Goal: Complete application form

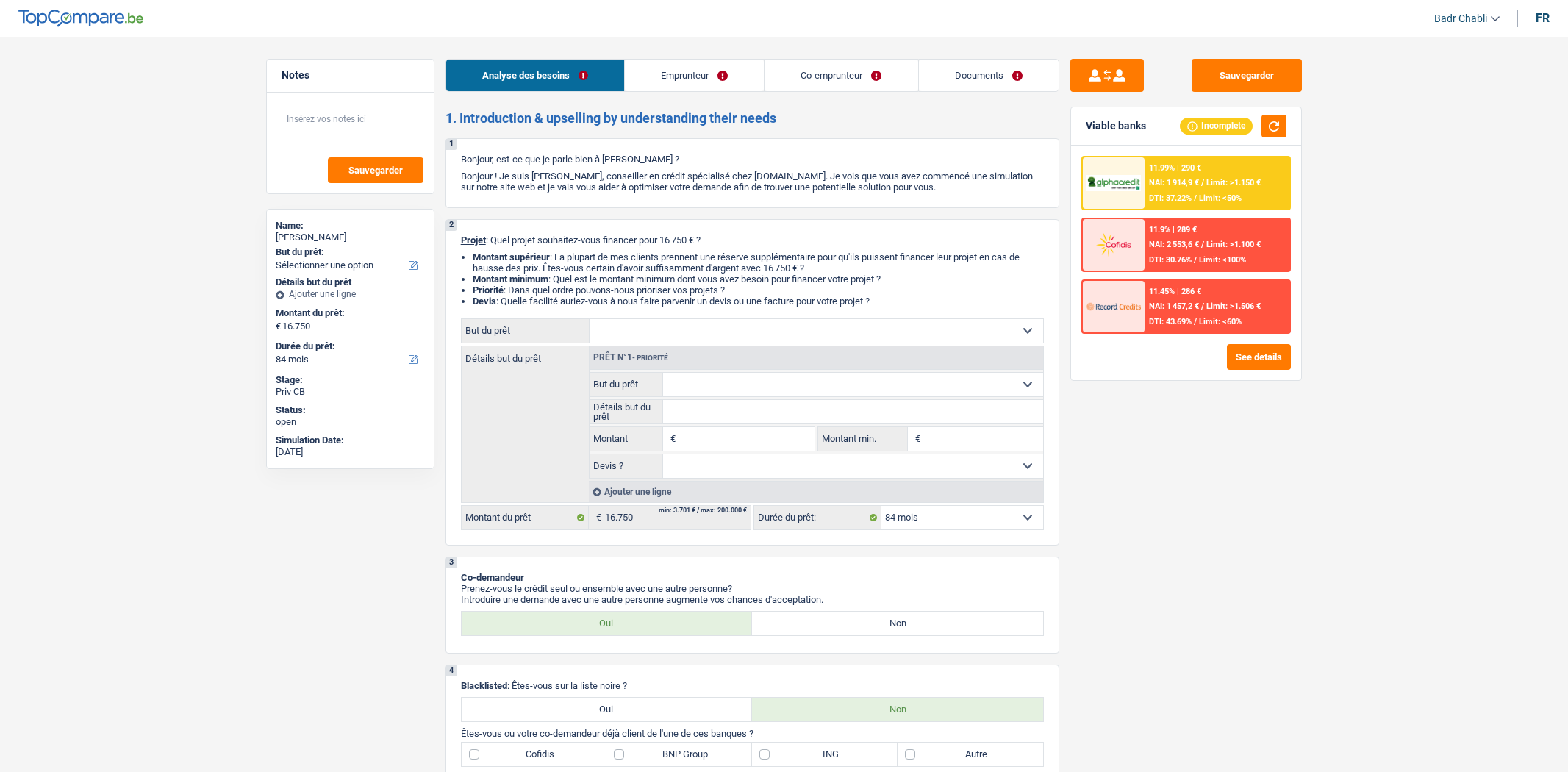
select select "84"
select select "privateEmployee"
select select "familyAllowances"
select select "netSalary"
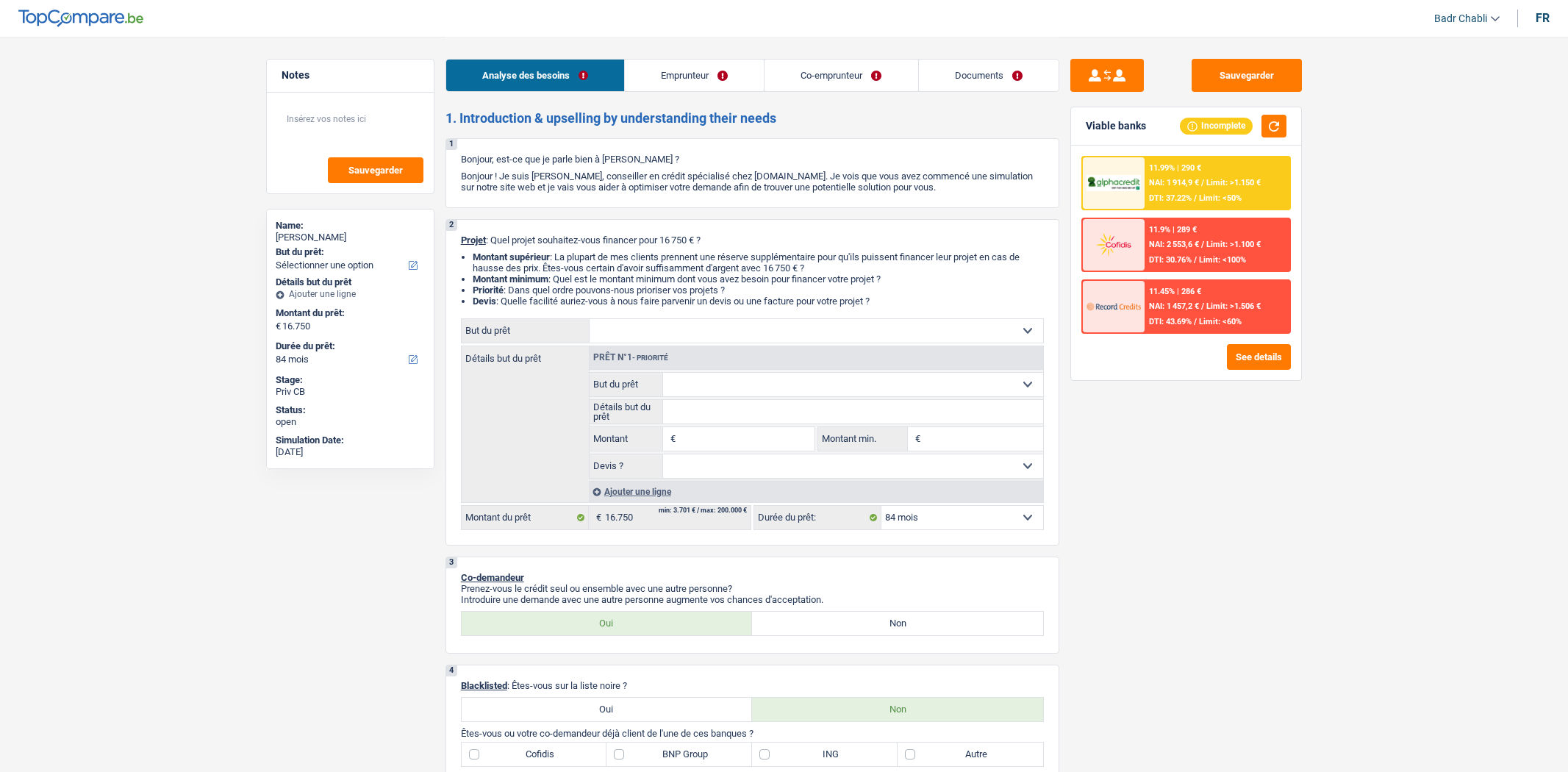
select select "mealVouchers"
select select "rents"
select select "84"
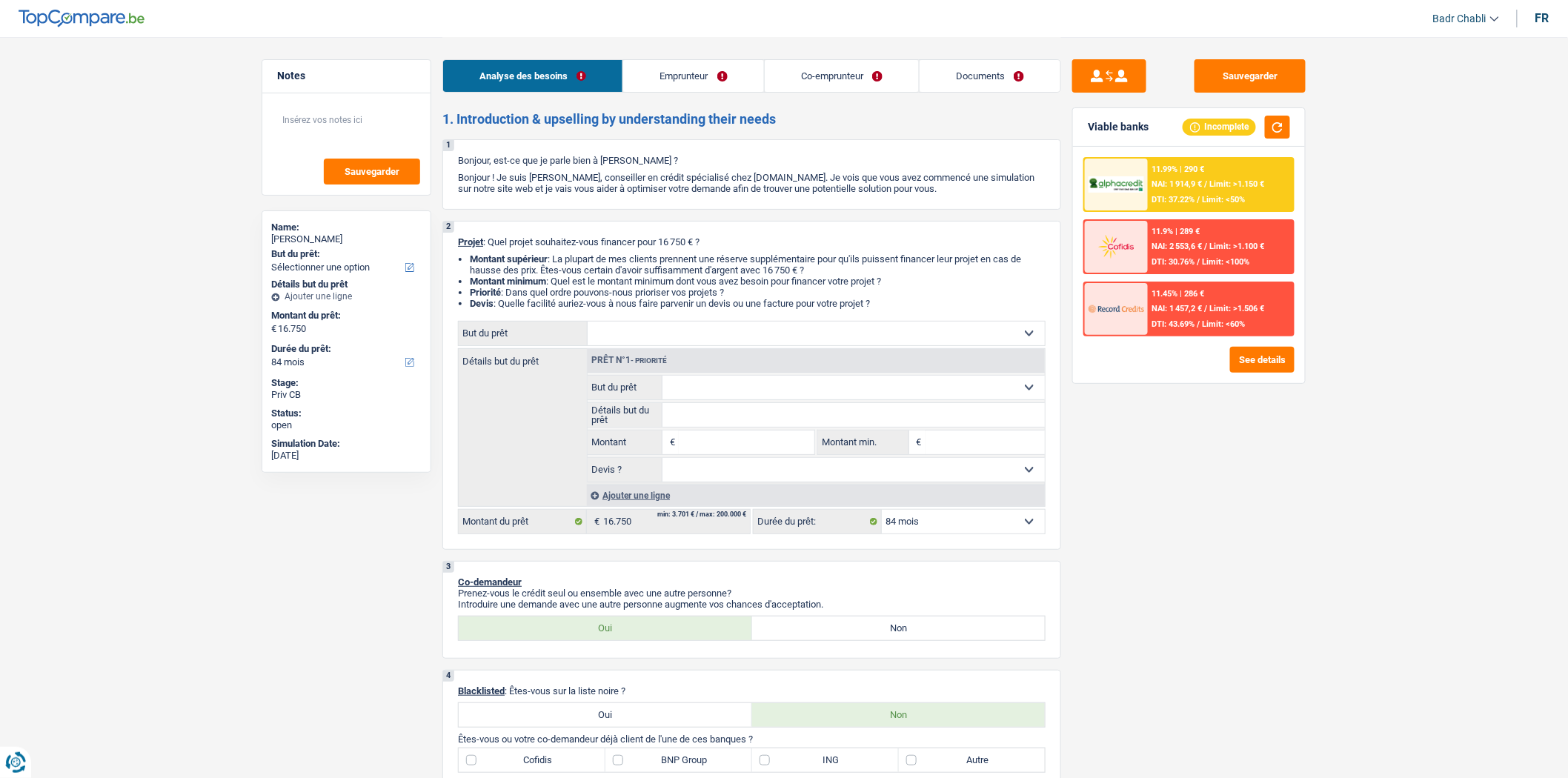
click at [703, 443] on input "Montant" at bounding box center [746, 442] width 135 height 24
click at [706, 450] on input "16.750" at bounding box center [746, 442] width 135 height 24
type input "16.750"
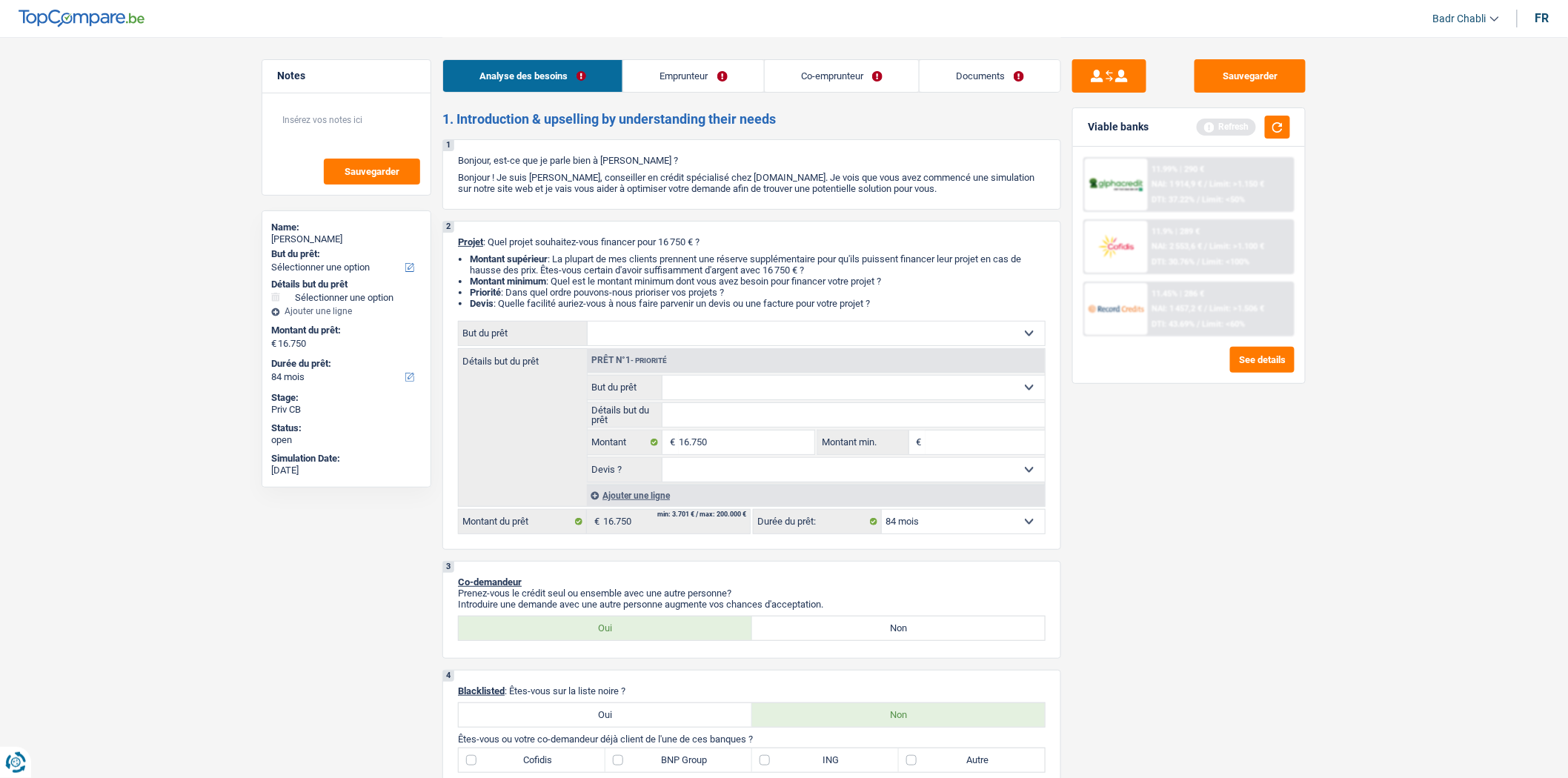
click at [679, 346] on select "Confort maison: meubles, textile, peinture, électroménager, outillage non-profe…" at bounding box center [817, 333] width 458 height 24
click at [712, 70] on link "Emprunteur" at bounding box center [693, 75] width 140 height 32
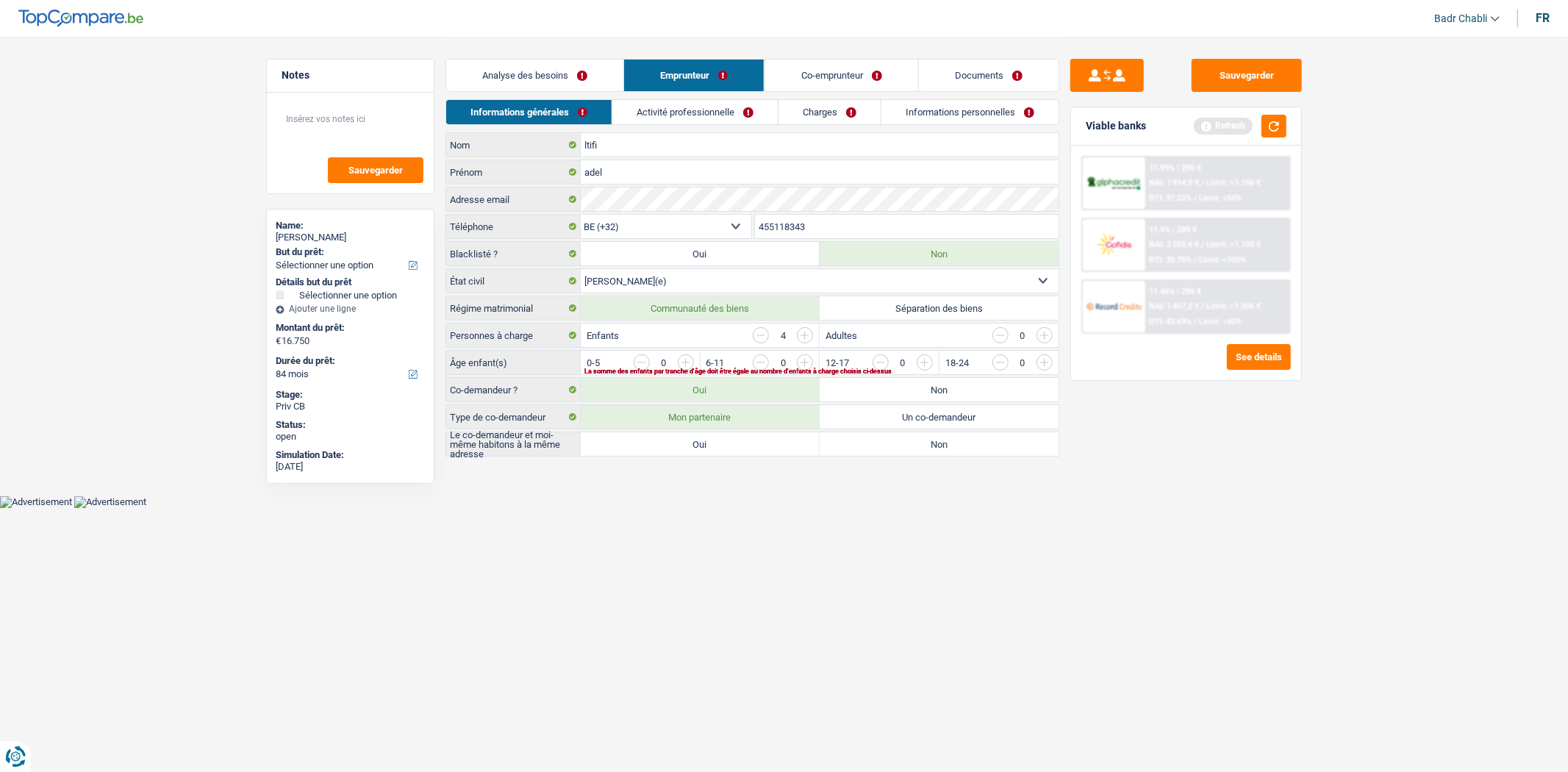
click at [714, 102] on link "Activité professionnelle" at bounding box center [694, 111] width 166 height 24
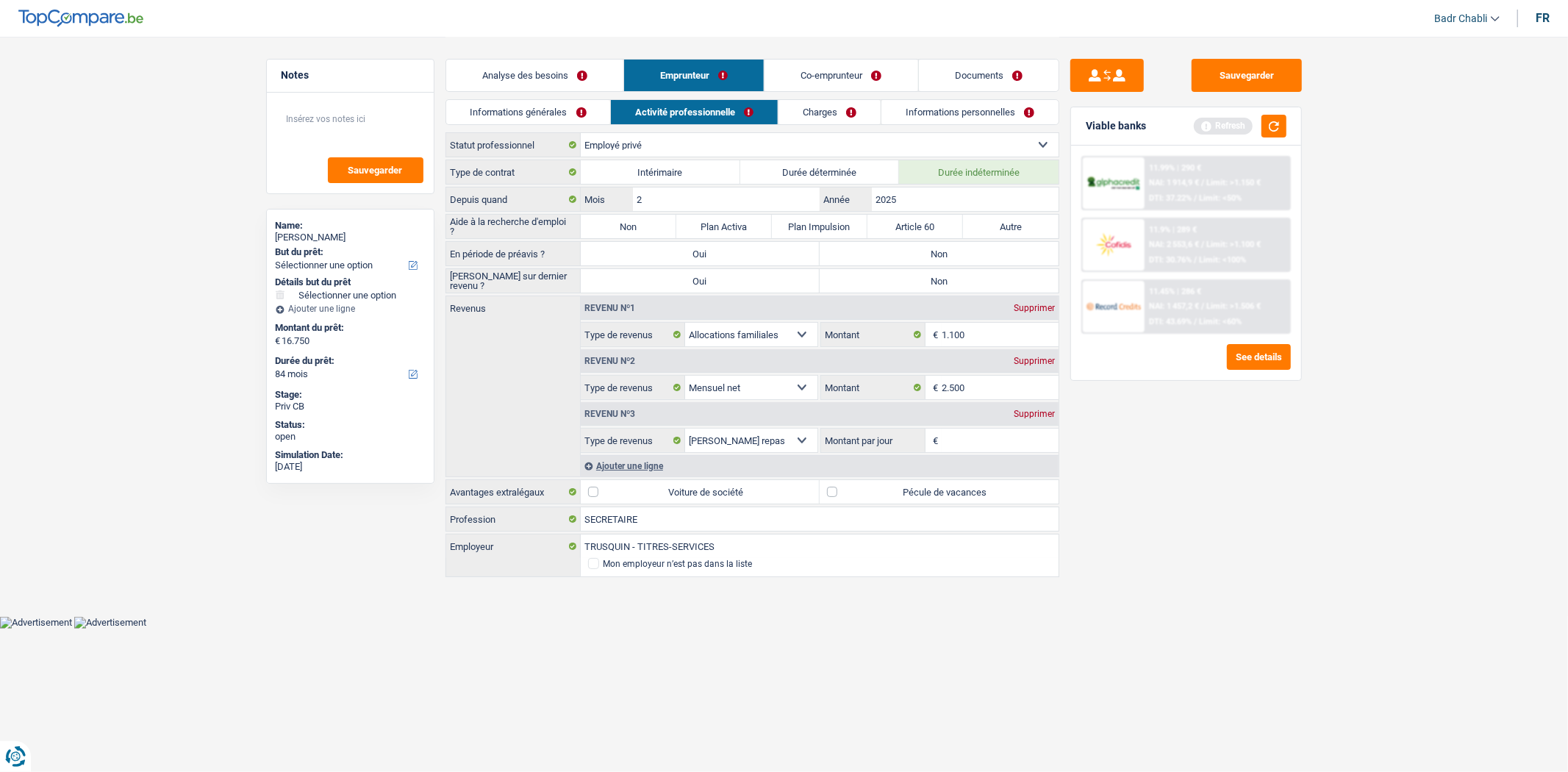
click at [613, 223] on label "Non" at bounding box center [628, 226] width 96 height 24
click at [613, 223] on input "Non" at bounding box center [628, 226] width 96 height 24
radio input "true"
click at [941, 261] on label "Non" at bounding box center [939, 254] width 239 height 24
click at [941, 261] on input "Non" at bounding box center [939, 254] width 239 height 24
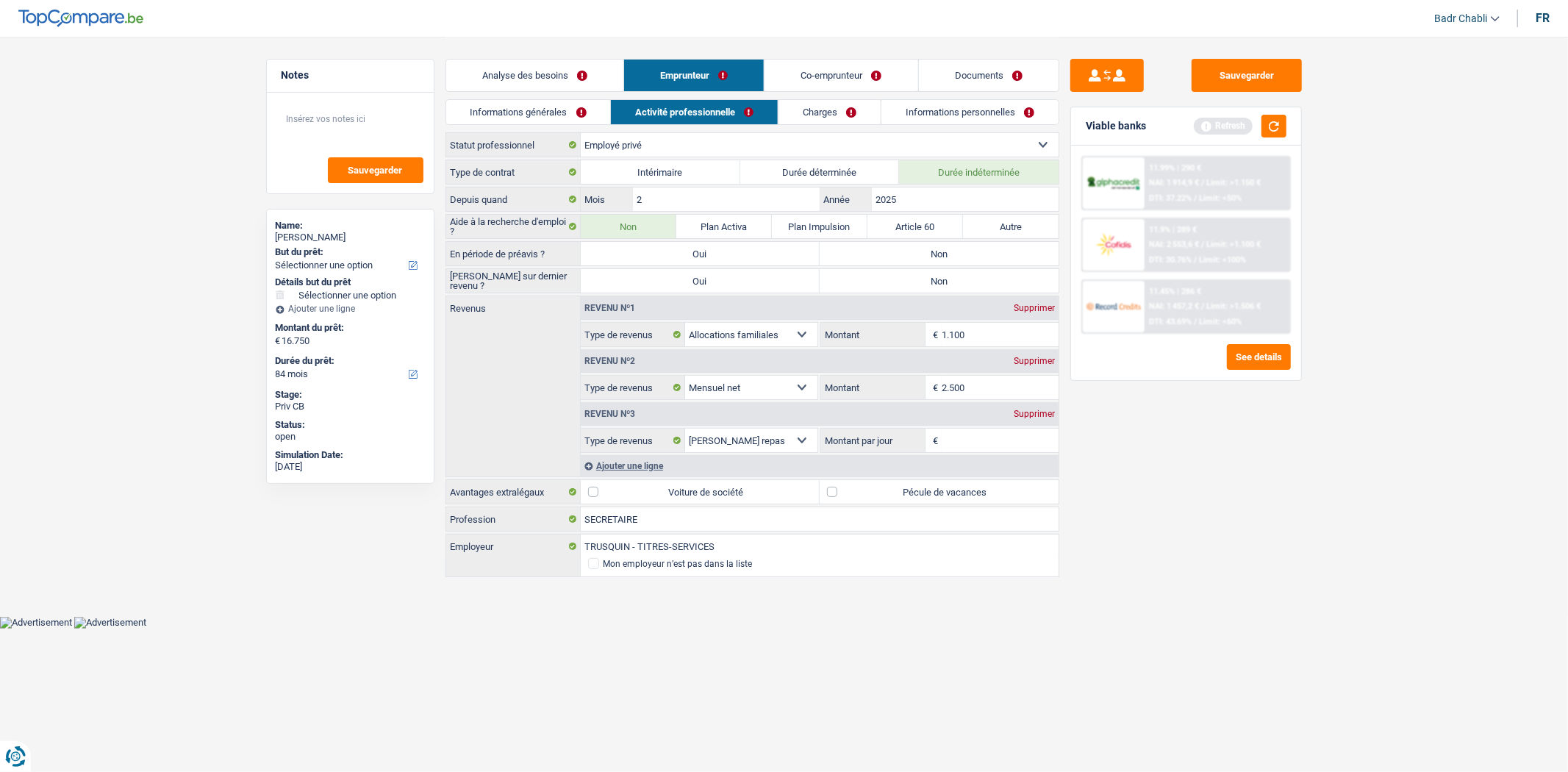
radio input "true"
click at [942, 289] on label "Non" at bounding box center [939, 281] width 239 height 24
click at [942, 289] on input "Non" at bounding box center [939, 281] width 239 height 24
radio input "true"
click at [956, 106] on link "Informations personnelles" at bounding box center [969, 111] width 177 height 24
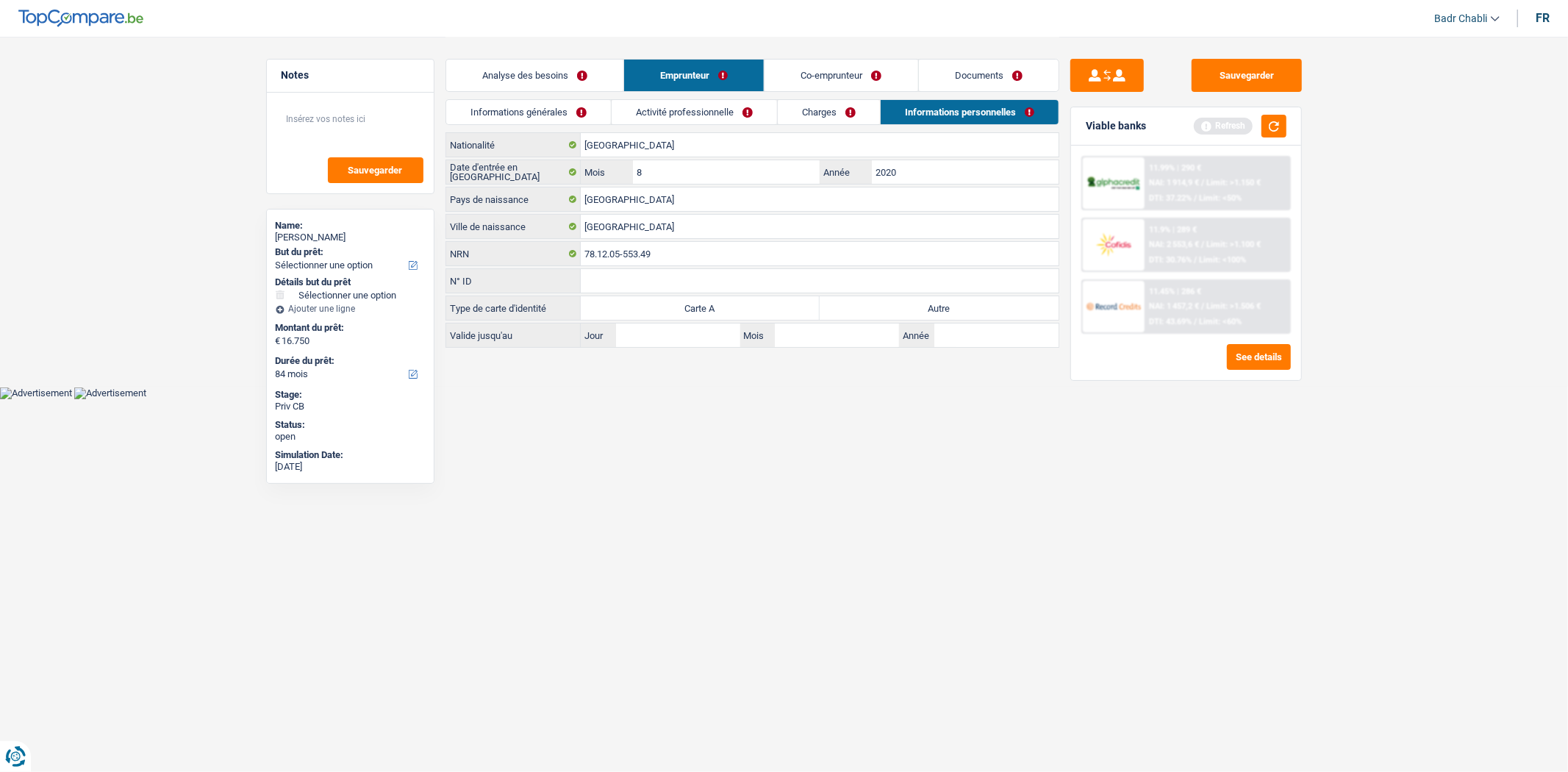
click at [883, 303] on label "Autre" at bounding box center [939, 307] width 239 height 24
click at [883, 303] on input "Autre" at bounding box center [939, 307] width 239 height 24
radio input "true"
click at [855, 70] on link "Co-emprunteur" at bounding box center [841, 75] width 153 height 32
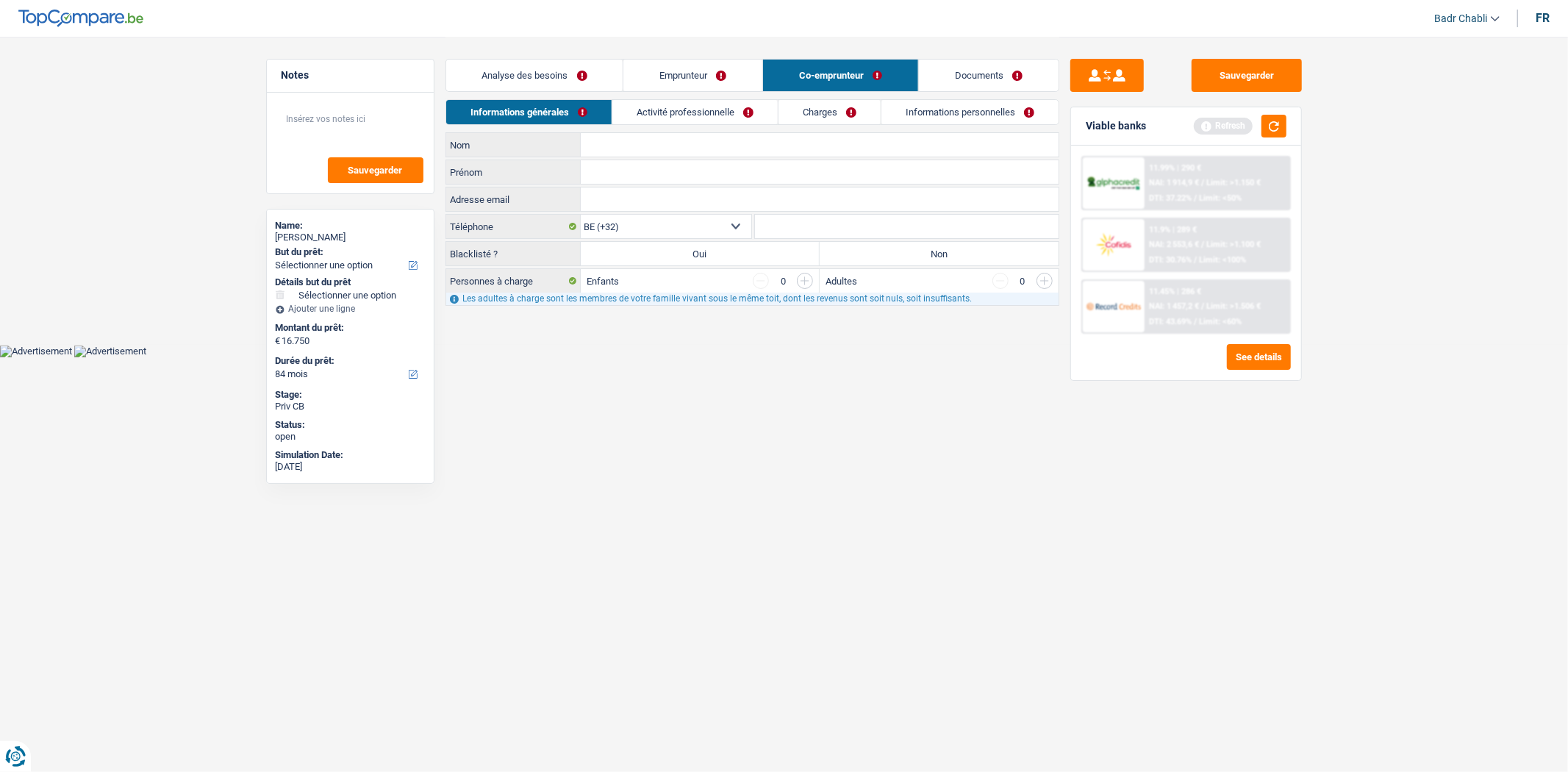
click at [721, 56] on div "Analyse des besoins Emprunteur Co-emprunteur Documents" at bounding box center [752, 67] width 614 height 62
click at [688, 77] on link "Emprunteur" at bounding box center [693, 75] width 139 height 32
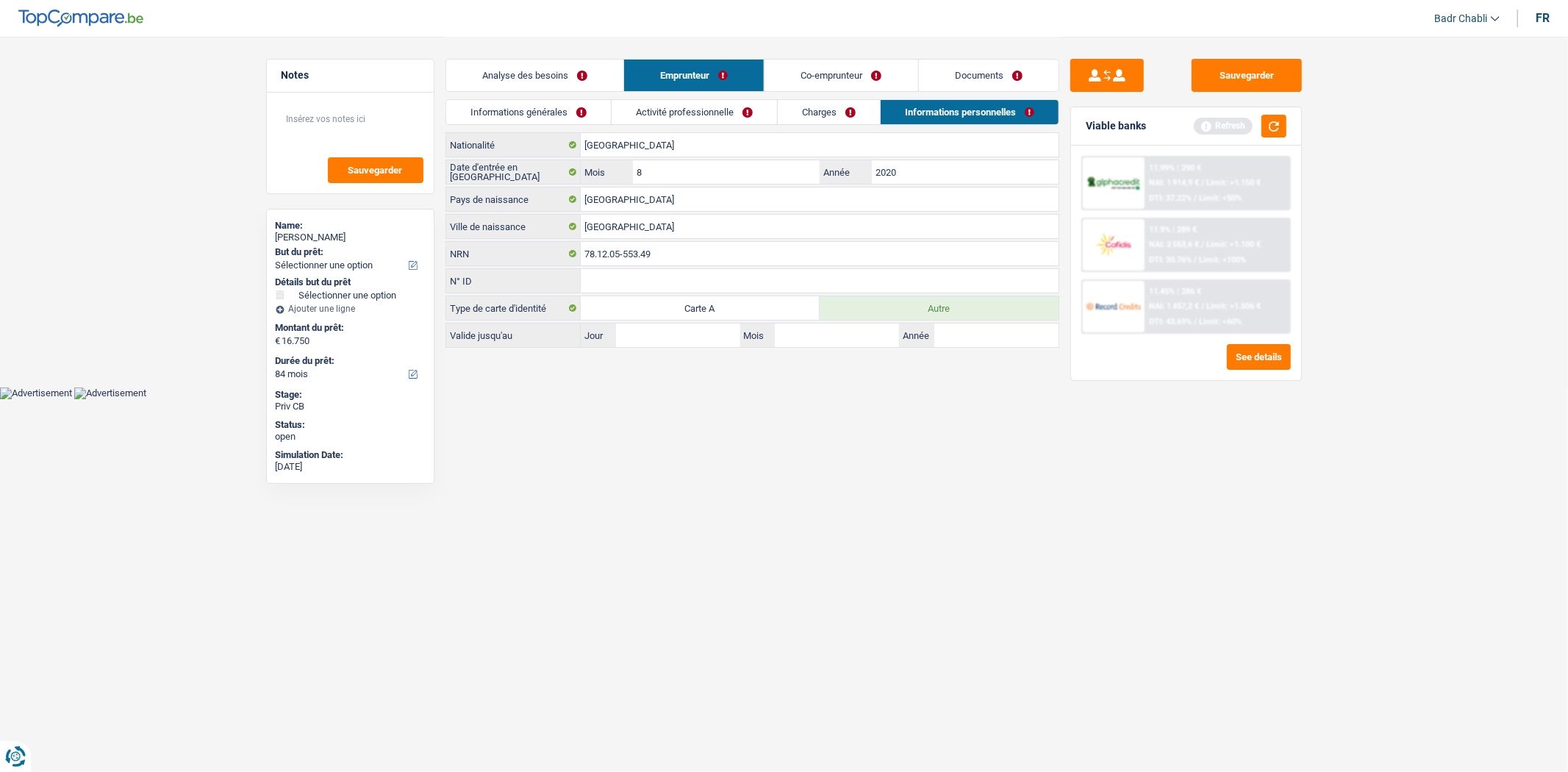
click at [541, 111] on link "Informations générales" at bounding box center [529, 111] width 165 height 24
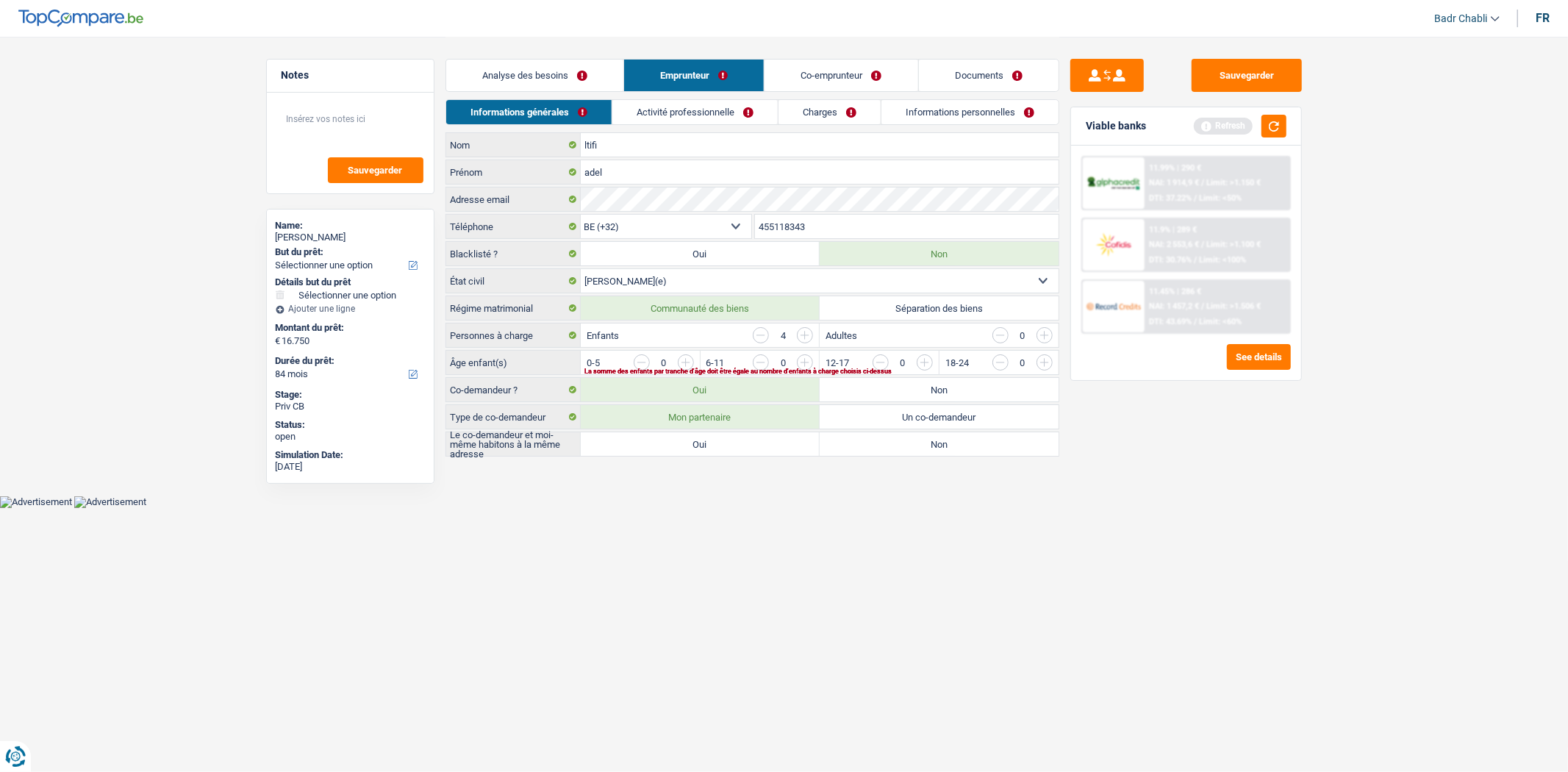
click at [894, 438] on label "Non" at bounding box center [939, 443] width 239 height 24
click at [894, 438] on input "Non" at bounding box center [939, 443] width 239 height 24
radio input "true"
click at [686, 358] on input "button" at bounding box center [984, 366] width 612 height 24
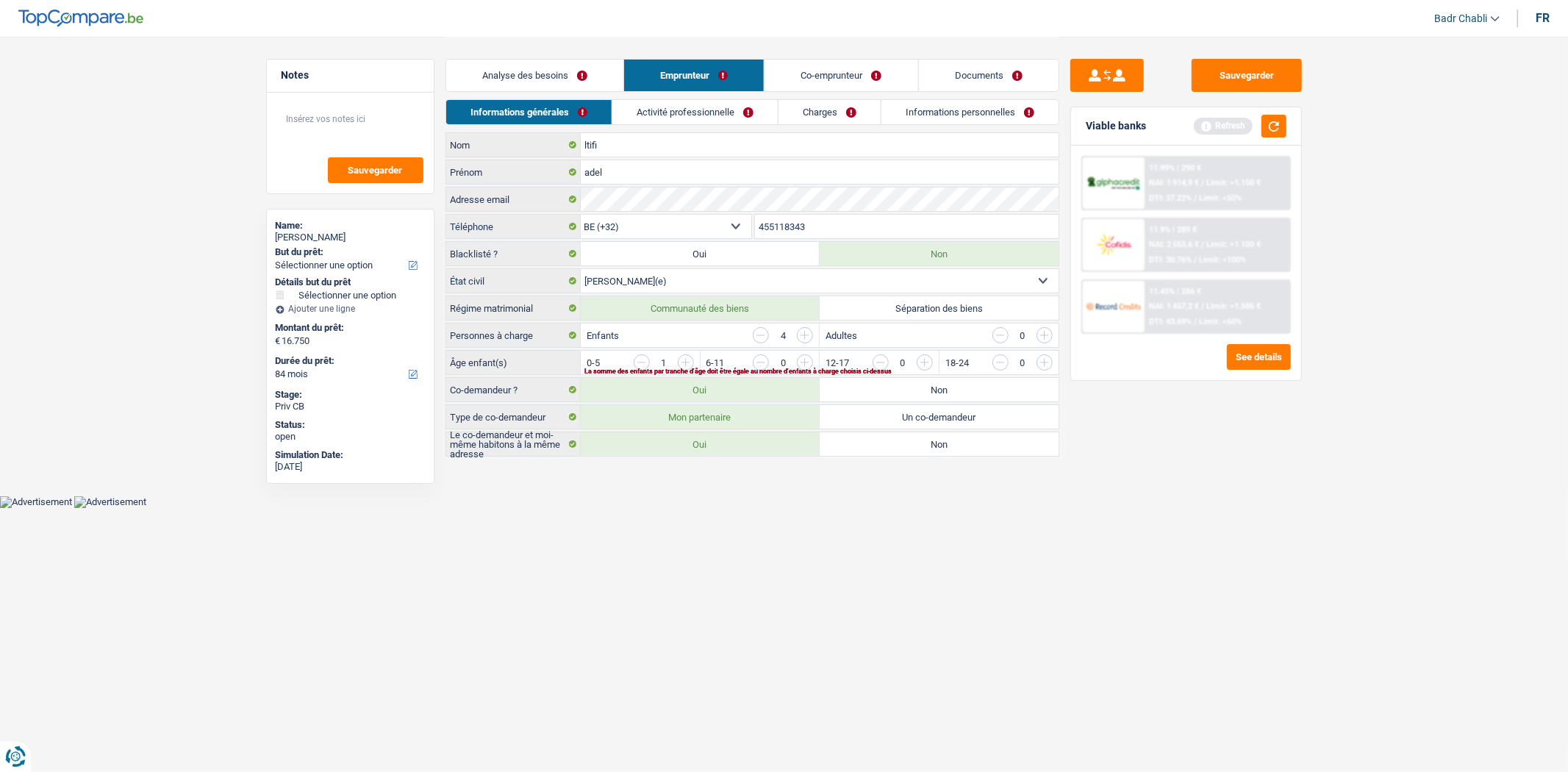
click at [909, 362] on input "button" at bounding box center [1102, 366] width 612 height 24
click at [805, 360] on input "button" at bounding box center [1102, 366] width 612 height 24
click at [682, 363] on input "button" at bounding box center [984, 366] width 612 height 24
click at [549, 68] on link "Analyse des besoins" at bounding box center [534, 75] width 177 height 32
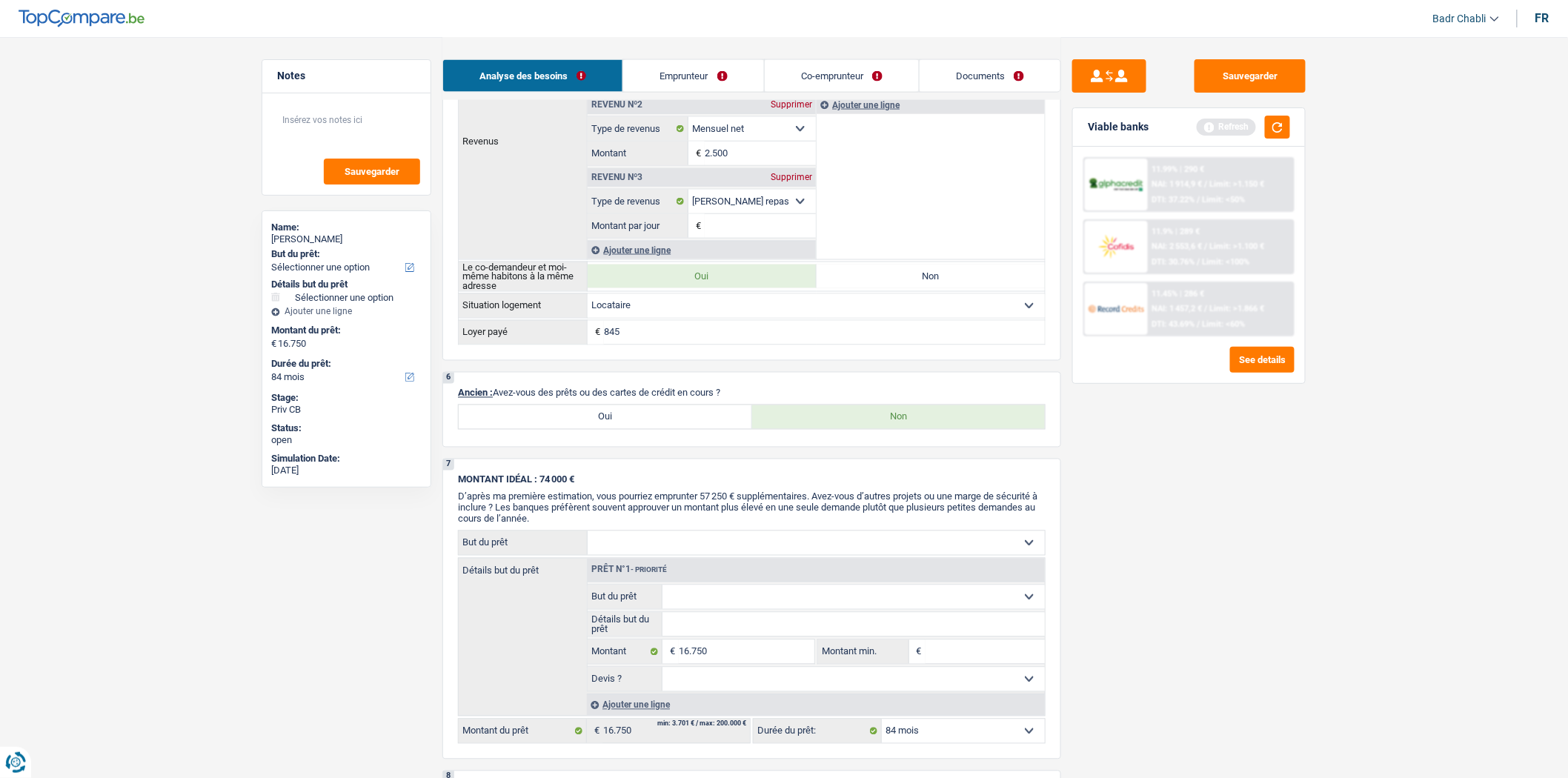
scroll to position [1235, 0]
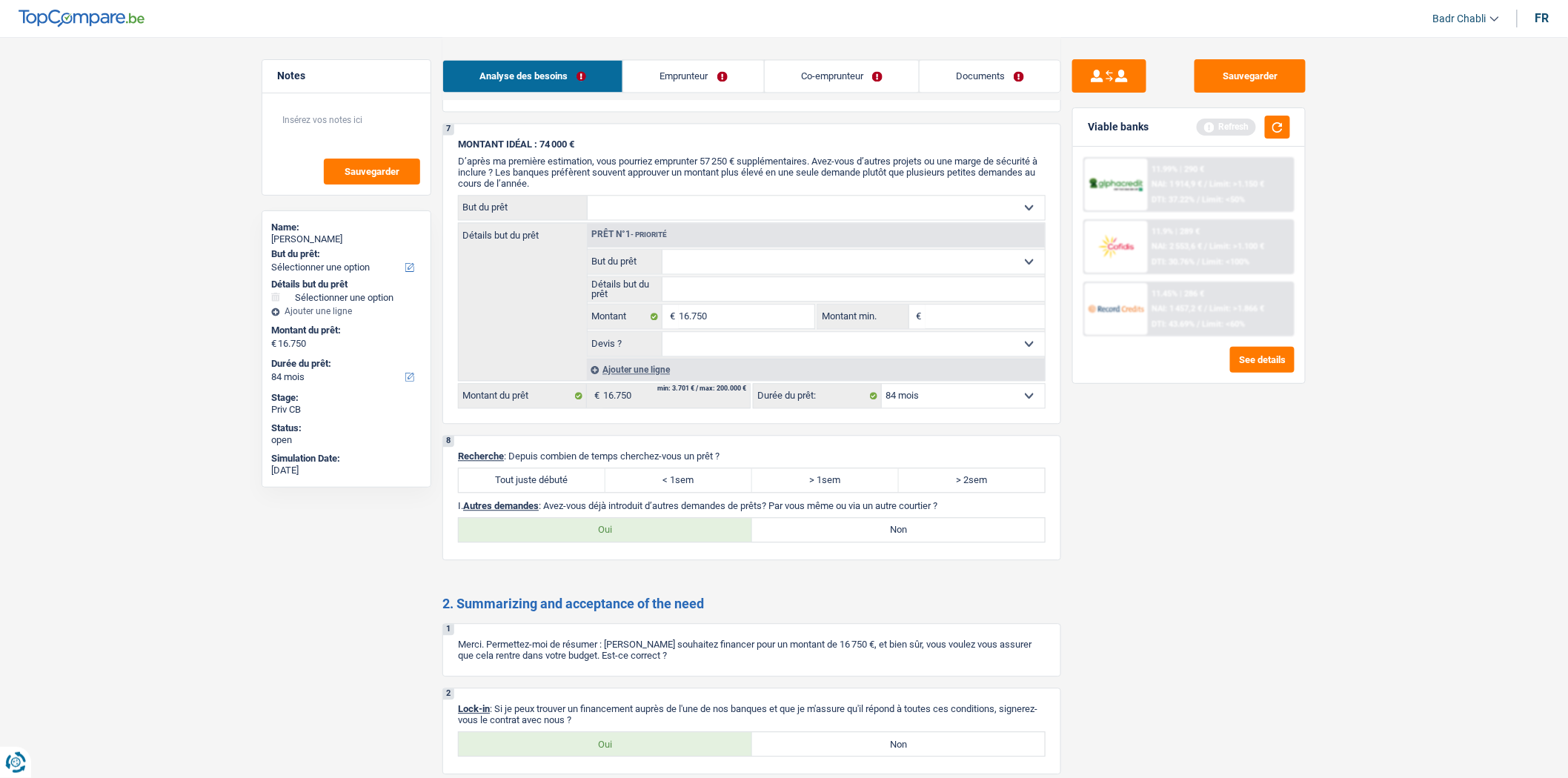
click at [557, 486] on label "Tout juste débuté" at bounding box center [532, 480] width 147 height 24
click at [557, 486] on input "Tout juste débuté" at bounding box center [532, 480] width 147 height 24
radio input "true"
click at [872, 534] on label "Non" at bounding box center [899, 530] width 294 height 24
click at [872, 534] on input "Non" at bounding box center [899, 530] width 294 height 24
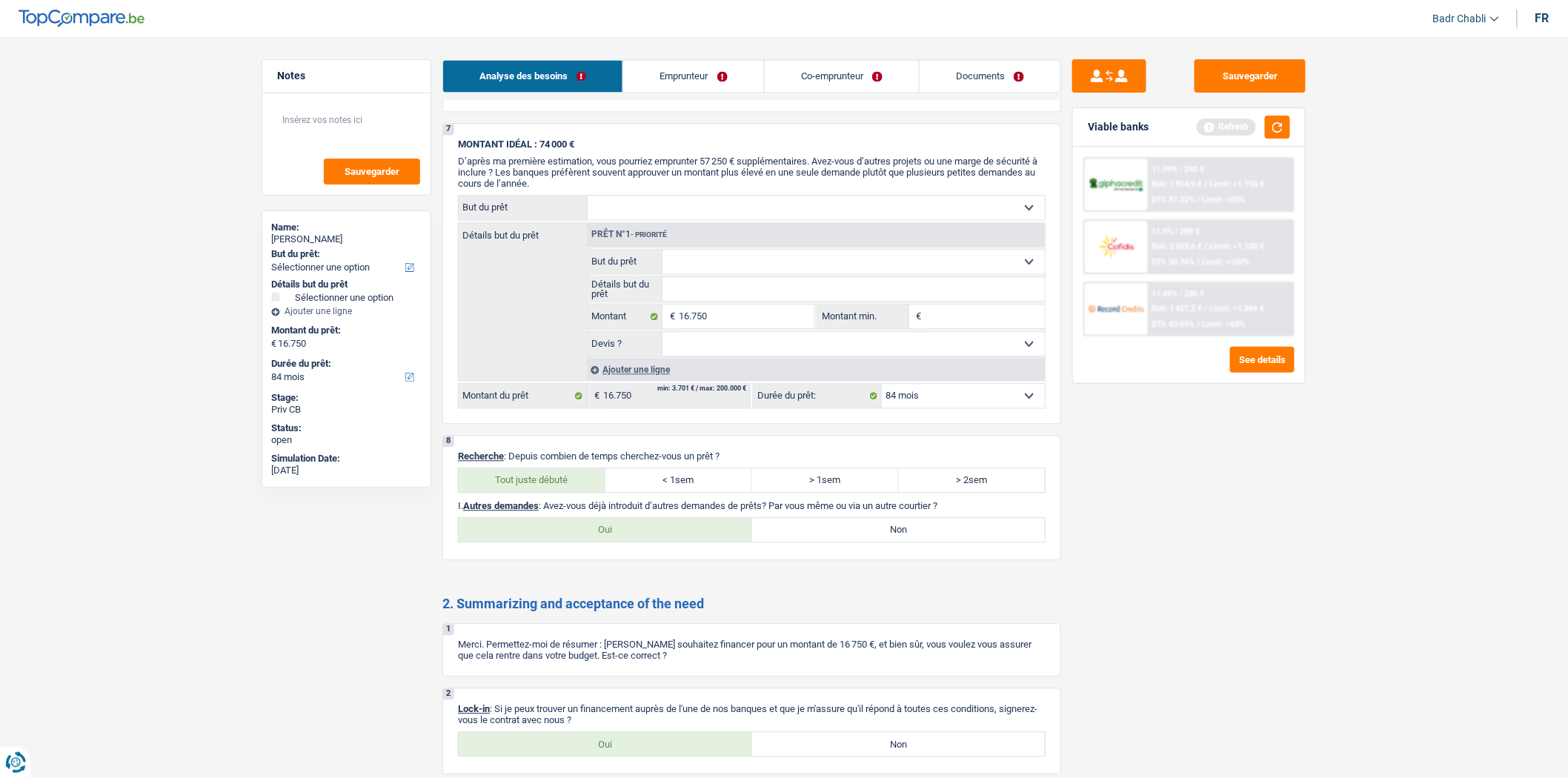
radio input "true"
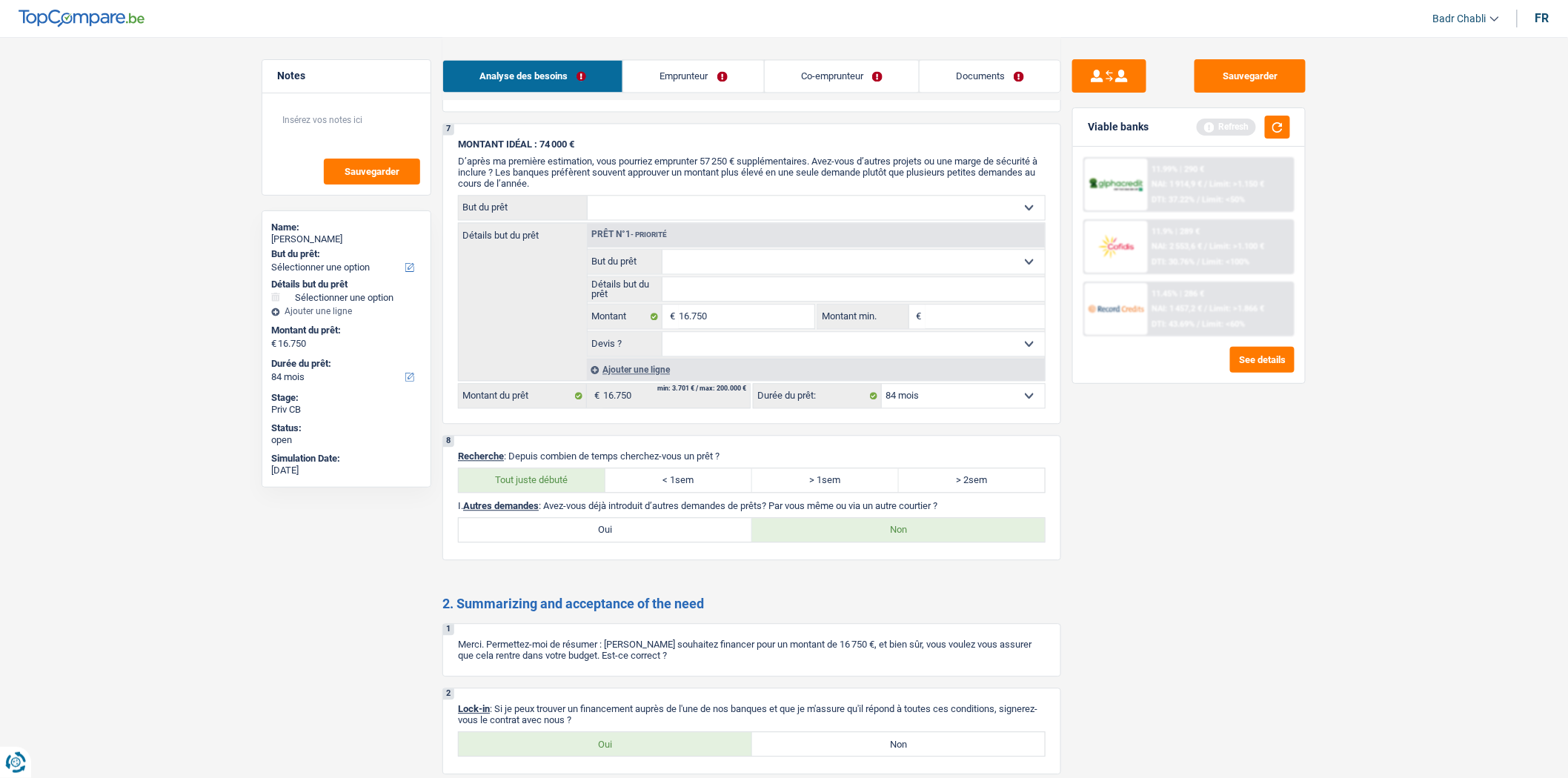
click at [613, 751] on label "Oui" at bounding box center [605, 743] width 294 height 24
click at [613, 751] on input "Oui" at bounding box center [605, 743] width 294 height 24
radio input "true"
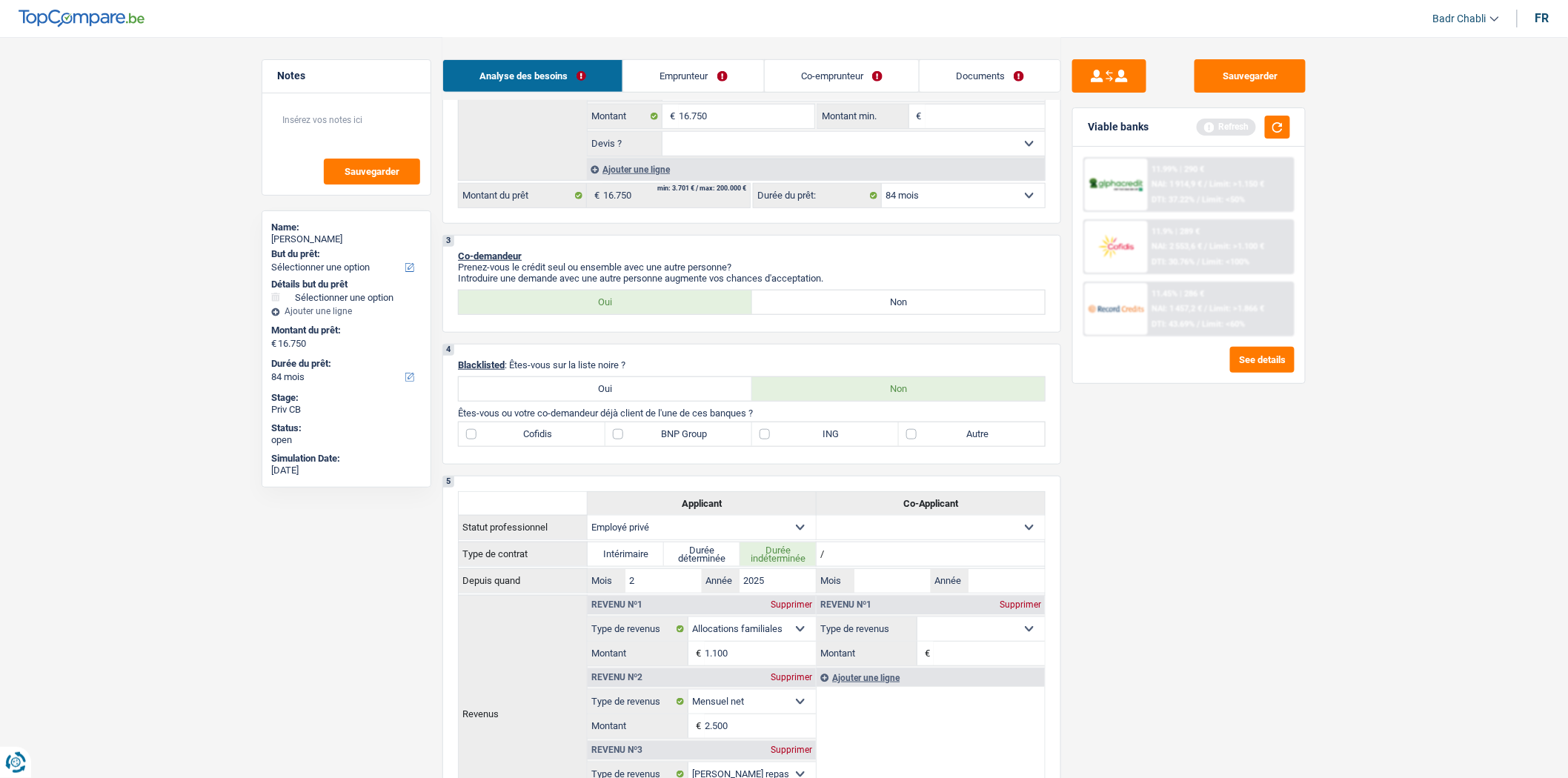
scroll to position [247, 0]
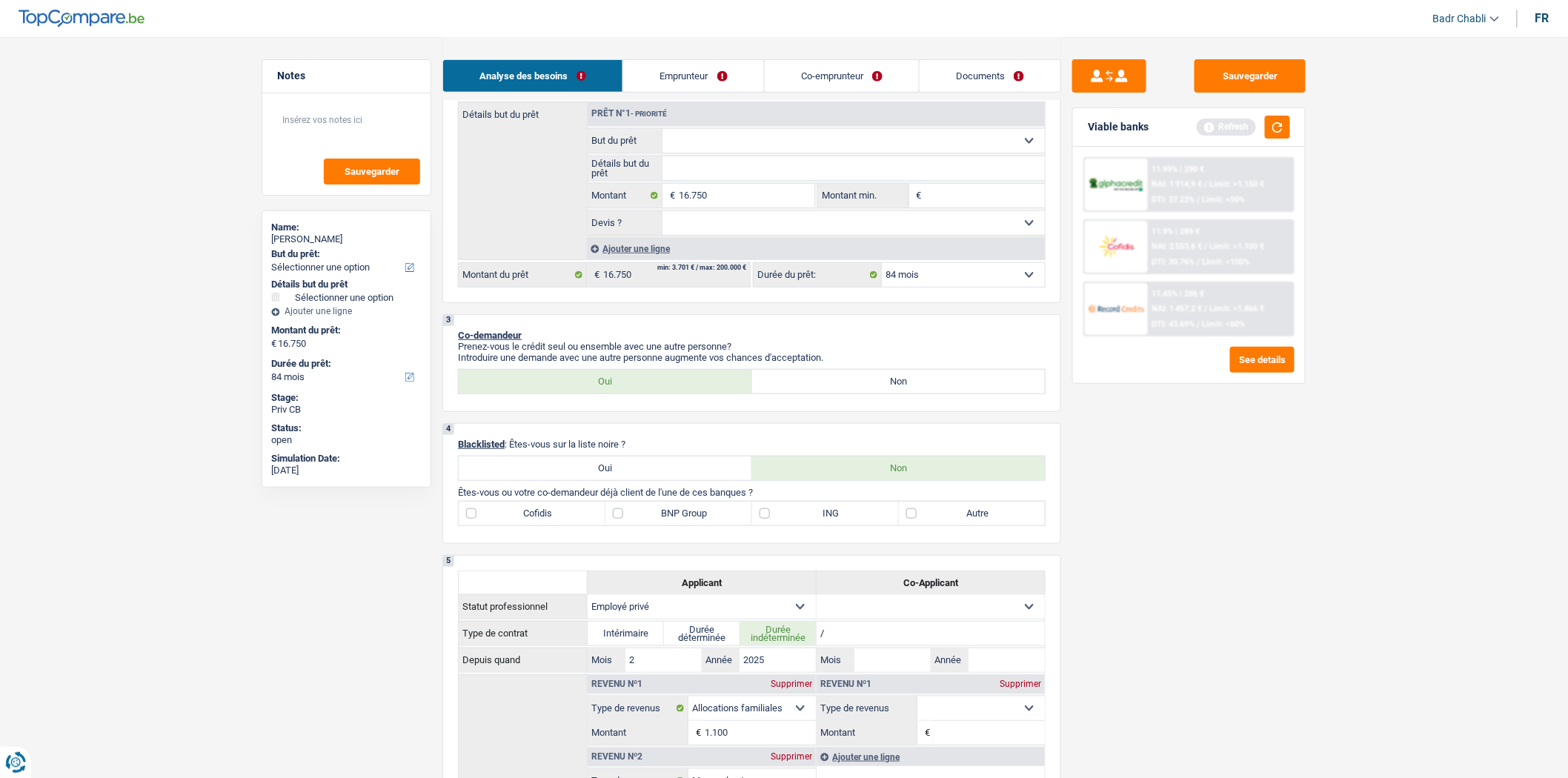
click at [643, 477] on label "Oui" at bounding box center [605, 468] width 294 height 24
click at [643, 477] on input "Oui" at bounding box center [605, 468] width 294 height 24
radio input "true"
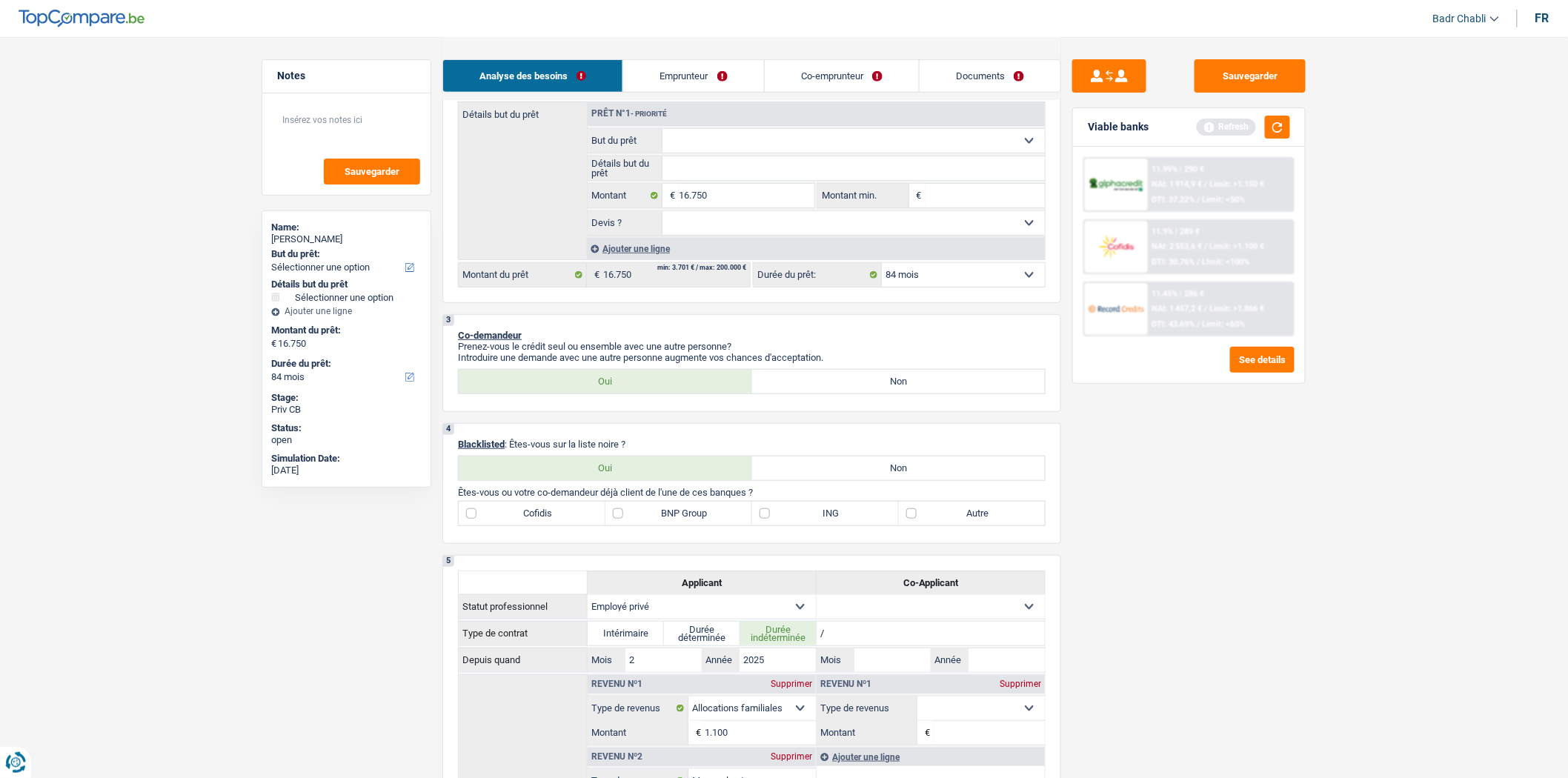
click at [862, 460] on div "4 Blacklisted : Êtes-vous sur la liste noire ? Oui Non Êtes-vous ou votre co-de…" at bounding box center [751, 483] width 619 height 121
click at [858, 470] on label "Non" at bounding box center [899, 468] width 294 height 24
click at [858, 470] on input "Non" at bounding box center [899, 468] width 294 height 24
radio input "true"
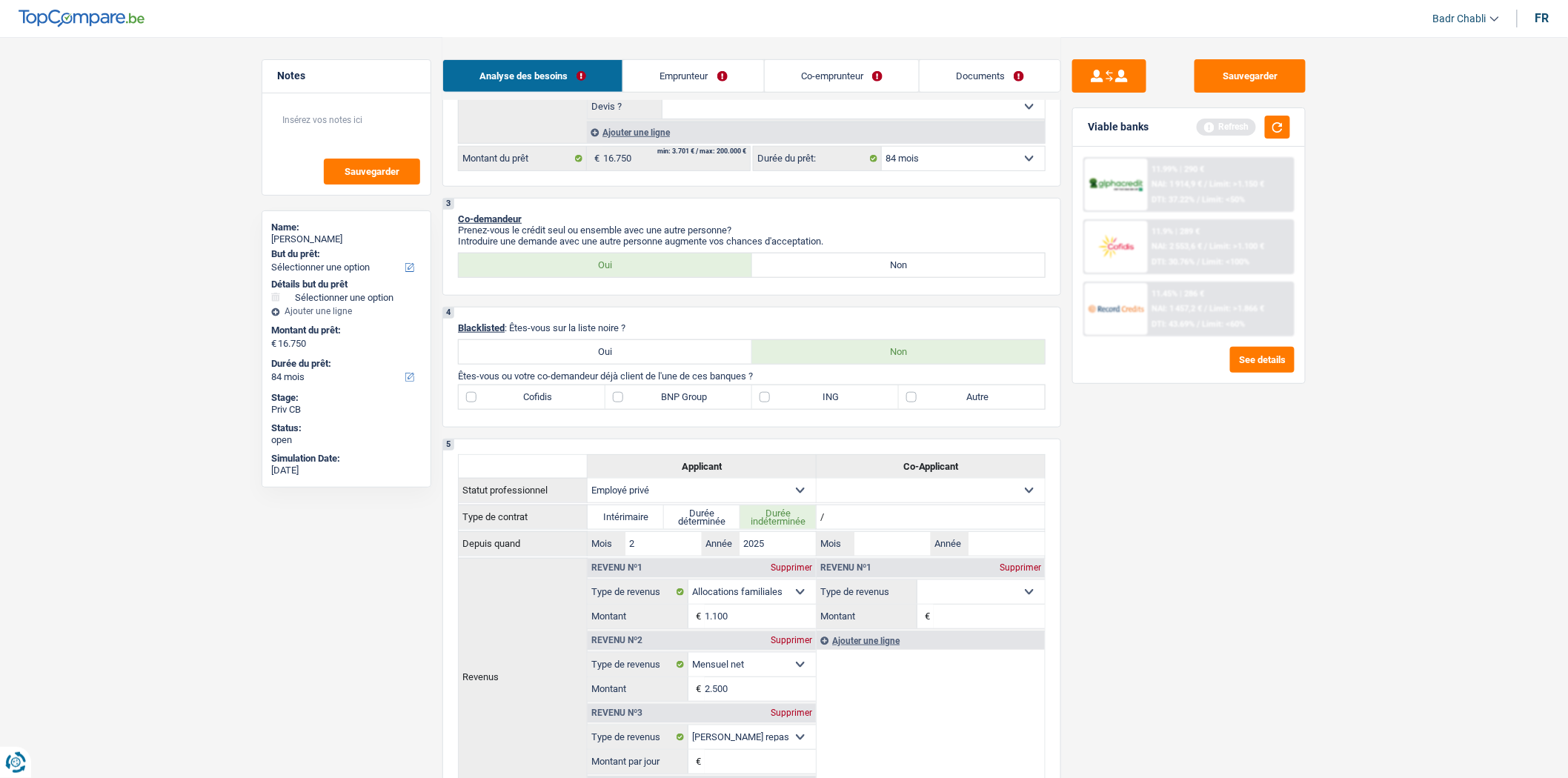
scroll to position [741, 0]
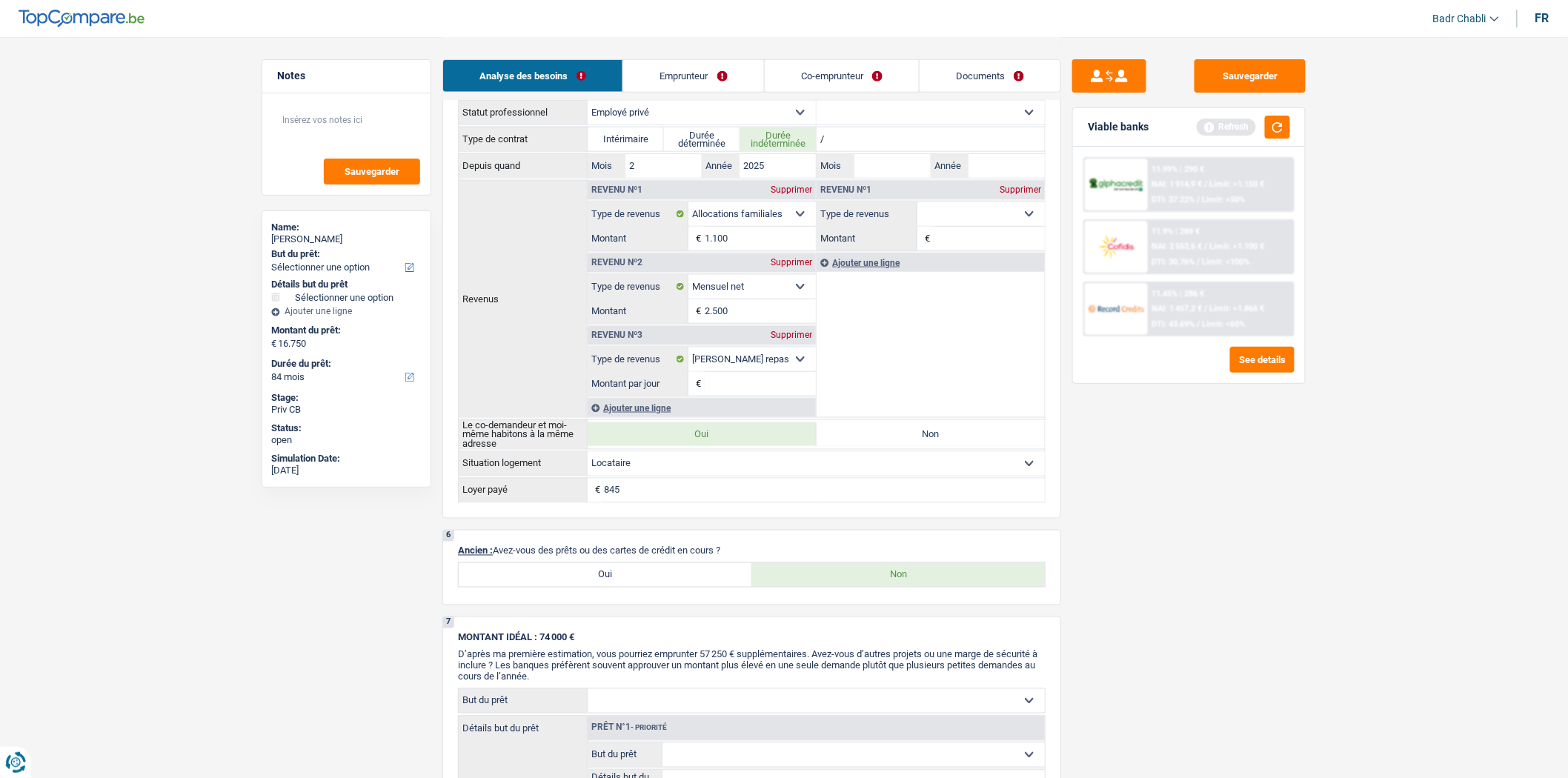
click at [637, 581] on label "Oui" at bounding box center [605, 574] width 294 height 24
click at [637, 581] on input "Oui" at bounding box center [605, 574] width 294 height 24
radio input "true"
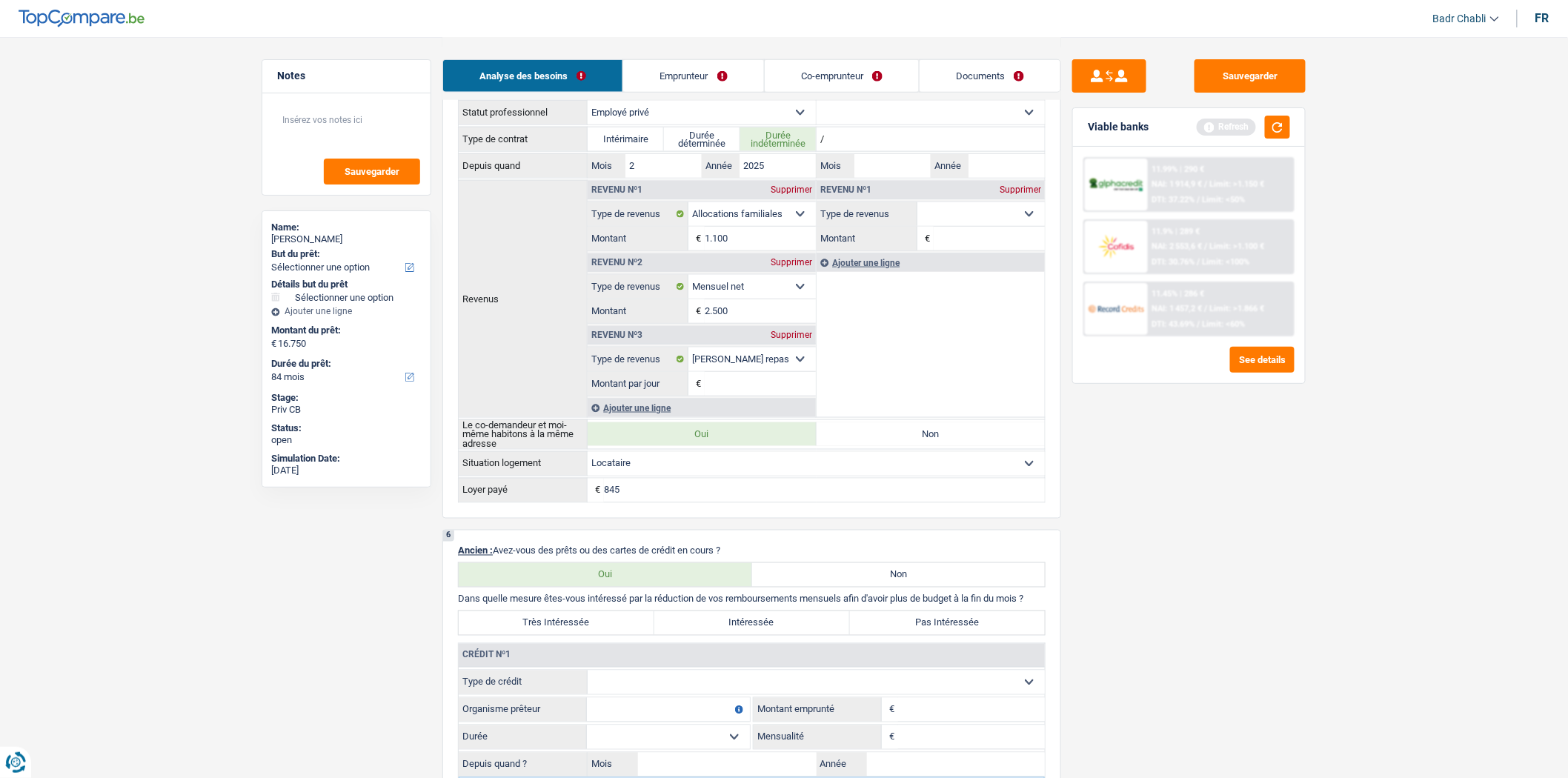
click at [665, 684] on select "Carte ou ouverture de crédit Prêt hypothécaire Vente à tempérament Prêt à tempé…" at bounding box center [817, 682] width 458 height 24
select select "cardOrCredit"
type input "0"
click at [662, 715] on input "Organisme prêteur" at bounding box center [668, 709] width 163 height 24
type input "Carrefour"
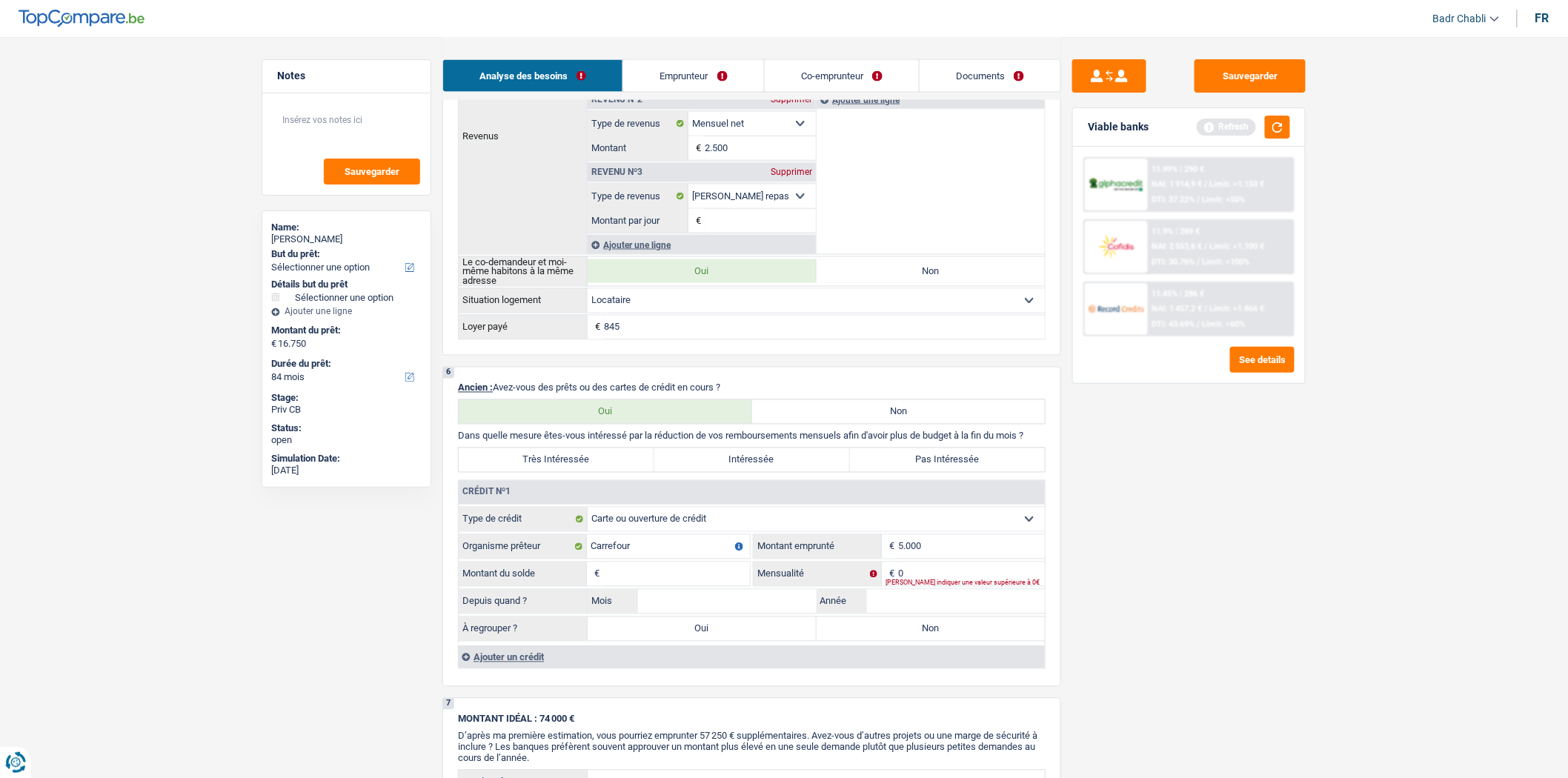
scroll to position [905, 0]
type input "5.000"
click at [706, 582] on input "Montant du solde" at bounding box center [677, 572] width 147 height 24
type input "1"
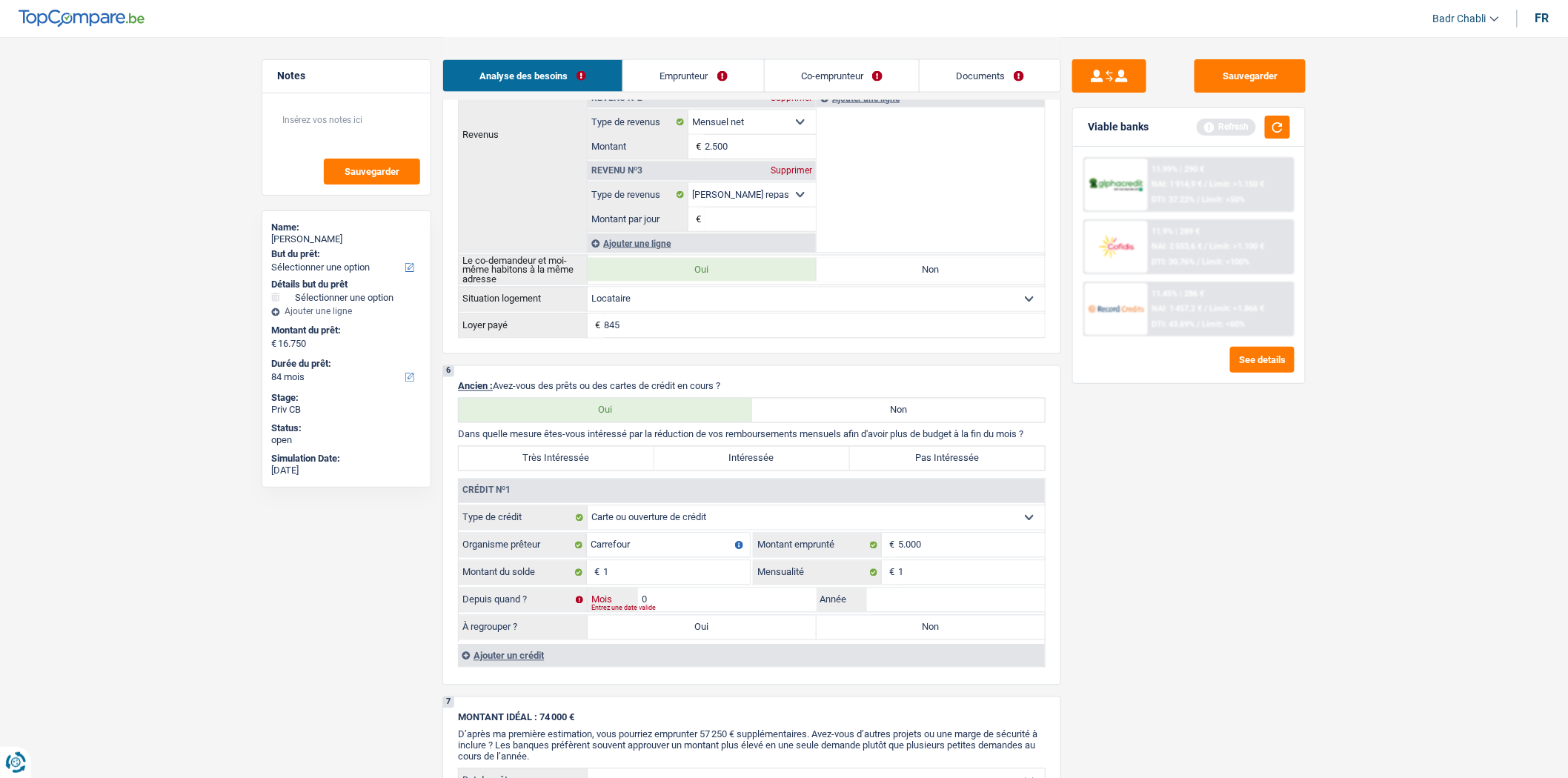
type input "02"
type input "2023"
click at [914, 626] on label "Non" at bounding box center [931, 627] width 229 height 24
click at [914, 626] on input "Non" at bounding box center [931, 627] width 229 height 24
radio input "true"
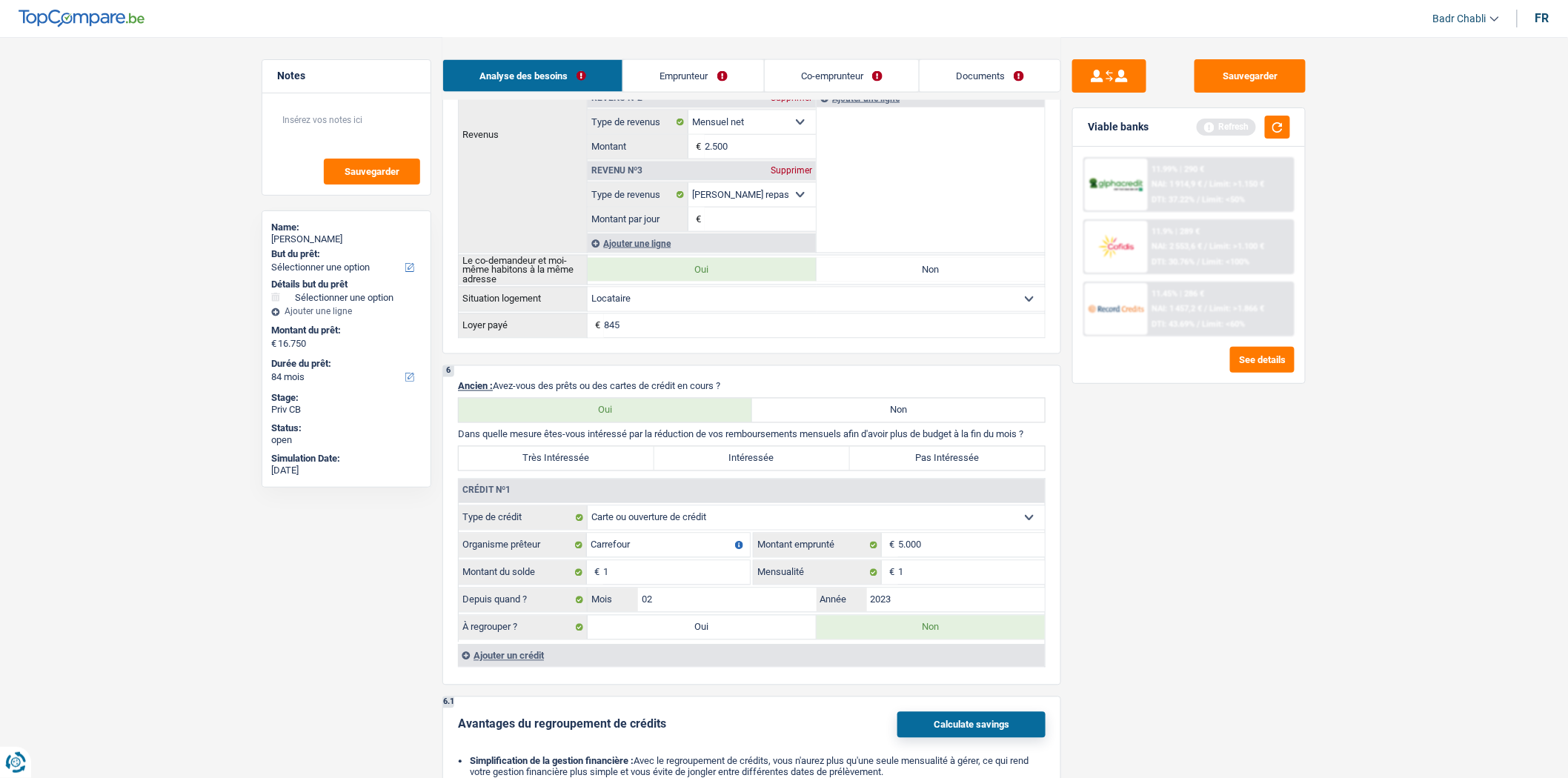
click at [749, 469] on label "Intéressée" at bounding box center [752, 458] width 196 height 24
click at [749, 469] on input "Intéressée" at bounding box center [752, 458] width 196 height 24
radio input "true"
click at [934, 465] on label "Pas Intéressée" at bounding box center [947, 458] width 196 height 24
click at [934, 465] on input "Pas Intéressée" at bounding box center [947, 458] width 196 height 24
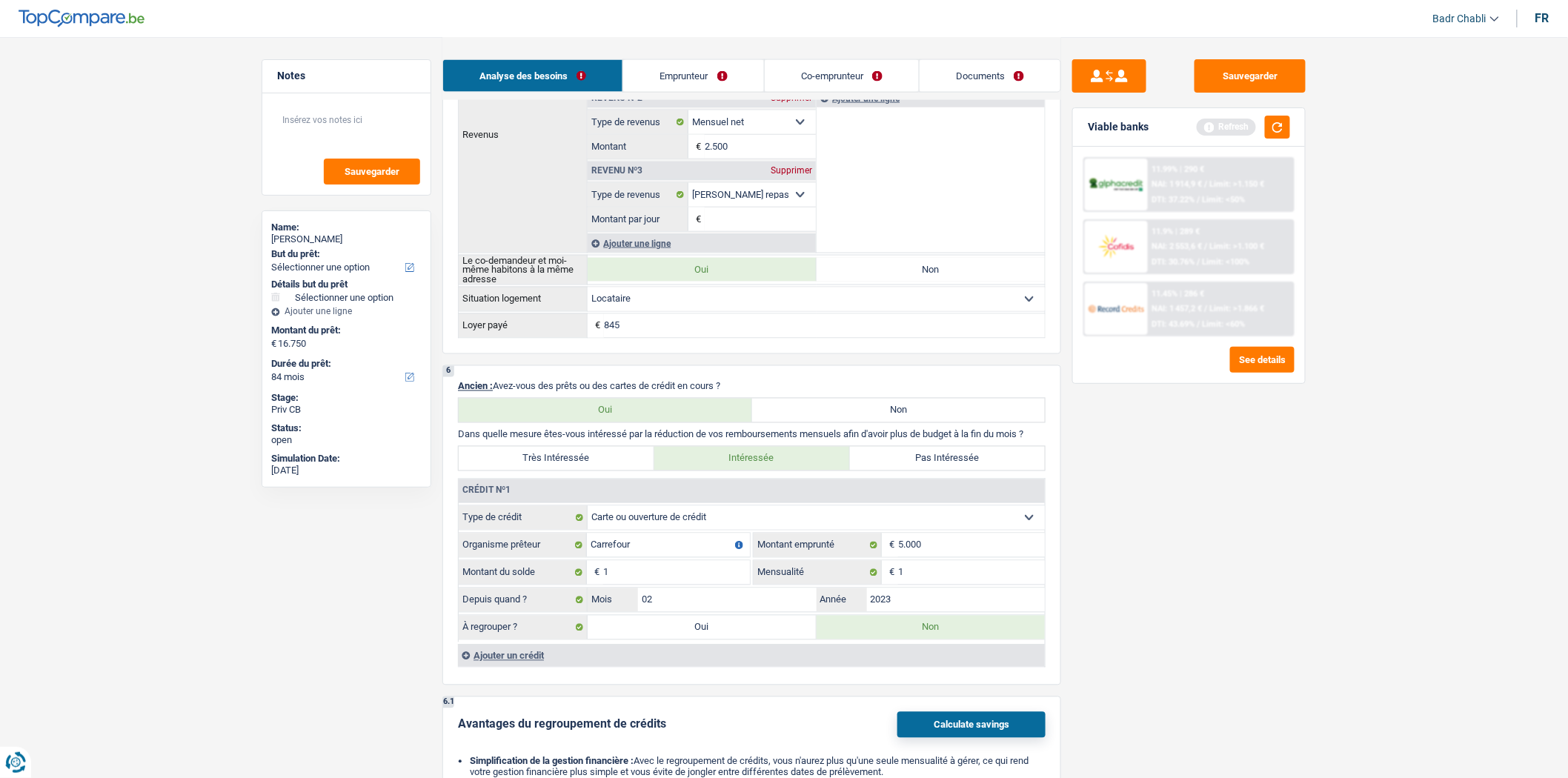
radio input "true"
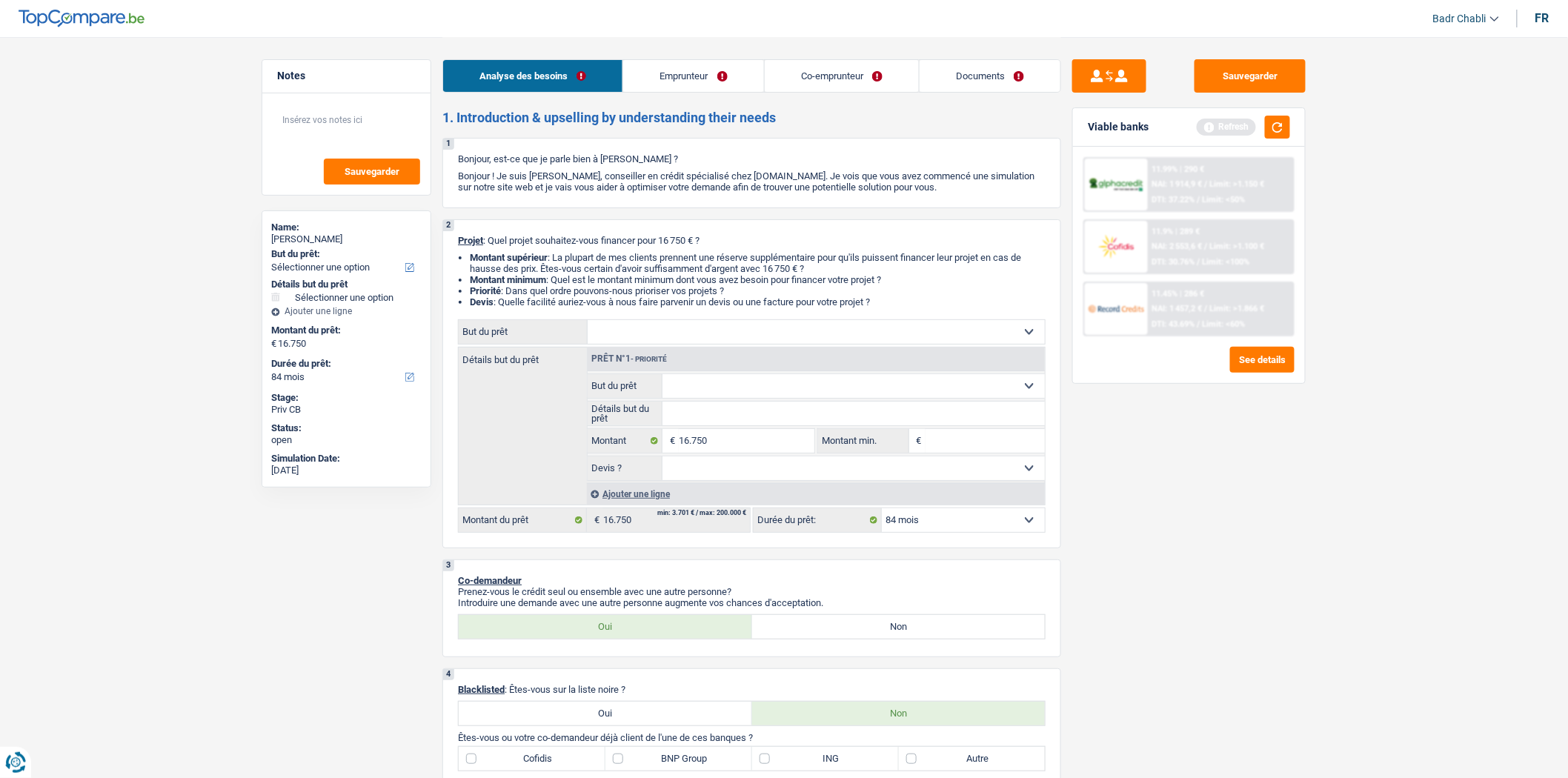
scroll to position [164, 0]
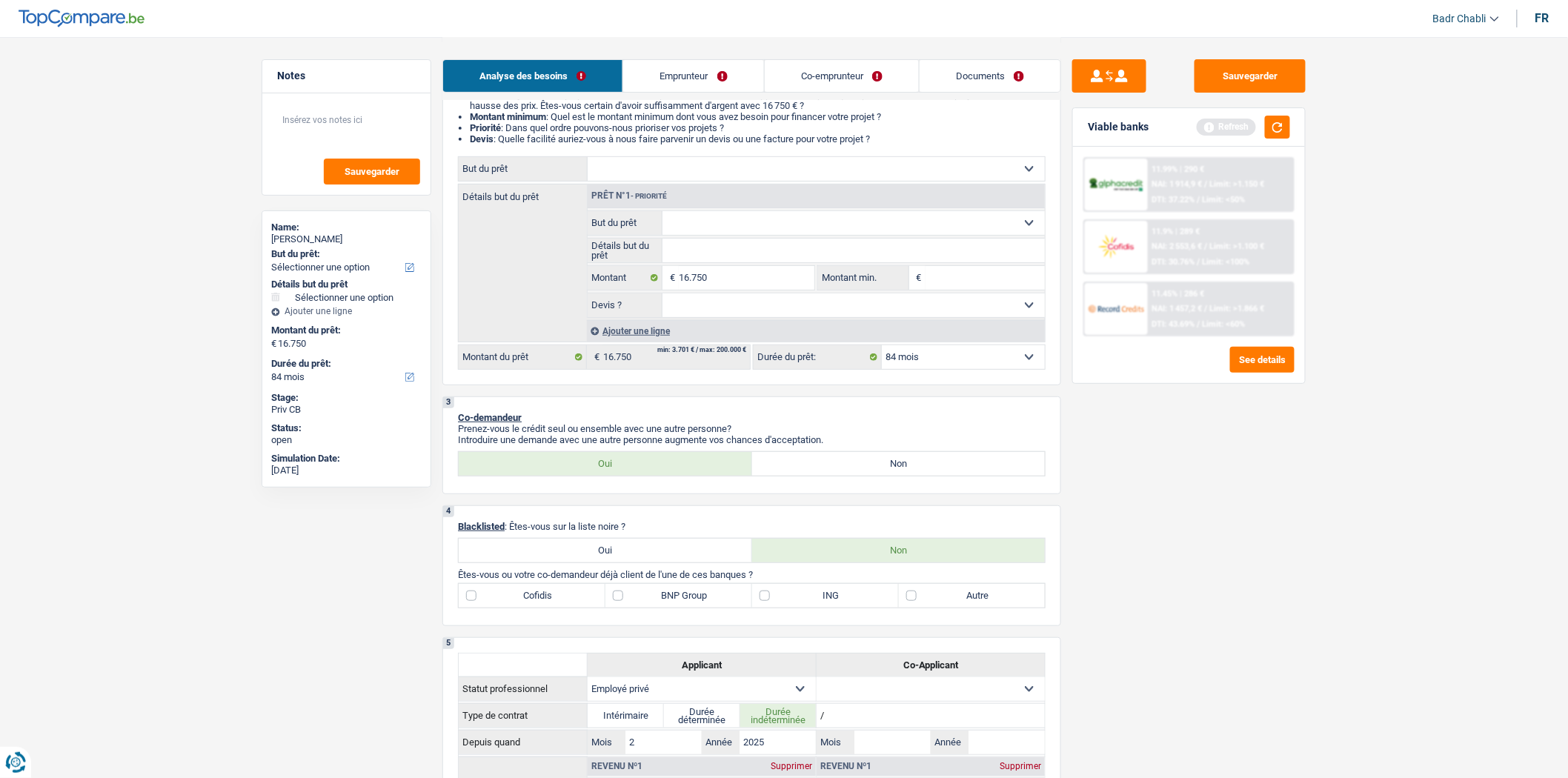
click at [929, 600] on label "Autre" at bounding box center [972, 596] width 147 height 24
click at [929, 600] on input "Autre" at bounding box center [972, 596] width 147 height 24
checkbox input "true"
click at [754, 306] on select "Oui Non Non répondu Sélectionner une option" at bounding box center [854, 305] width 383 height 24
select select "false"
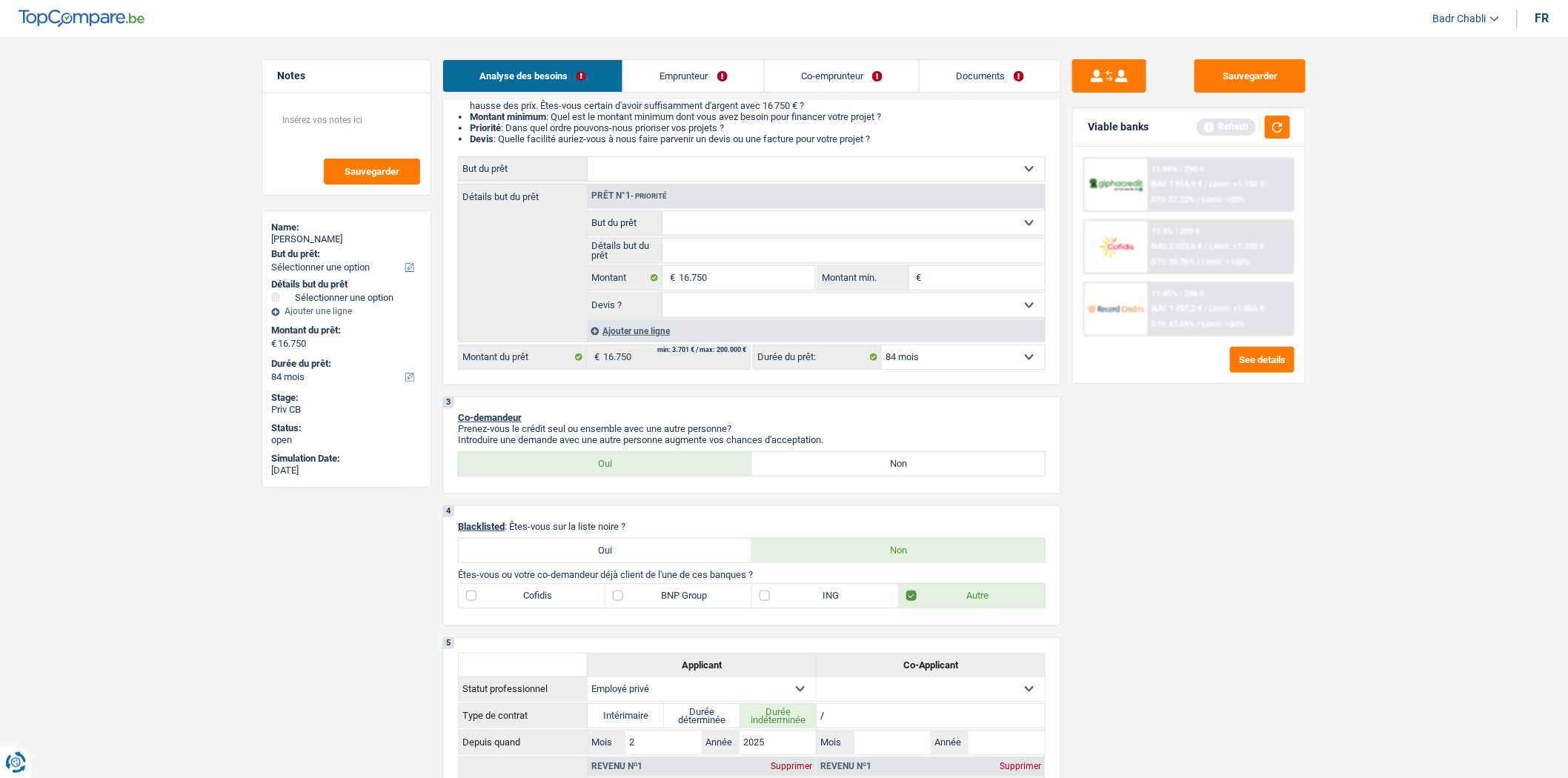
click at [662, 297] on select "Oui Non Non répondu Sélectionner une option" at bounding box center [854, 305] width 383 height 24
select select "false"
click at [713, 181] on select "Confort maison: meubles, textile, peinture, électroménager, outillage non-profe…" at bounding box center [817, 169] width 458 height 24
select select "household"
click at [588, 160] on select "Confort maison: meubles, textile, peinture, électroménager, outillage non-profe…" at bounding box center [817, 169] width 458 height 24
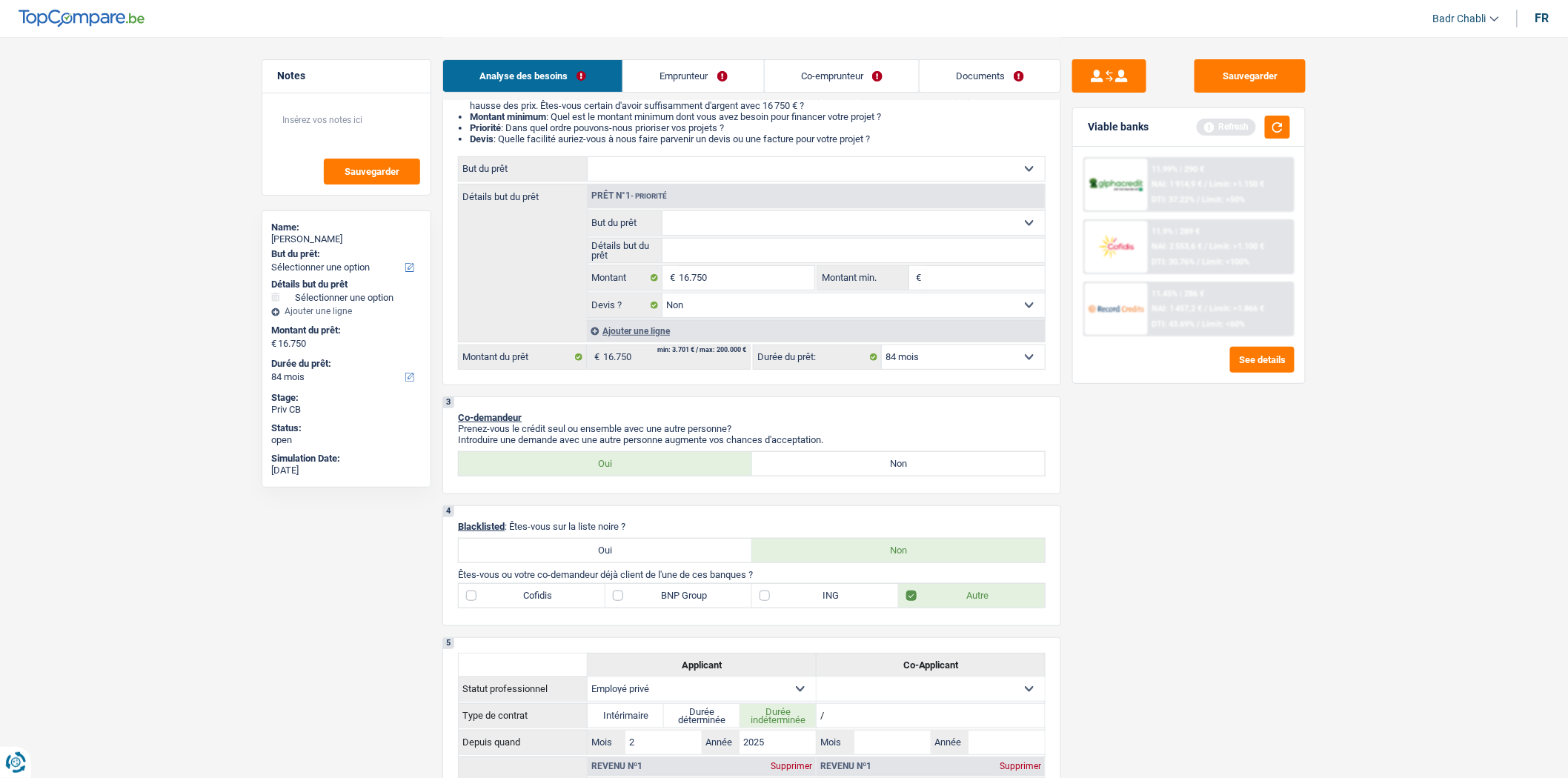
select select "household"
select select
select select "household"
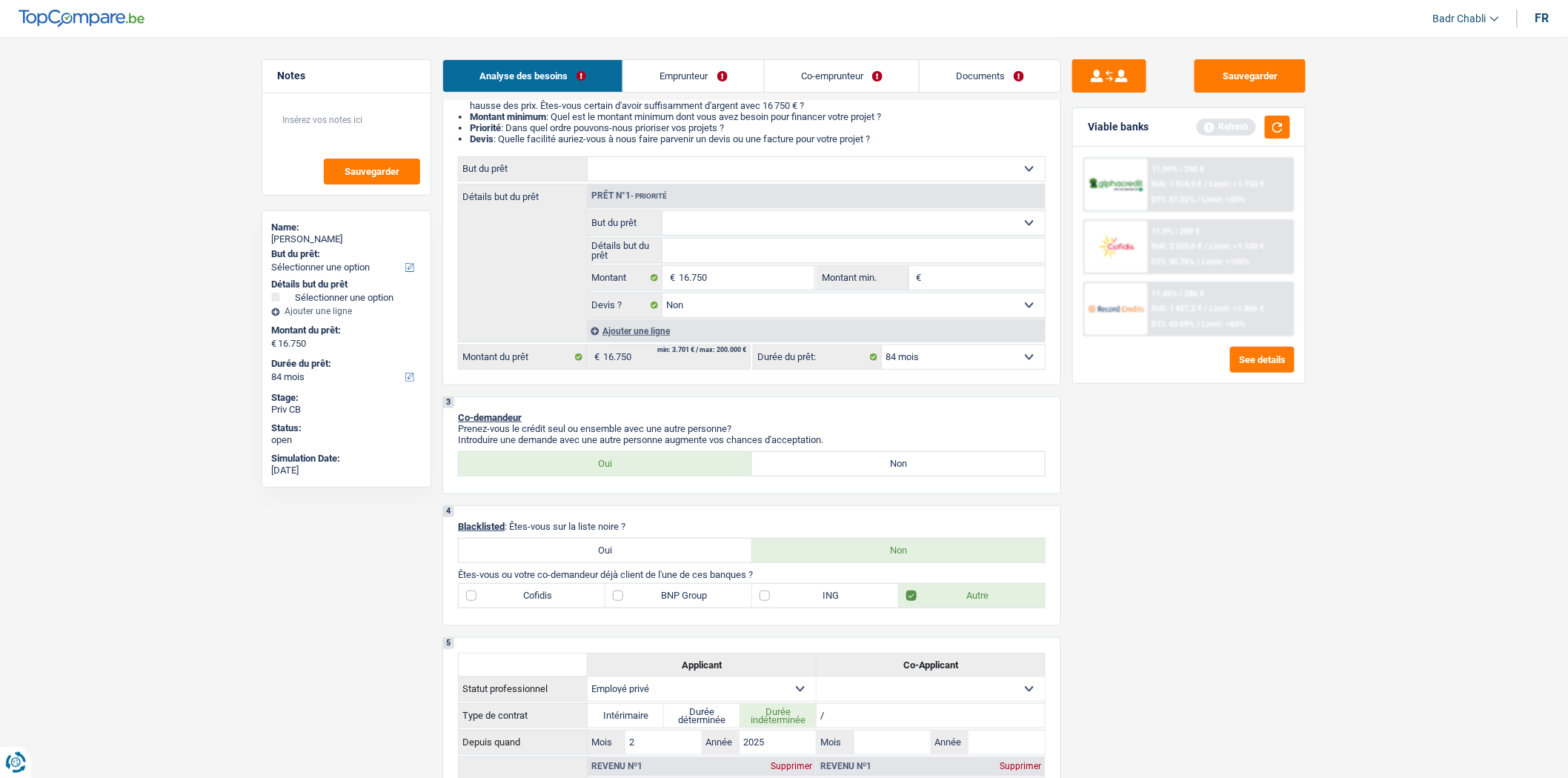
select select
select select "household"
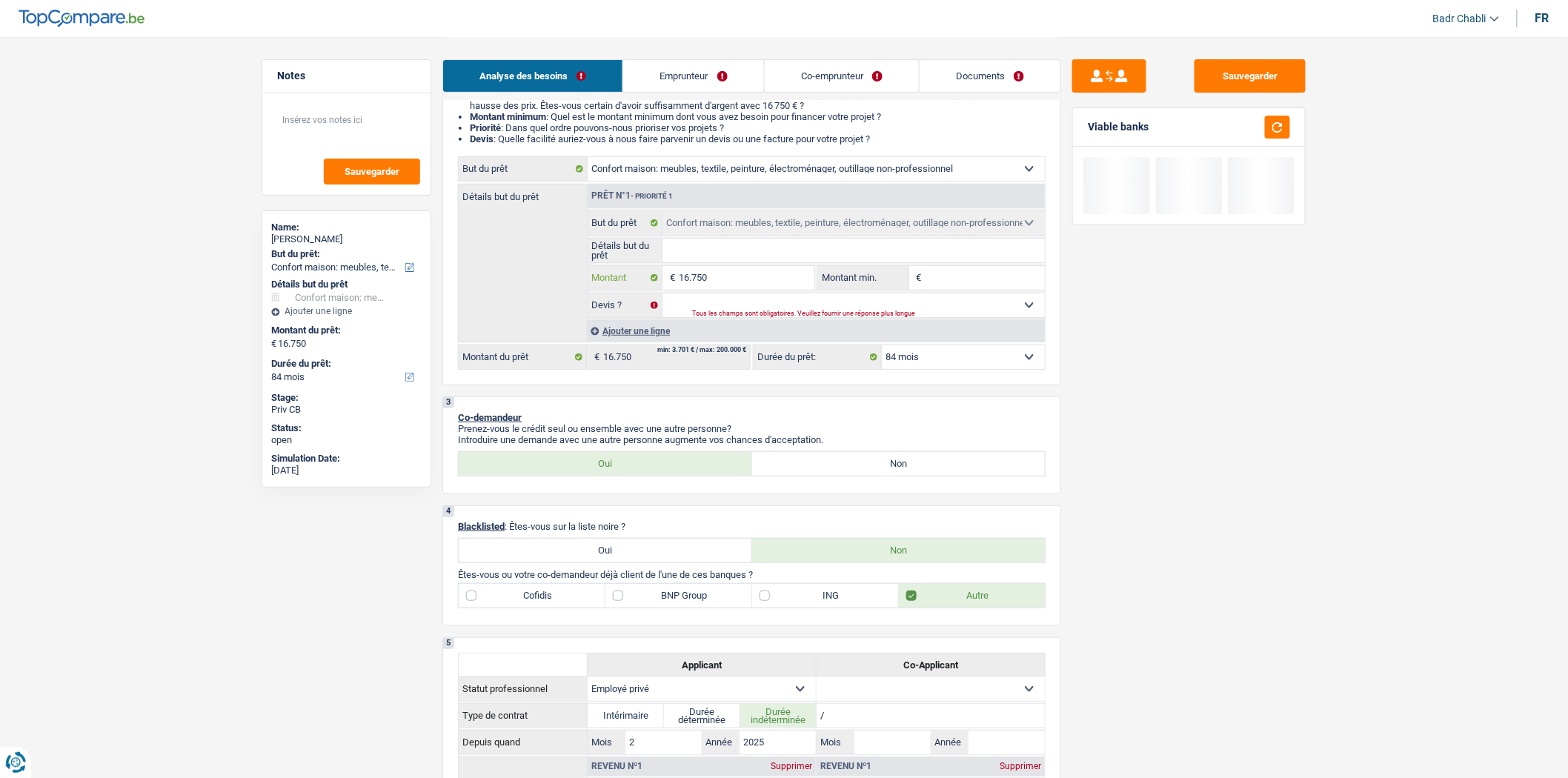
click at [714, 277] on input "16.750" at bounding box center [746, 278] width 135 height 24
type input "1"
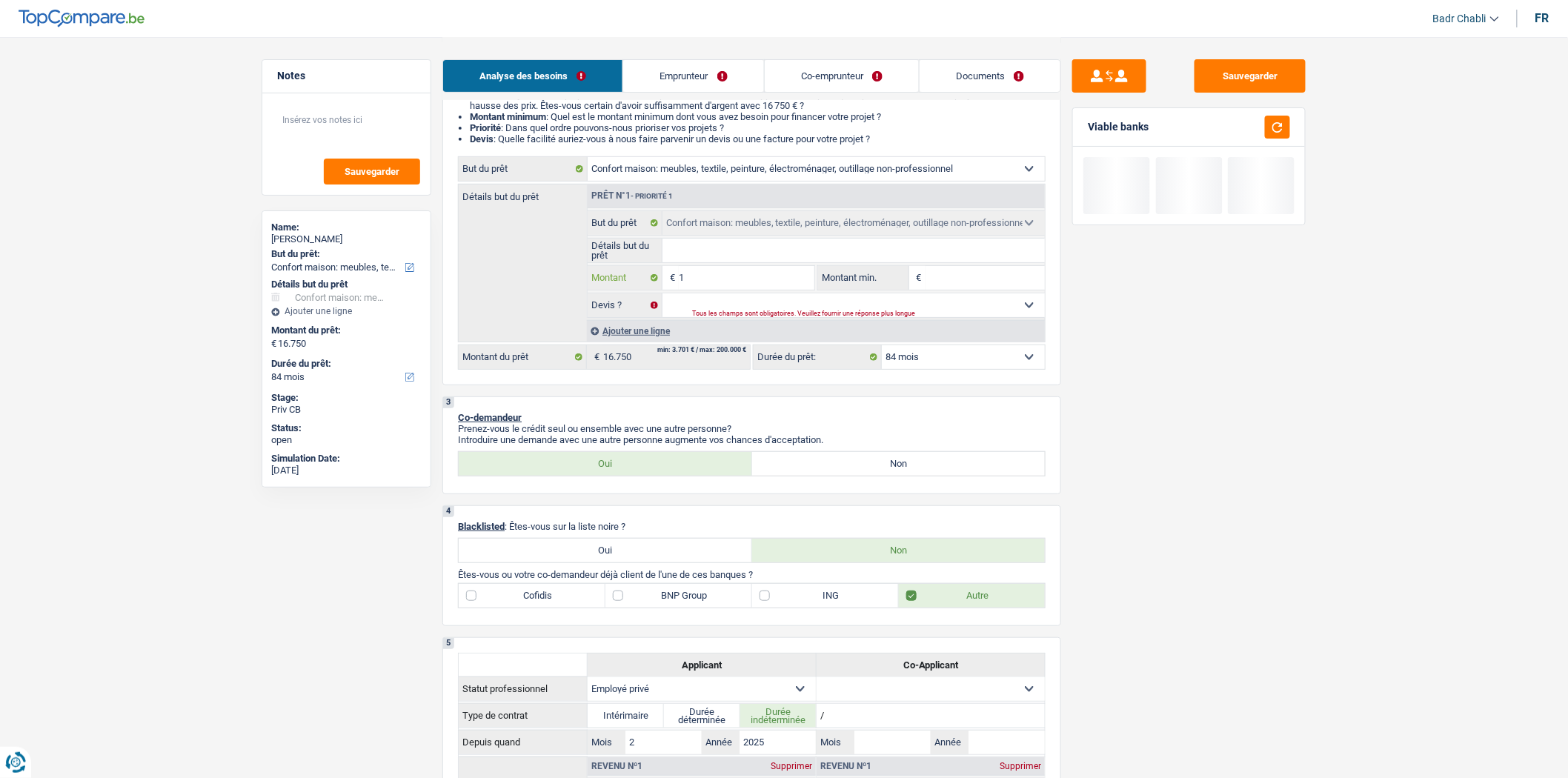
type input "10"
type input "100"
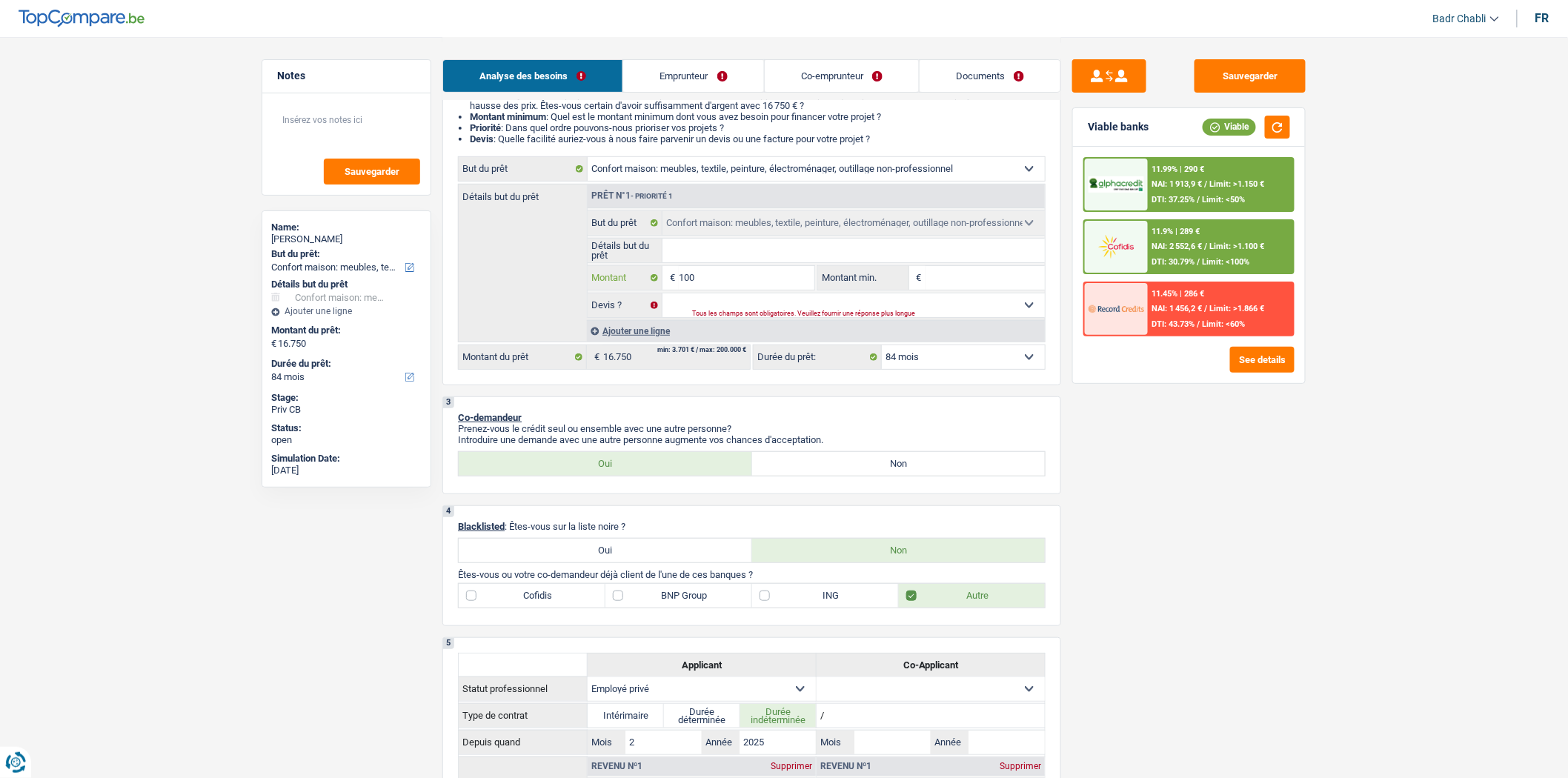
type input "1.000"
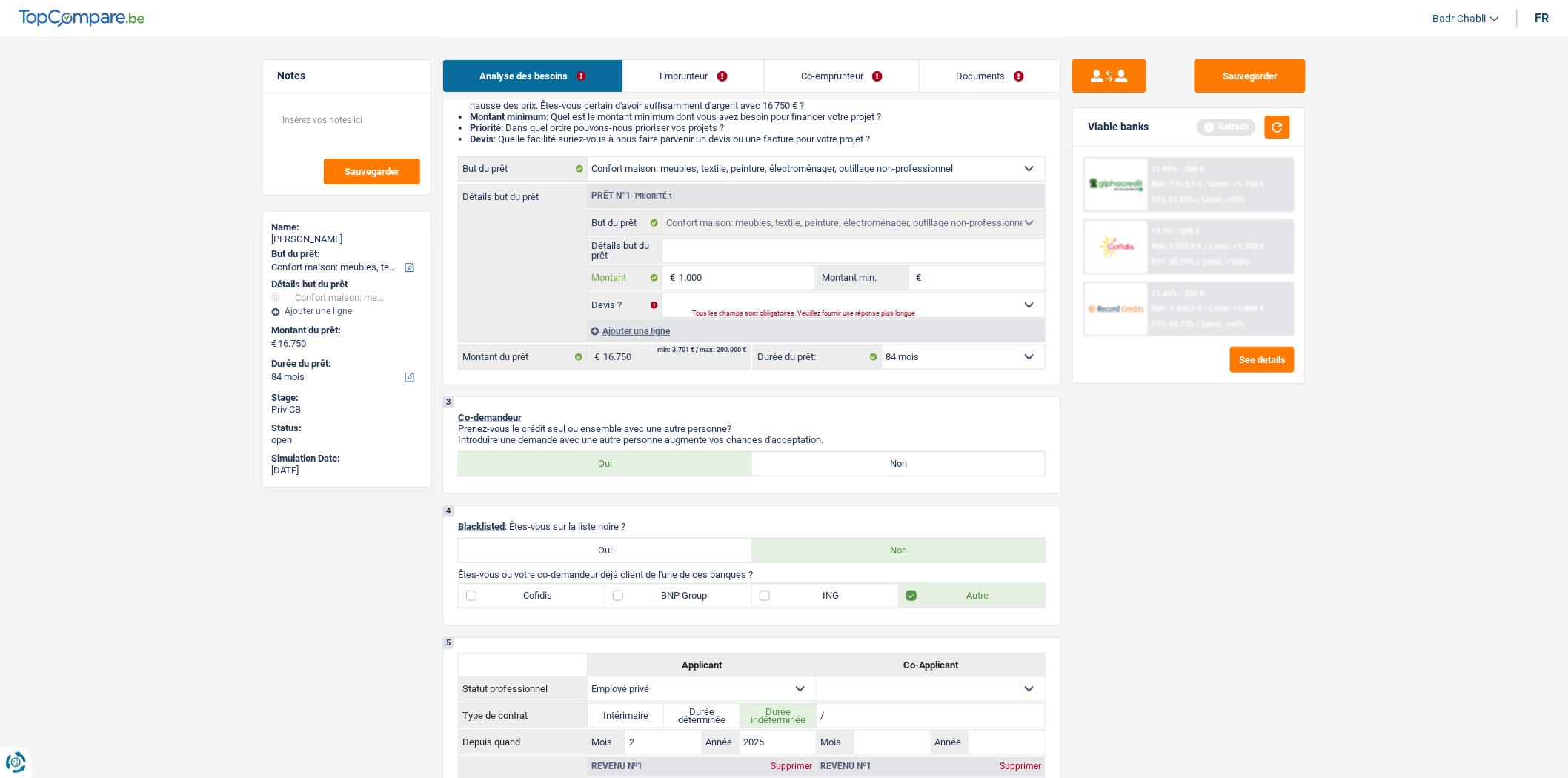
type input "10.000"
select select "48"
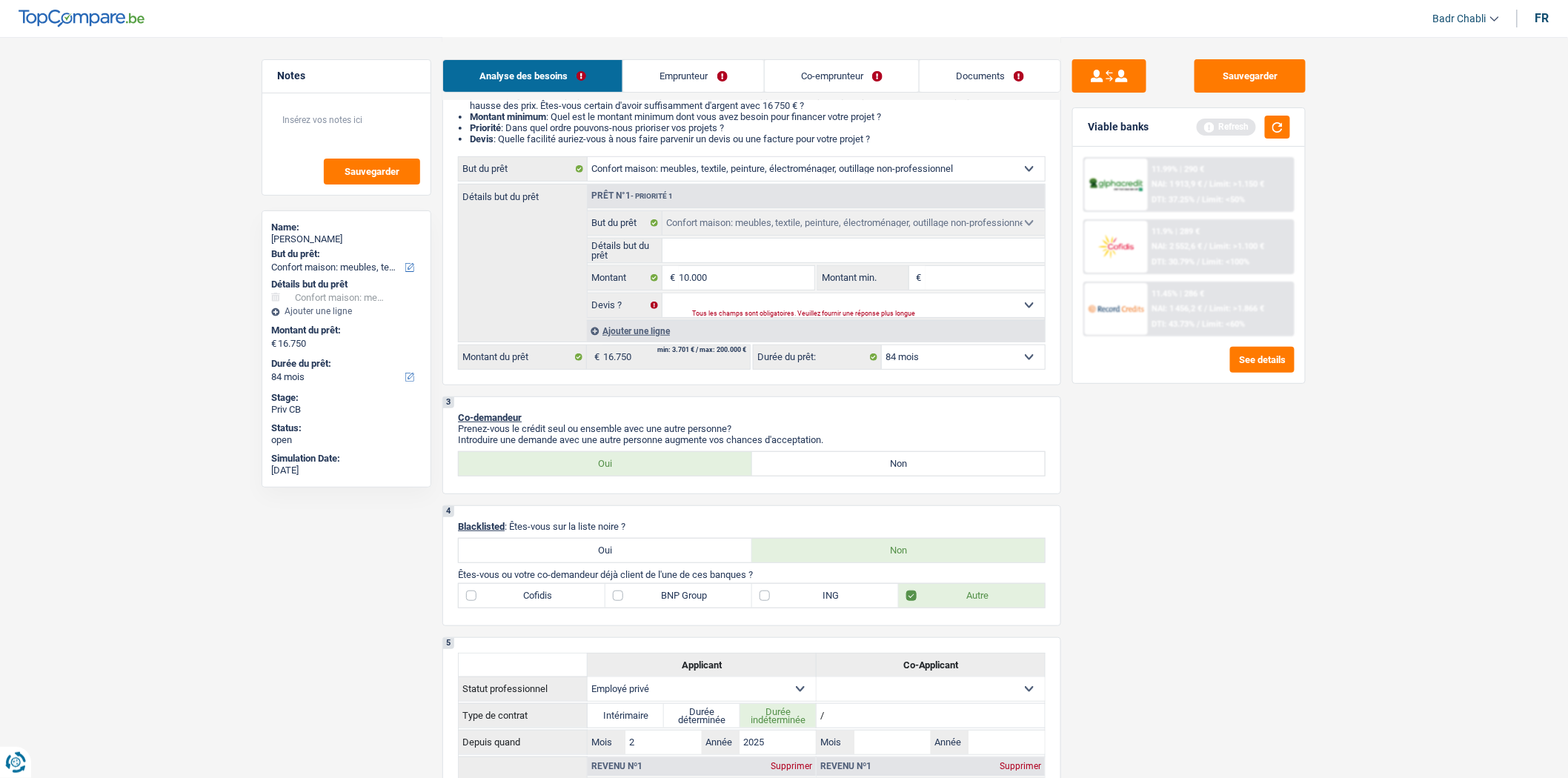
type input "10.000"
select select "48"
type input "10.000"
select select "48"
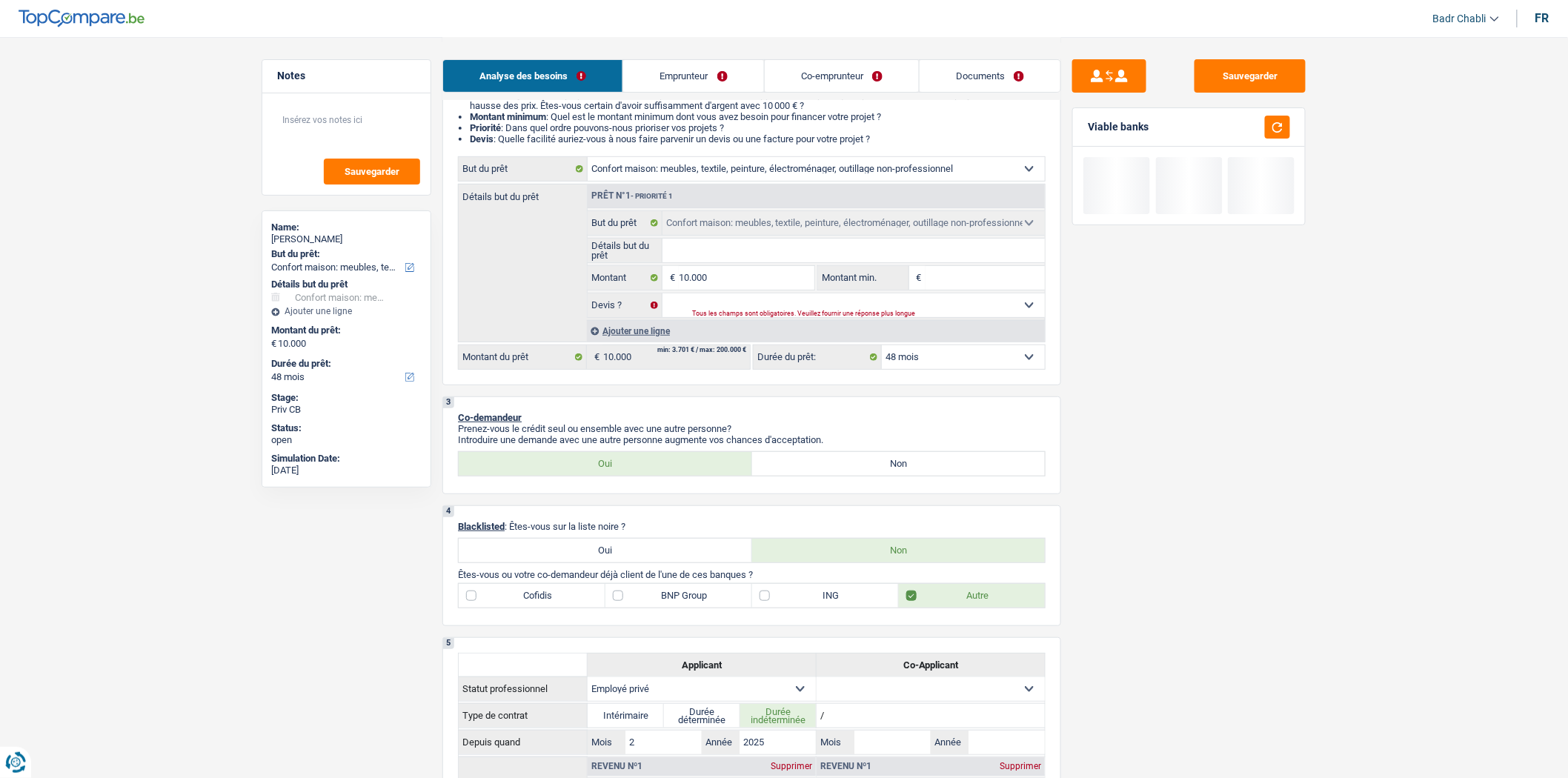
click at [730, 254] on input "Détails but du prêt" at bounding box center [854, 250] width 383 height 24
type input "N"
type input "No"
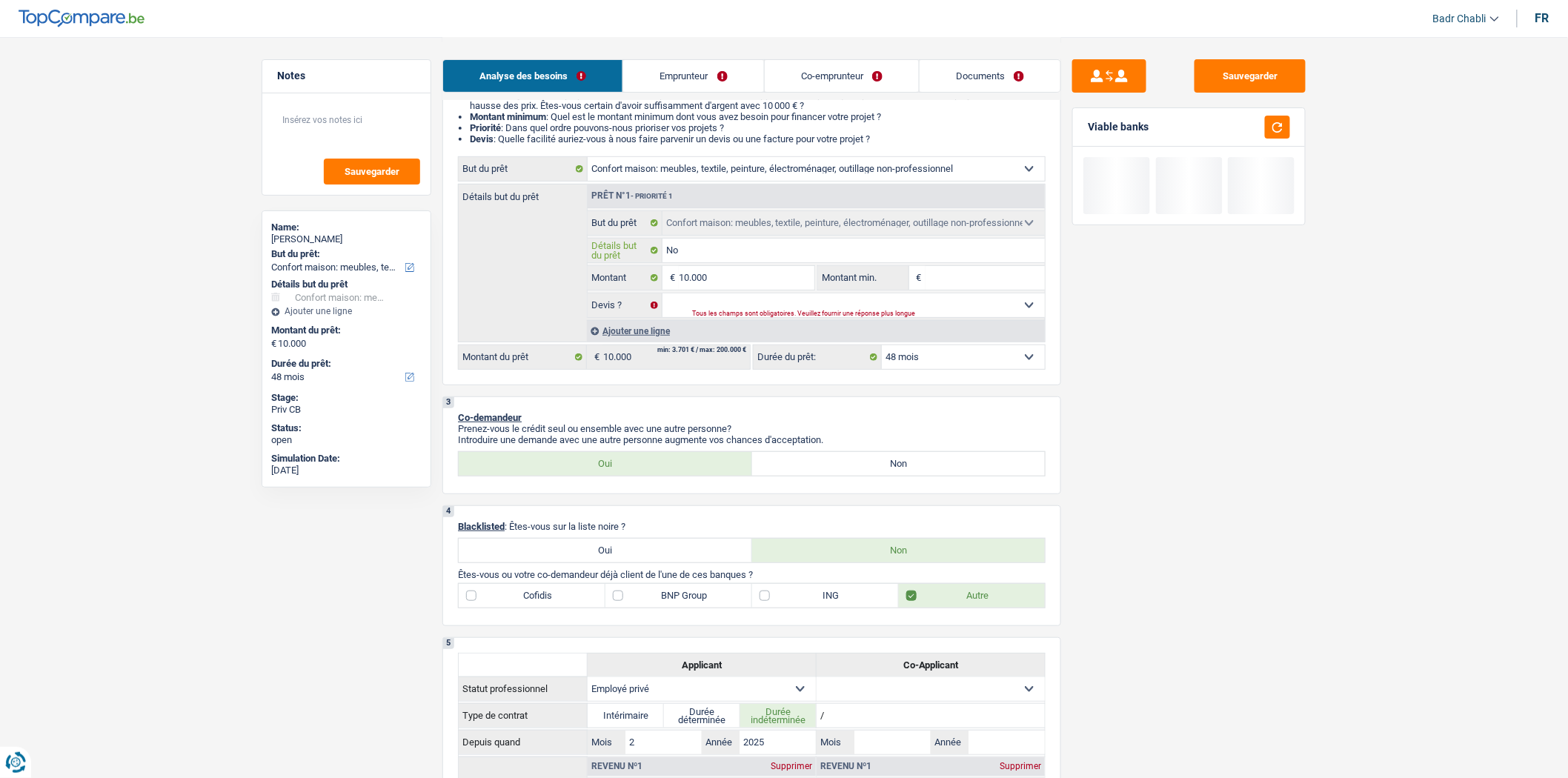
type input "Nou"
type input "Nouv"
type input "Nouve"
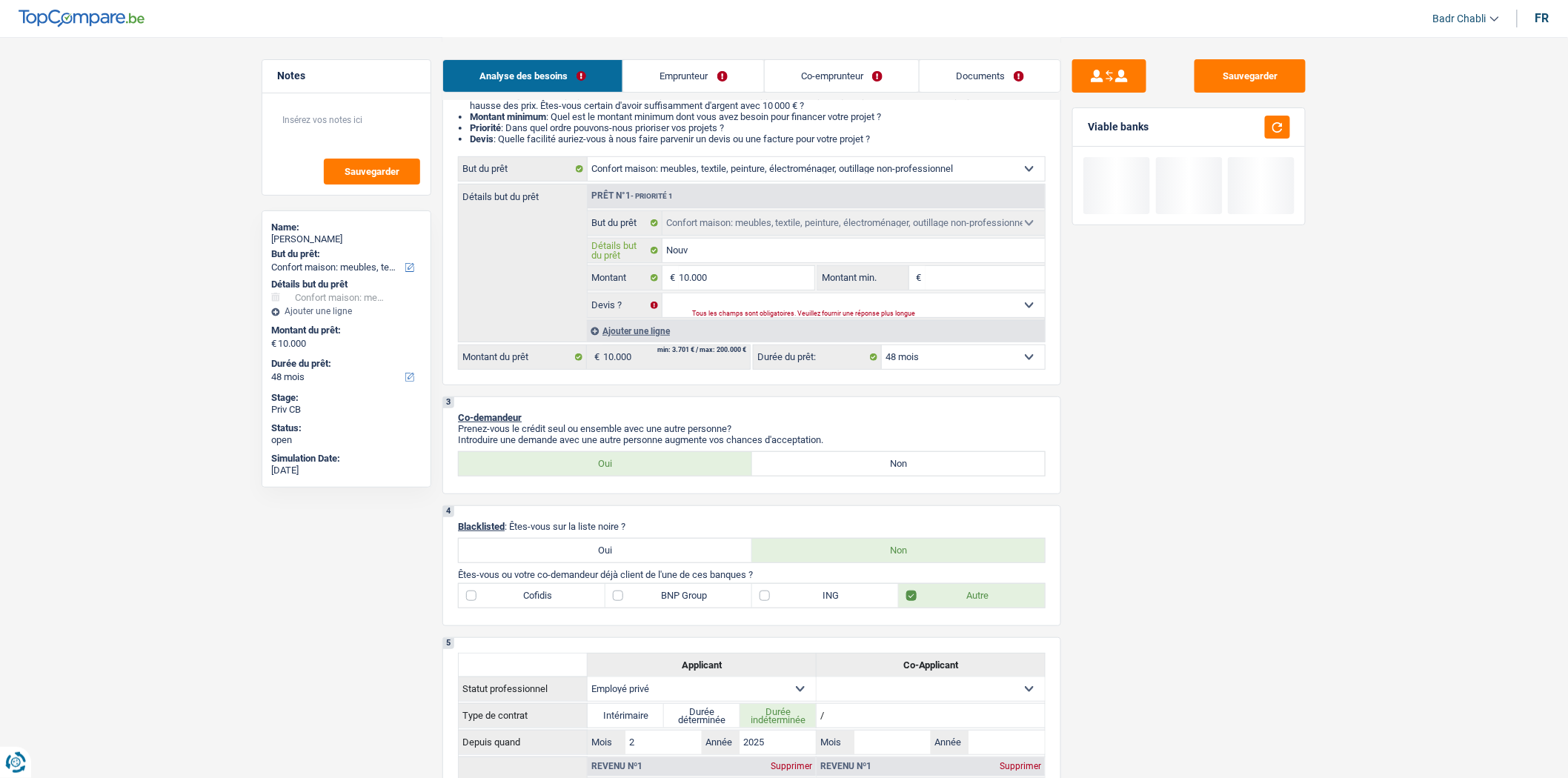
type input "Nouve"
type input "Nouvea"
type input "Nouveau"
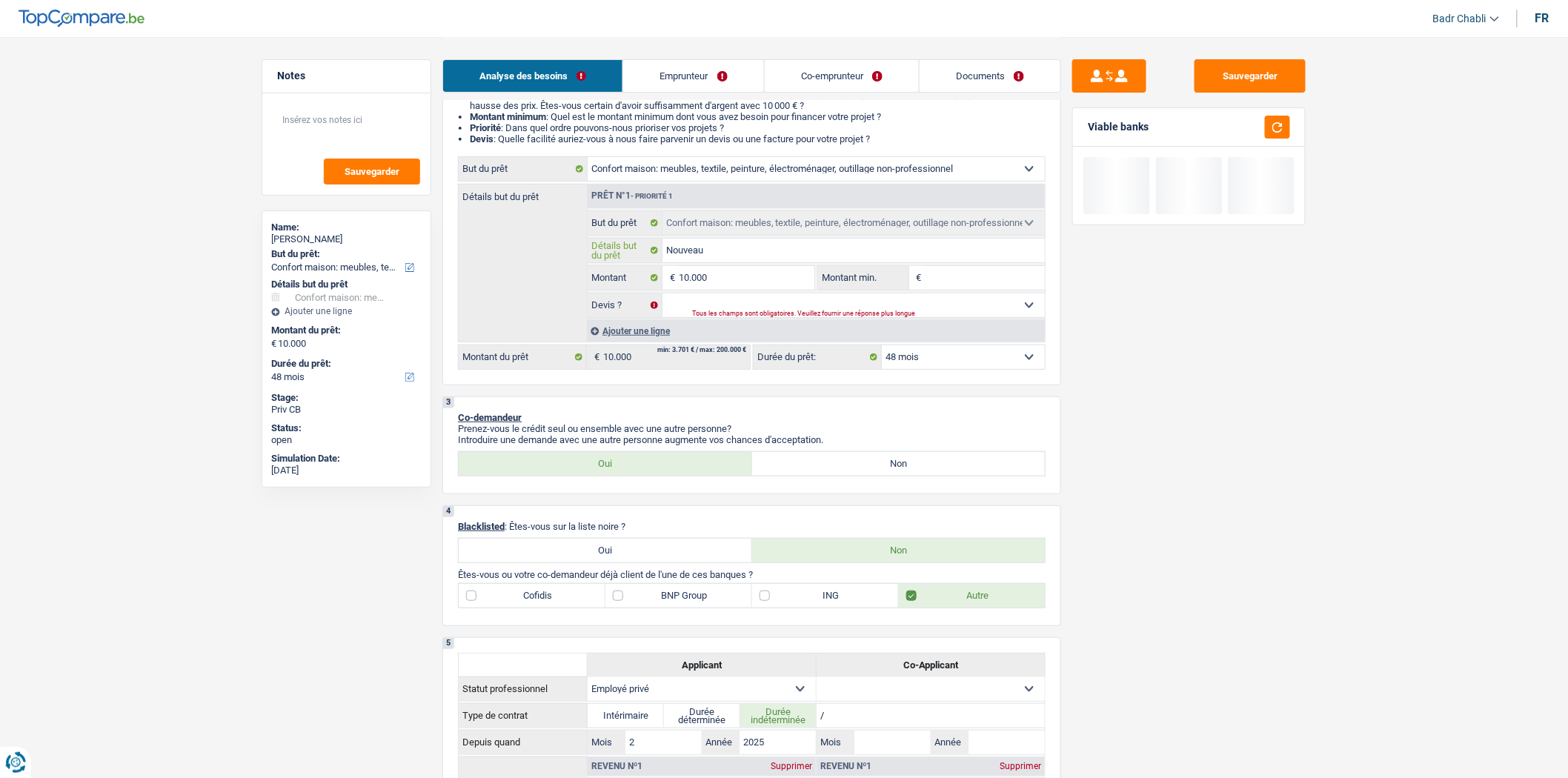
type input "Nouveaux"
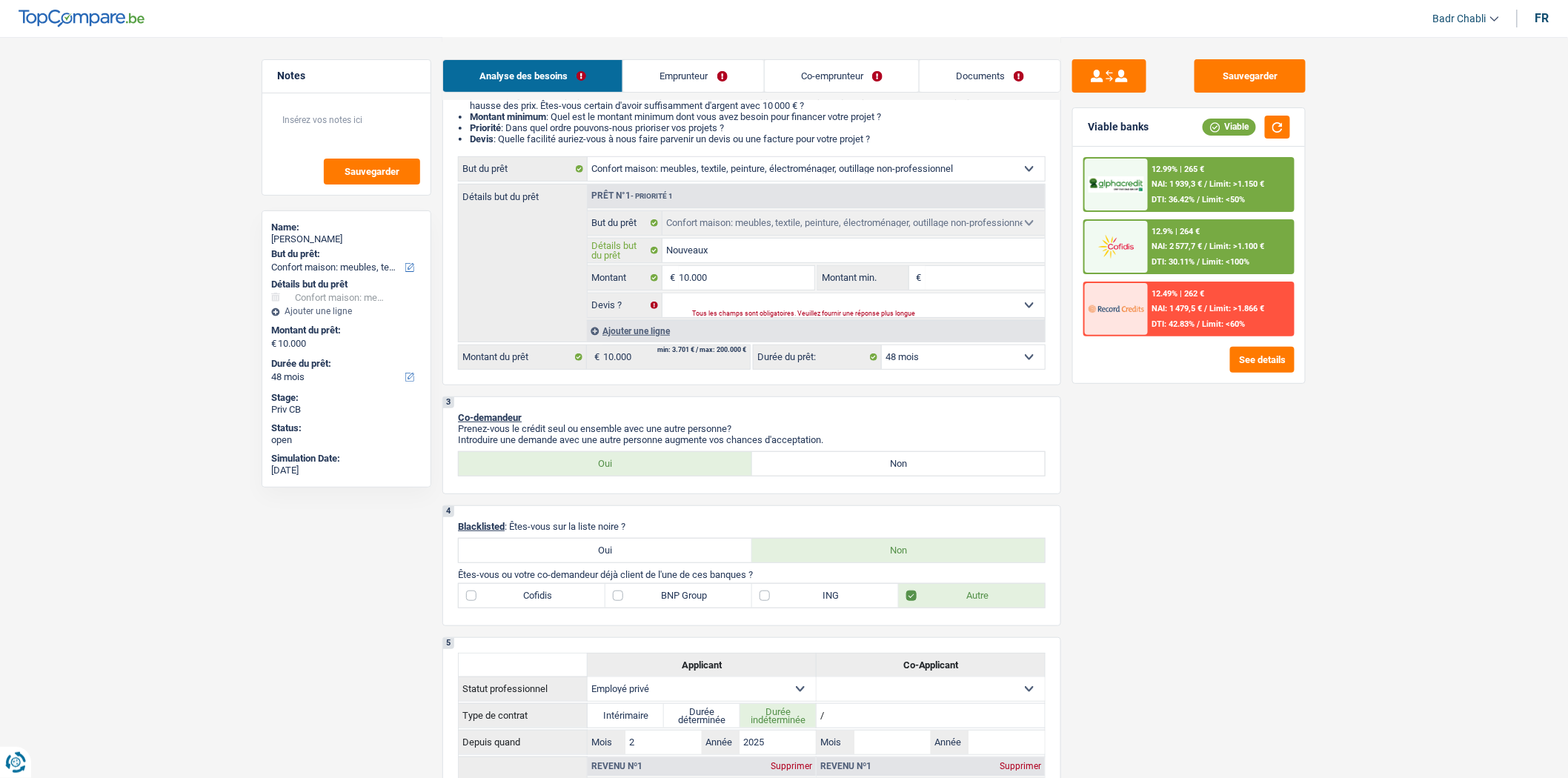
type input "Nouveaux"
type input "Nouveaux m"
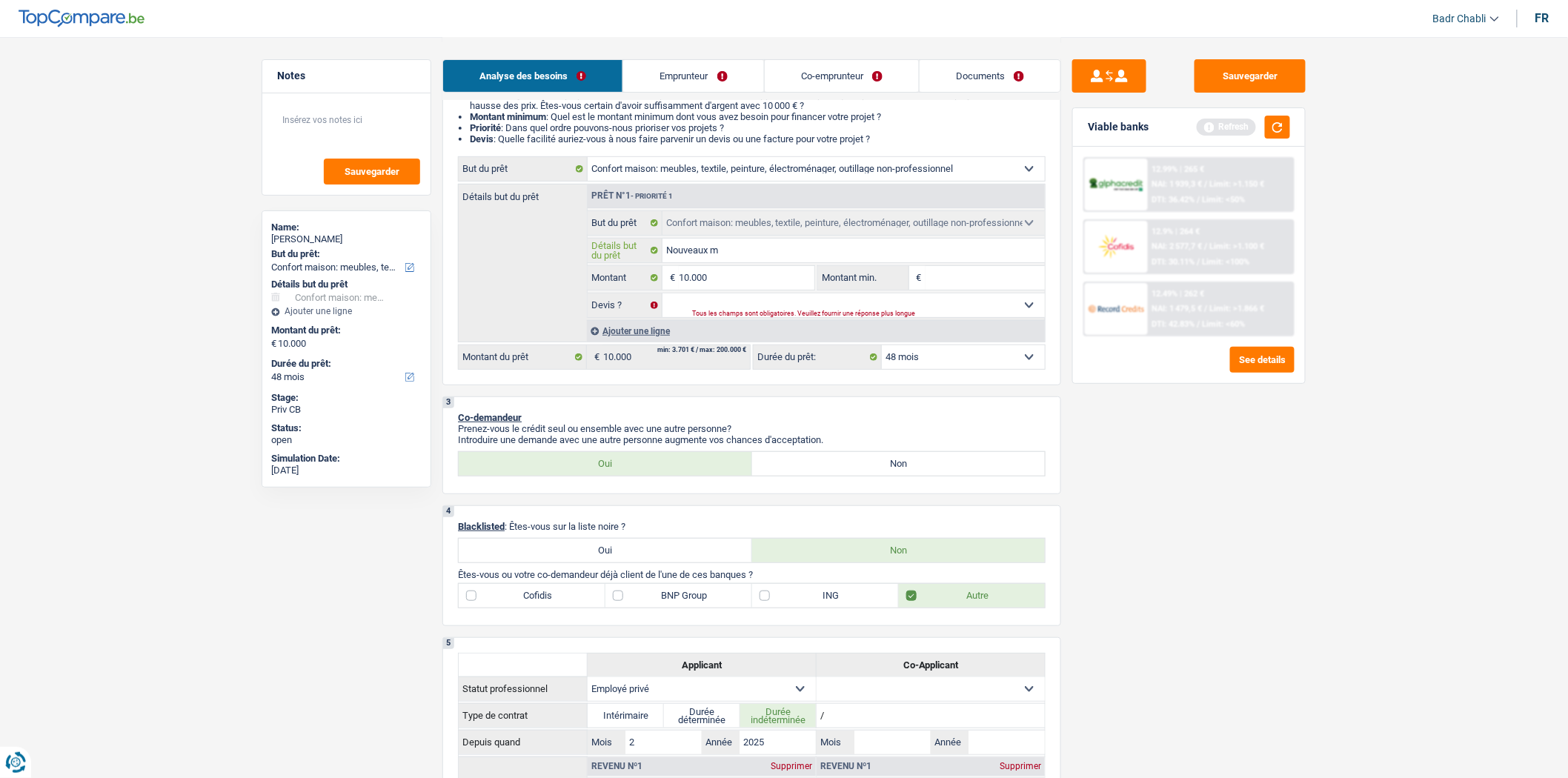
type input "Nouveaux me"
type input "Nouveaux meu"
type input "Nouveaux meub"
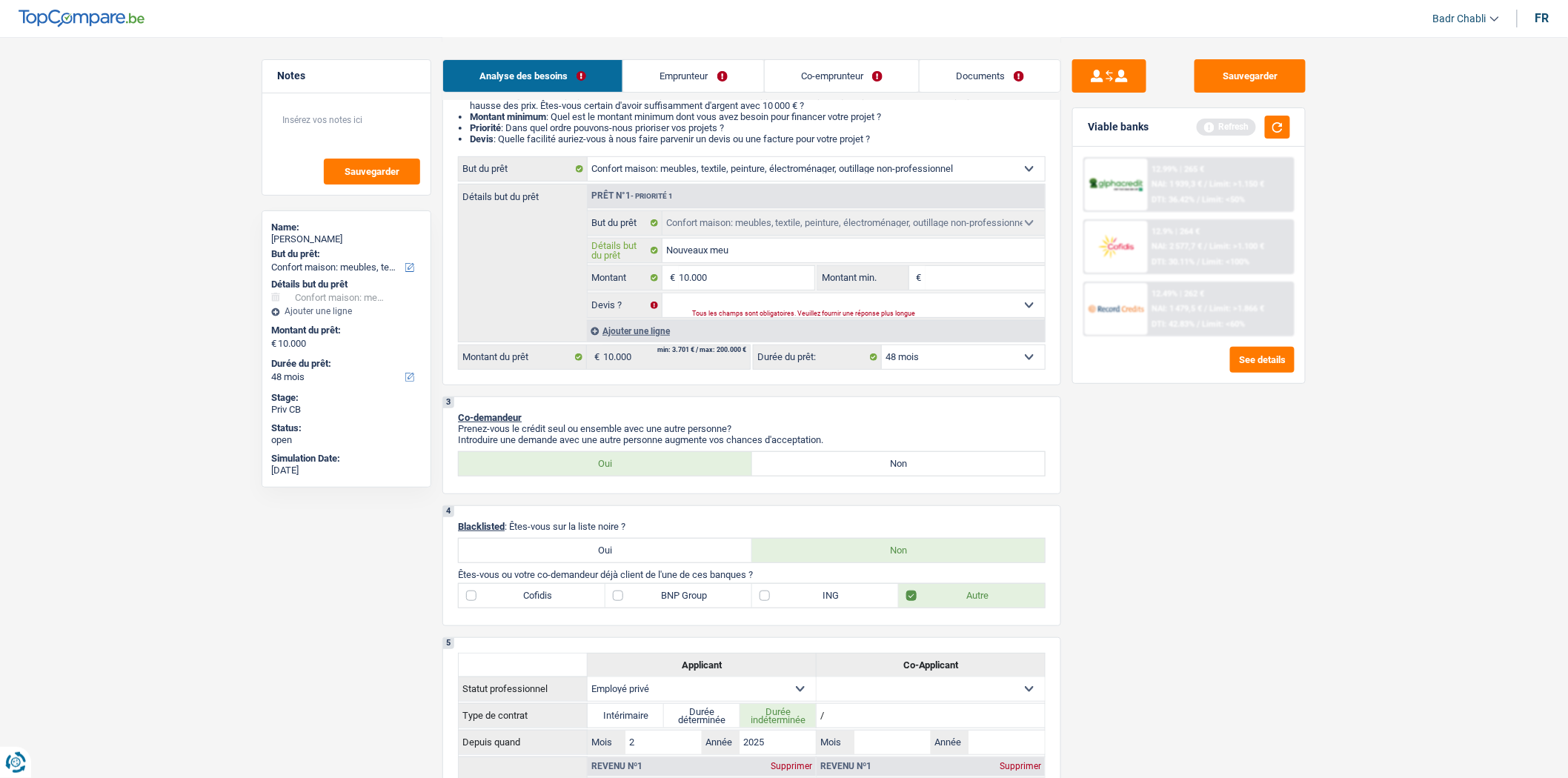
type input "Nouveaux meub"
type input "Nouveaux meubl"
type input "Nouveaux meuble"
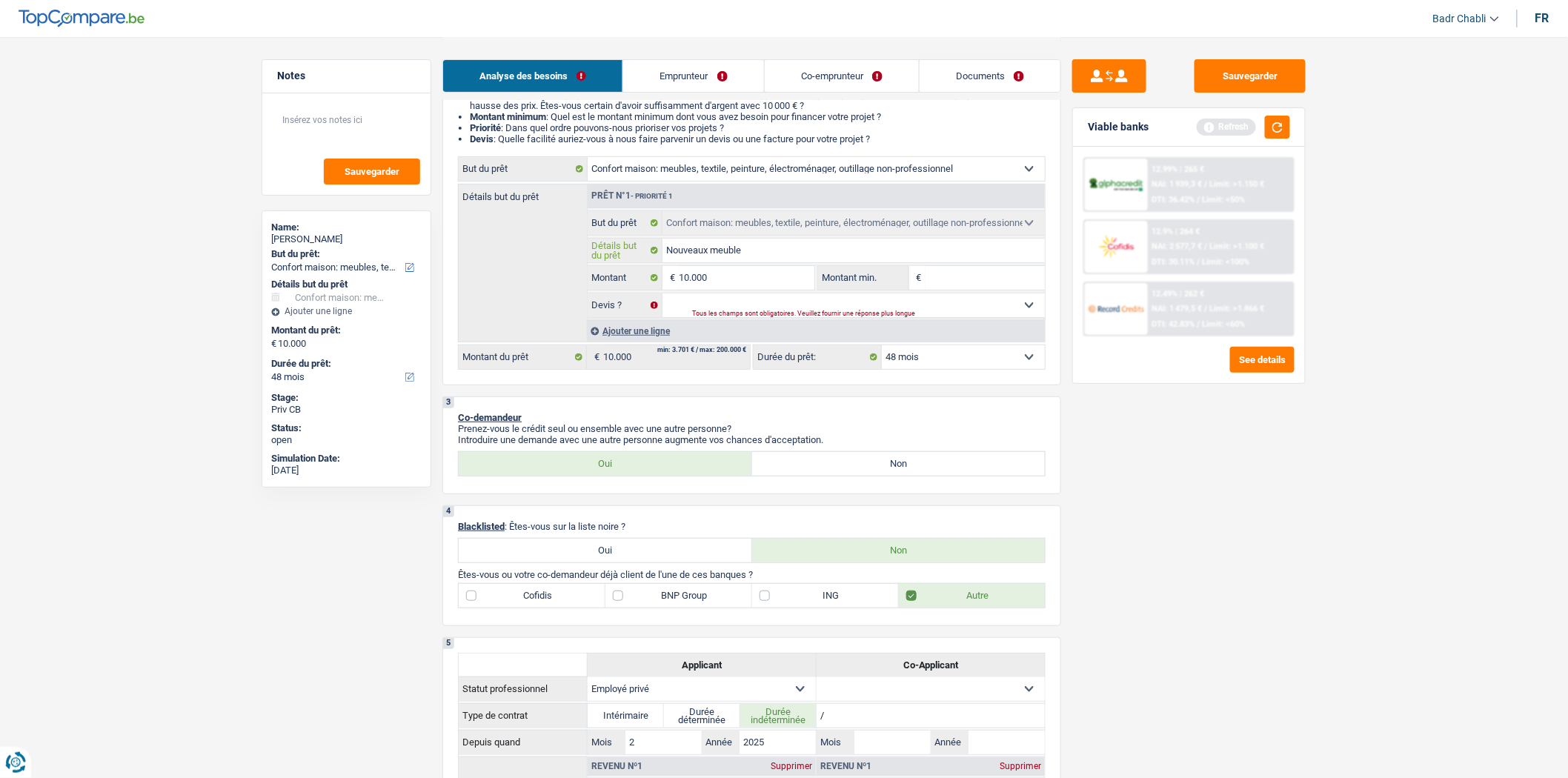
type input "Nouveaux meubles"
type input "Nouveaux meubles e"
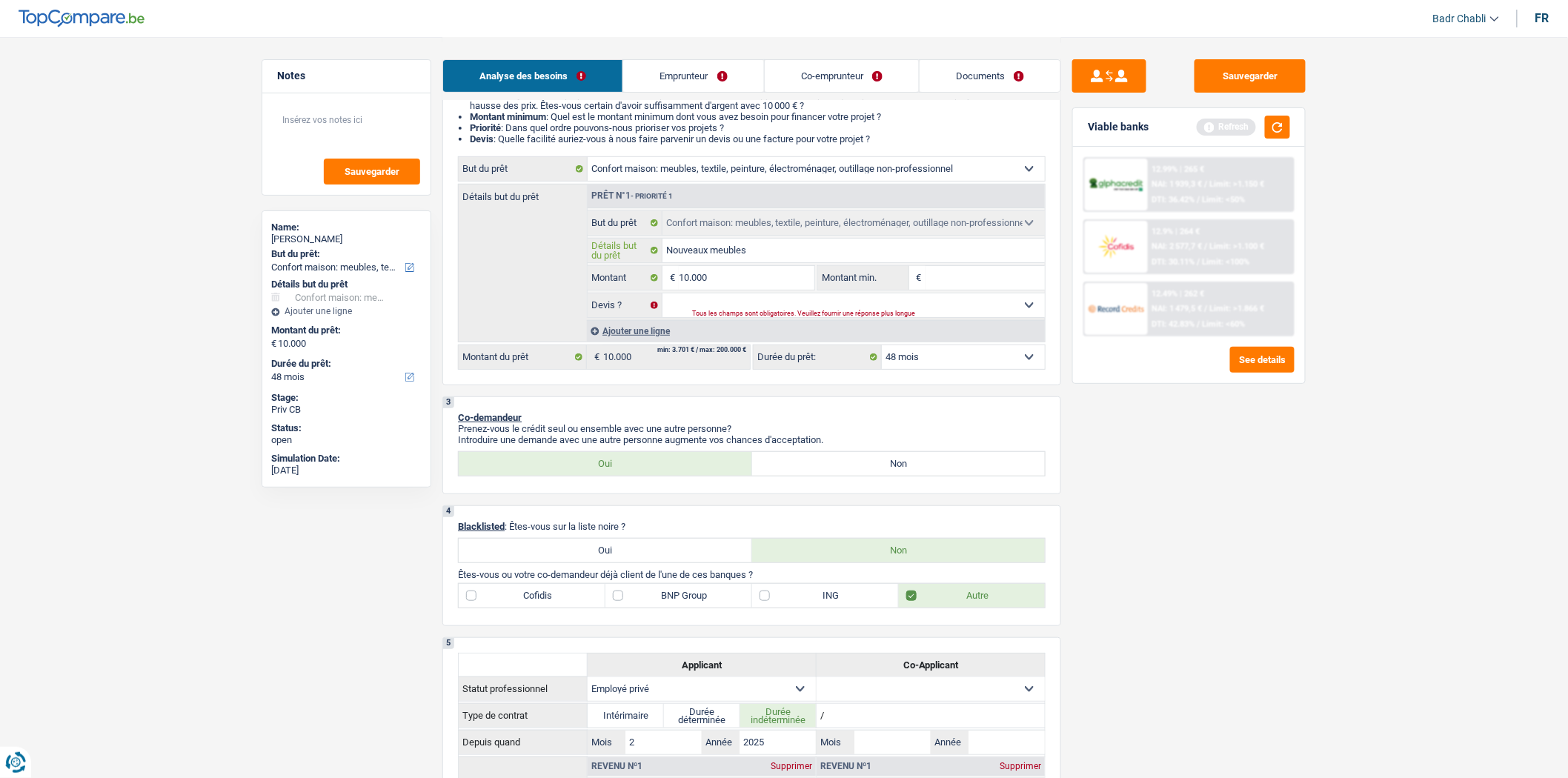
type input "Nouveaux meubles e"
type input "Nouveaux meubles et"
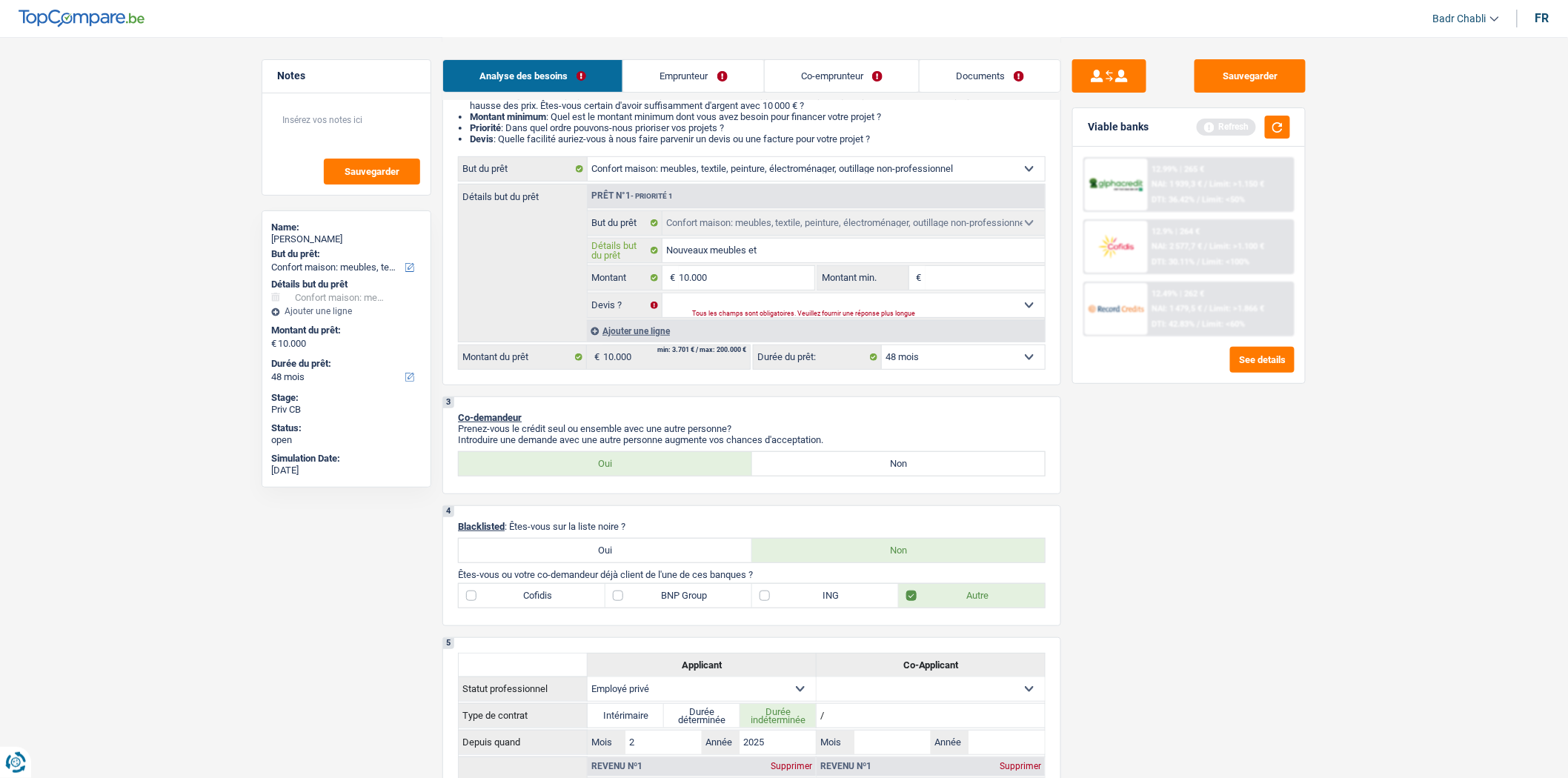
type input "Nouveaux meubles et d"
type input "Nouveaux meubles et"
type input "Nouveaux meubles et s"
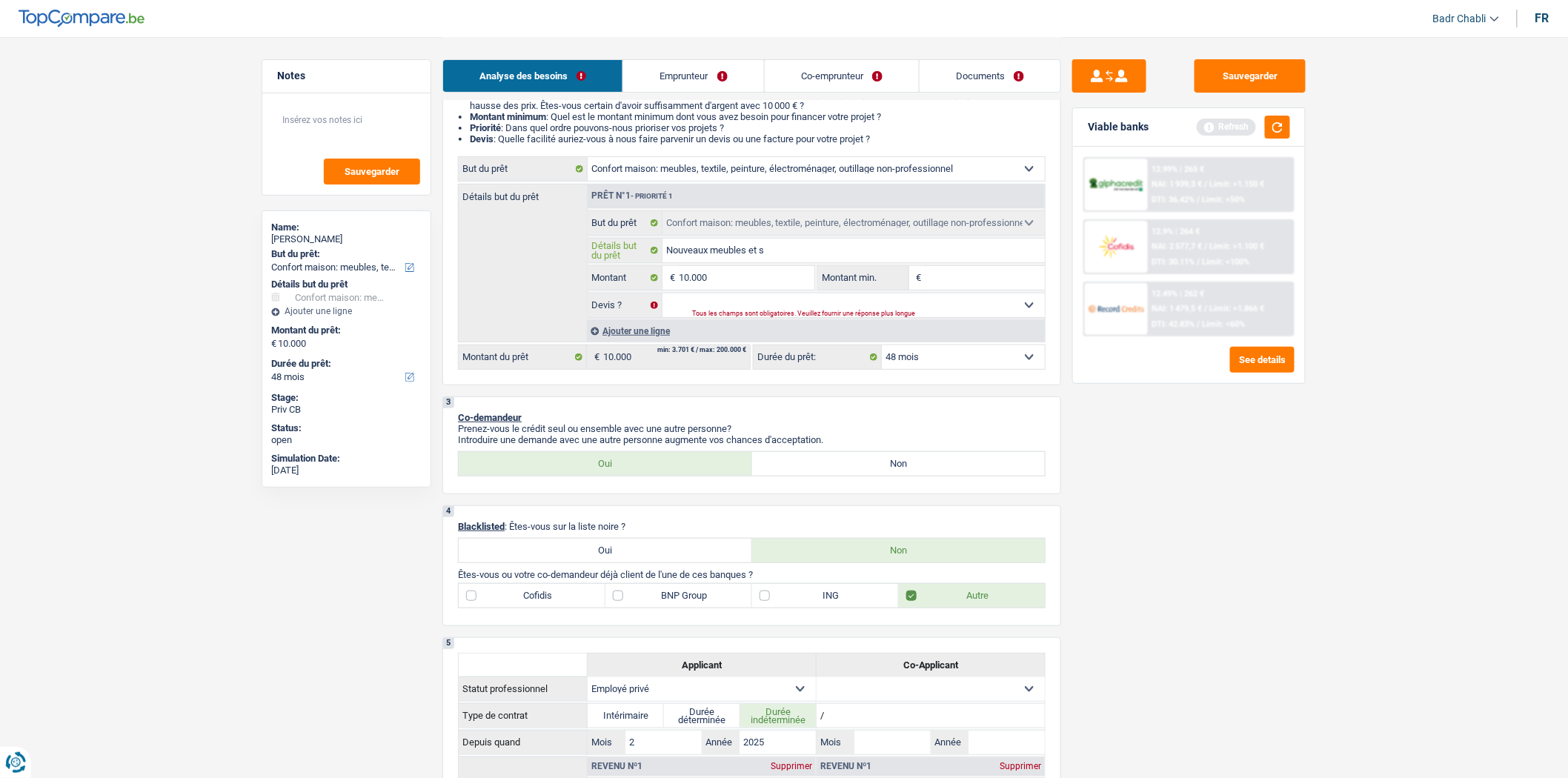
type input "Nouveaux meubles et s"
type input "Nouveaux meubles et sa"
type input "Nouveaux meubles et sal"
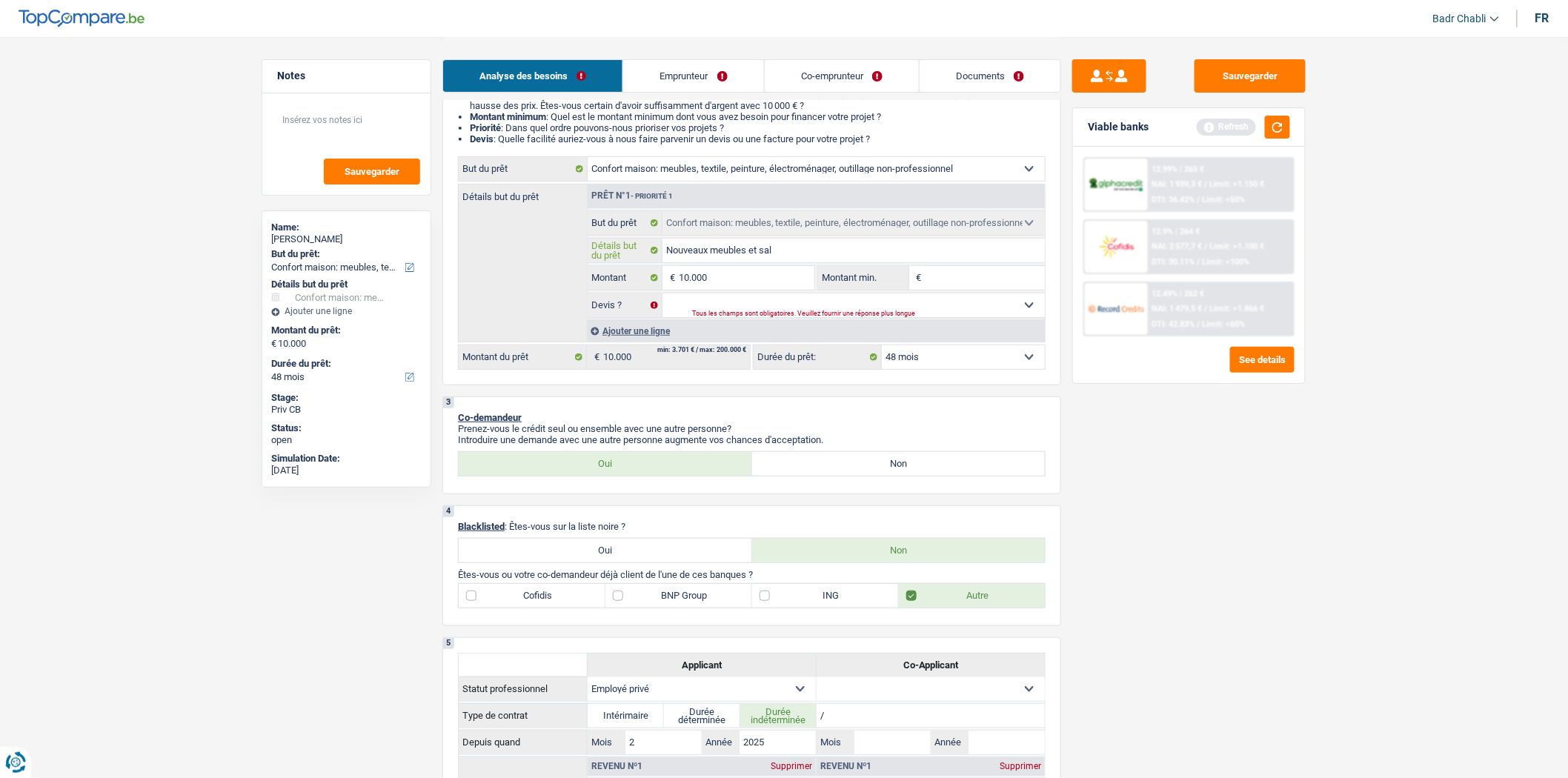
type input "Nouveaux meubles et [PERSON_NAME]"
type input "Nouveaux meubles et salon"
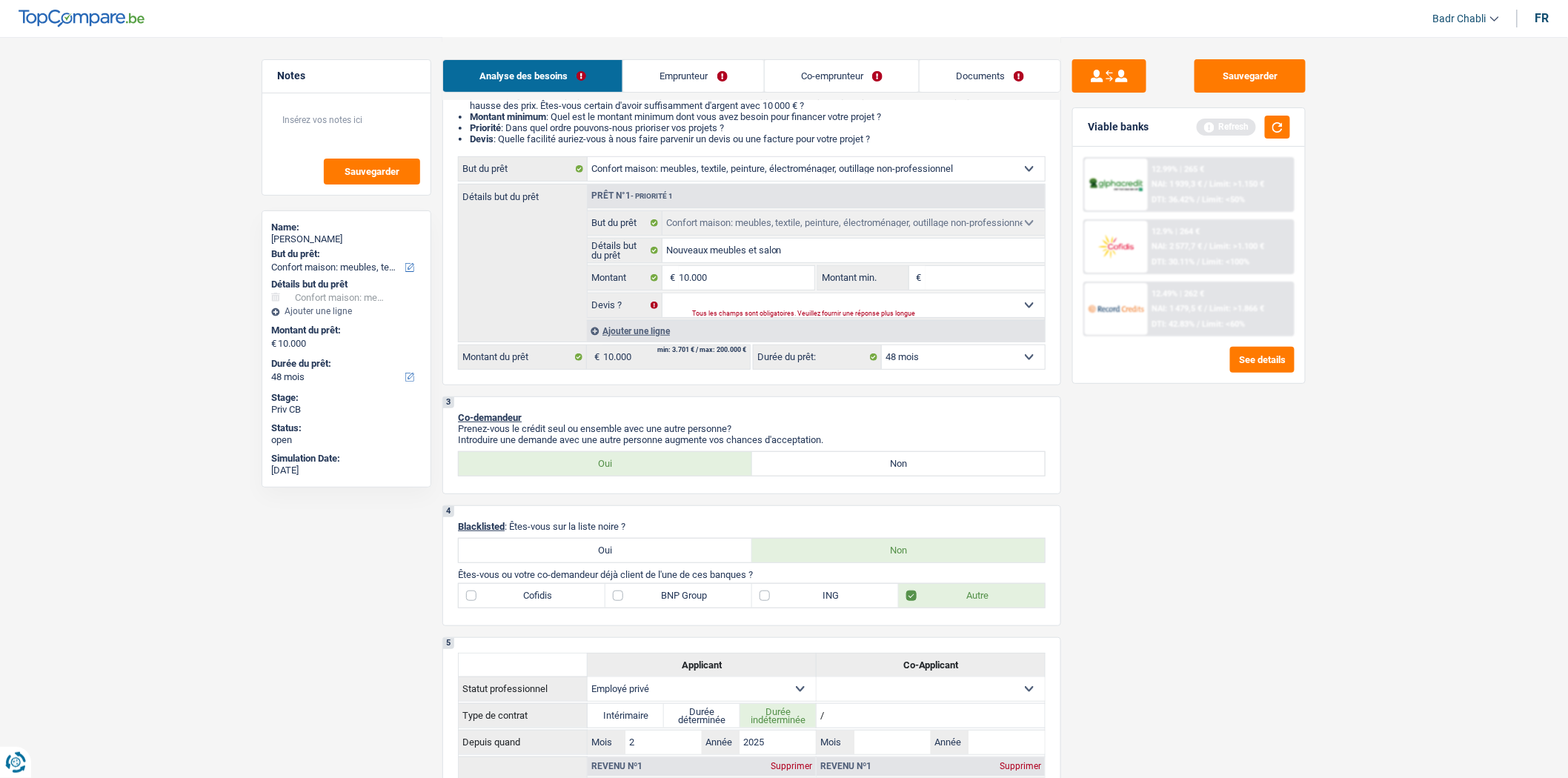
click at [946, 283] on input "Montant min." at bounding box center [986, 278] width 120 height 24
type input "8"
type input "80"
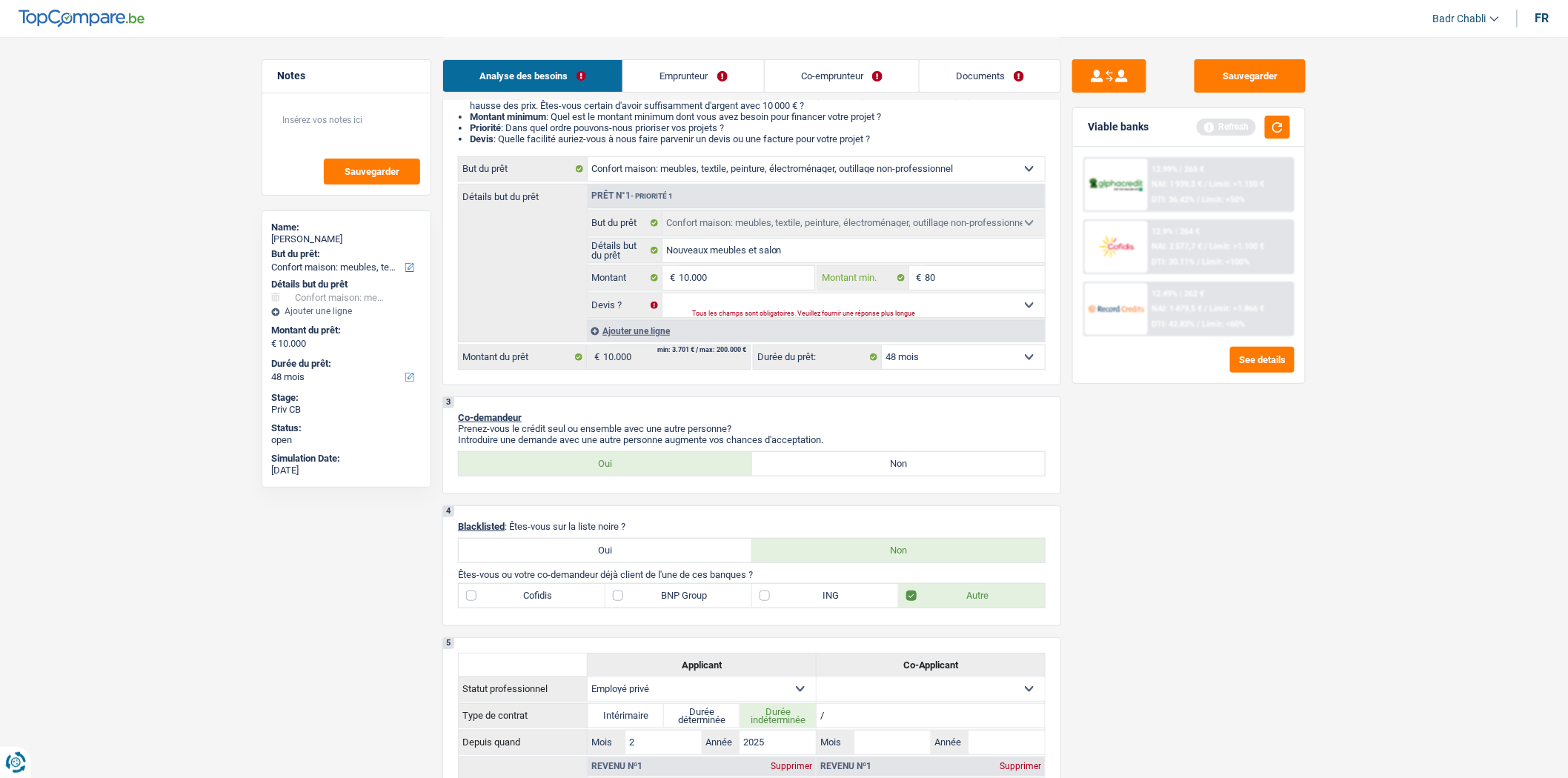
type input "800"
type input "8.000"
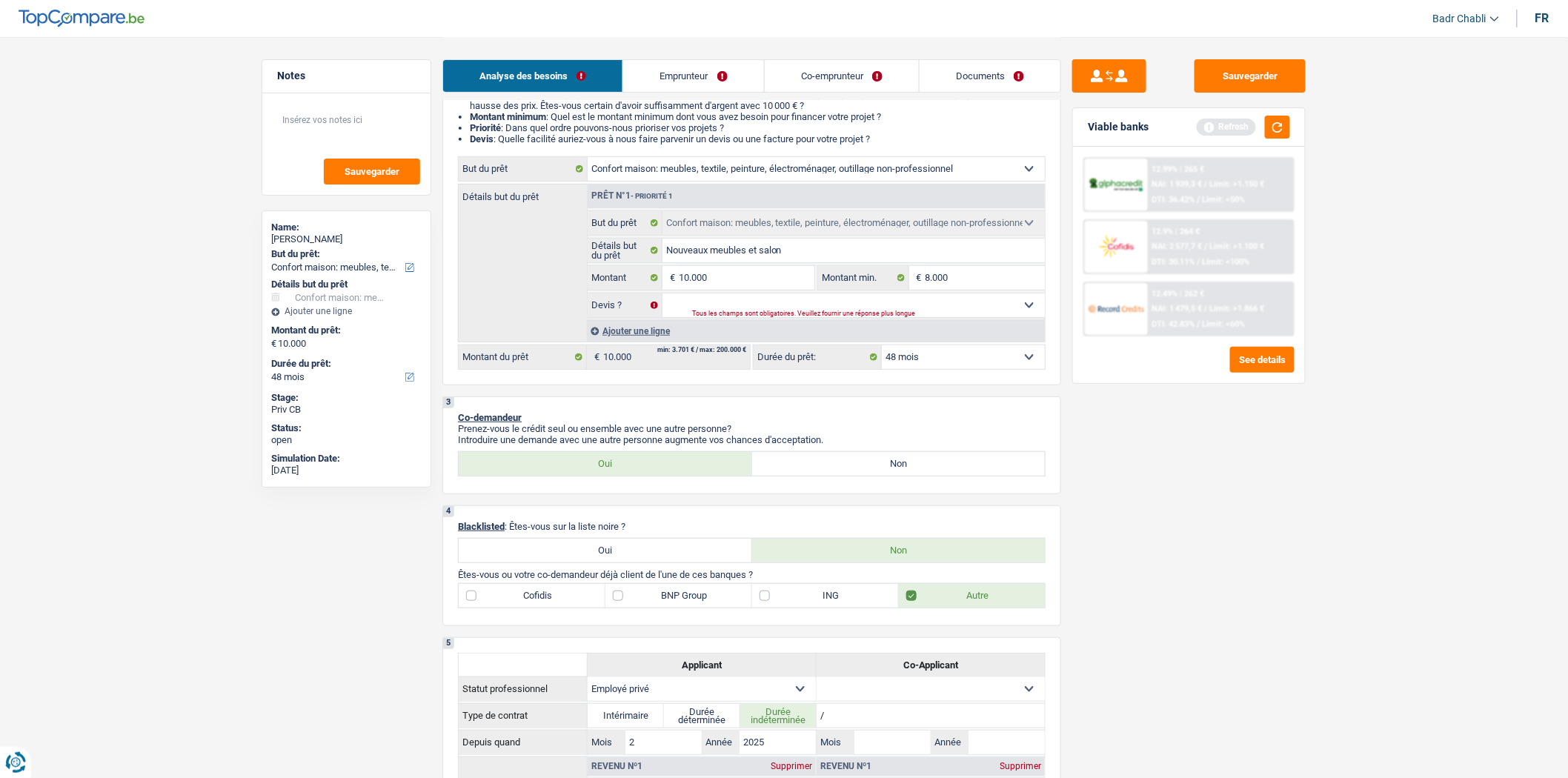
click at [630, 330] on div "Ajouter une ligne" at bounding box center [816, 331] width 458 height 21
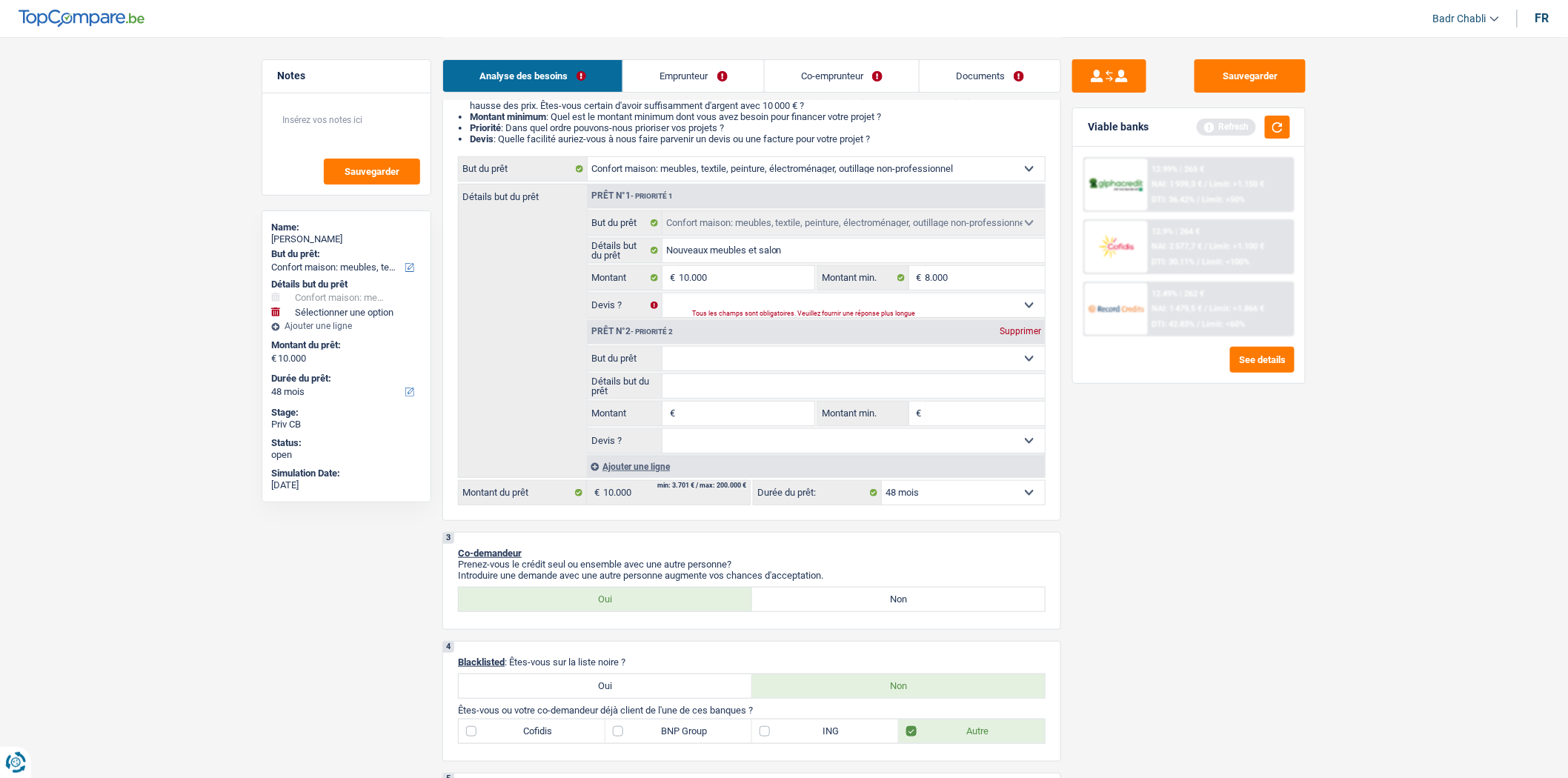
click at [776, 352] on select "Confort maison: meubles, textile, peinture, électroménager, outillage non-profe…" at bounding box center [854, 358] width 383 height 24
select select "familyEvent"
click at [662, 350] on select "Confort maison: meubles, textile, peinture, électroménager, outillage non-profe…" at bounding box center [854, 358] width 383 height 24
select select "familyEvent"
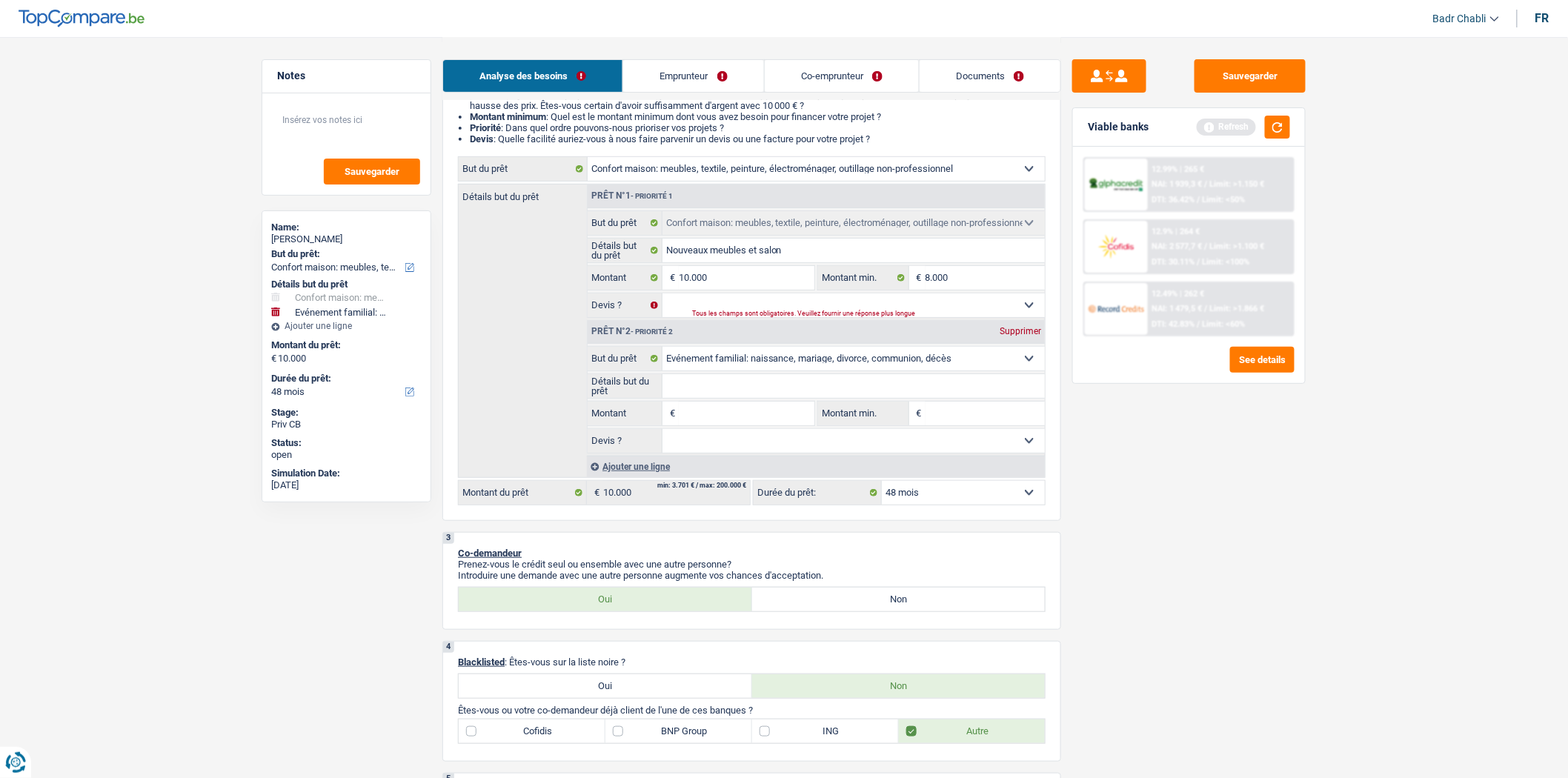
click at [725, 359] on select "Confort maison: meubles, textile, peinture, électroménager, outillage non-profe…" at bounding box center [854, 358] width 383 height 24
select select "hobbies"
click at [662, 350] on select "Confort maison: meubles, textile, peinture, électroménager, outillage non-profe…" at bounding box center [854, 358] width 383 height 24
select select "hobbies"
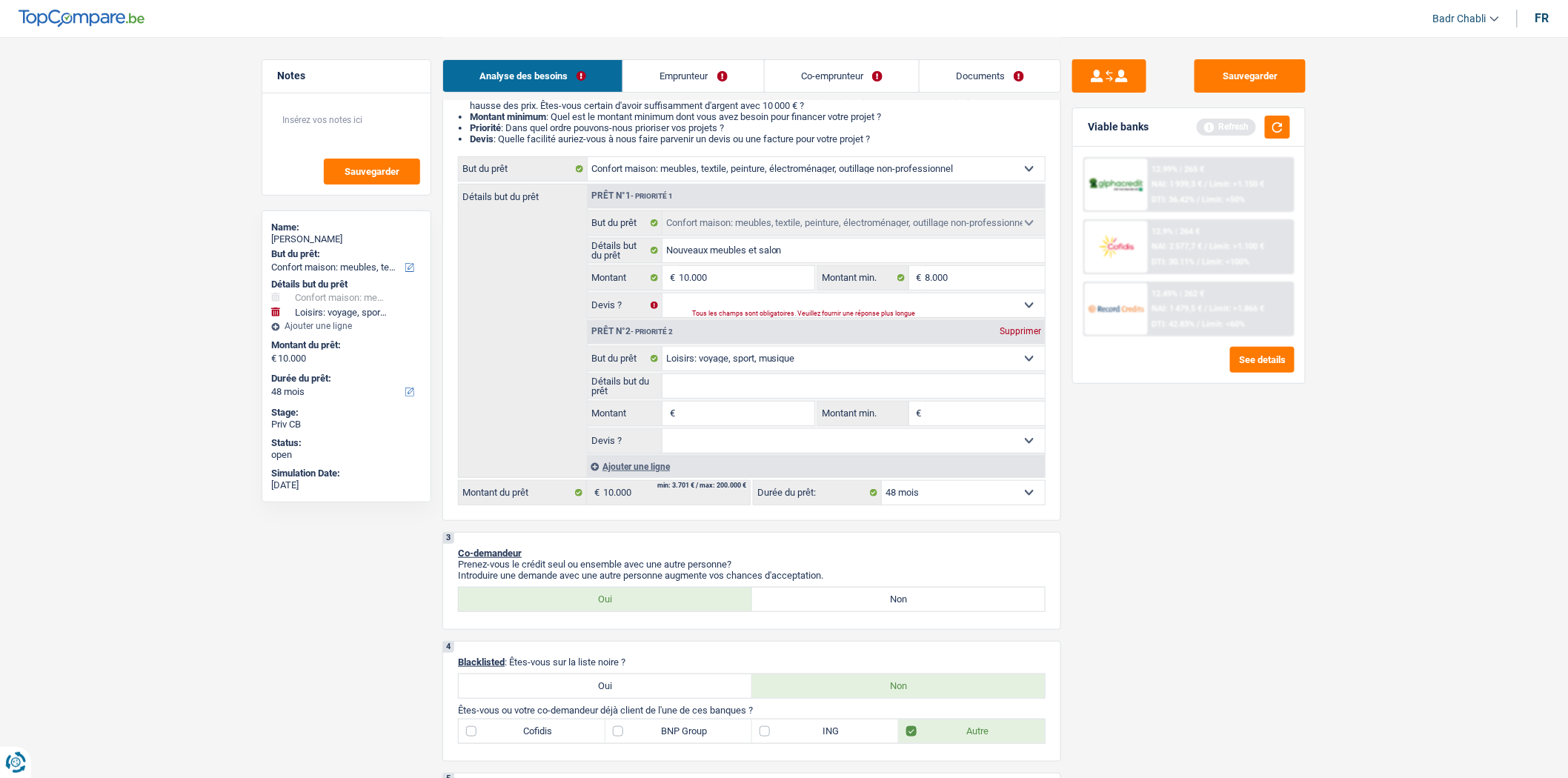
click at [736, 394] on input "Détails but du prêt" at bounding box center [854, 386] width 383 height 24
type input "V"
type input "Vo"
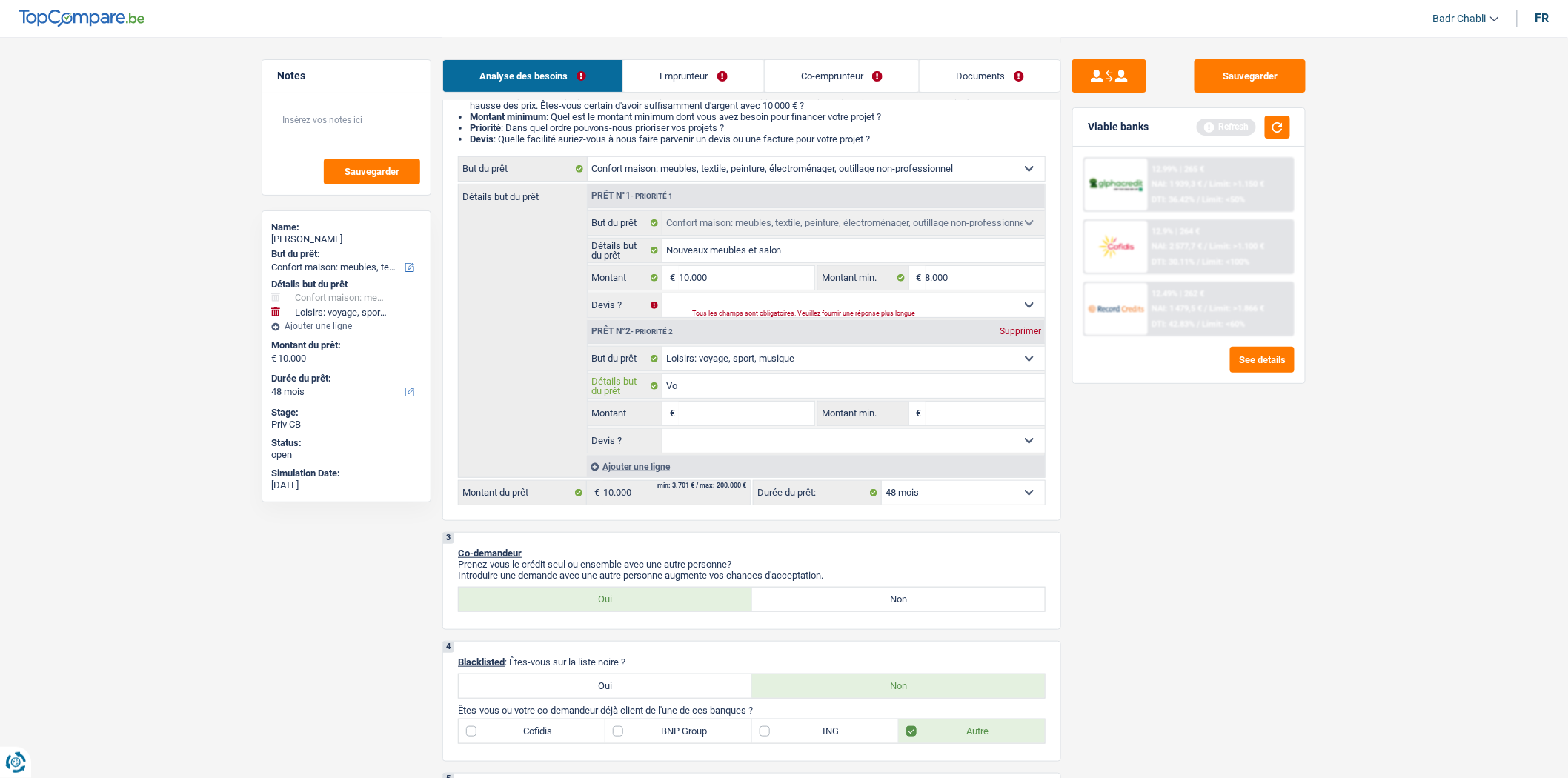
type input "Voy"
type input "Voya"
type input "Voyag"
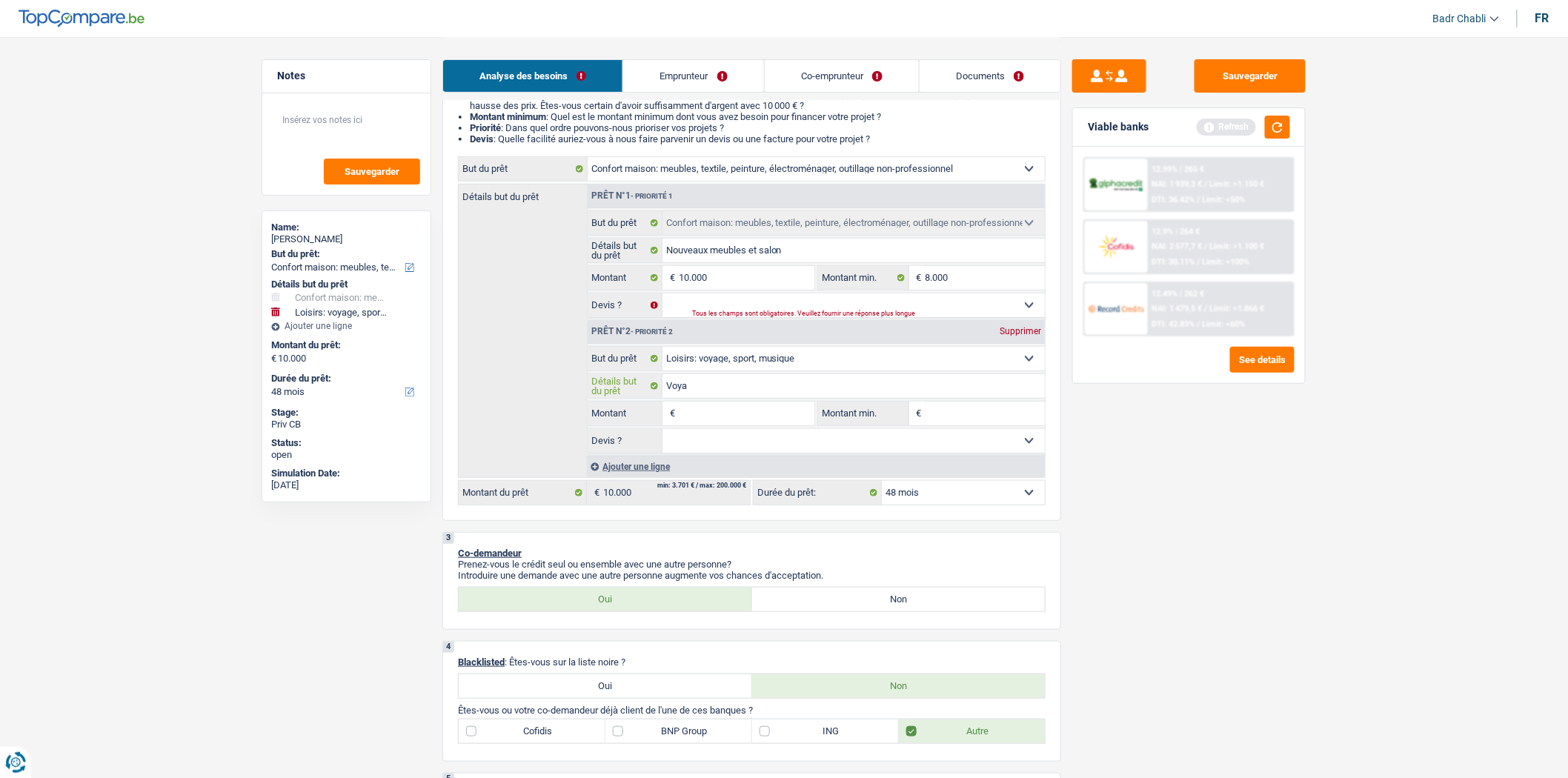
type input "Voyag"
type input "Voyage"
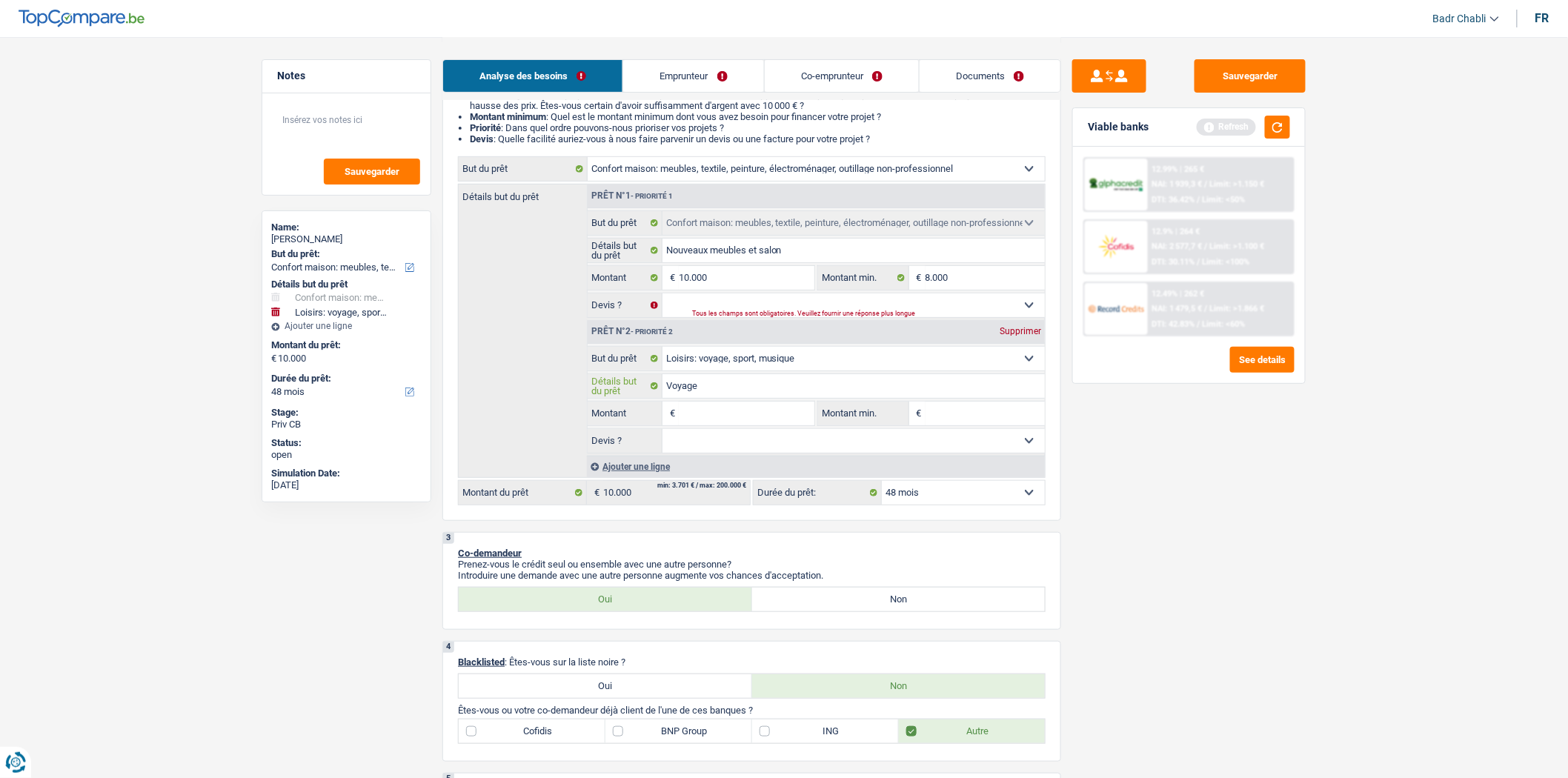
type input "Voyage e"
type input "Voyage en"
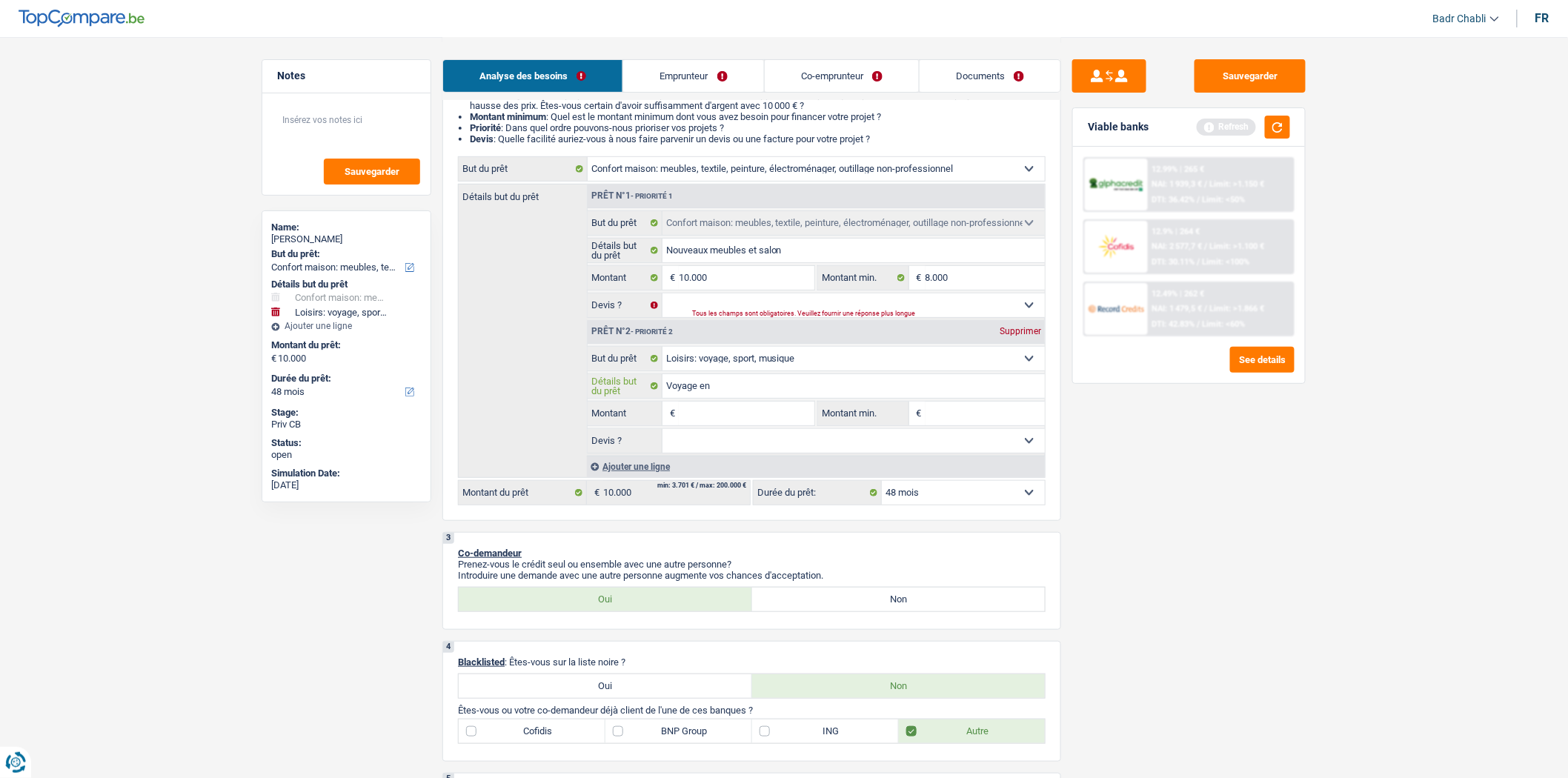
type input "Voyage en"
type input "Voyage en f"
type input "Voyage en fa"
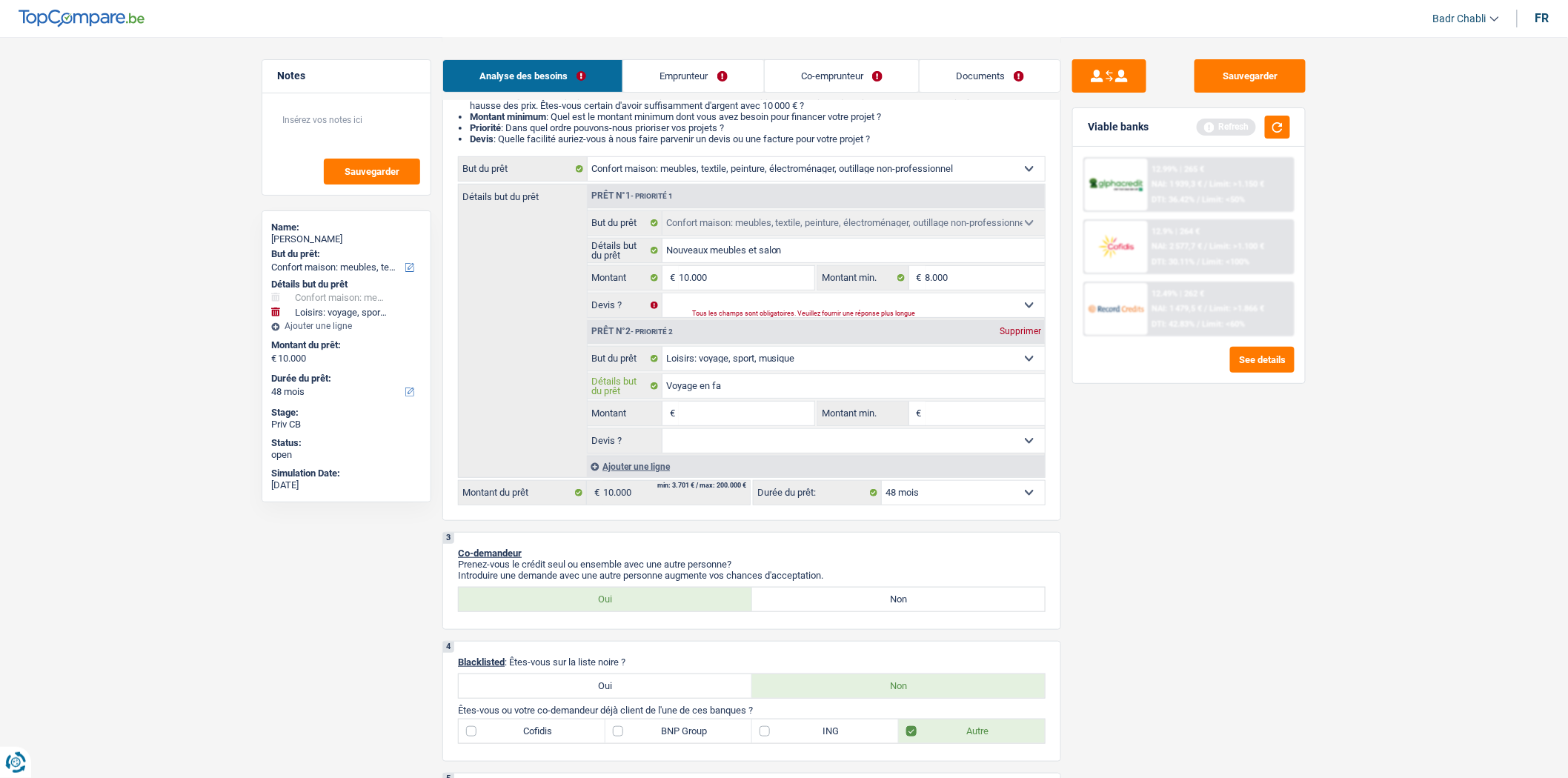
type input "Voyage en fam"
type input "Voyage en fami"
type input "Voyage en famil"
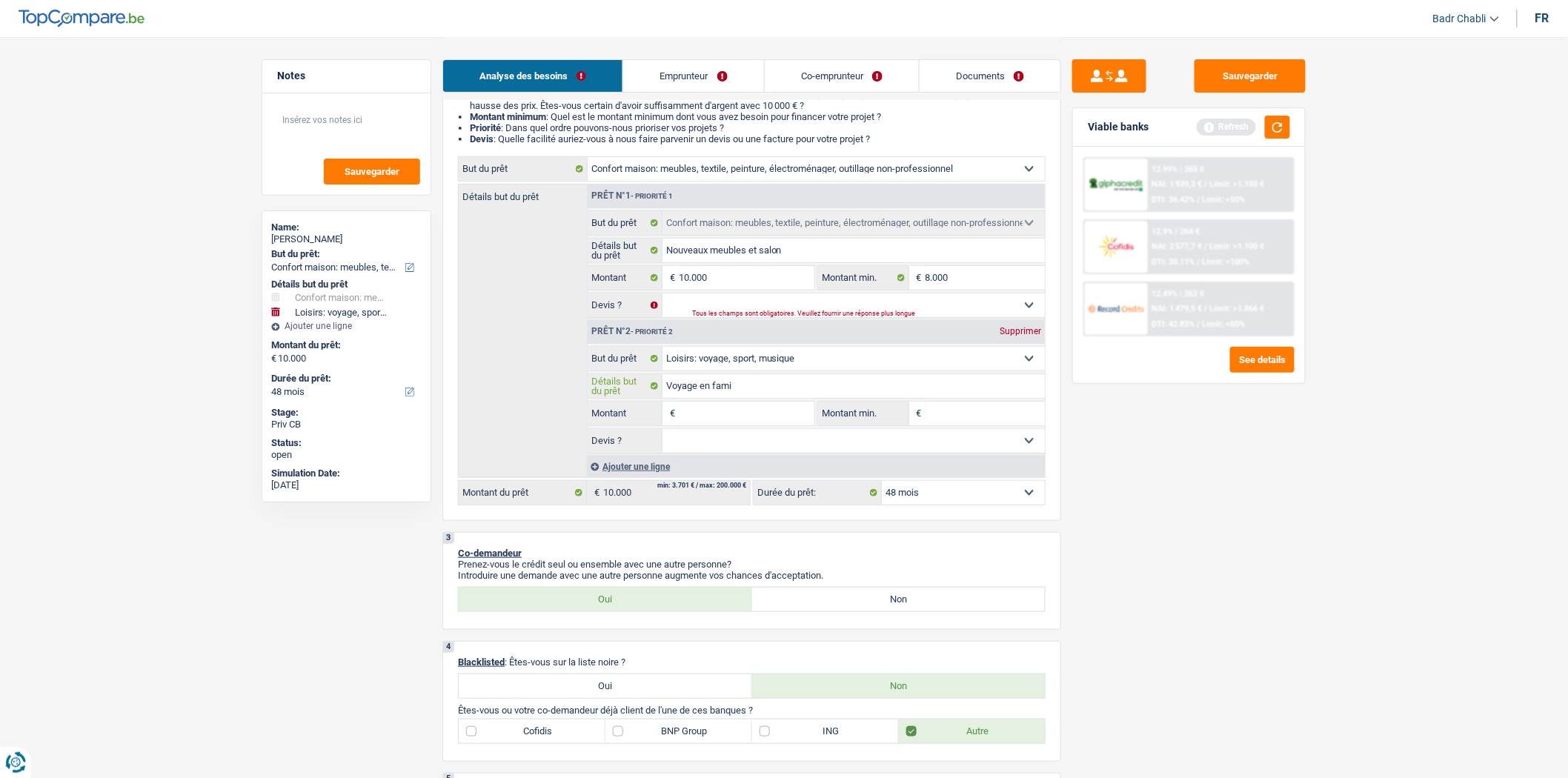
type input "Voyage en famil"
type input "Voyage en famill"
type input "Voyage en famille"
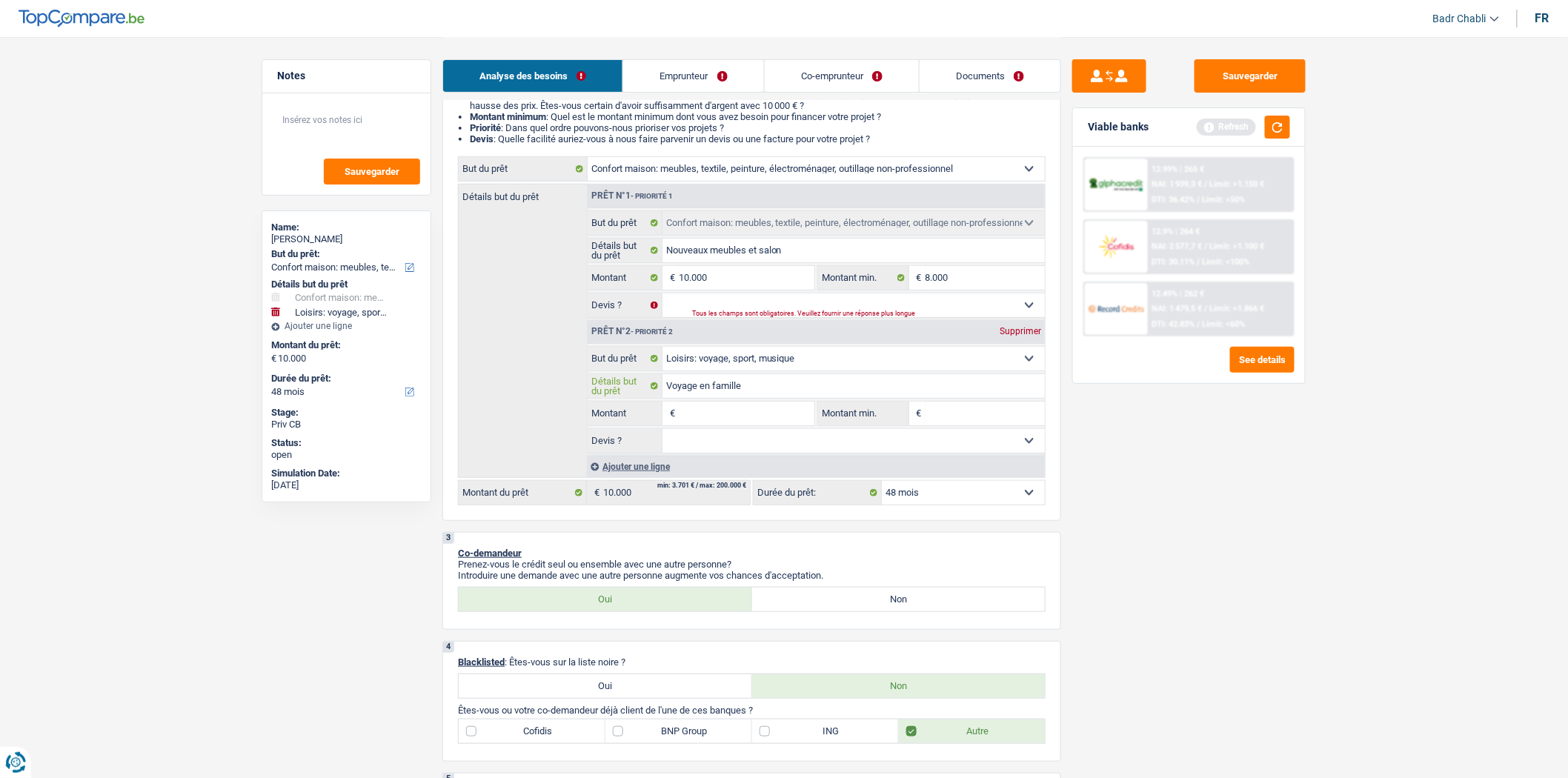
type input "Voyage en famille"
type input "Voyage en famille t"
type input "Voyage en famille tu"
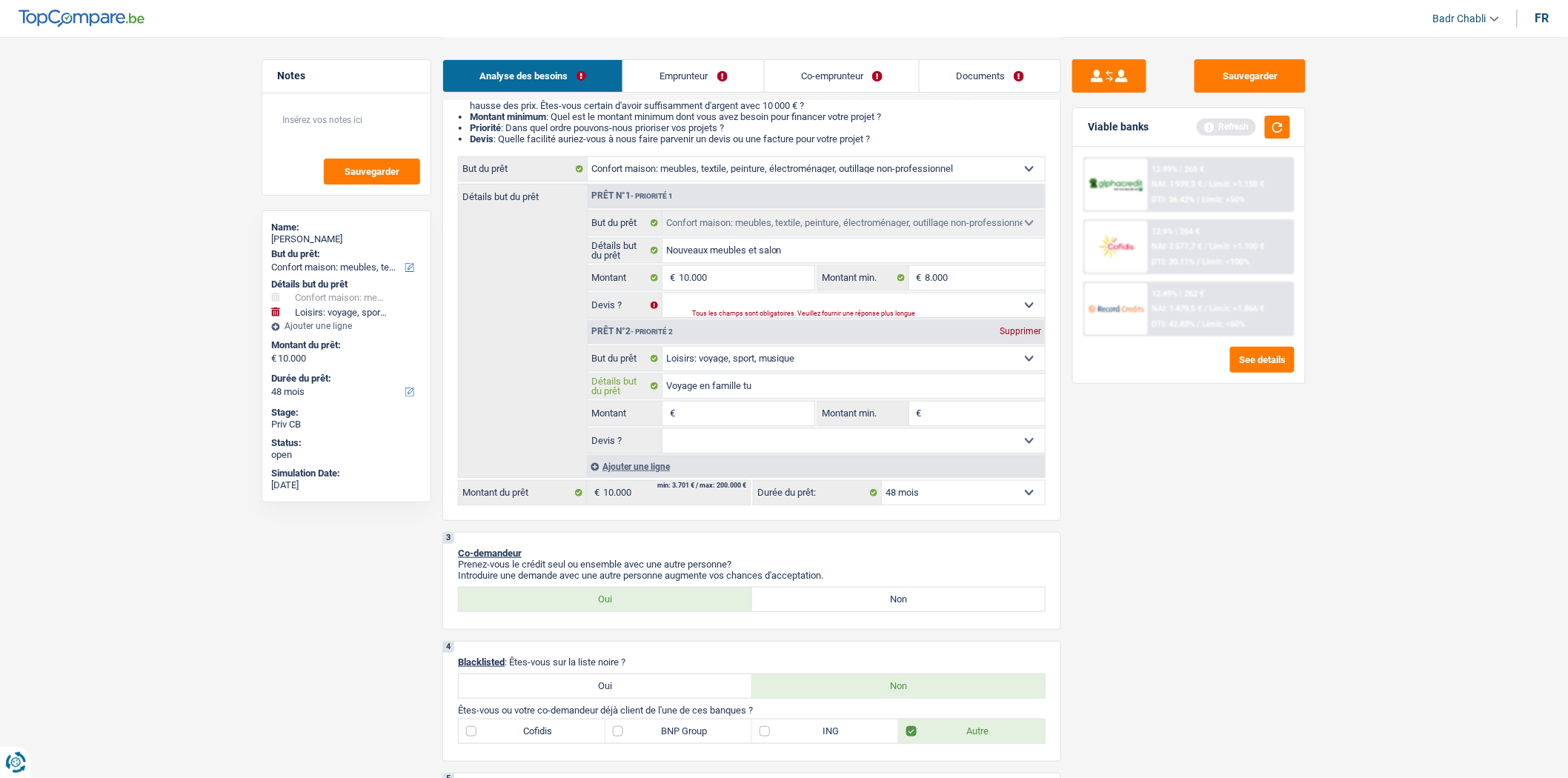
type input "Voyage en famille tu"
type input "Voyage en famille tun"
type input "Voyage en famille tu"
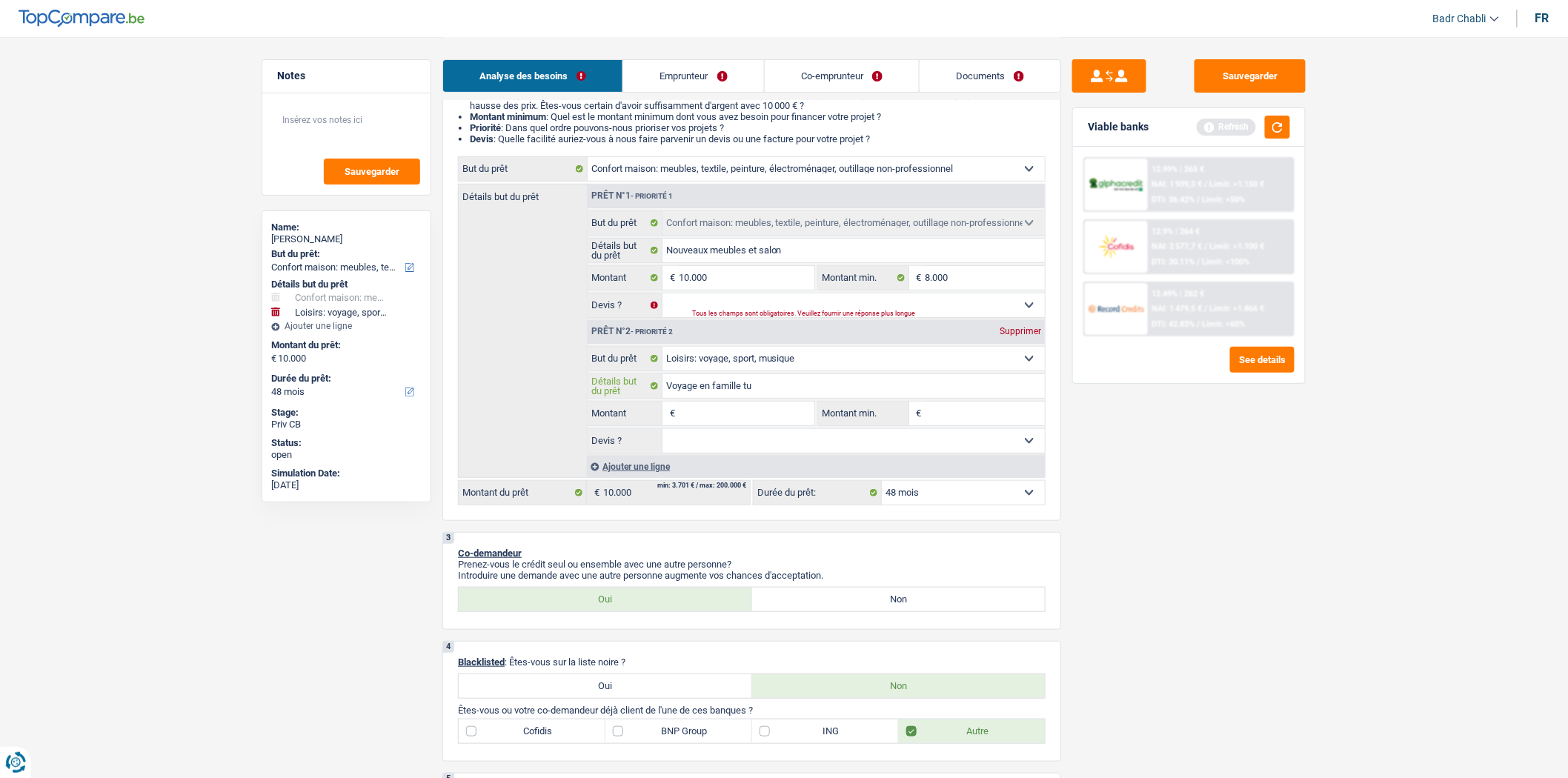
type input "Voyage en famille t"
type input "Voyage en famille"
type input "Voyage en famille T"
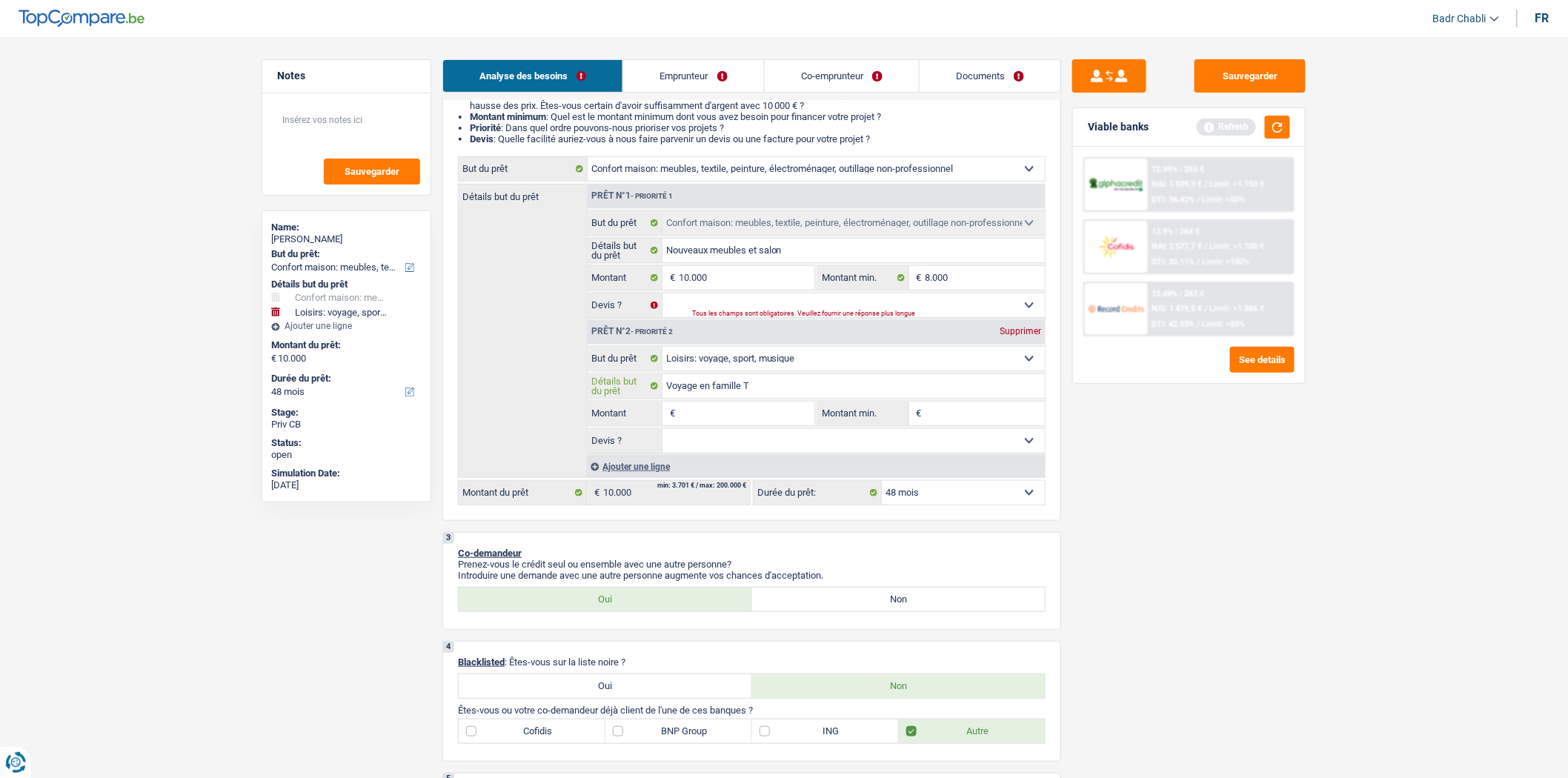
type input "Voyage en famille T"
type input "Voyage en famille Tu"
type input "Voyage en famille [PERSON_NAME]"
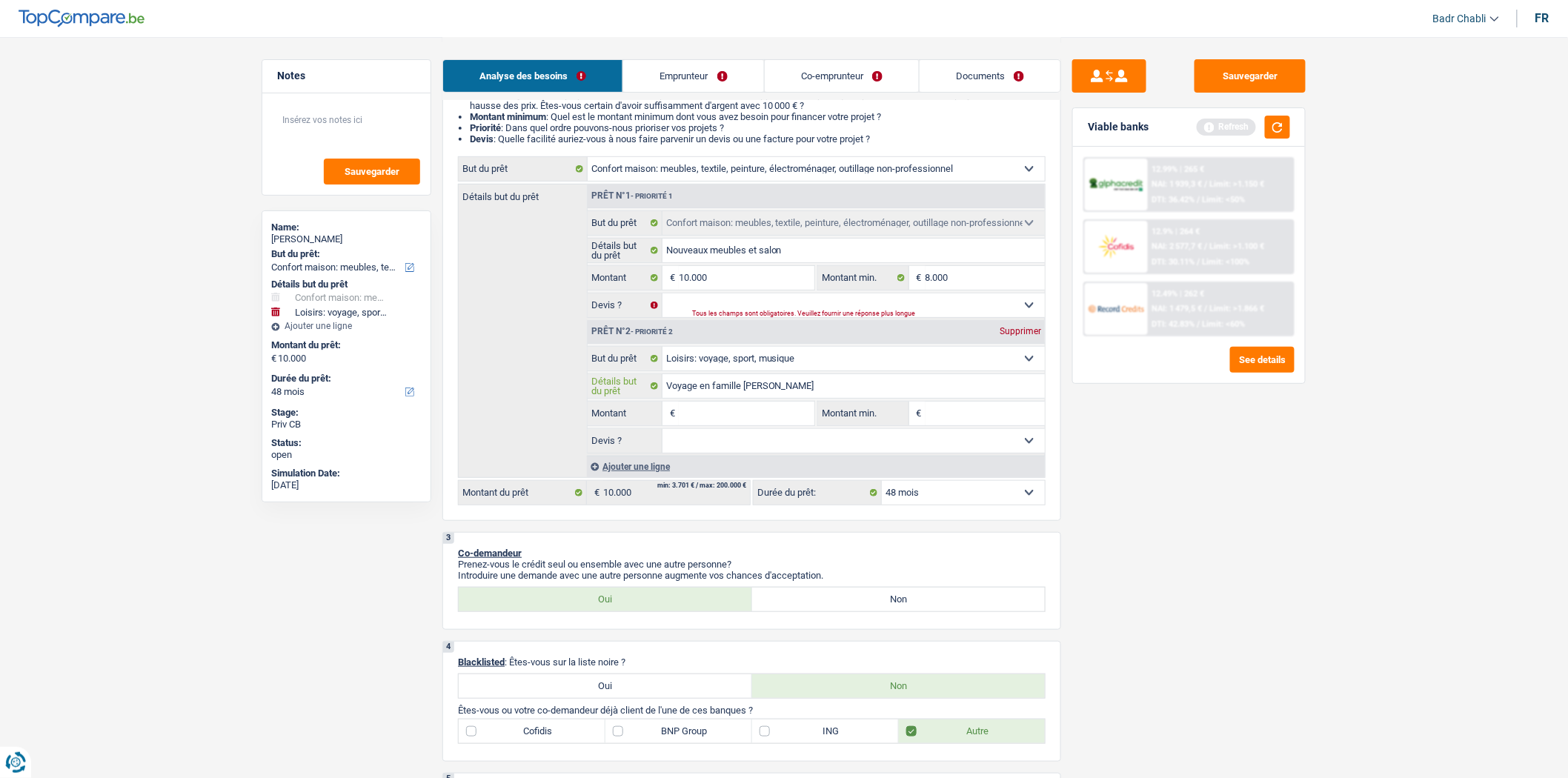
type input "Voyage en famille [PERSON_NAME]"
type input "Voyage en famille [GEOGRAPHIC_DATA]"
type input "Voyage en famille Tunisi"
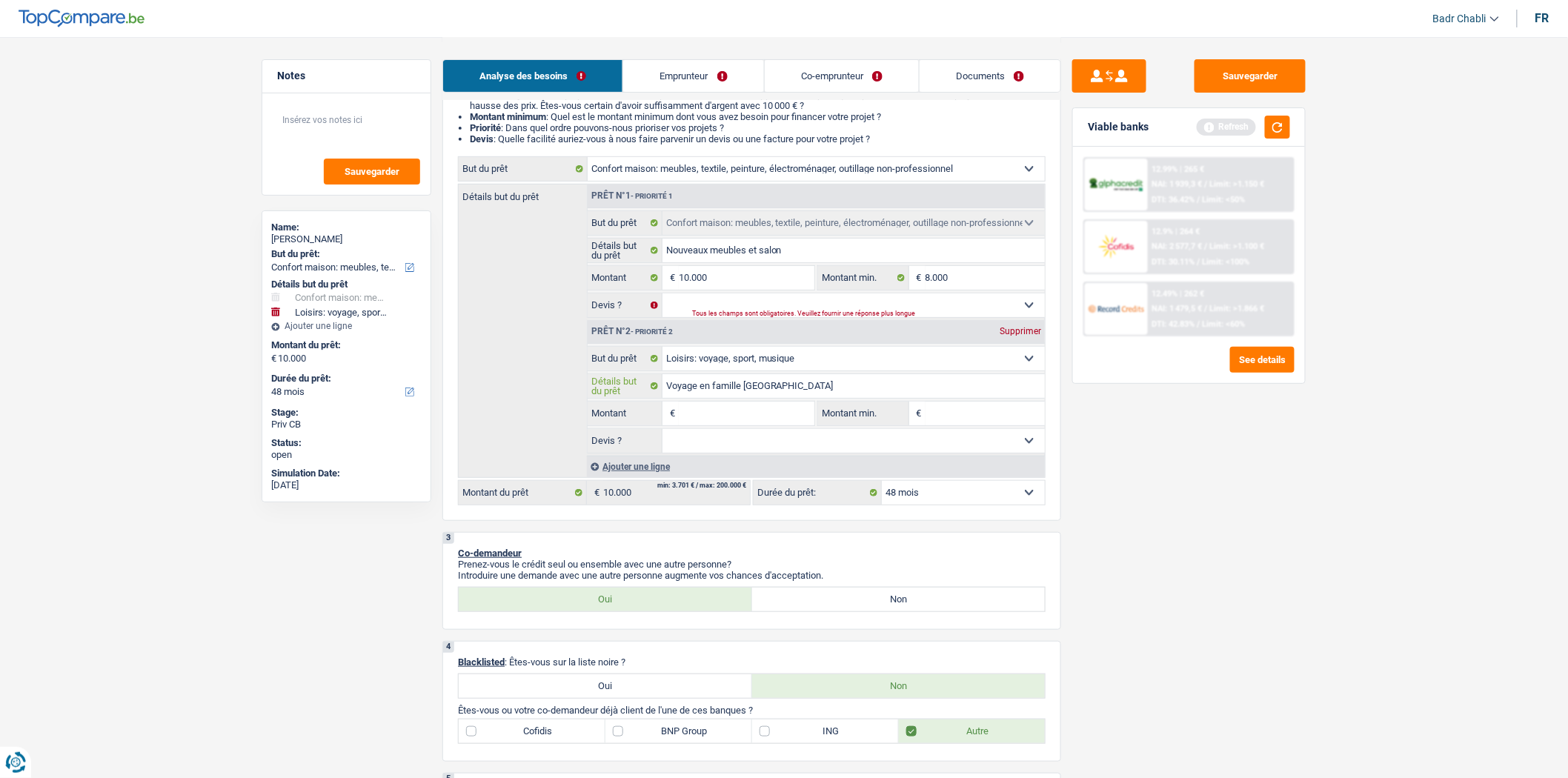
type input "Voyage en famille Tunisi"
type input "Voyage en famille [GEOGRAPHIC_DATA]"
click at [783, 409] on input "Montant" at bounding box center [746, 413] width 135 height 24
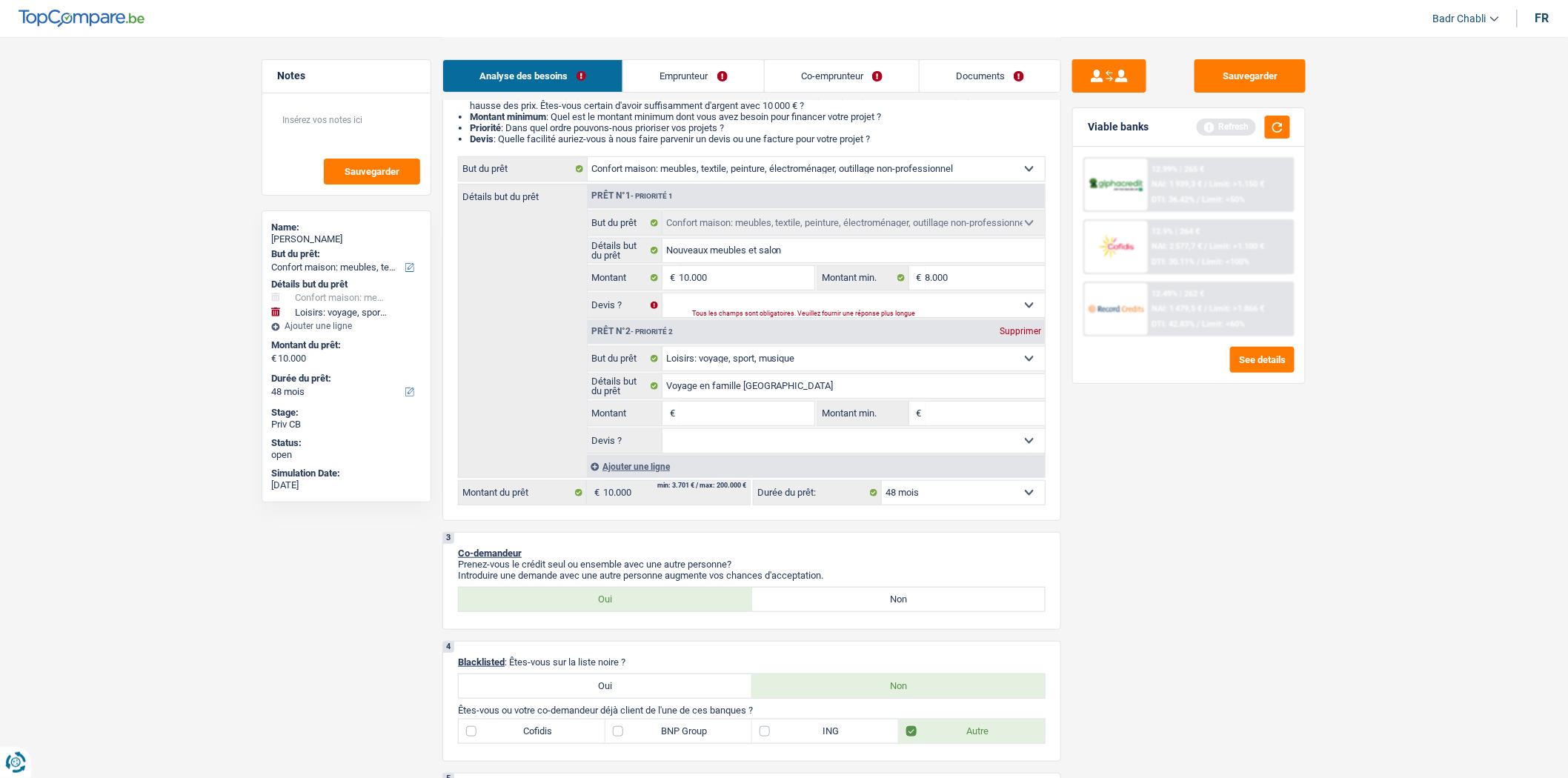
type input "6"
type input "60"
type input "600"
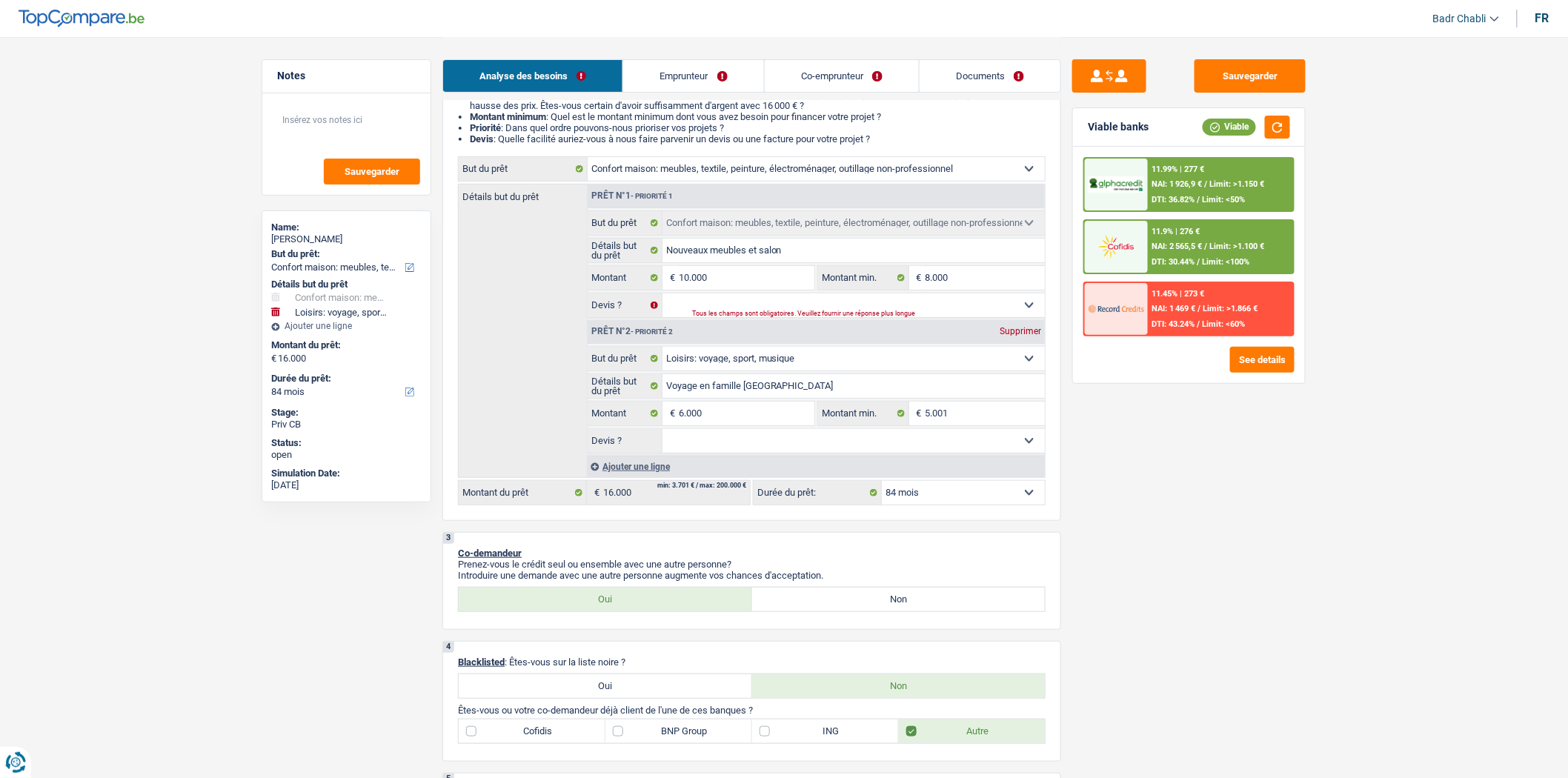
click at [672, 290] on span "€" at bounding box center [670, 278] width 16 height 24
click at [703, 312] on select "Oui Non Non répondu Sélectionner une option" at bounding box center [854, 305] width 383 height 24
click at [662, 297] on select "Oui Non Non répondu Sélectionner une option" at bounding box center [854, 305] width 383 height 24
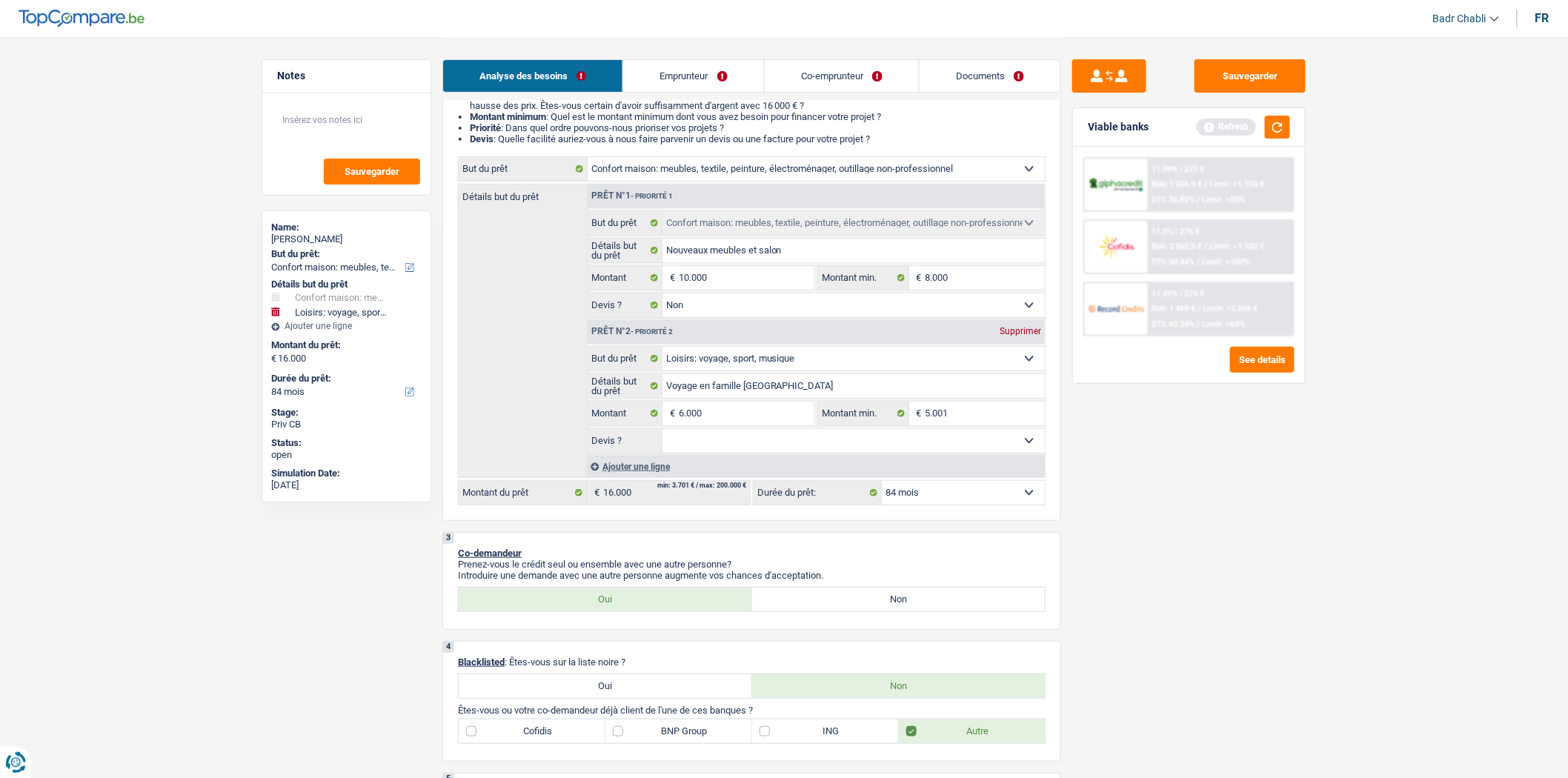
click at [721, 441] on select "Oui Non Non répondu Sélectionner une option" at bounding box center [854, 440] width 383 height 24
click at [662, 433] on select "Oui Non Non répondu Sélectionner une option" at bounding box center [854, 440] width 383 height 24
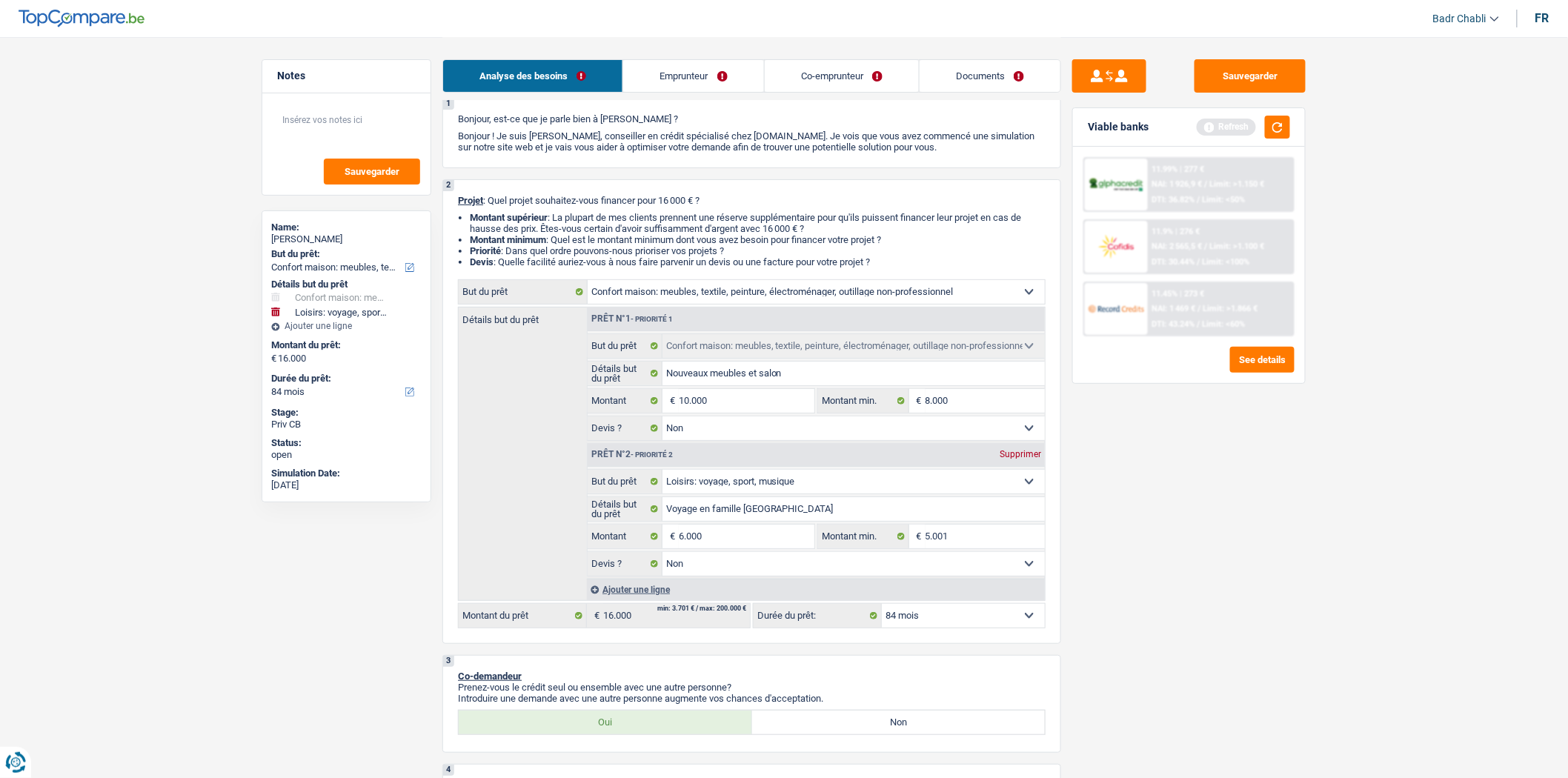
scroll to position [0, 0]
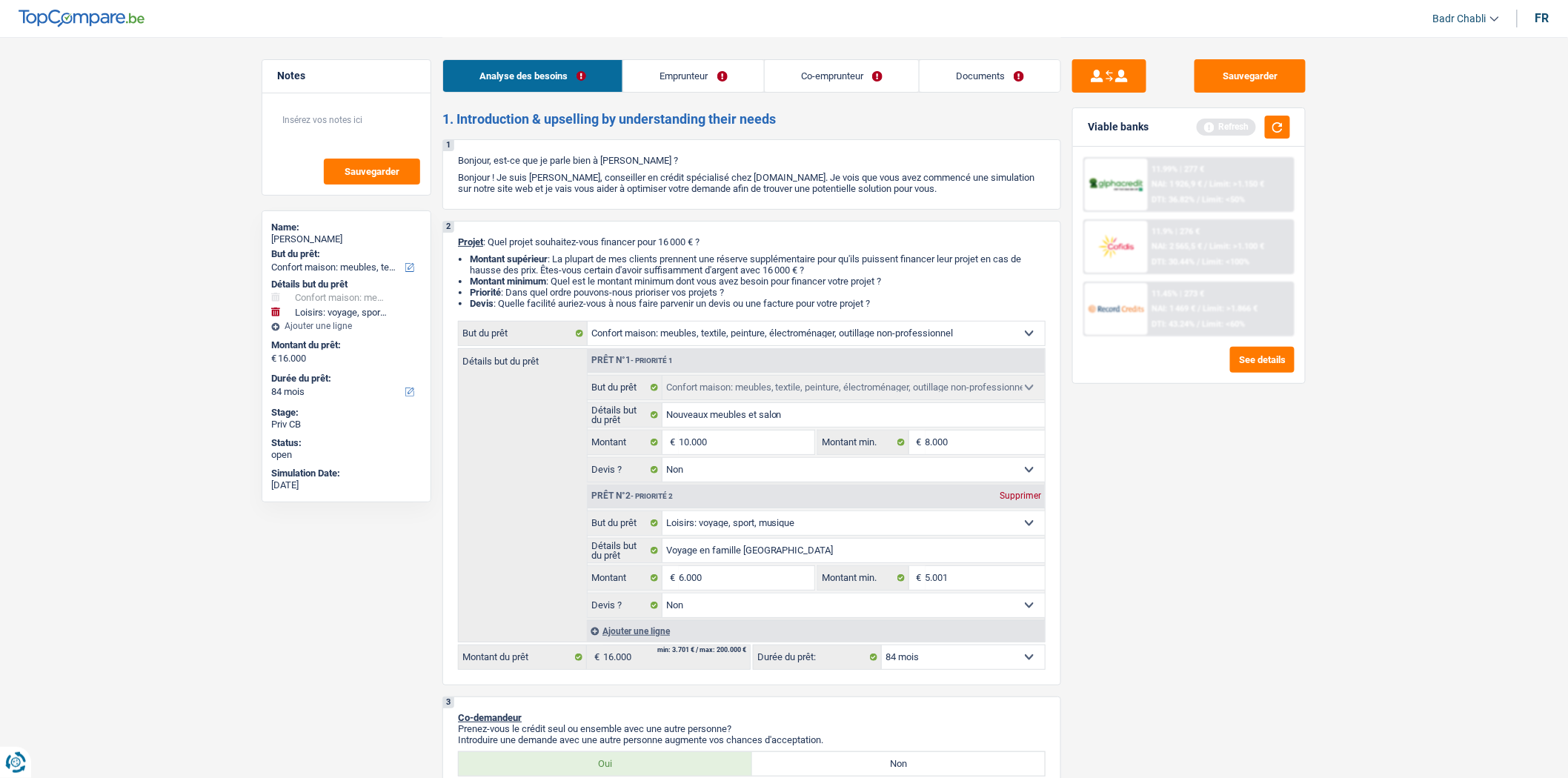
click at [658, 77] on link "Emprunteur" at bounding box center [693, 75] width 140 height 32
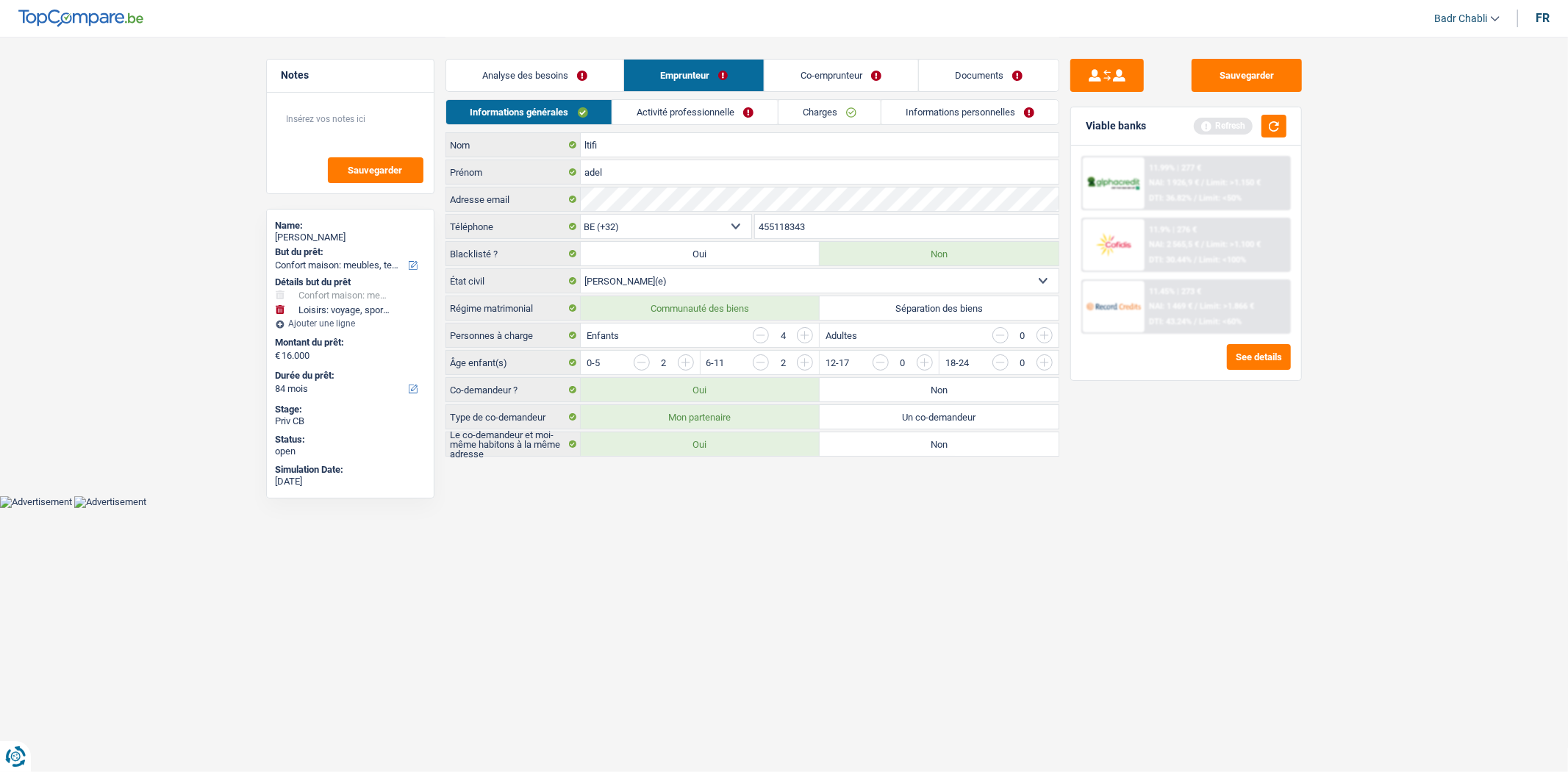
click at [681, 120] on link "Activité professionnelle" at bounding box center [694, 111] width 166 height 24
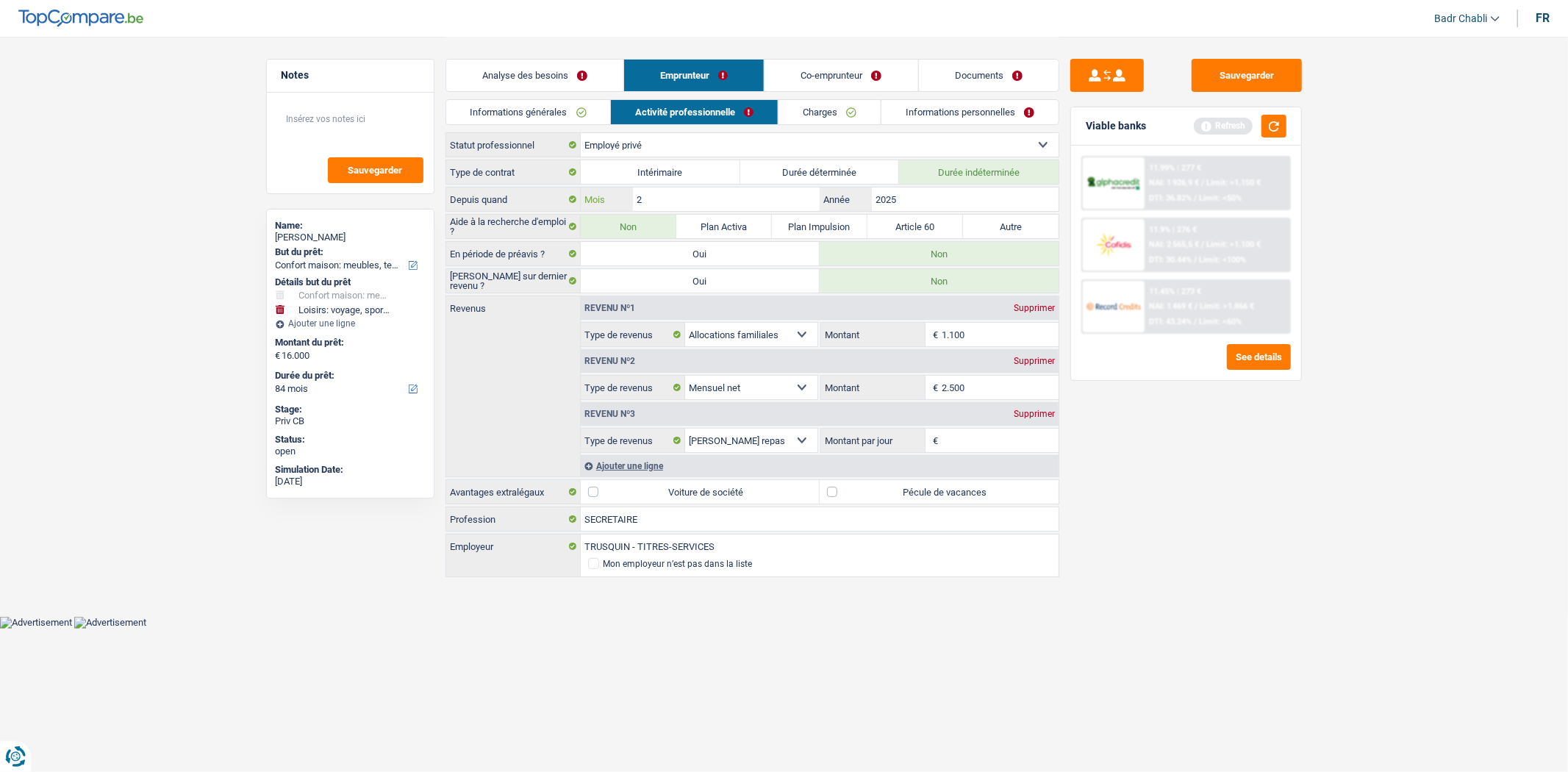
click at [668, 193] on input "2" at bounding box center [726, 199] width 186 height 24
click at [981, 185] on div "Type de contrat Intérimaire Durée déterminée Durée indéterminée Depuis quand 2 …" at bounding box center [752, 370] width 614 height 420
click at [976, 198] on input "2025" at bounding box center [965, 199] width 186 height 24
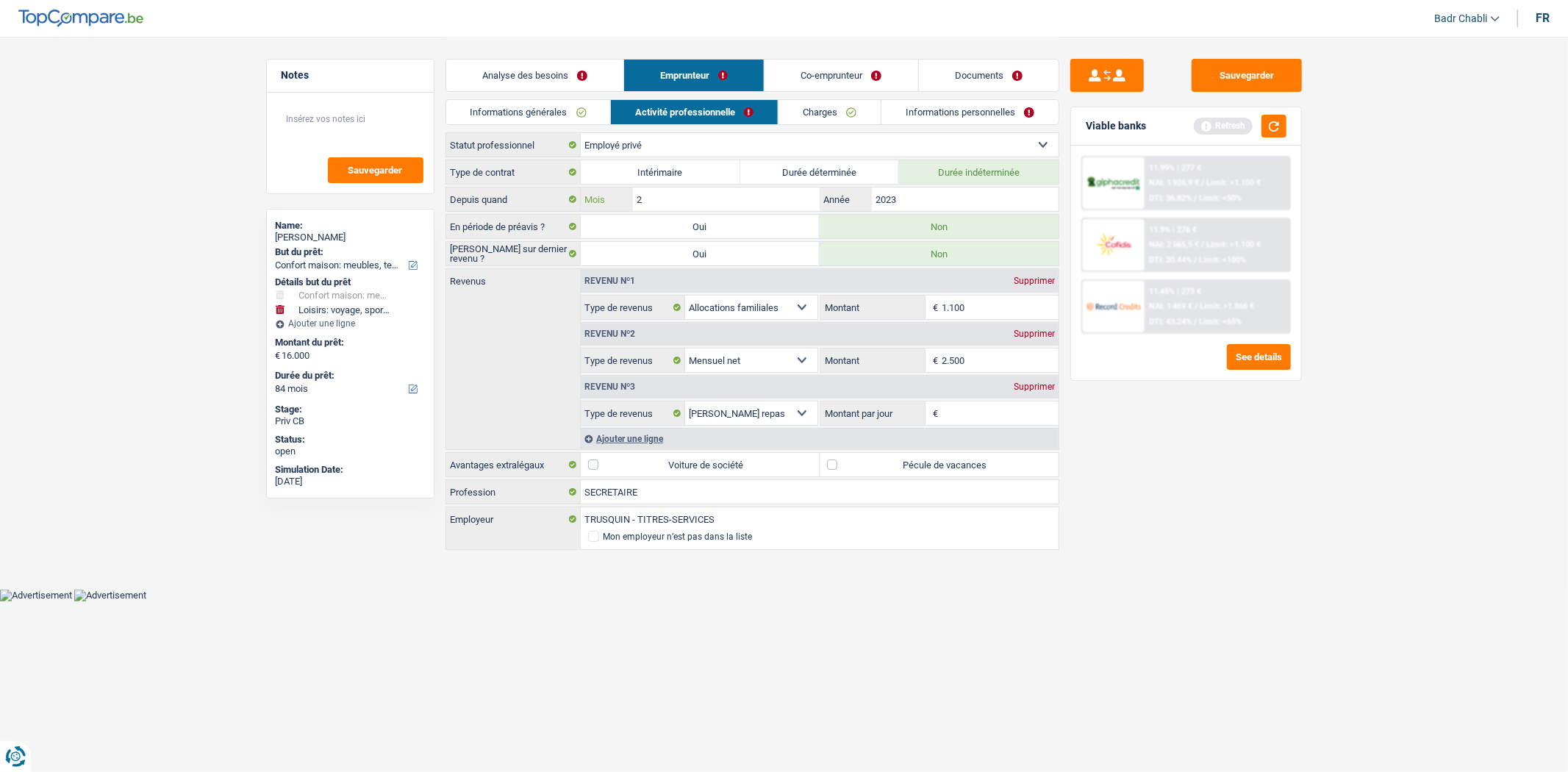
click at [761, 201] on input "2" at bounding box center [726, 199] width 186 height 24
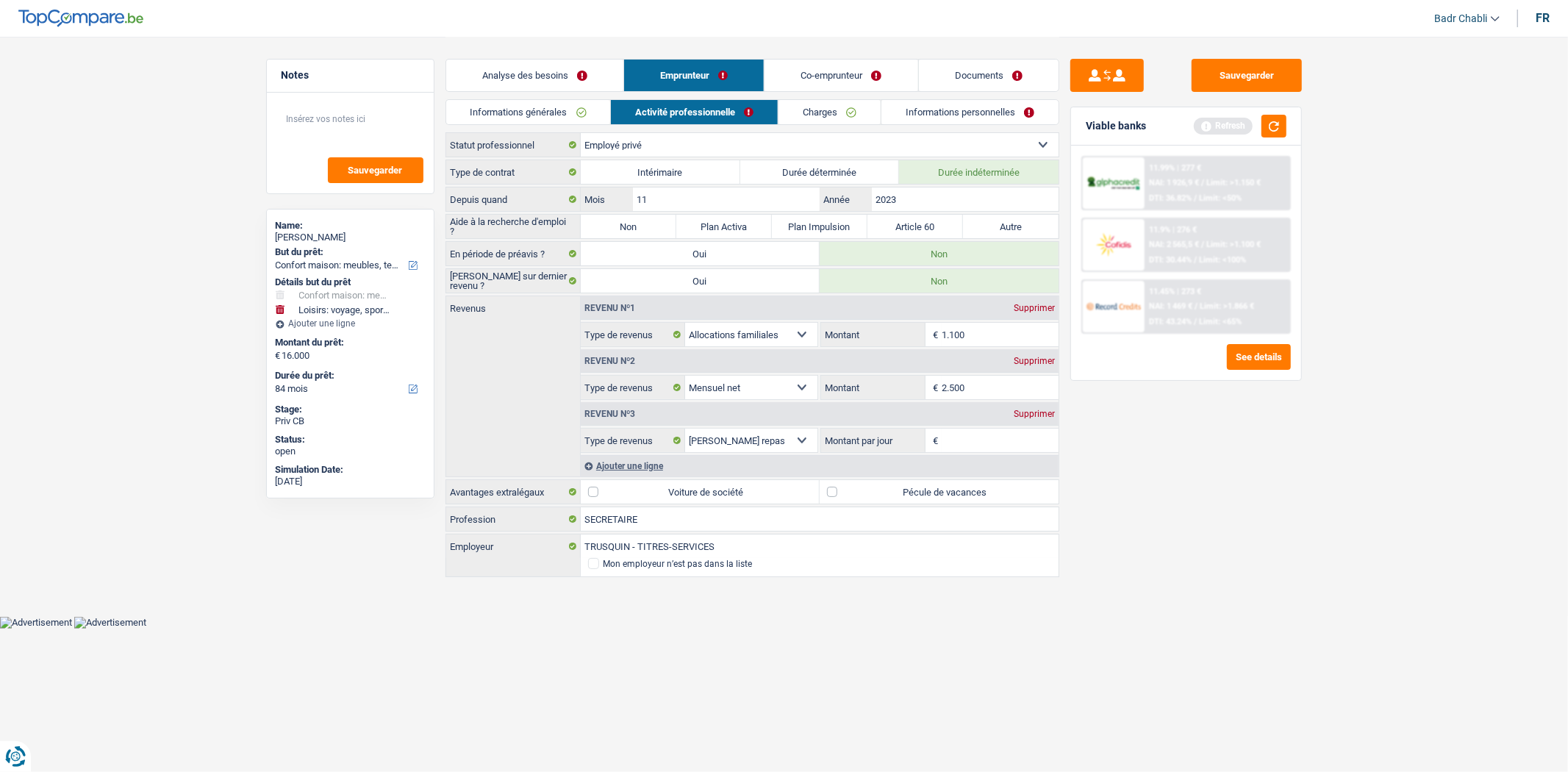
click at [630, 230] on label "Non" at bounding box center [628, 226] width 96 height 24
click at [630, 230] on input "Non" at bounding box center [628, 226] width 96 height 24
click at [986, 435] on input "Montant par jour" at bounding box center [1000, 440] width 117 height 24
click at [828, 495] on label "Pécule de vacances" at bounding box center [939, 491] width 239 height 24
click at [828, 495] on input "Pécule de vacances" at bounding box center [939, 491] width 239 height 24
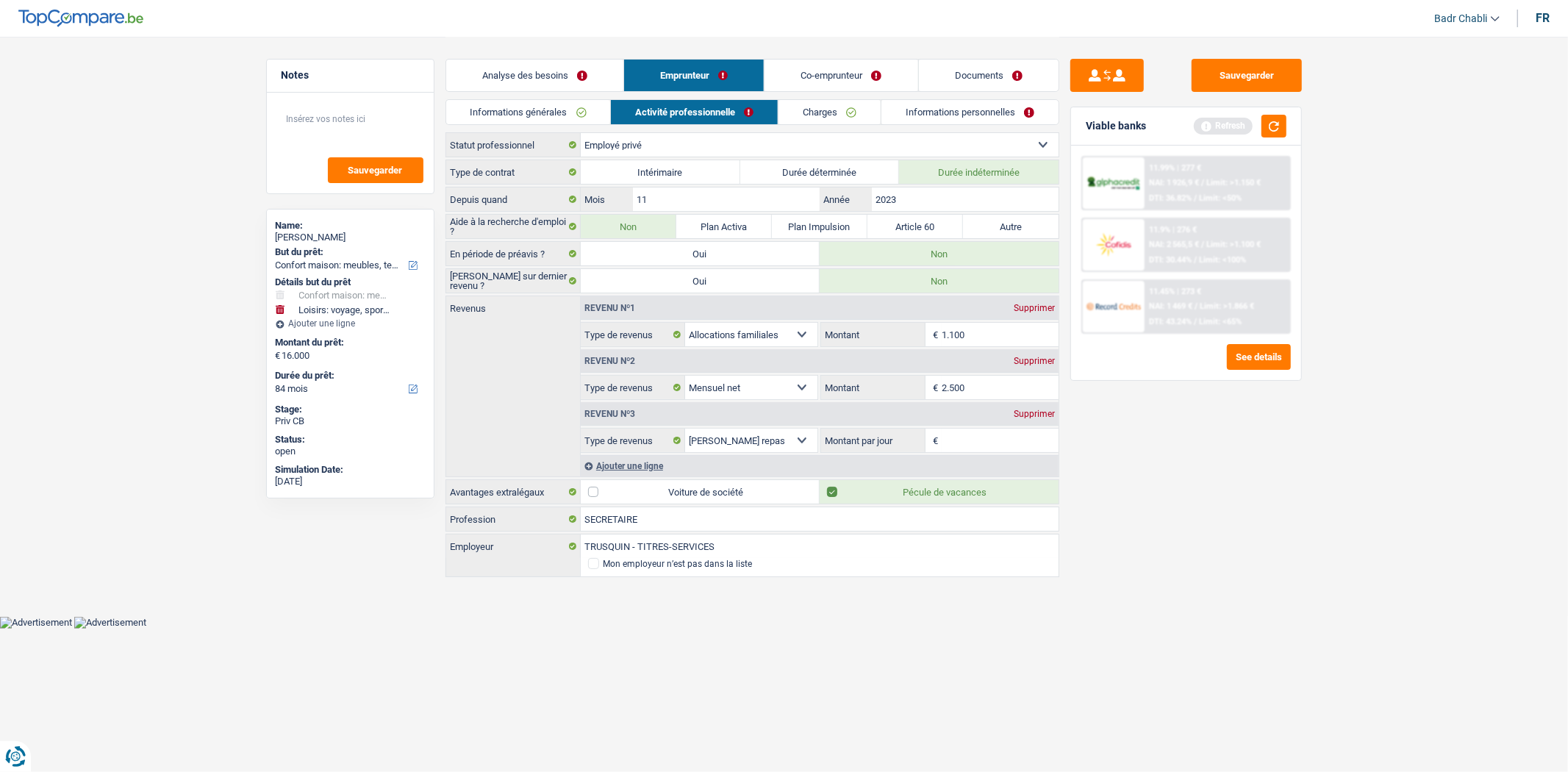
click at [961, 435] on input "Montant par jour" at bounding box center [1000, 440] width 117 height 24
click at [979, 442] on input "Montant par jour" at bounding box center [1000, 440] width 117 height 24
click at [834, 115] on link "Charges" at bounding box center [830, 111] width 102 height 24
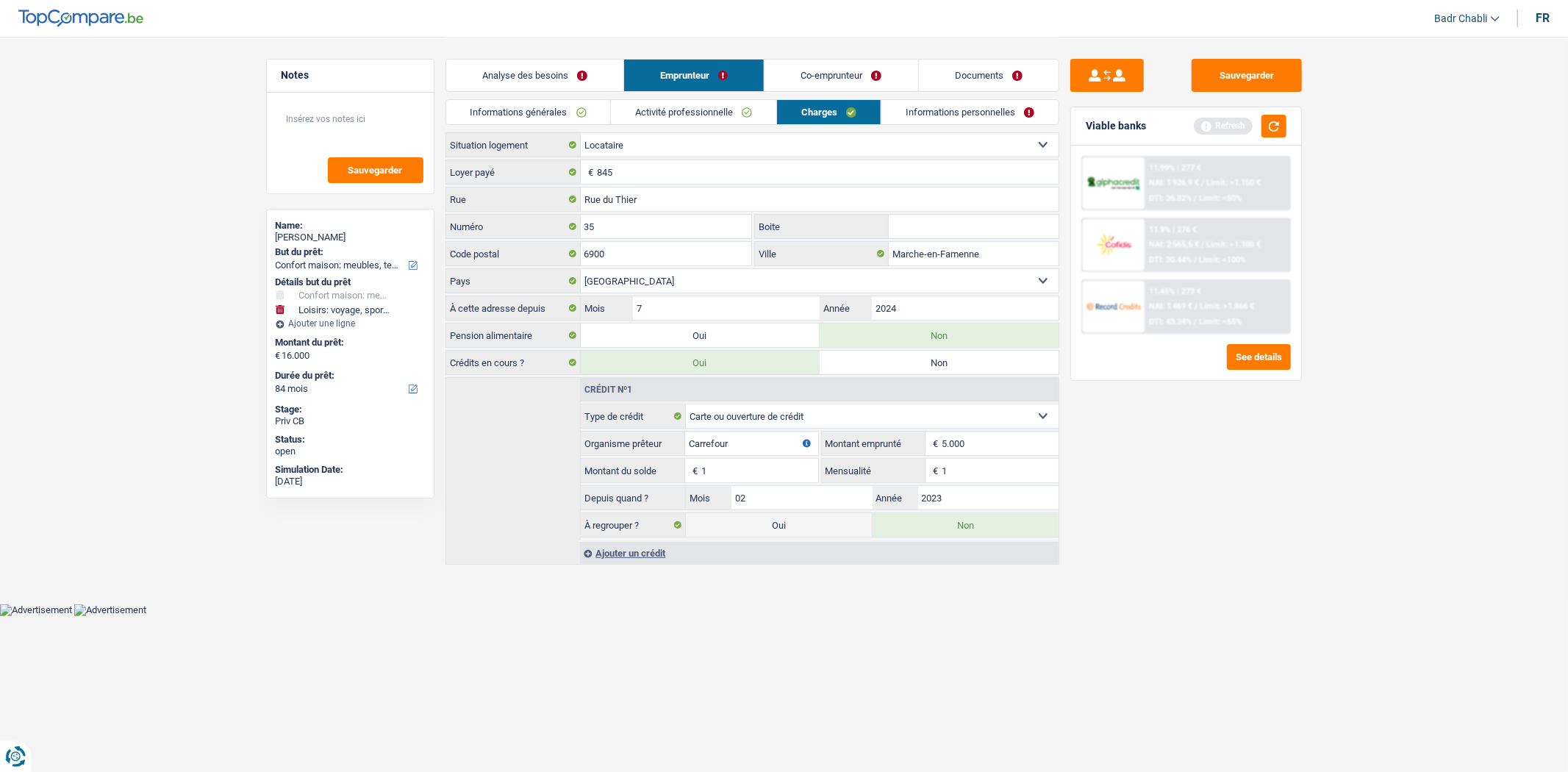
click at [723, 116] on link "Activité professionnelle" at bounding box center [693, 111] width 166 height 24
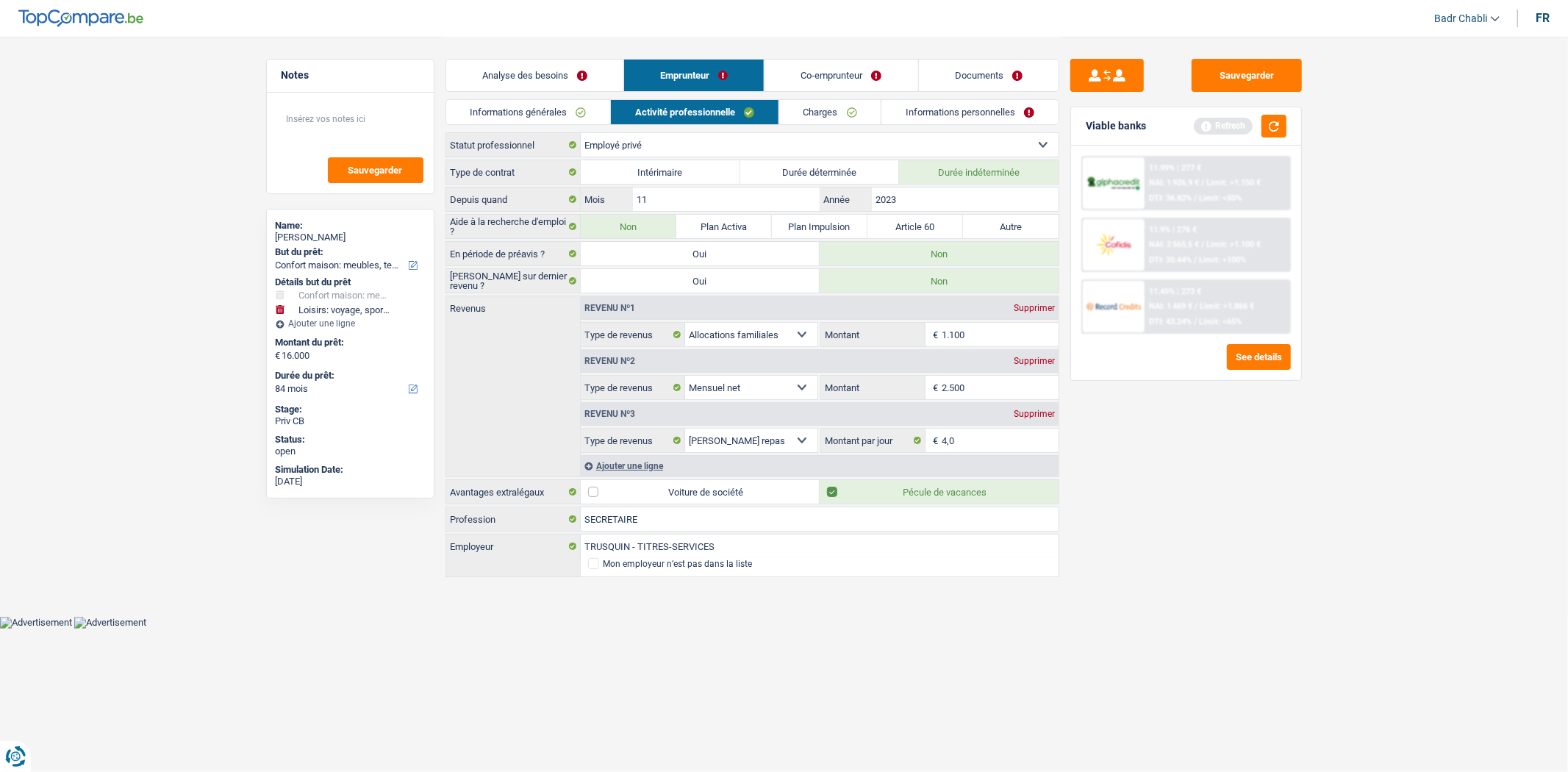
click at [835, 110] on link "Charges" at bounding box center [830, 111] width 102 height 24
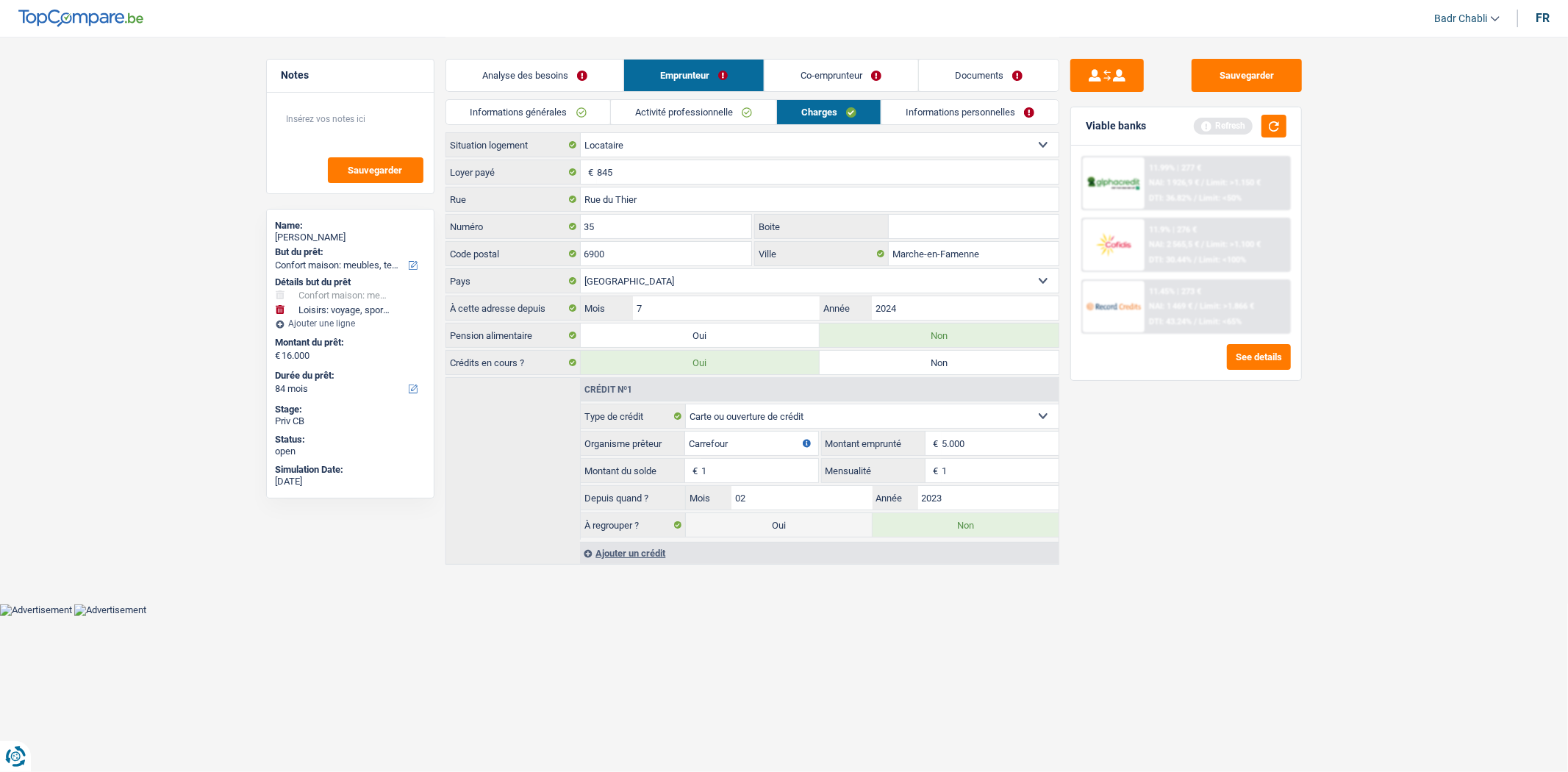
click at [1018, 365] on label "Non" at bounding box center [939, 362] width 239 height 24
click at [1018, 365] on input "Non" at bounding box center [939, 362] width 239 height 24
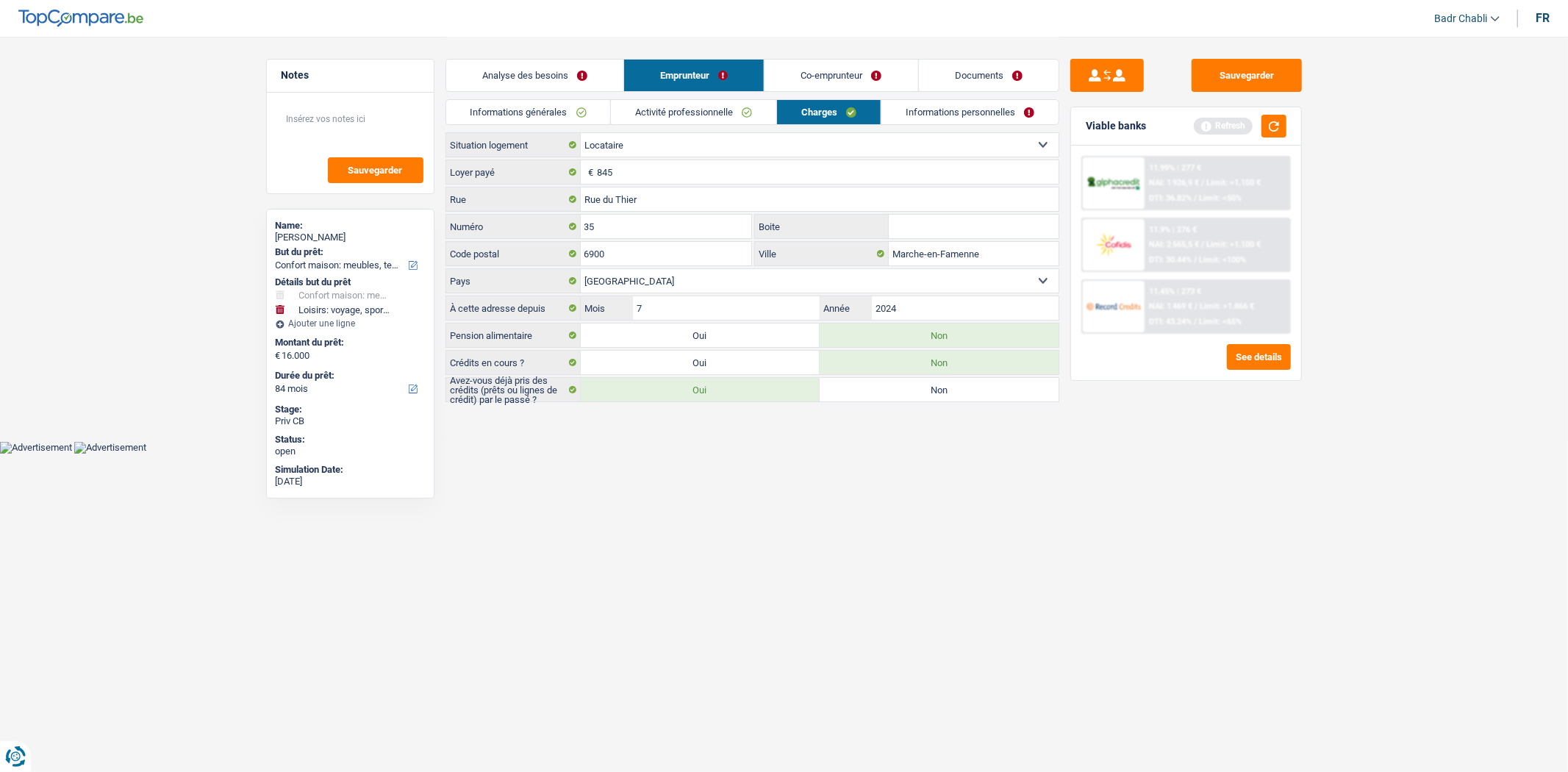
click at [957, 454] on html "Vous avez le contrôle de vos données Nous utilisons des cookies, tout comme nos…" at bounding box center [784, 227] width 1568 height 454
click at [969, 112] on link "Informations personnelles" at bounding box center [969, 111] width 177 height 24
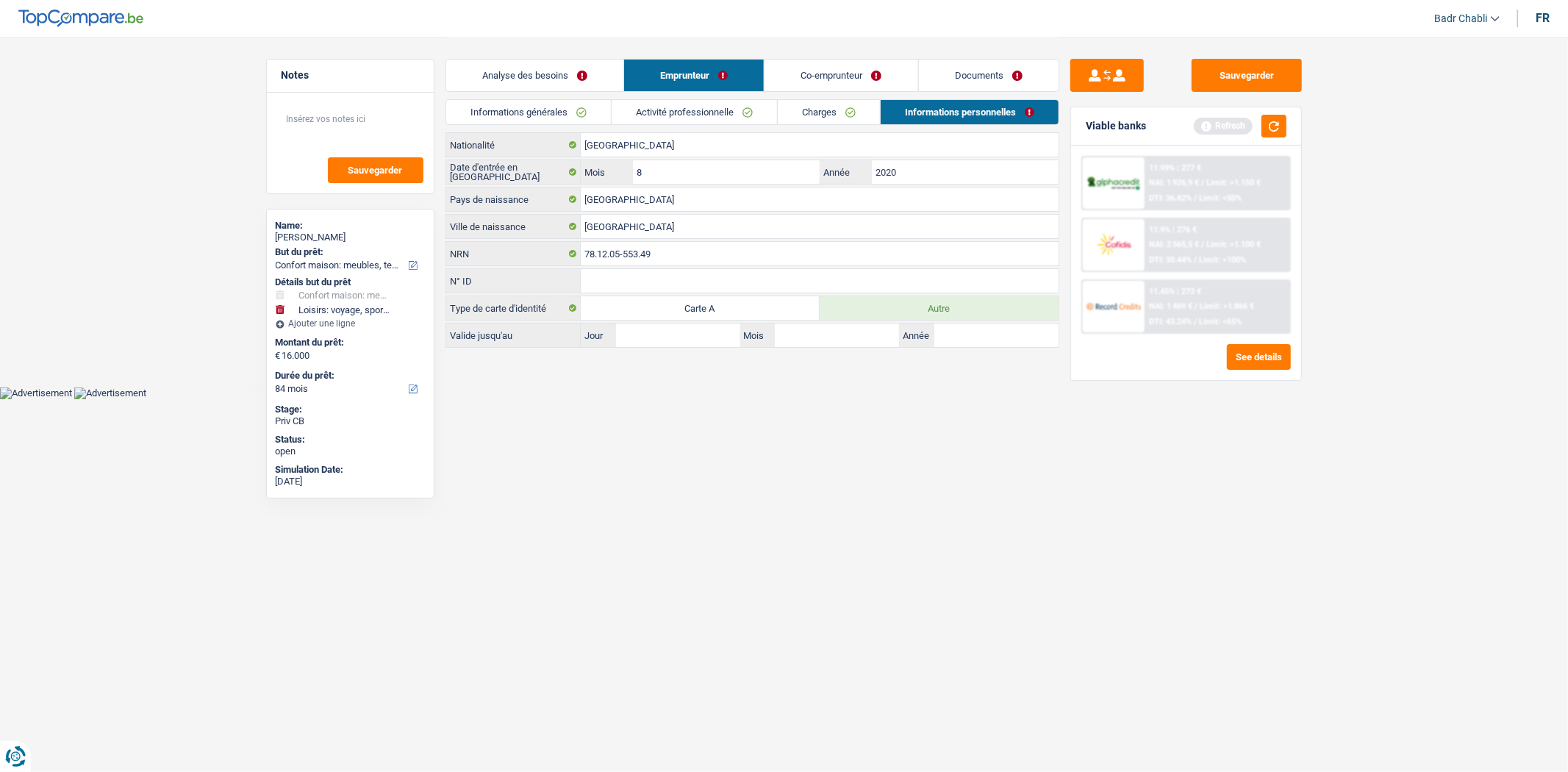
click at [851, 75] on link "Co-emprunteur" at bounding box center [841, 75] width 153 height 32
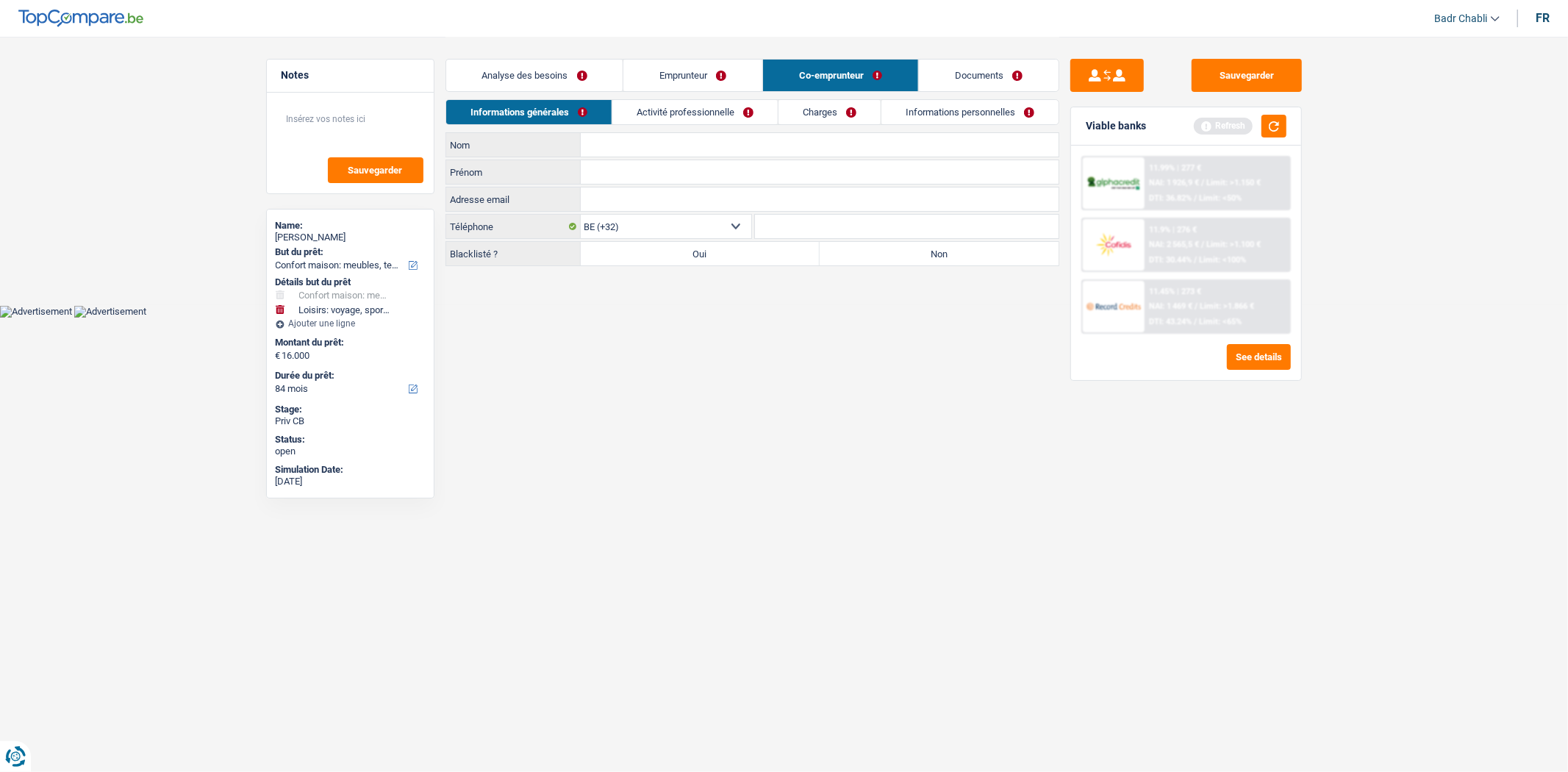
click at [900, 258] on label "Non" at bounding box center [939, 254] width 239 height 24
click at [900, 258] on input "Non" at bounding box center [939, 254] width 239 height 24
click at [666, 148] on input "Nom" at bounding box center [819, 145] width 478 height 24
click at [719, 177] on input "Prénom" at bounding box center [819, 171] width 478 height 24
click at [598, 144] on input "Rouerghi" at bounding box center [819, 145] width 478 height 24
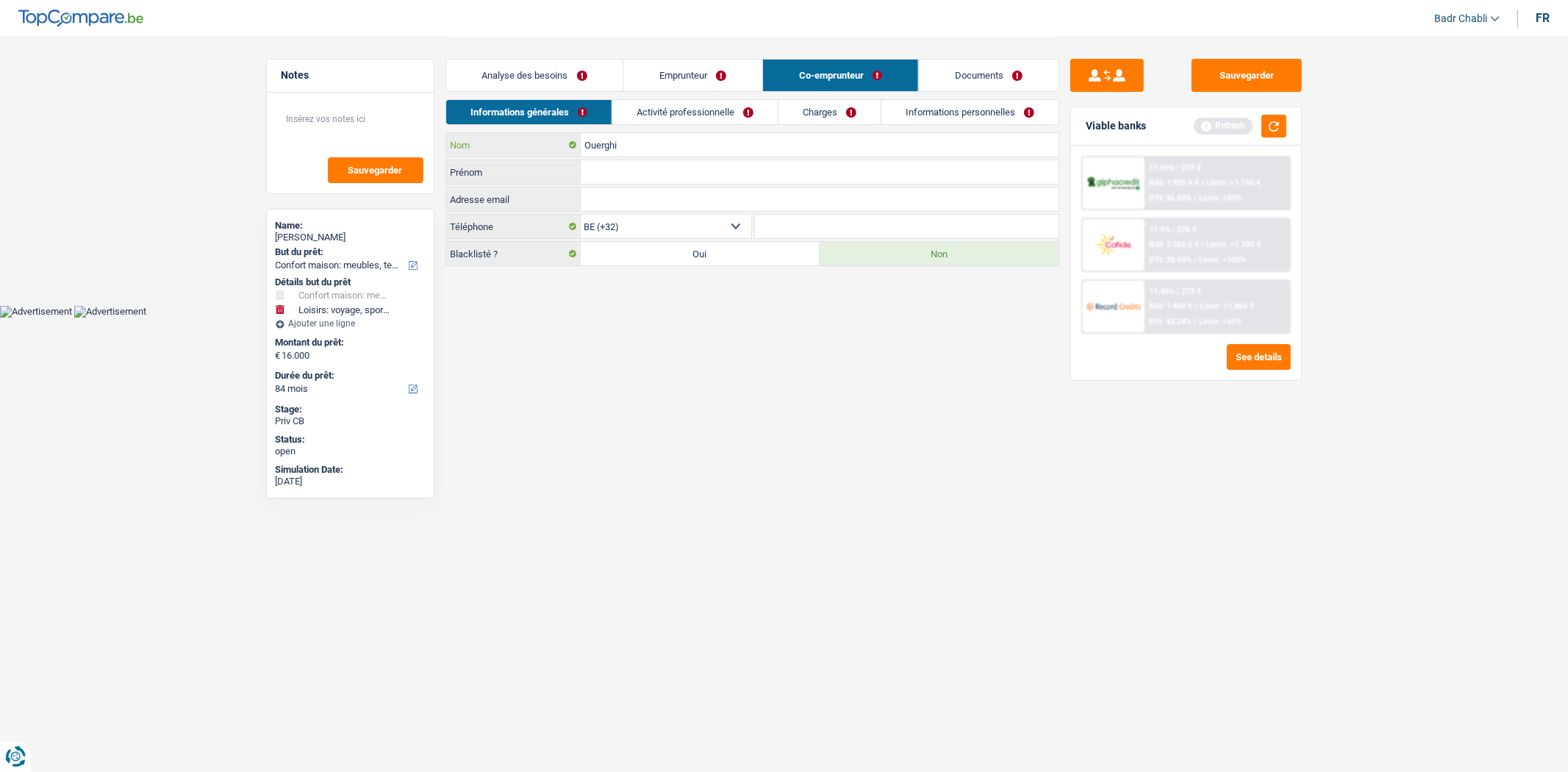
click at [696, 148] on input "Ouerghi" at bounding box center [819, 145] width 478 height 24
click at [699, 172] on input "Prénom" at bounding box center [819, 171] width 478 height 24
click at [696, 119] on link "Activité professionnelle" at bounding box center [694, 111] width 166 height 24
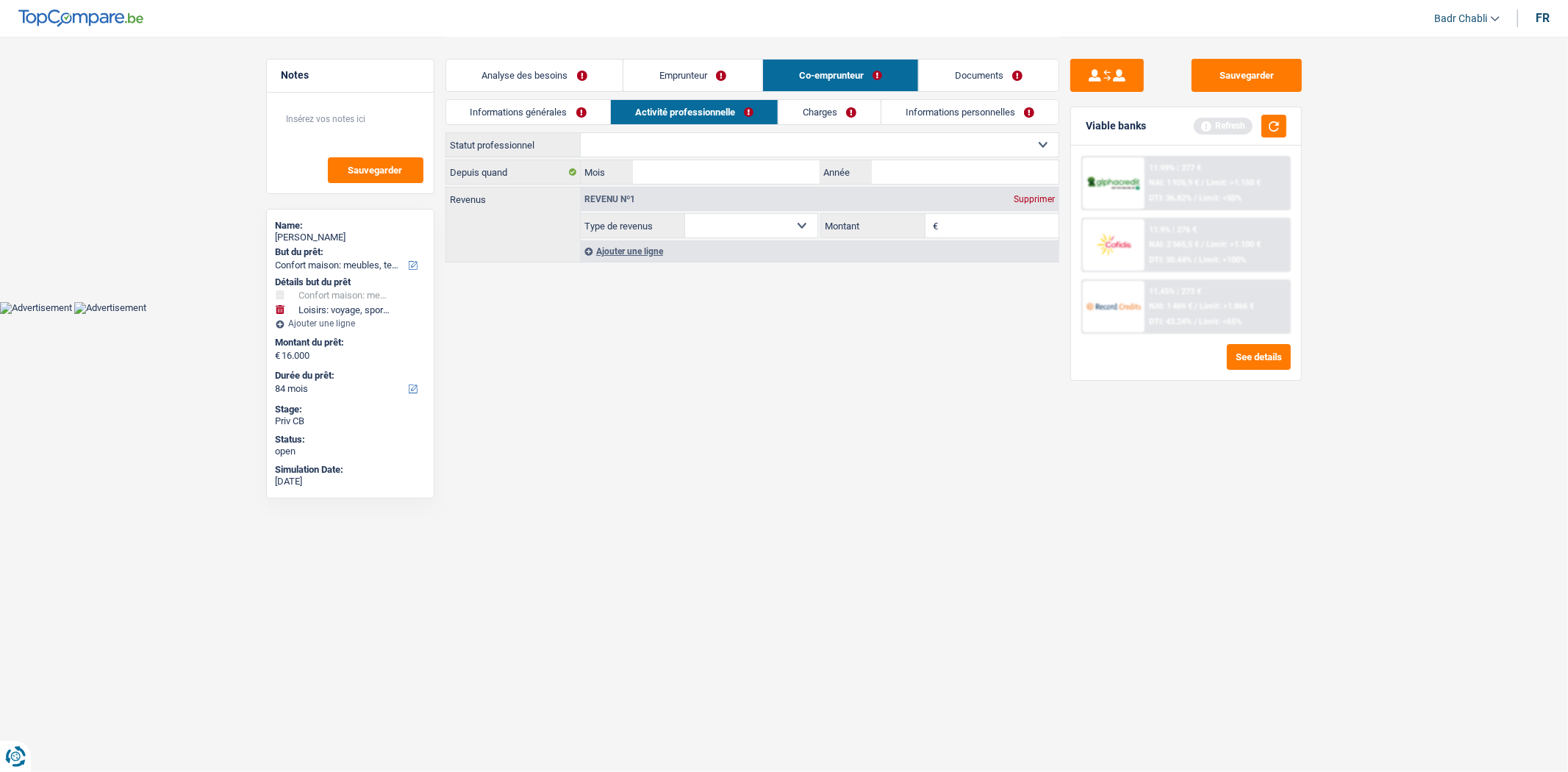
click at [742, 153] on select "Ouvrier Employé privé Employé public Invalide Indépendant Pensionné Chômeur Mut…" at bounding box center [819, 145] width 478 height 24
click at [580, 133] on select "Ouvrier Employé privé Employé public Invalide Indépendant Pensionné Chômeur Mut…" at bounding box center [819, 145] width 478 height 24
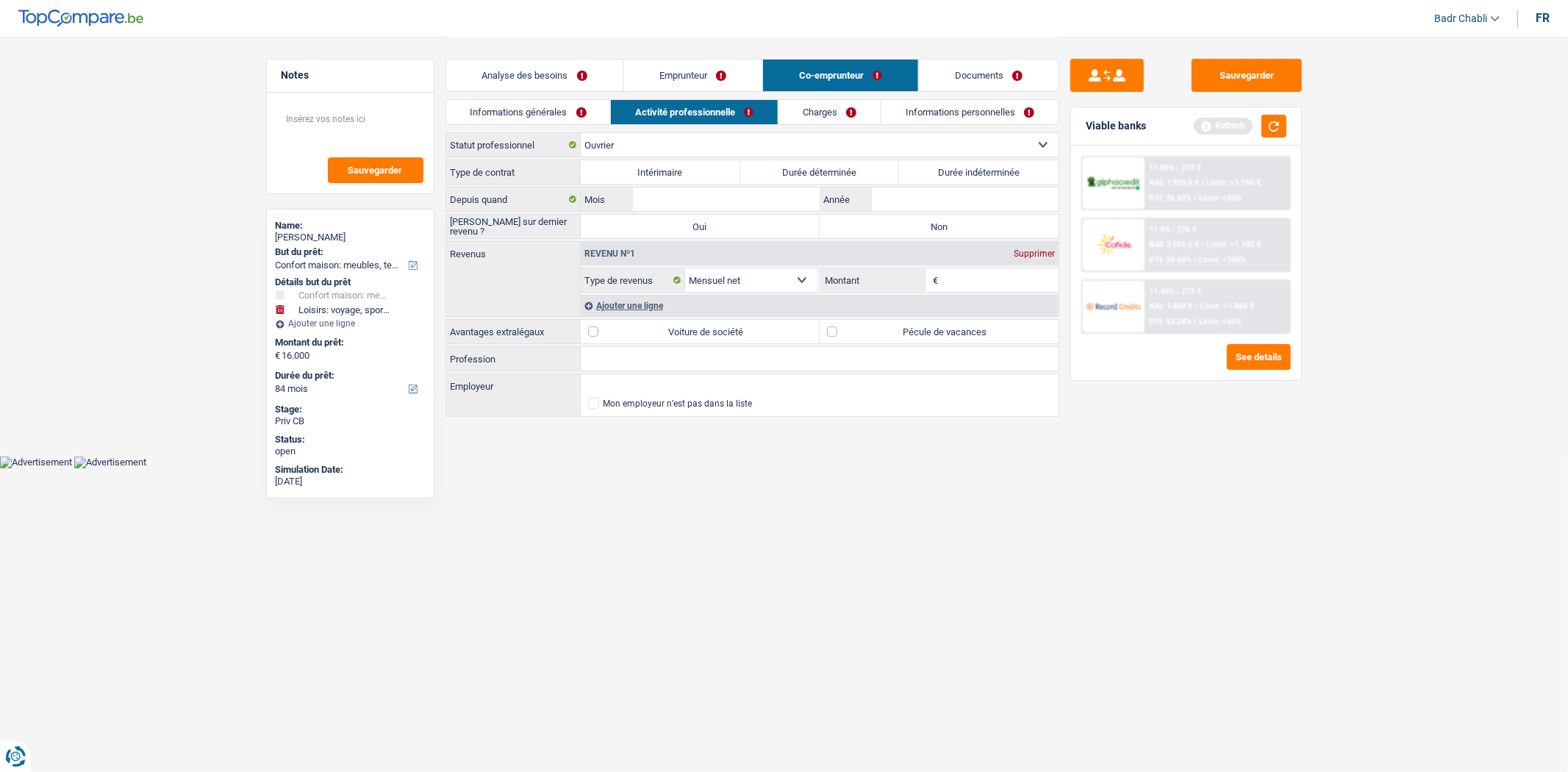
click at [958, 166] on label "Durée indéterminée" at bounding box center [979, 171] width 160 height 24
click at [958, 166] on input "Durée indéterminée" at bounding box center [979, 171] width 160 height 24
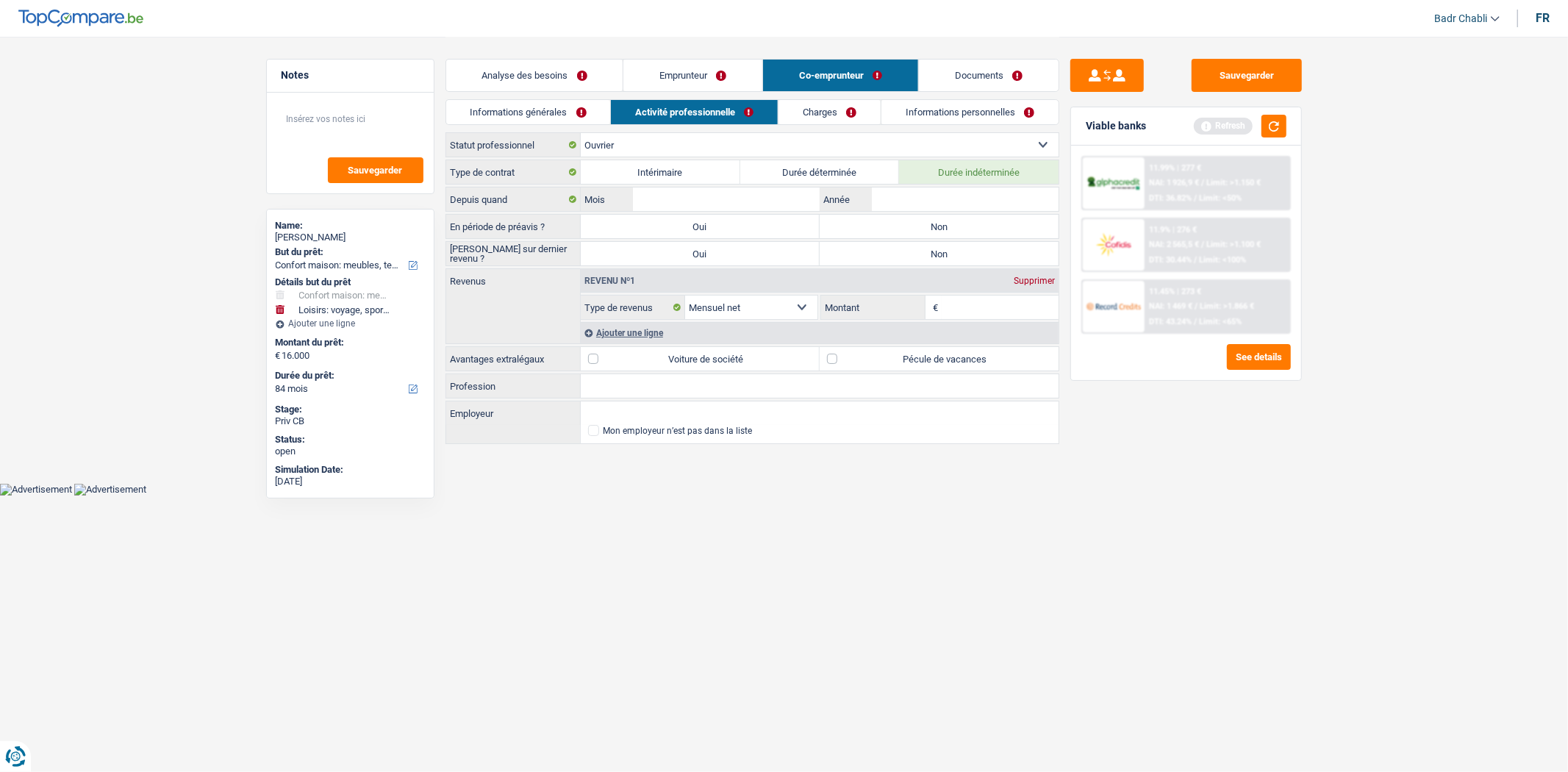
click at [951, 228] on label "Non" at bounding box center [939, 226] width 239 height 24
click at [951, 228] on input "Non" at bounding box center [939, 226] width 239 height 24
click at [942, 253] on label "Non" at bounding box center [939, 254] width 239 height 24
click at [942, 253] on input "Non" at bounding box center [939, 254] width 239 height 24
click at [736, 204] on input "Mois" at bounding box center [726, 199] width 186 height 24
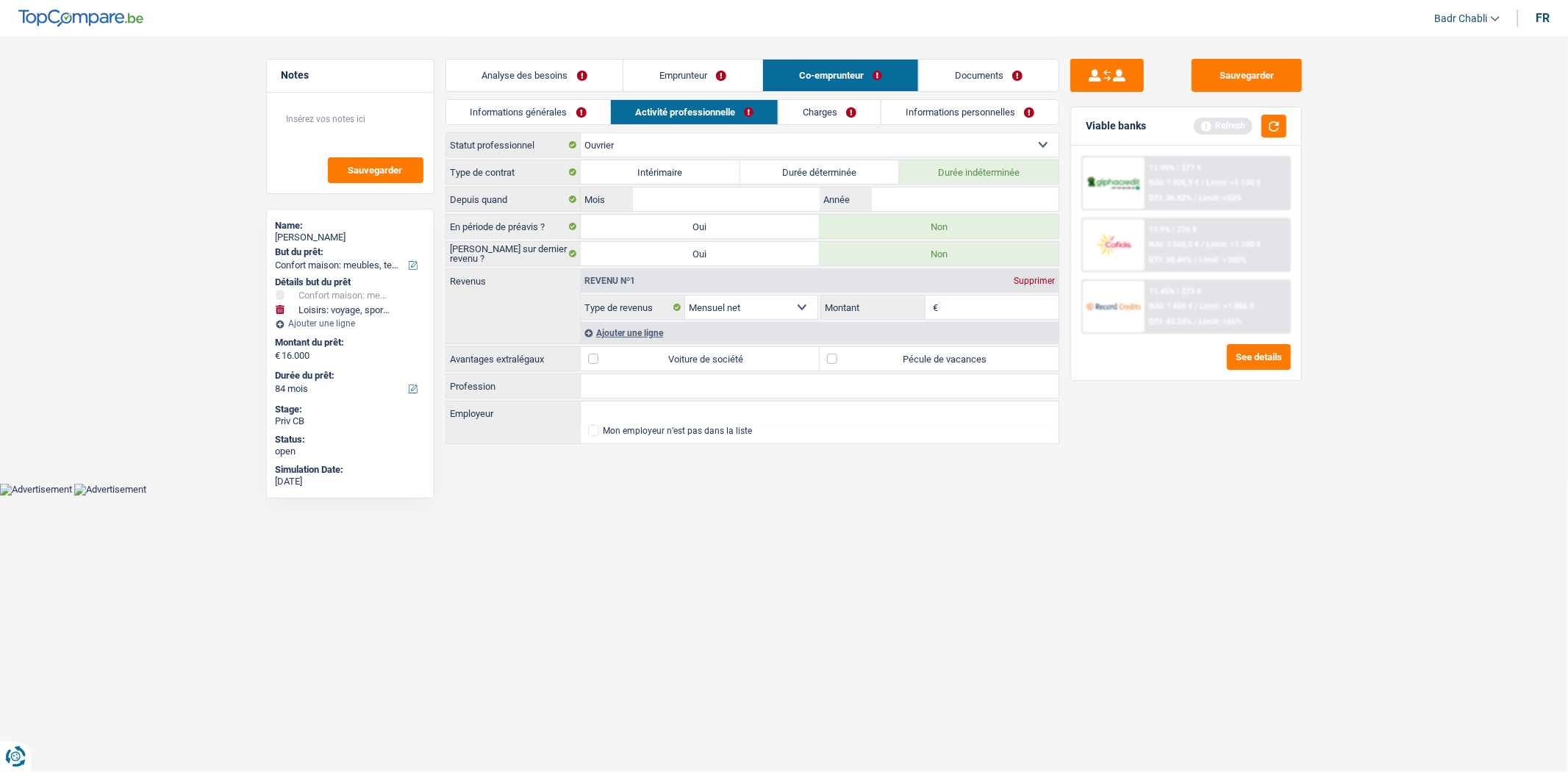
click at [709, 378] on input "Profession" at bounding box center [819, 386] width 478 height 24
click at [738, 407] on input "Employeur" at bounding box center [819, 413] width 478 height 24
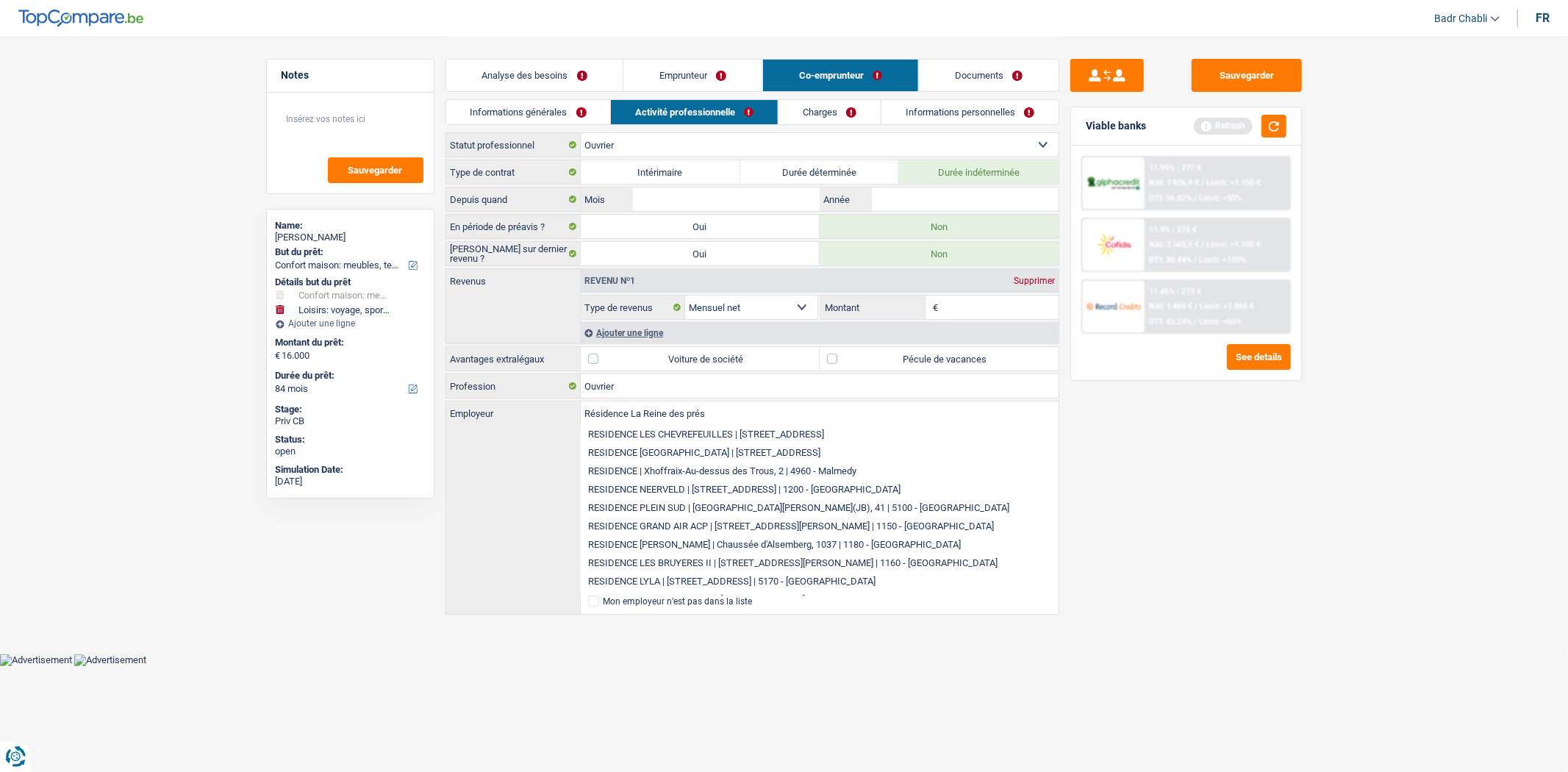
click at [1165, 468] on div "Sauvegarder Viable banks Refresh 11.99% | 277 € NAI: 1 926,9 € / Limit: >1.150 …" at bounding box center [1186, 403] width 254 height 690
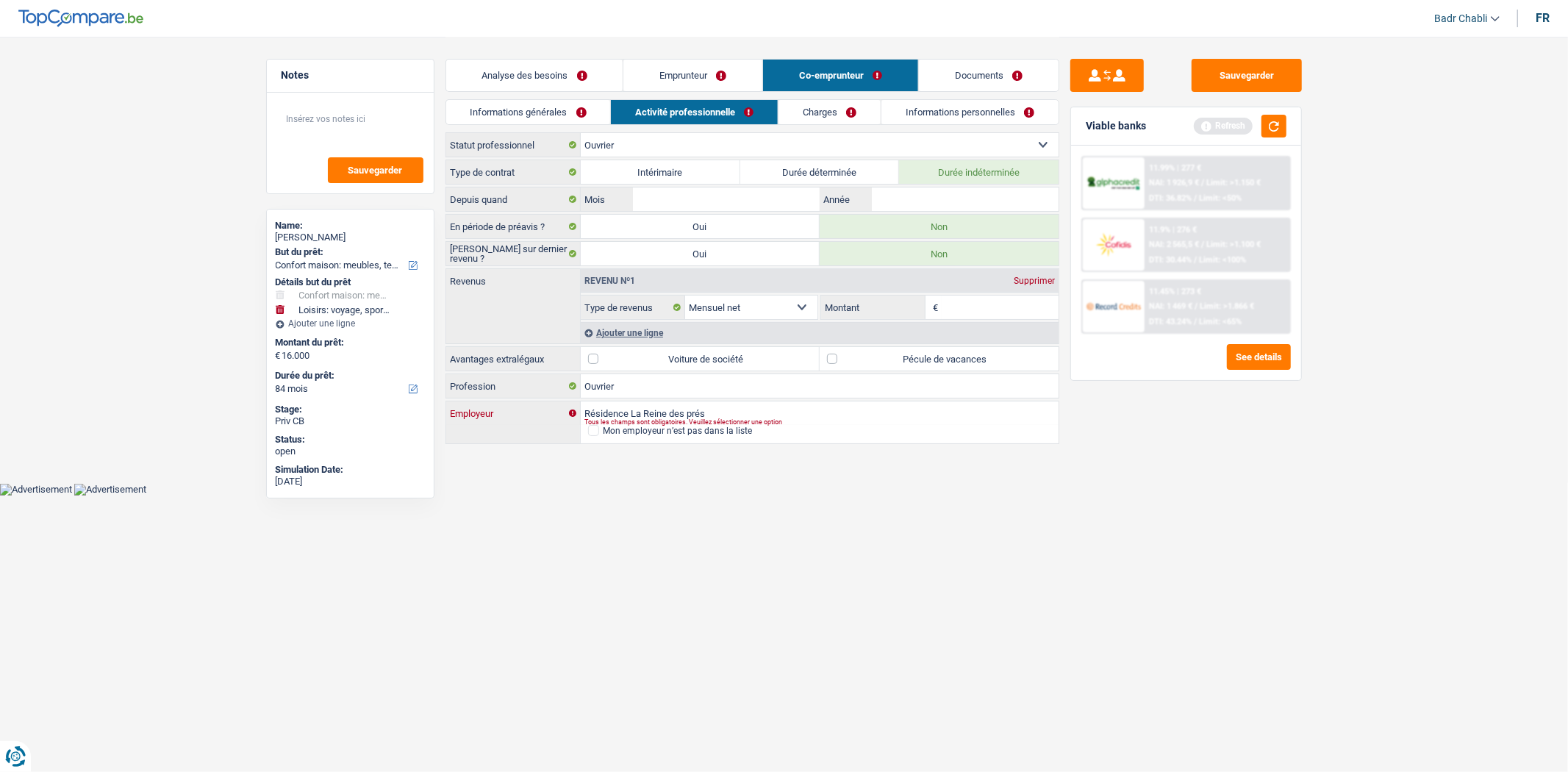
click at [710, 404] on input "Résidence La Reine des prés" at bounding box center [819, 413] width 478 height 24
click at [750, 495] on html "Vous avez le contrôle de vos données Nous utilisons des cookies, tout comme nos…" at bounding box center [784, 247] width 1568 height 495
click at [843, 362] on label "Pécule de vacances" at bounding box center [939, 358] width 239 height 24
click at [843, 362] on input "Pécule de vacances" at bounding box center [939, 358] width 239 height 24
click at [744, 188] on input "Mois" at bounding box center [726, 199] width 186 height 24
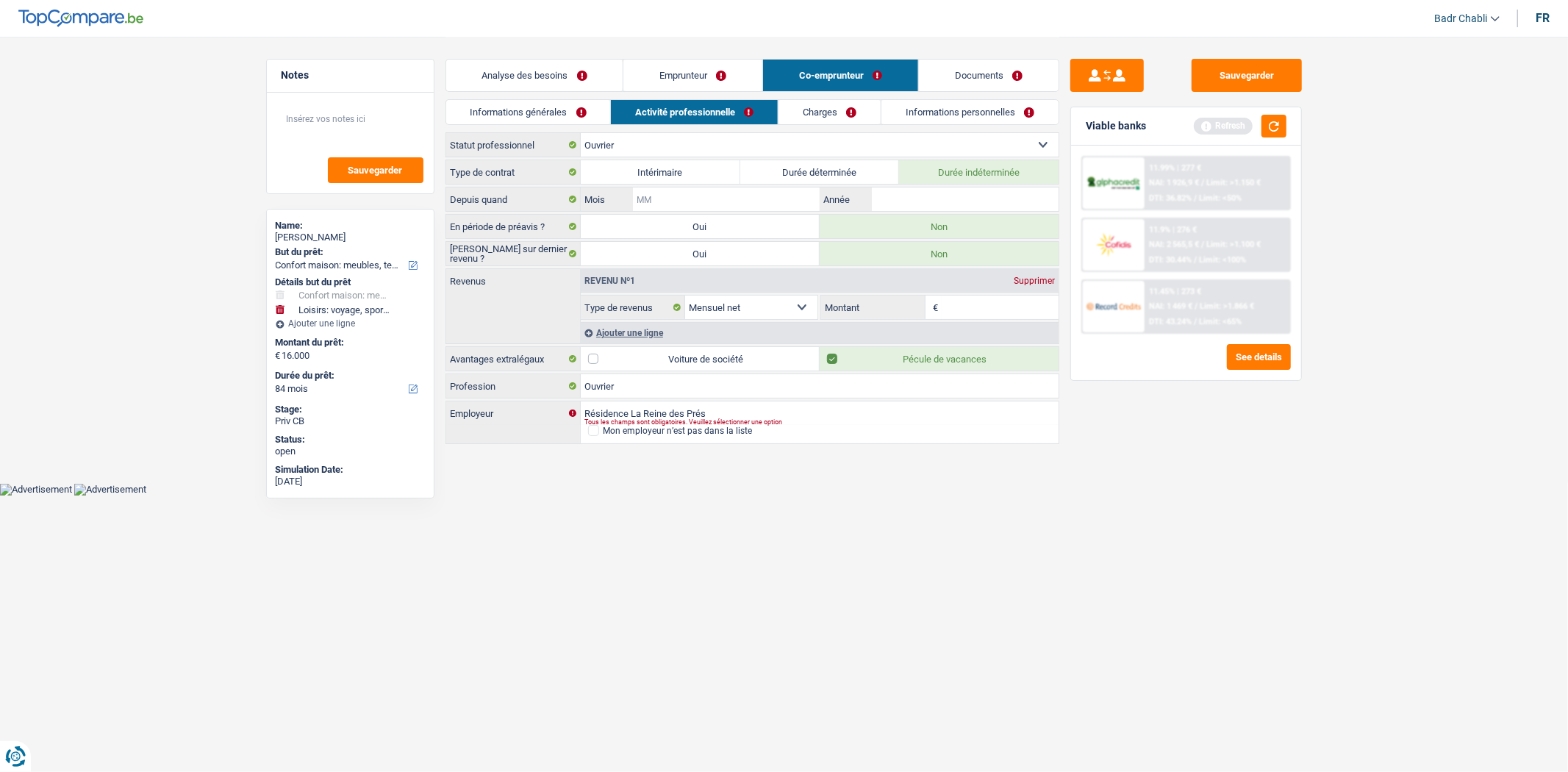
click at [744, 188] on input "Mois" at bounding box center [726, 199] width 186 height 24
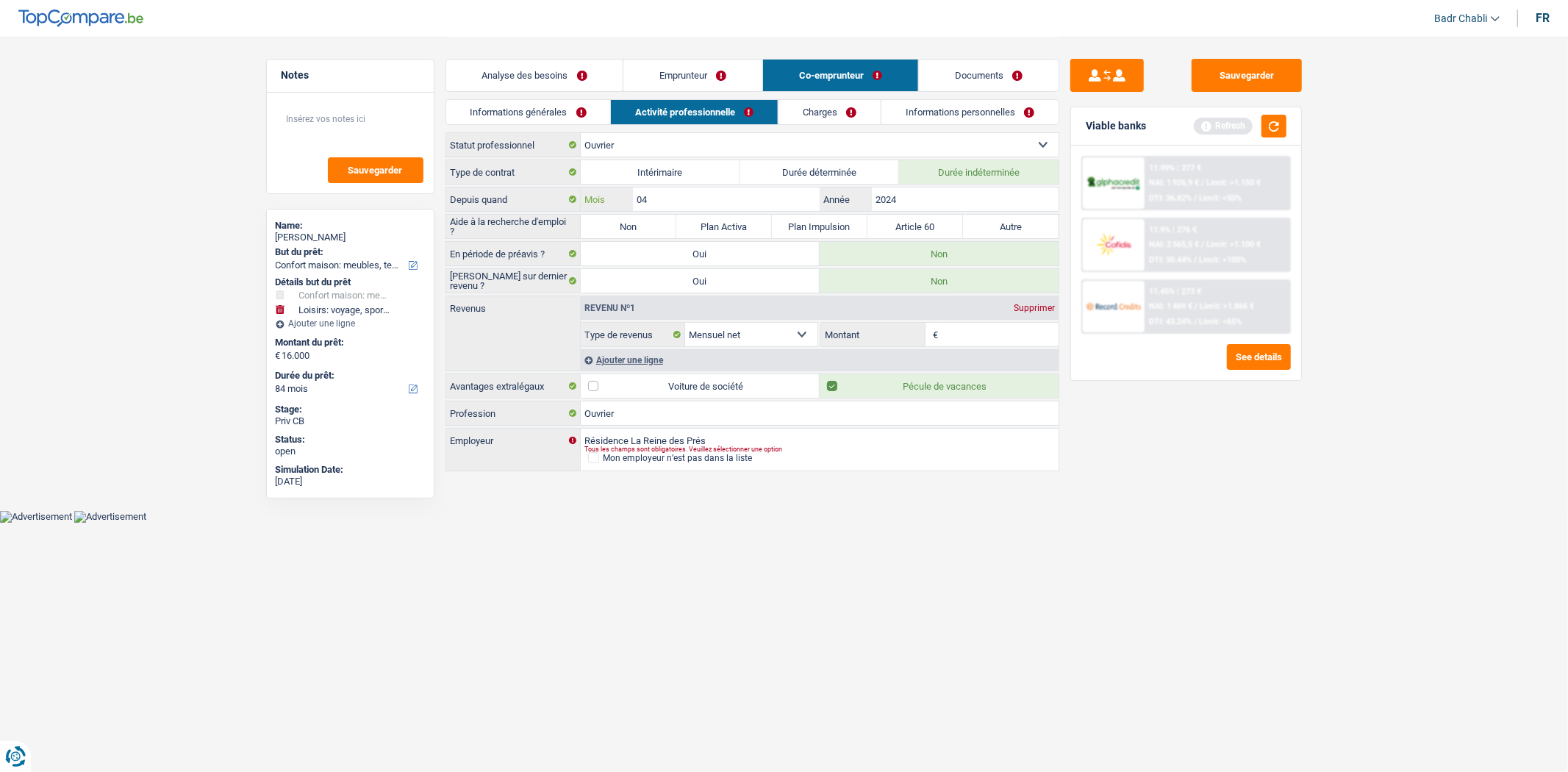
click at [744, 188] on input "04" at bounding box center [726, 199] width 186 height 24
click at [637, 226] on label "Non" at bounding box center [628, 226] width 96 height 24
click at [637, 226] on input "Non" at bounding box center [628, 226] width 96 height 24
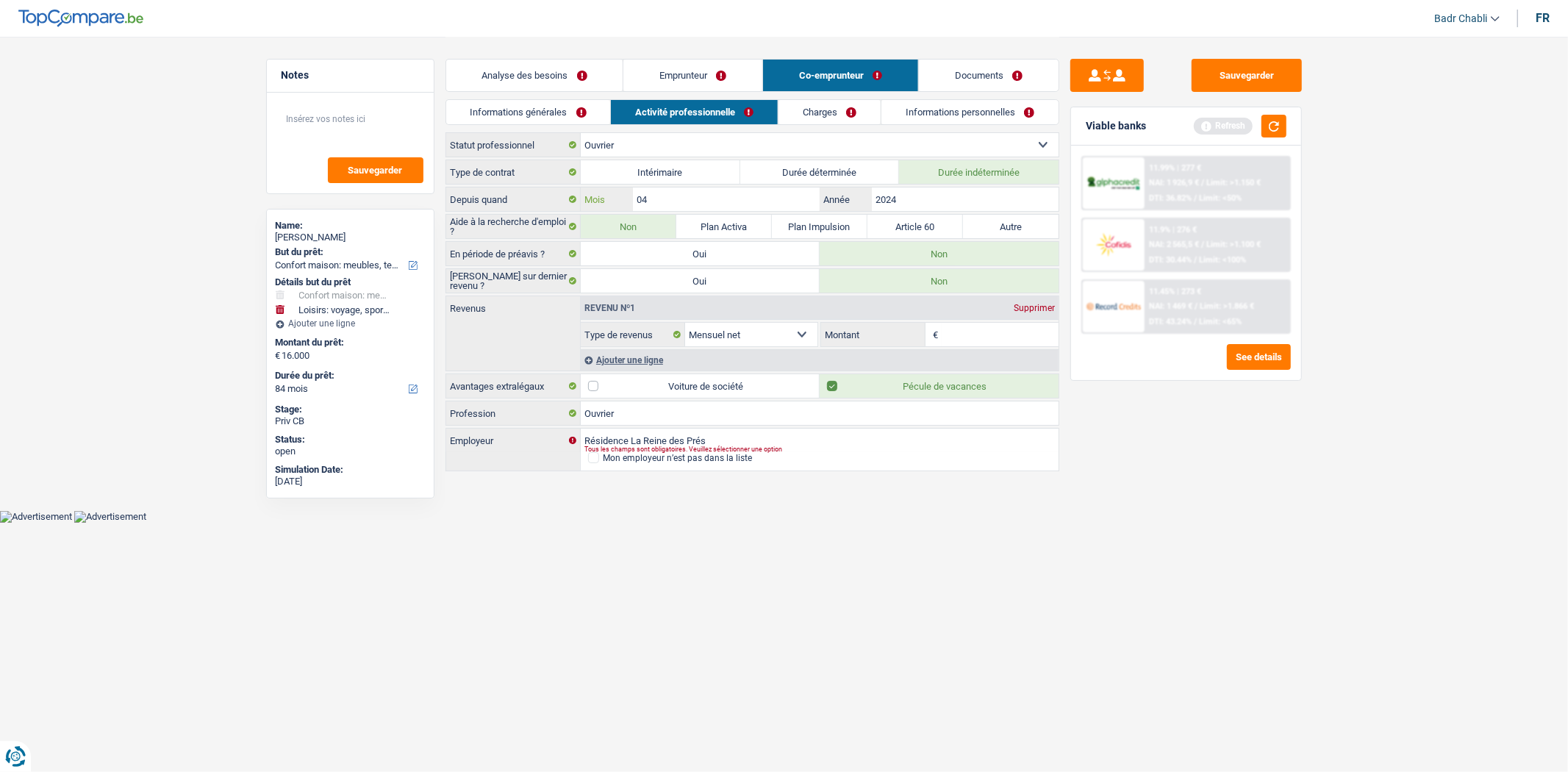
click at [668, 196] on input "04" at bounding box center [726, 199] width 186 height 24
click at [670, 196] on input "08" at bounding box center [726, 199] width 186 height 24
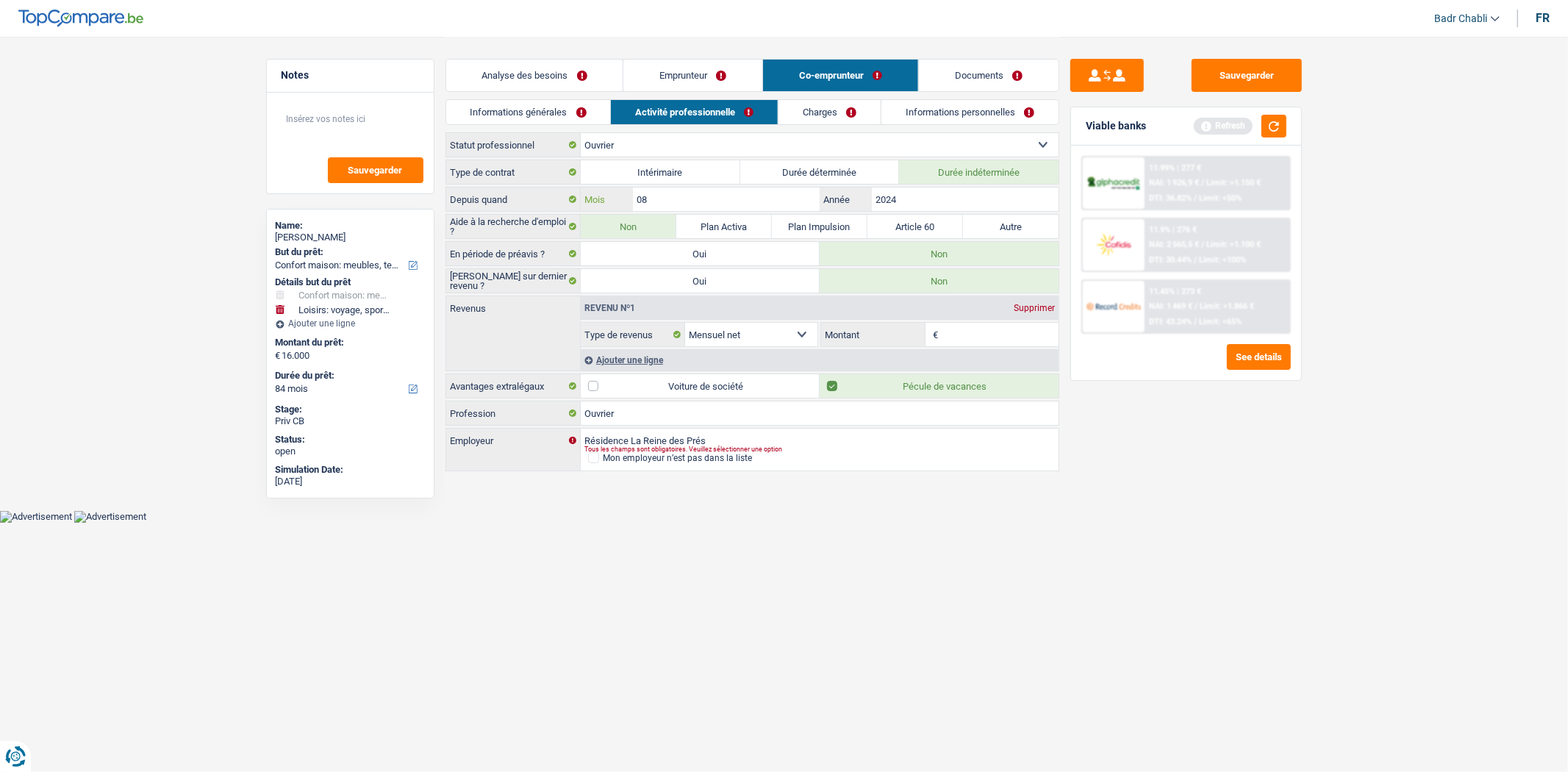
click at [670, 196] on input "08" at bounding box center [726, 199] width 186 height 24
click at [1017, 330] on input "Montant" at bounding box center [1000, 334] width 117 height 24
click at [1144, 408] on div "Sauvegarder Viable banks Refresh 11.99% | 277 € NAI: 1 926,9 € / Limit: >1.150 …" at bounding box center [1186, 403] width 254 height 690
click at [966, 331] on input "1.500" at bounding box center [1000, 334] width 117 height 24
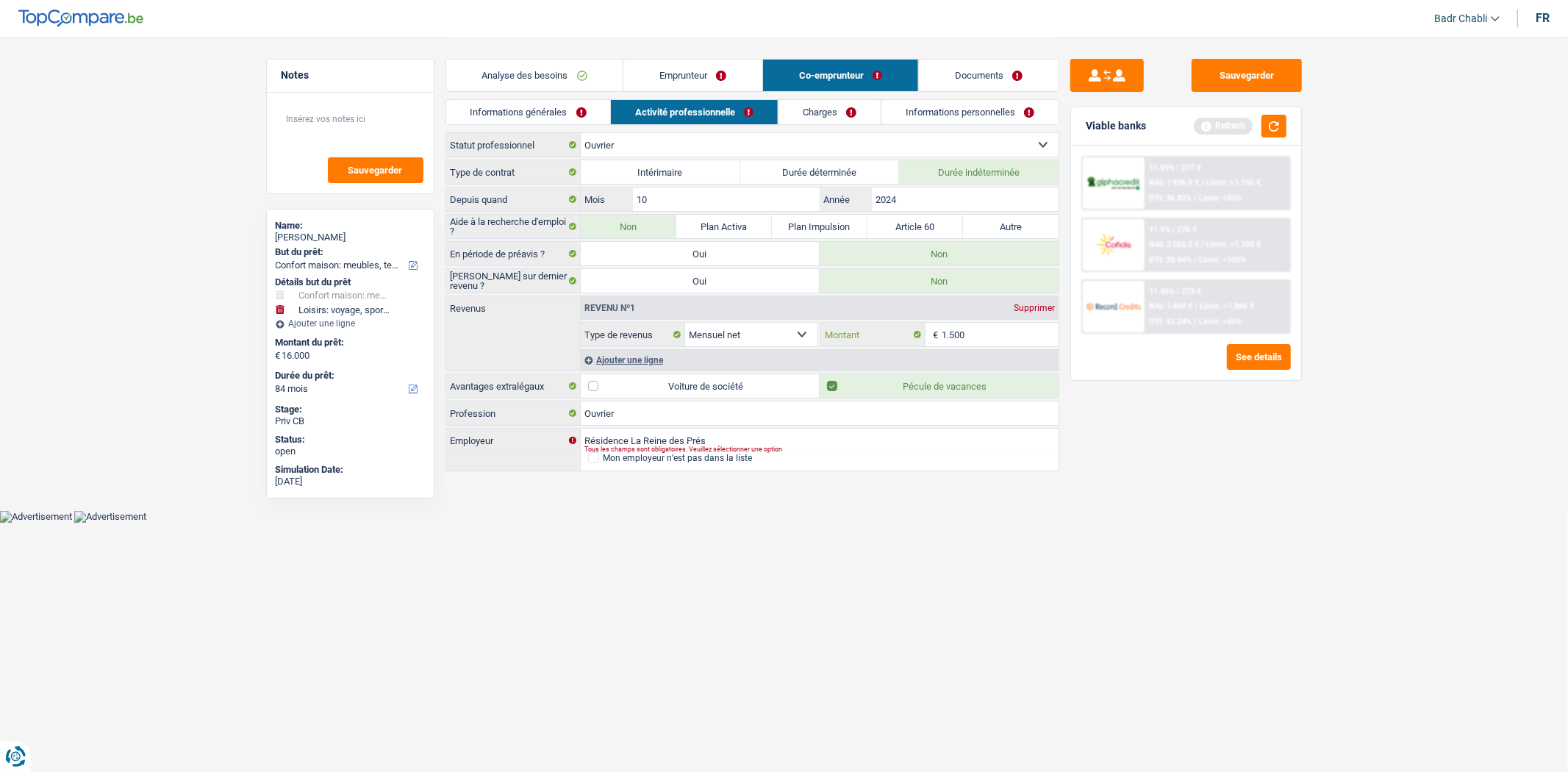
click at [966, 331] on input "1.500" at bounding box center [1000, 334] width 117 height 24
click at [640, 354] on div "Ajouter une ligne" at bounding box center [819, 360] width 478 height 21
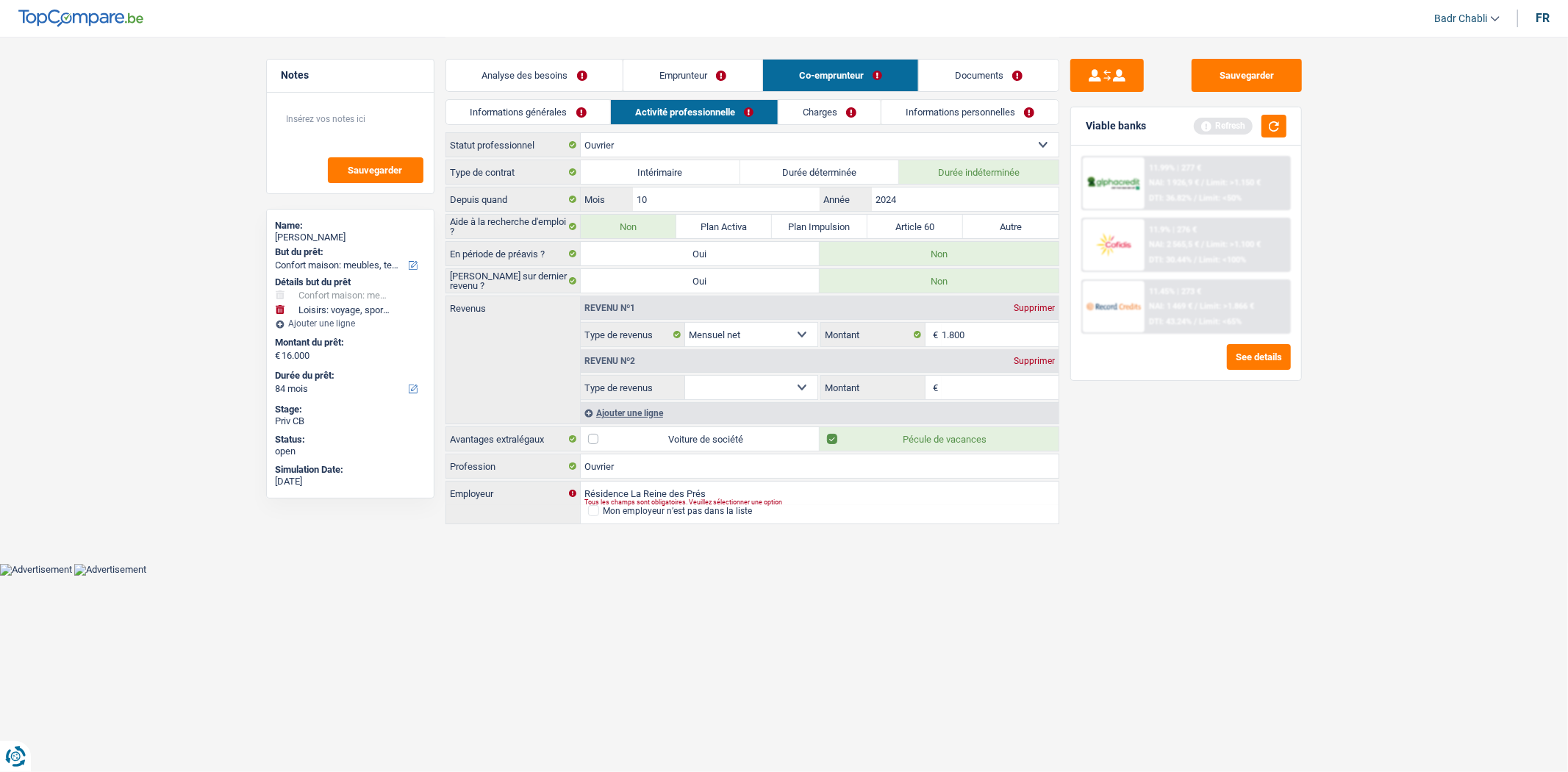
click at [753, 379] on select "Allocation d'handicap Allocations chômage Allocations familiales Chèques repas …" at bounding box center [751, 387] width 133 height 24
click at [1027, 356] on div "Supprimer" at bounding box center [1034, 360] width 49 height 9
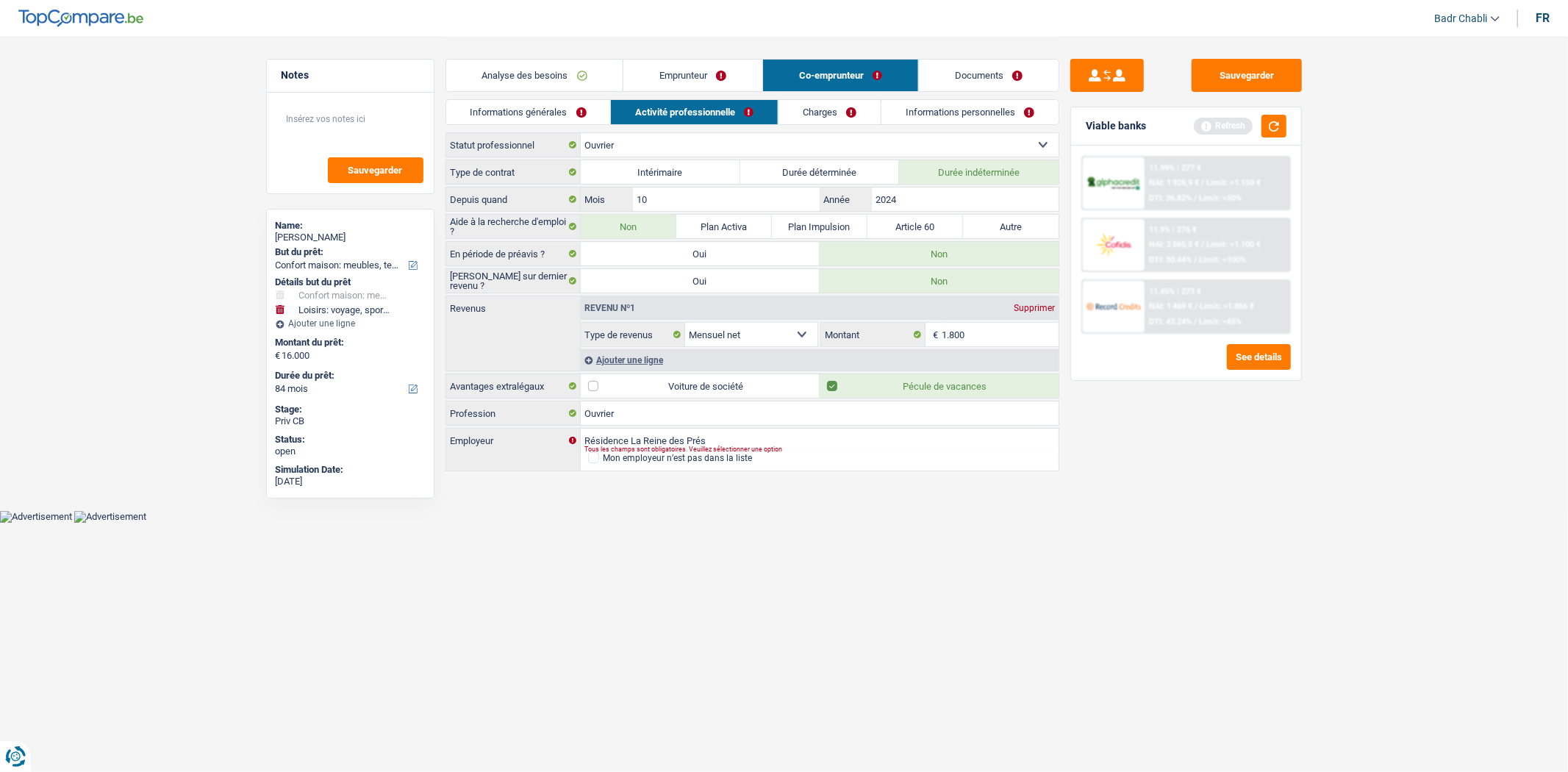
click at [850, 100] on link "Charges" at bounding box center [829, 111] width 102 height 24
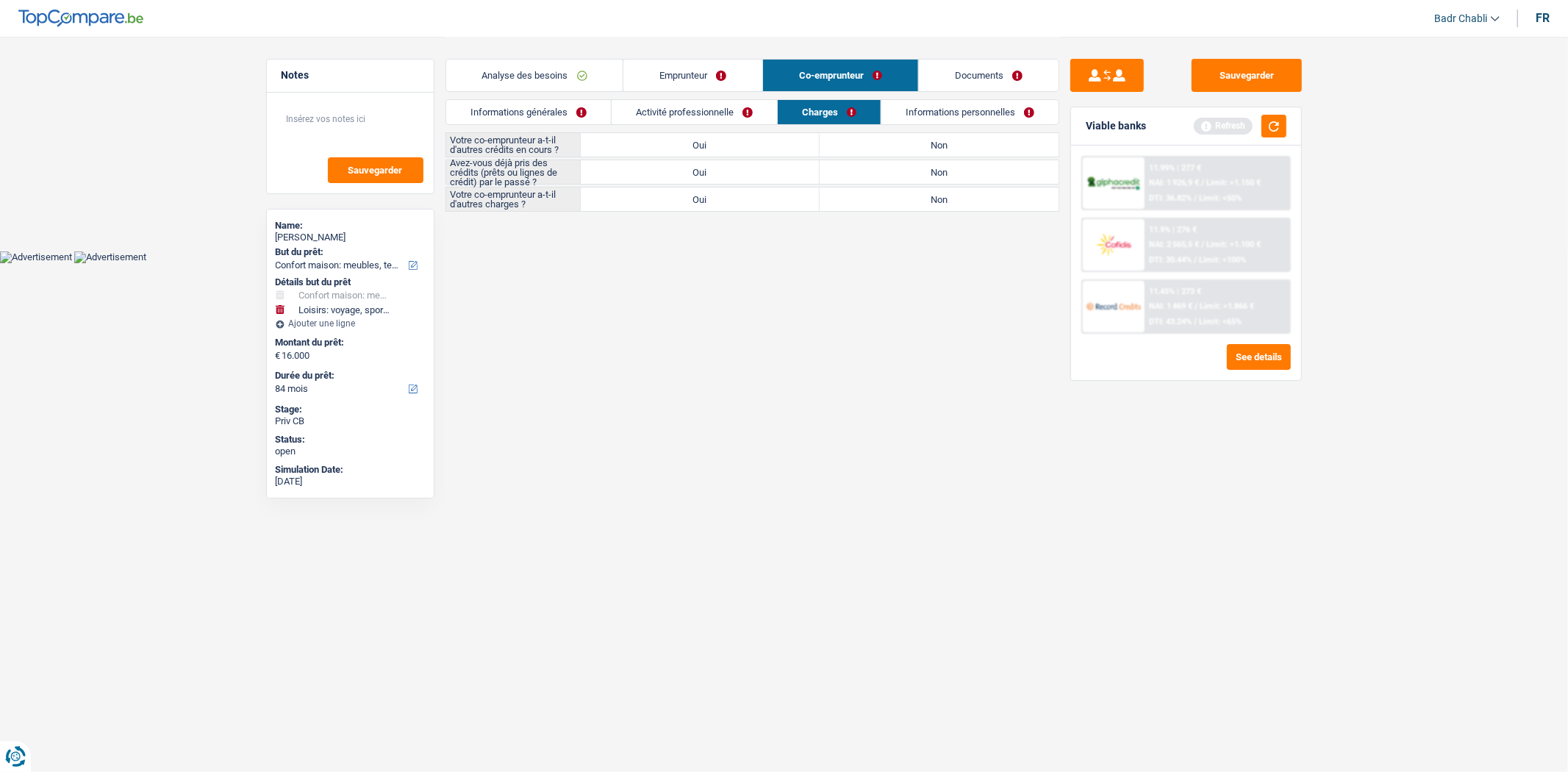
click at [966, 149] on label "Non" at bounding box center [939, 145] width 239 height 24
click at [966, 149] on input "Non" at bounding box center [939, 145] width 239 height 24
click at [965, 173] on label "Non" at bounding box center [939, 171] width 239 height 24
click at [965, 173] on input "Non" at bounding box center [939, 171] width 239 height 24
click at [962, 188] on label "Non" at bounding box center [939, 199] width 239 height 24
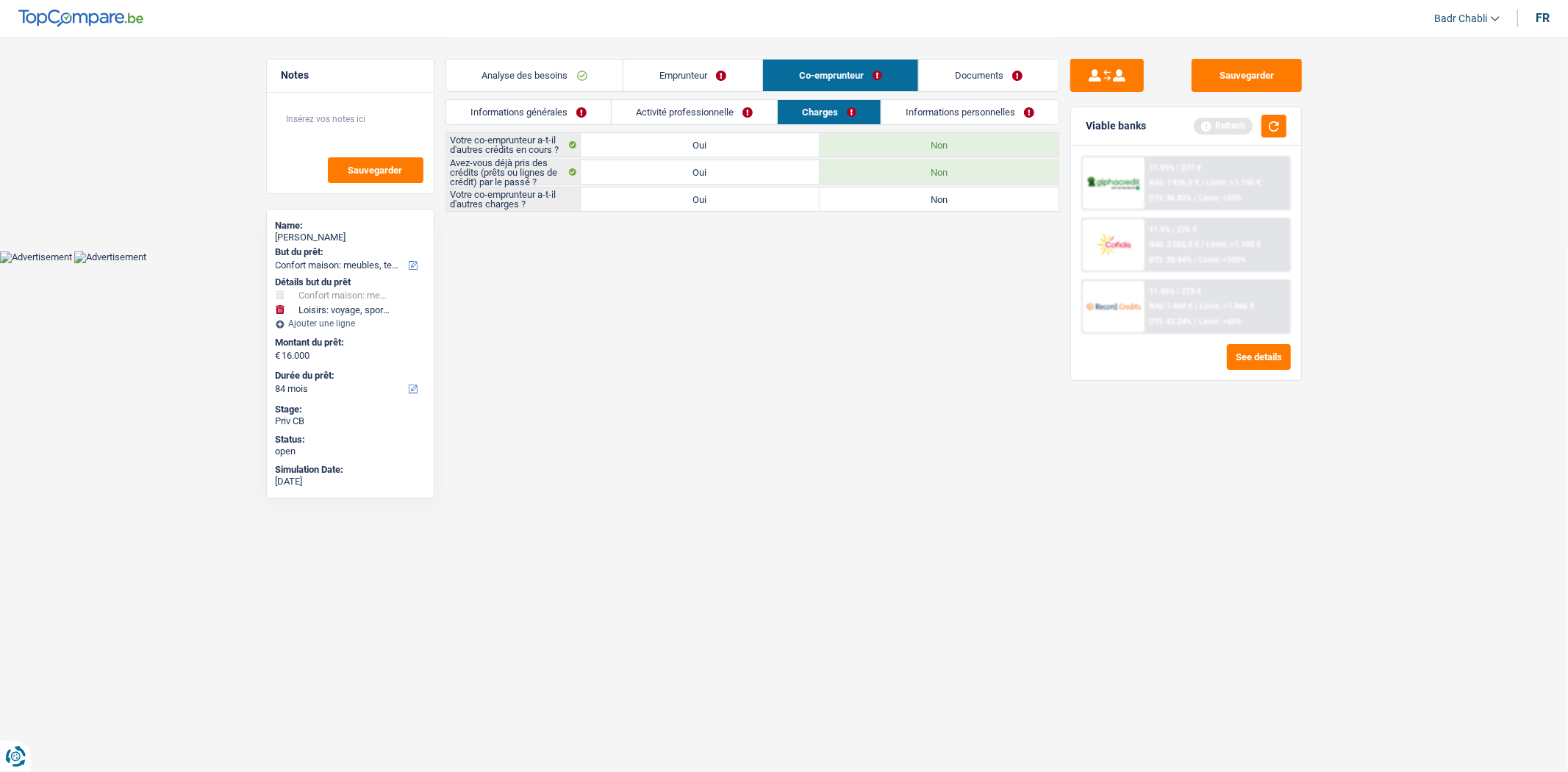
click at [962, 188] on input "Non" at bounding box center [939, 199] width 239 height 24
click at [966, 118] on link "Informations personnelles" at bounding box center [969, 111] width 177 height 24
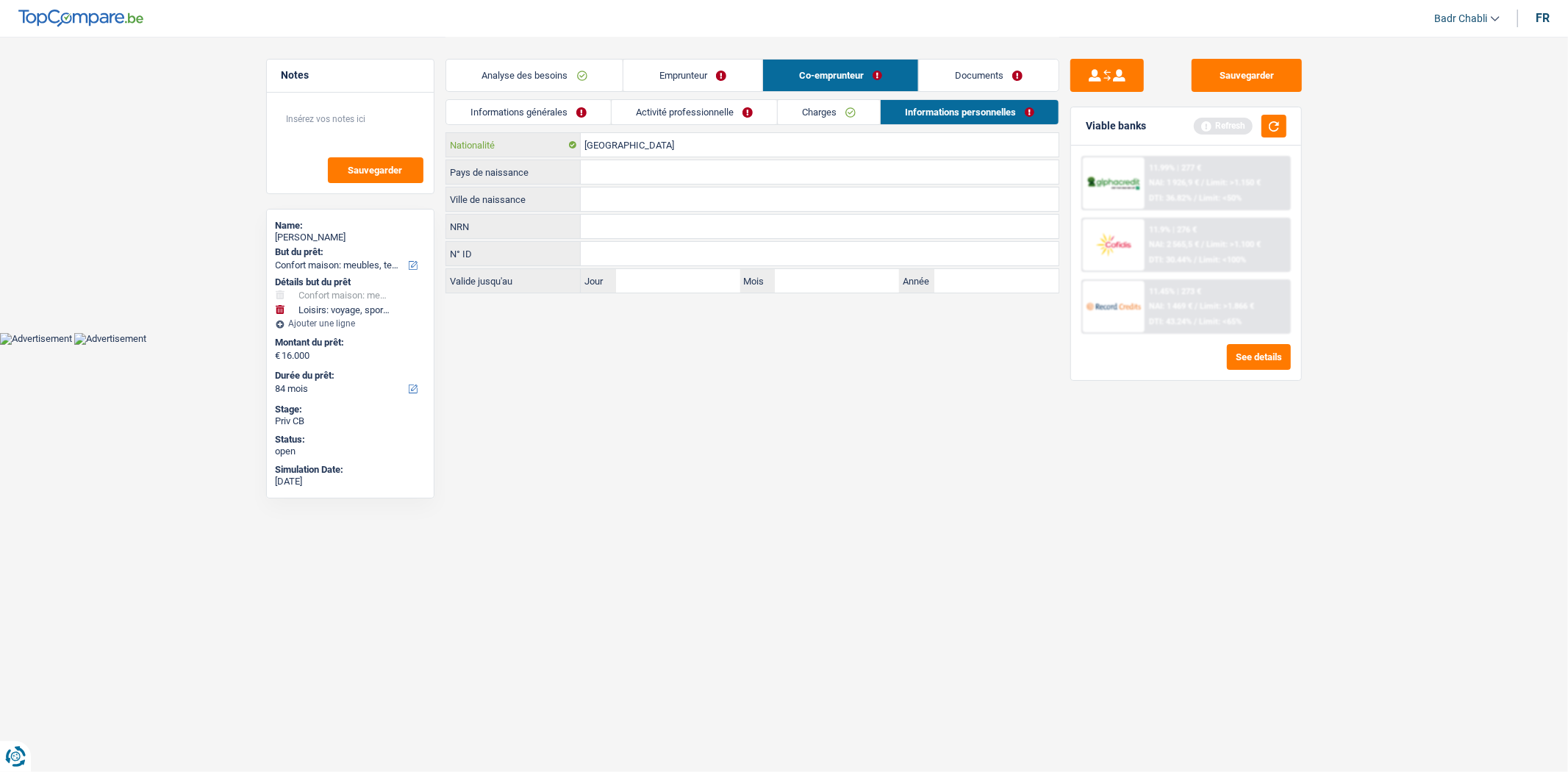
click at [666, 141] on input "[GEOGRAPHIC_DATA]" at bounding box center [819, 145] width 478 height 24
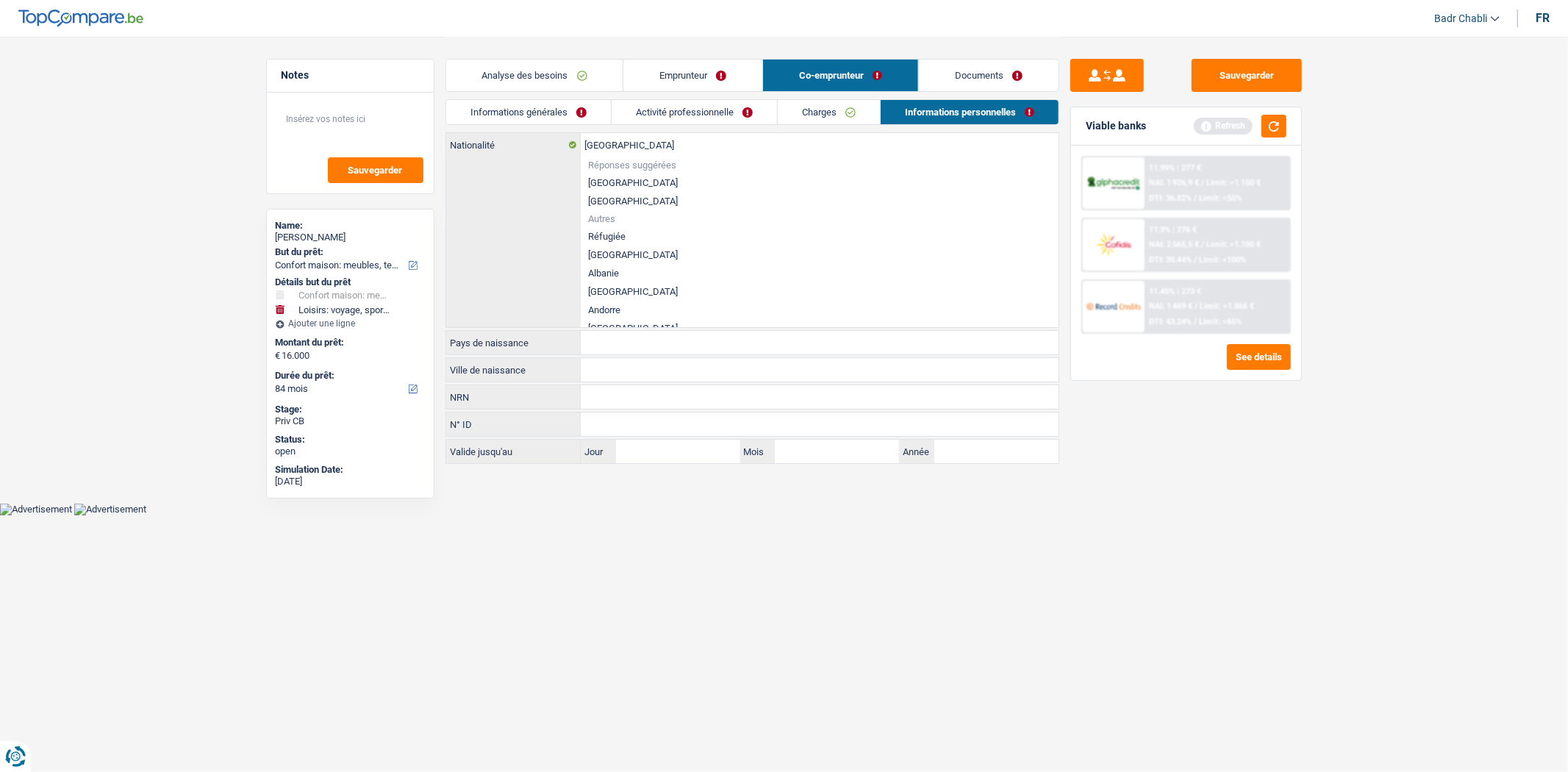
click at [1310, 427] on div "Sauvegarder Viable banks Refresh 11.99% | 277 € NAI: 1 926,9 € / Limit: >1.150 …" at bounding box center [1186, 403] width 254 height 690
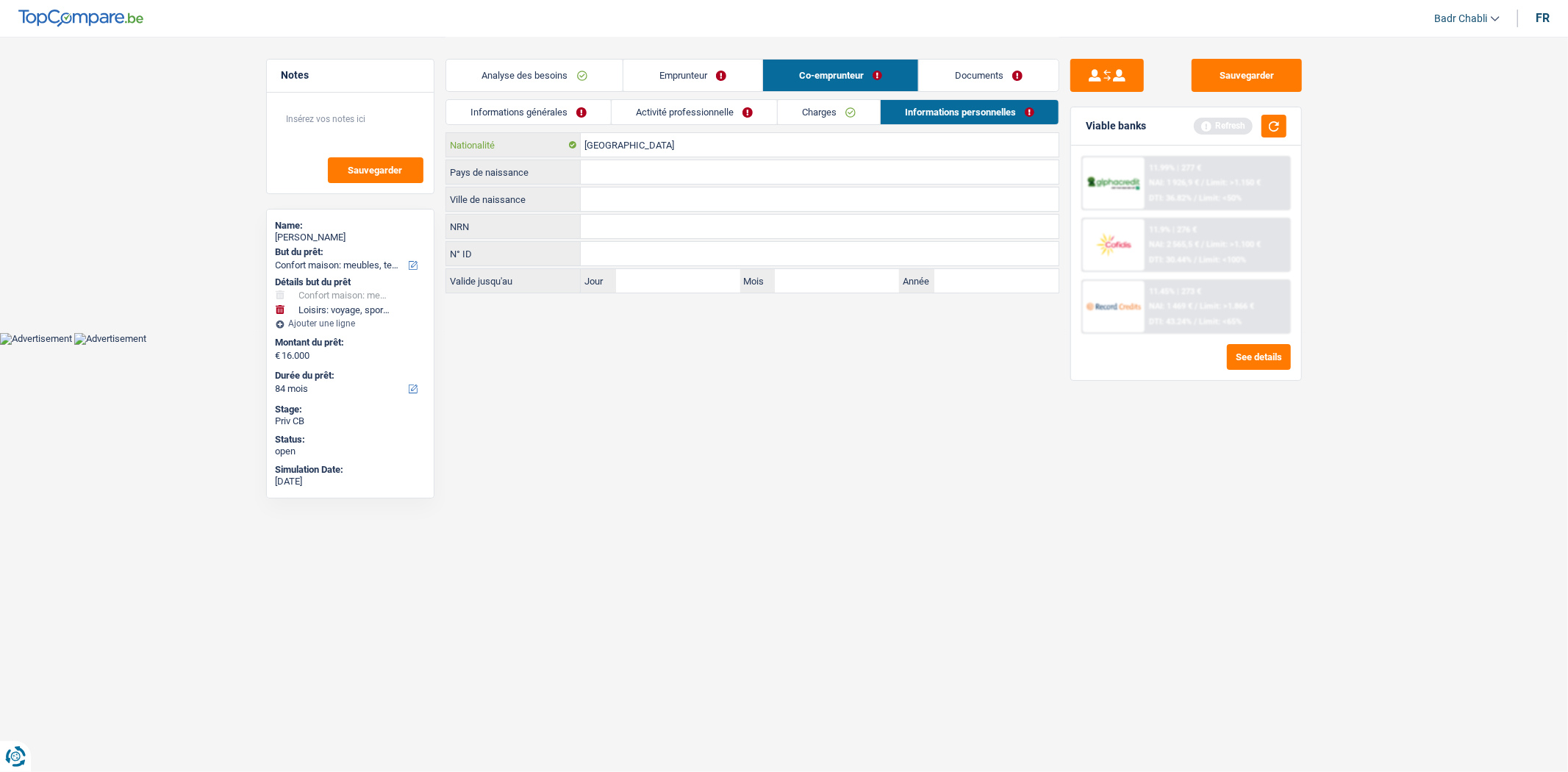
click at [641, 148] on input "[GEOGRAPHIC_DATA]" at bounding box center [819, 145] width 478 height 24
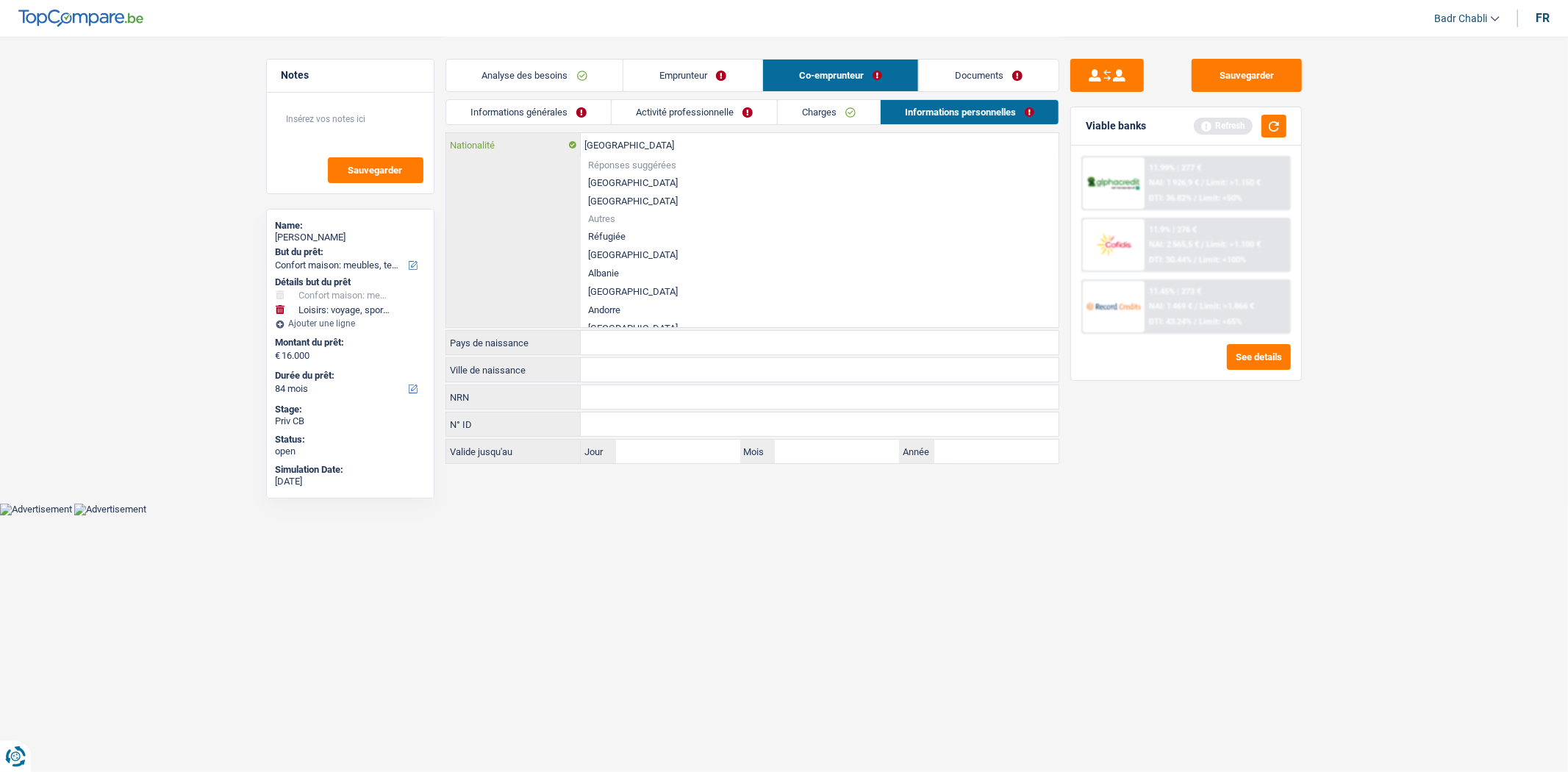
click at [641, 148] on input "[GEOGRAPHIC_DATA]" at bounding box center [819, 145] width 478 height 24
click at [613, 236] on li "[GEOGRAPHIC_DATA]" at bounding box center [819, 236] width 478 height 18
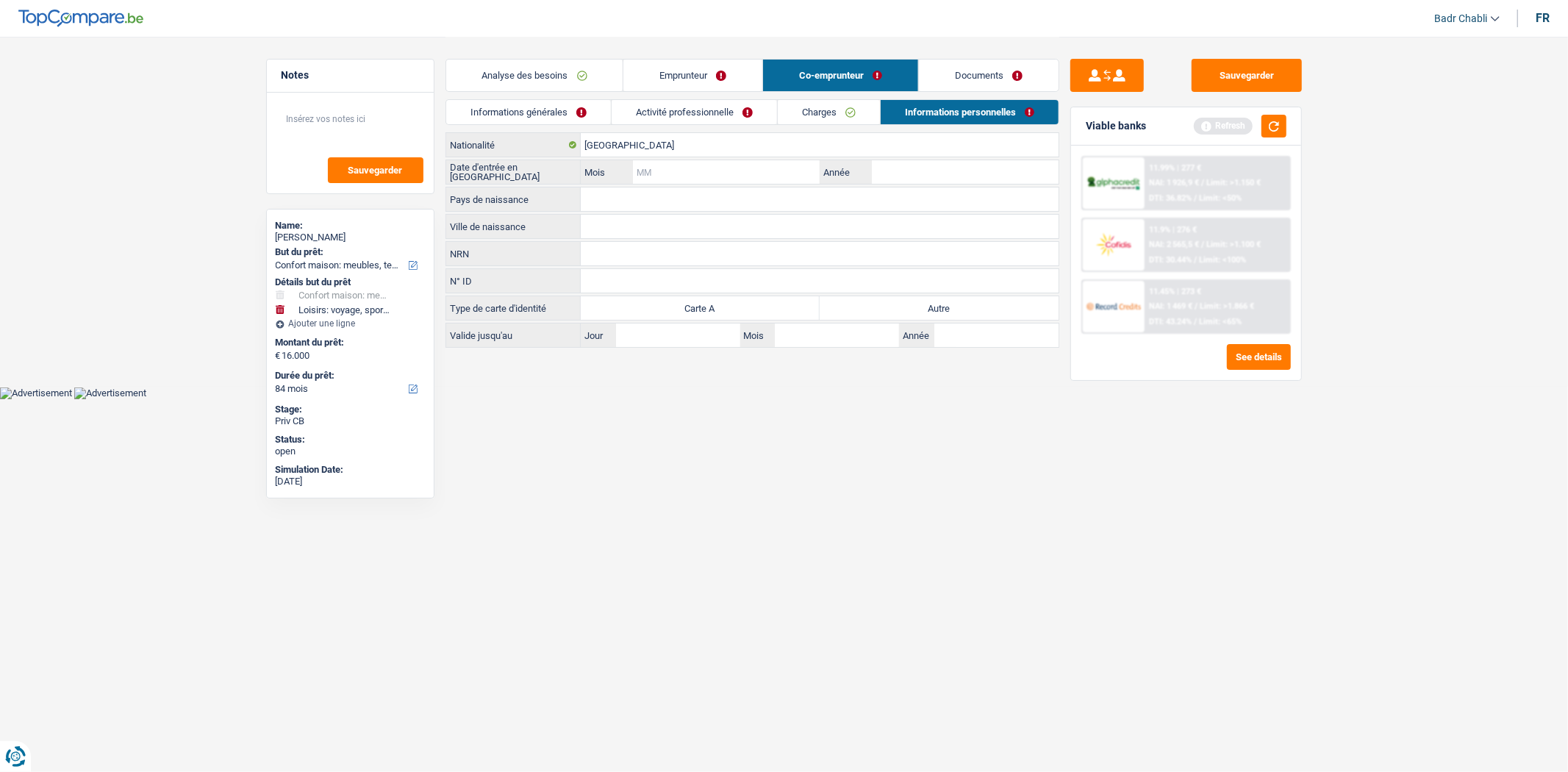
click at [738, 175] on input "Mois" at bounding box center [726, 171] width 186 height 24
click at [611, 146] on input "[GEOGRAPHIC_DATA]" at bounding box center [819, 145] width 478 height 24
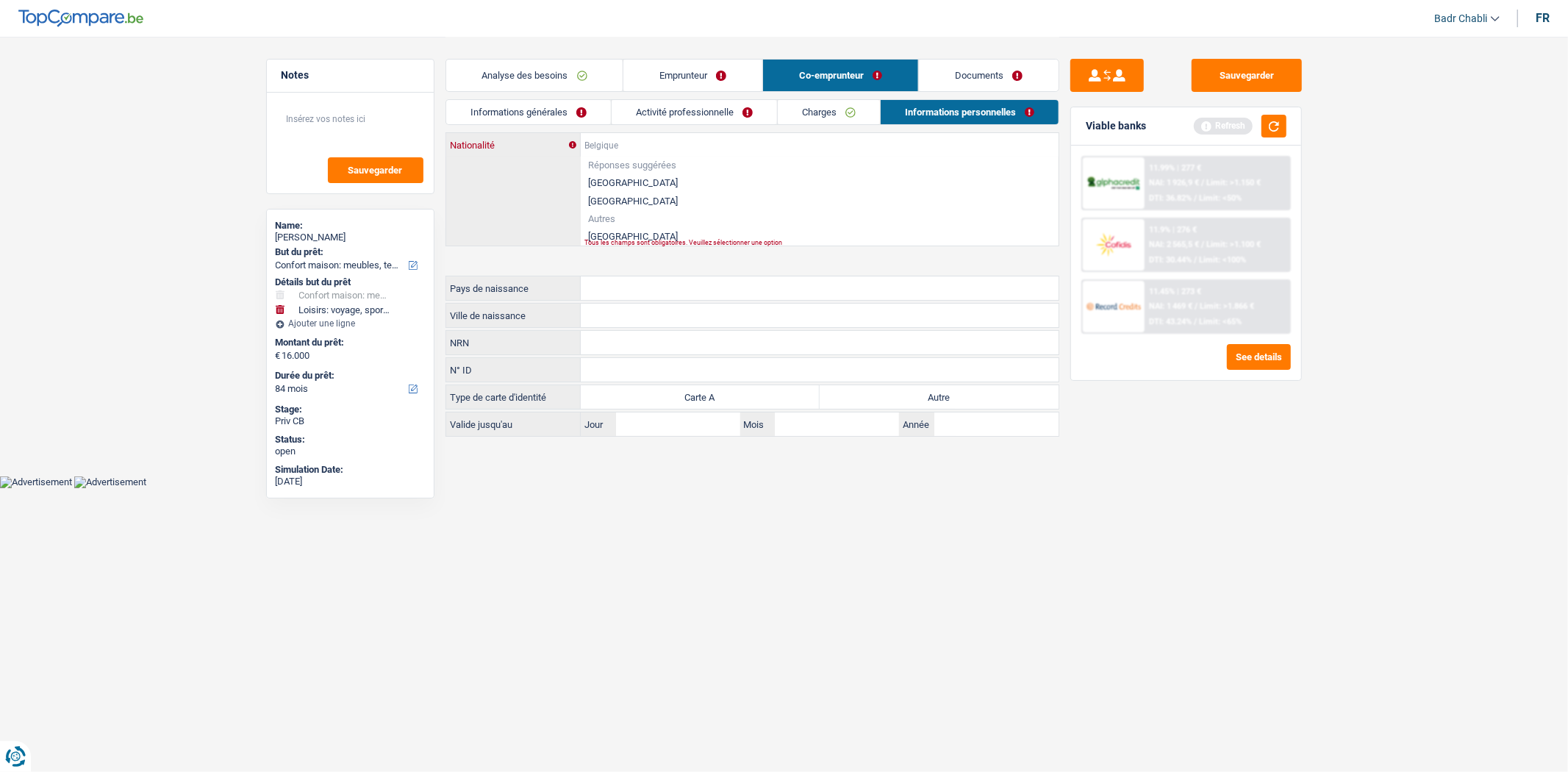
paste input "[GEOGRAPHIC_DATA]"
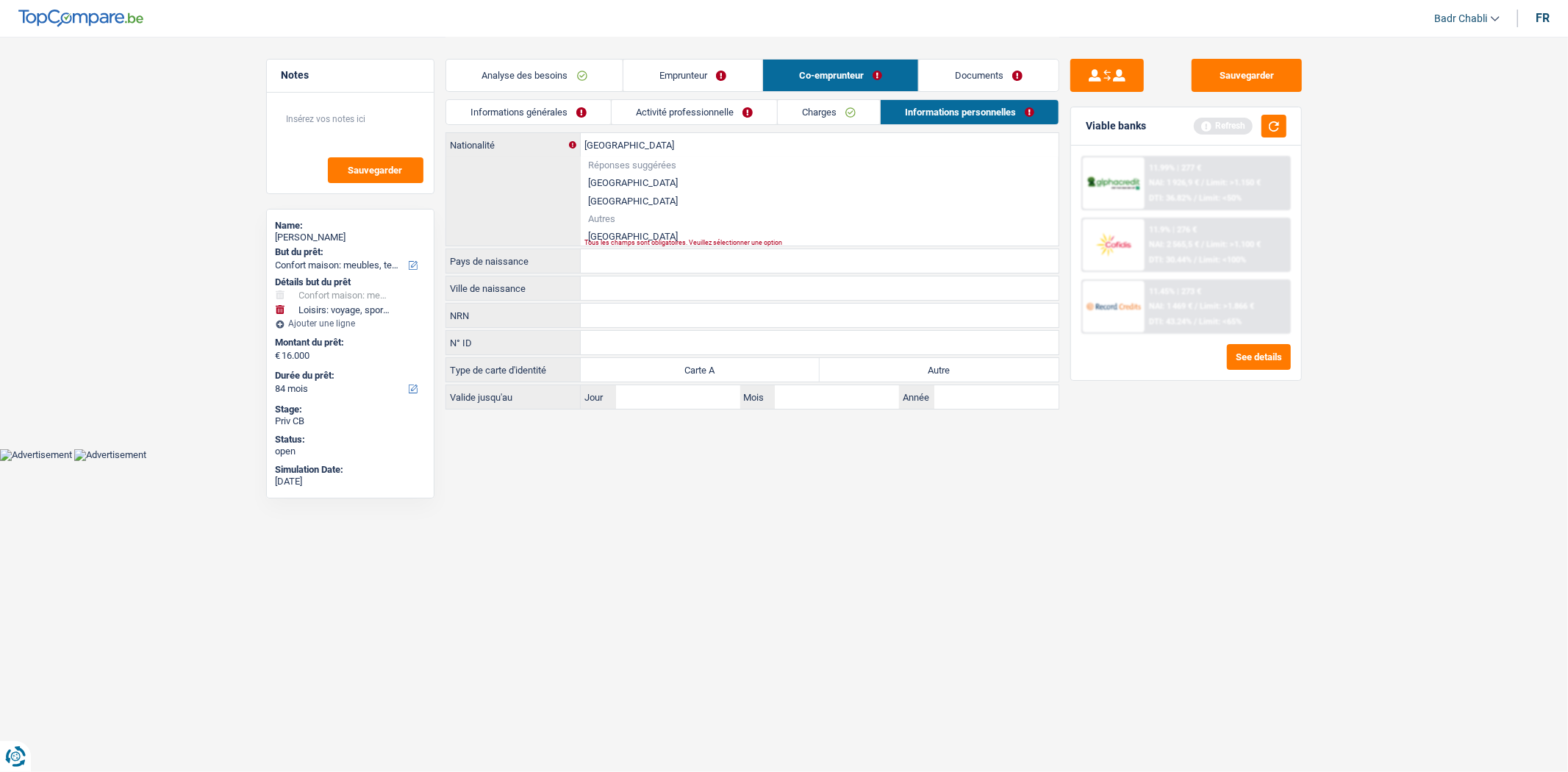
click at [608, 230] on li "[GEOGRAPHIC_DATA]" at bounding box center [819, 236] width 478 height 18
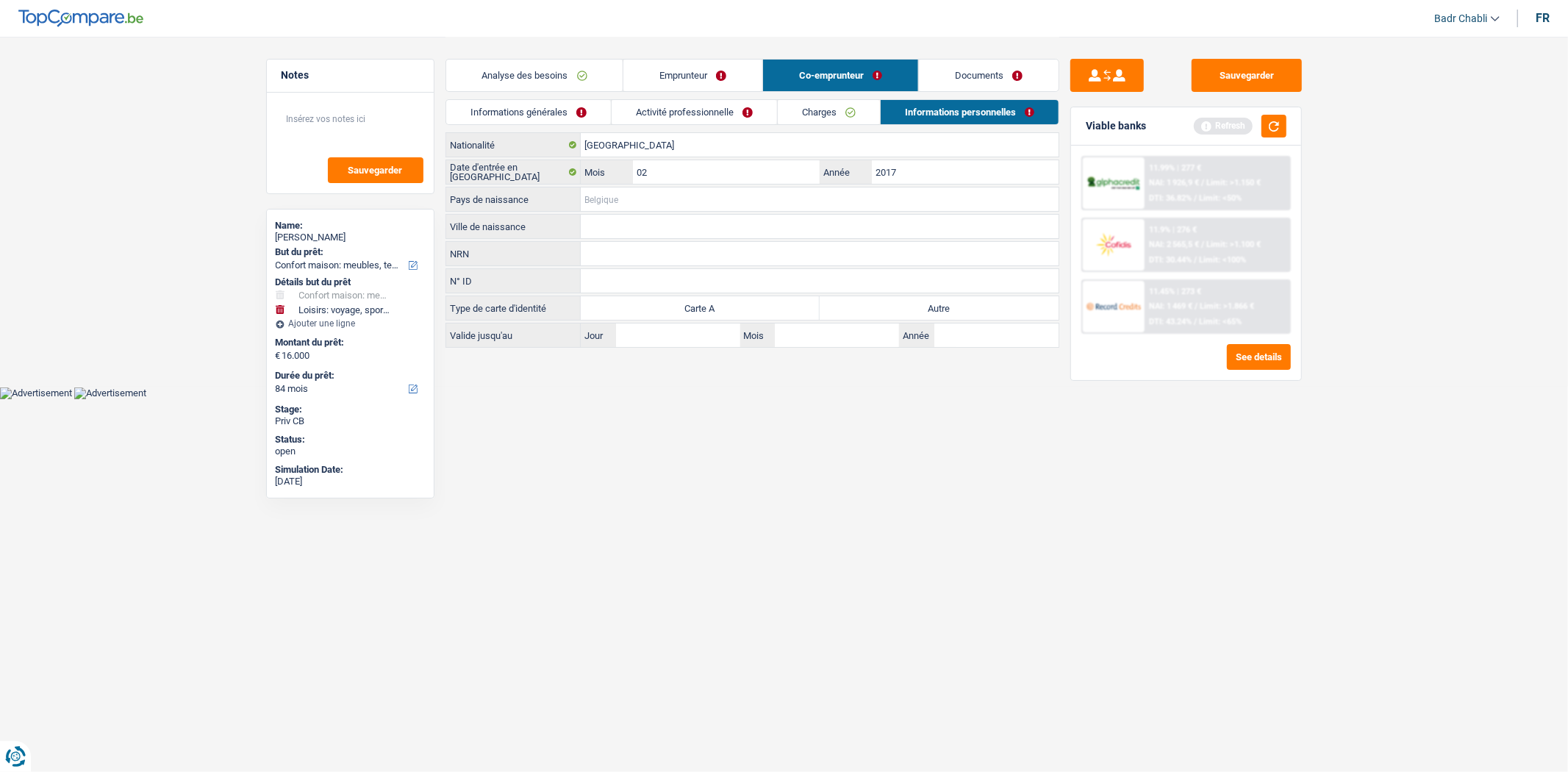
click at [615, 197] on input "Pays de naissance" at bounding box center [819, 199] width 478 height 24
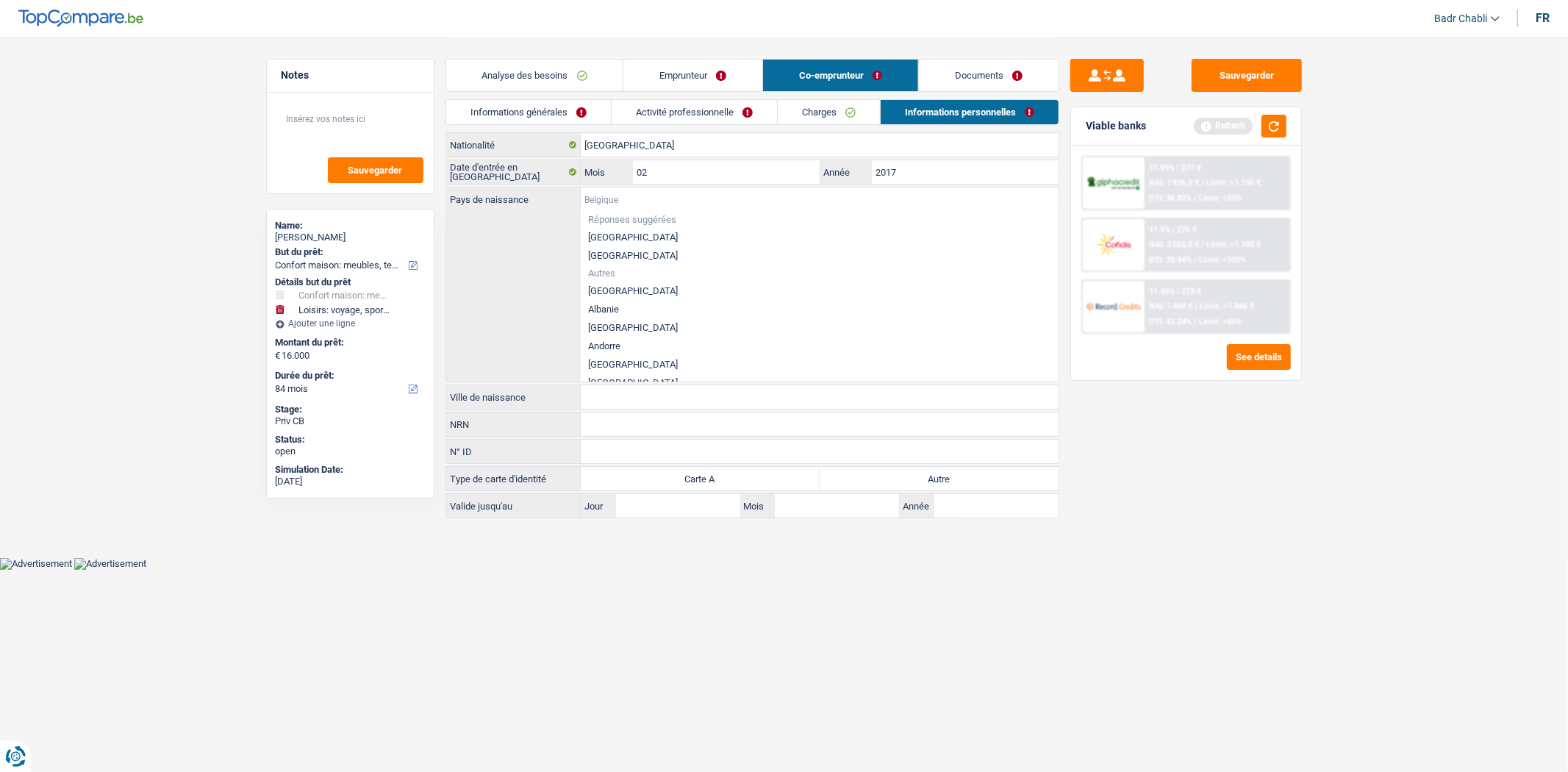
paste input "[GEOGRAPHIC_DATA]"
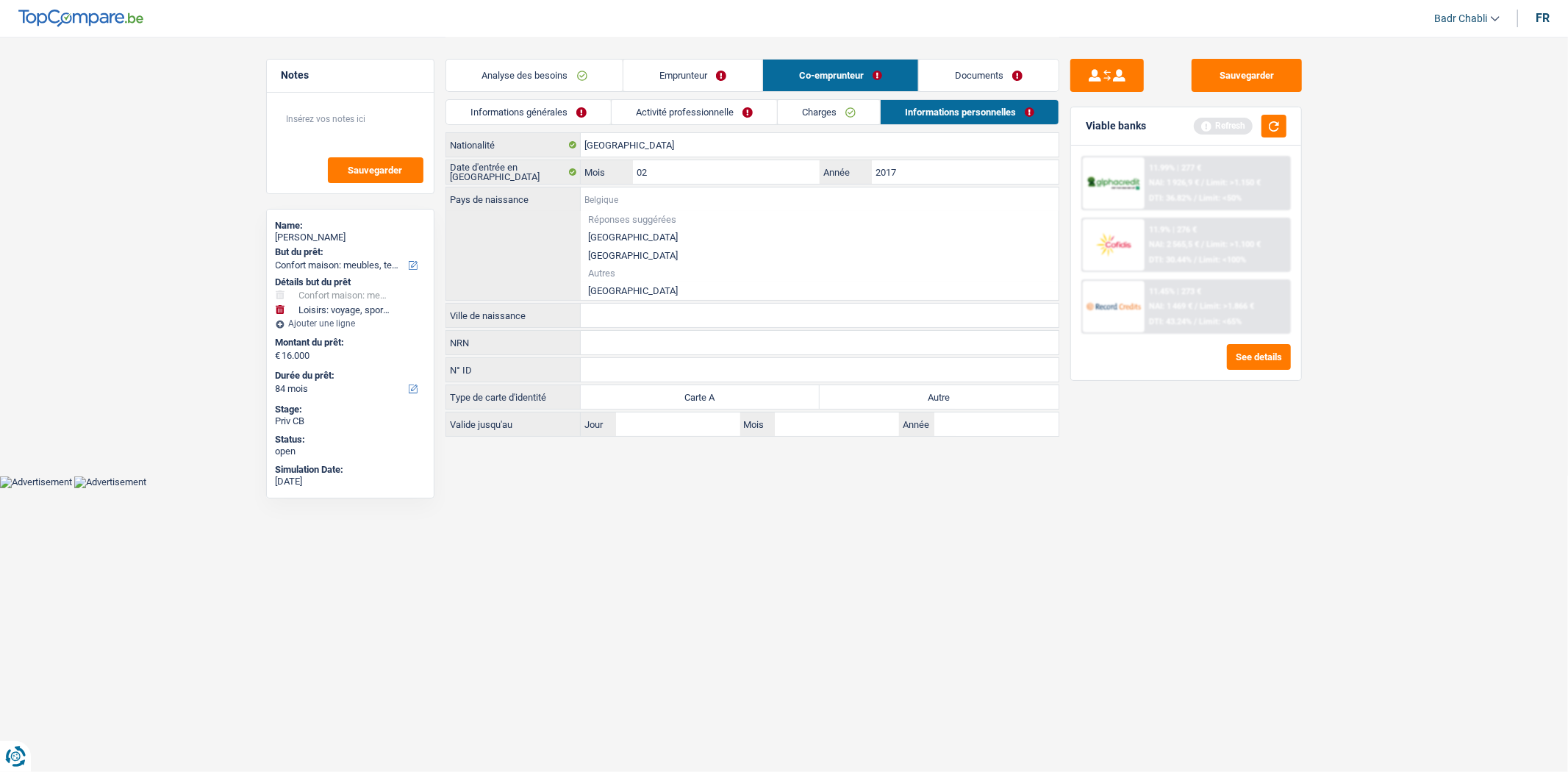
paste input "[GEOGRAPHIC_DATA]"
click at [615, 289] on li "[GEOGRAPHIC_DATA]" at bounding box center [819, 290] width 478 height 18
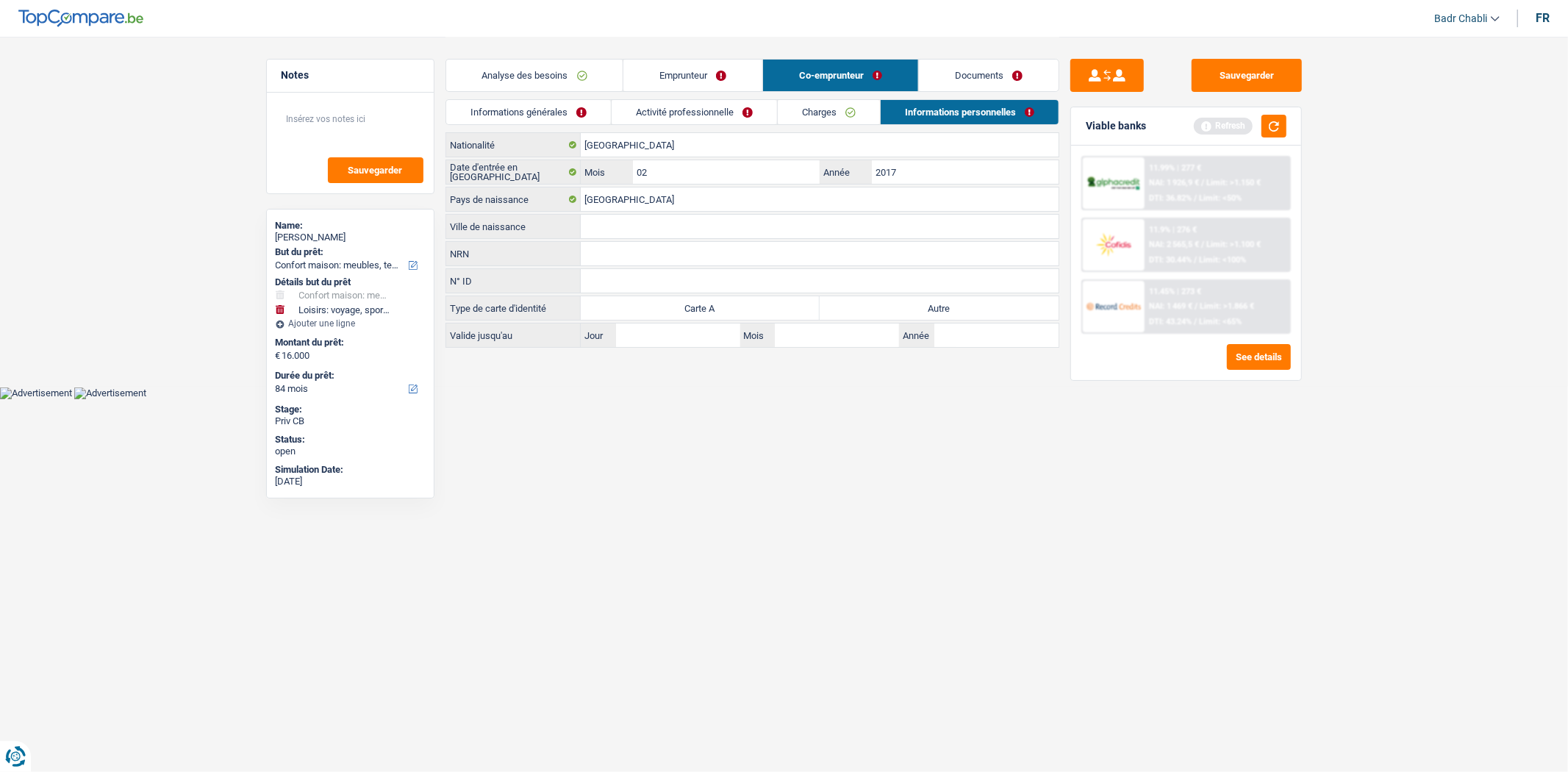
click at [614, 229] on input "Ville de naissance" at bounding box center [819, 226] width 478 height 24
click at [906, 309] on label "Autre" at bounding box center [939, 307] width 239 height 24
click at [906, 309] on input "Autre" at bounding box center [939, 307] width 239 height 24
click at [804, 116] on link "Charges" at bounding box center [829, 111] width 102 height 24
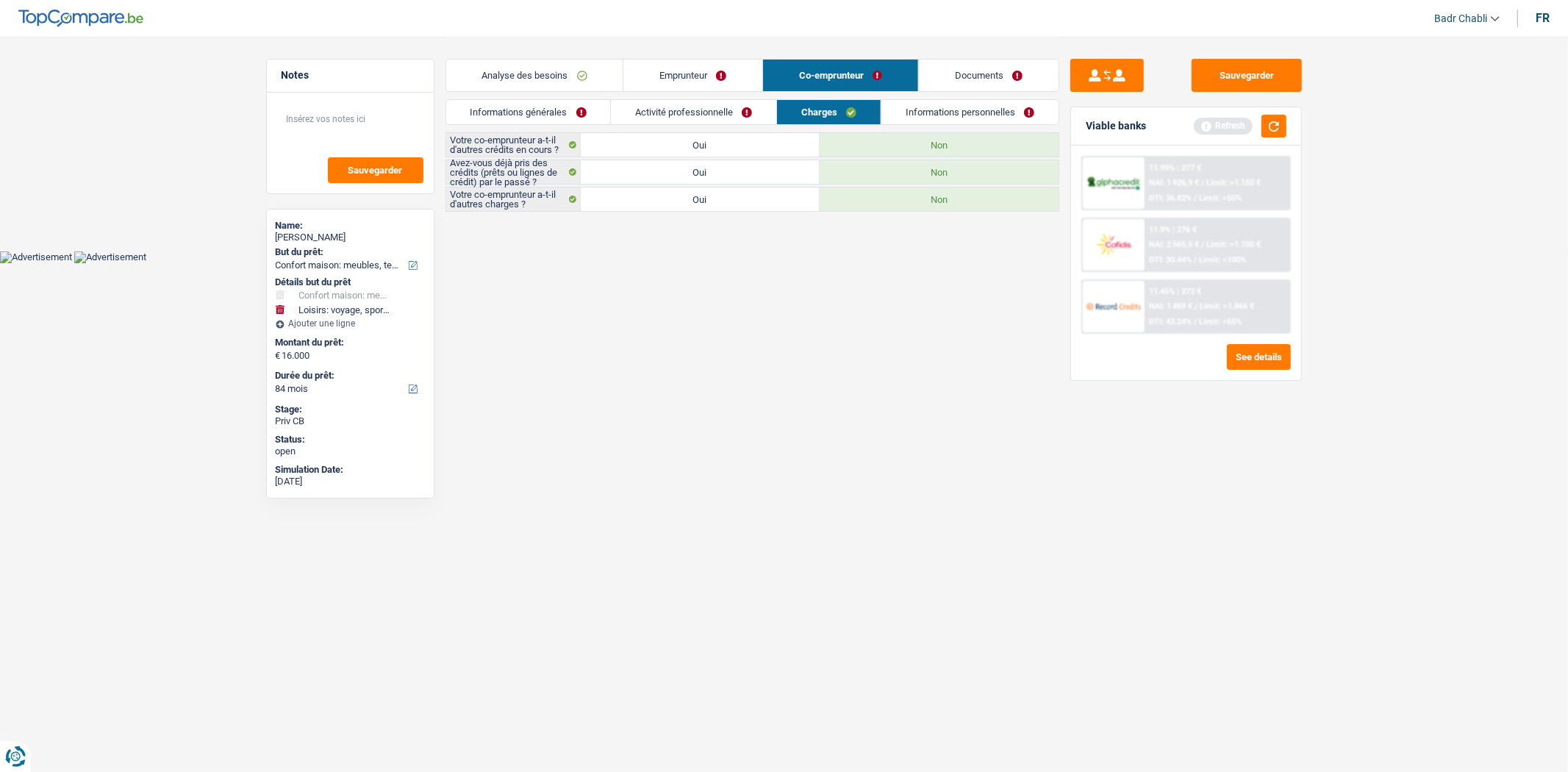
click at [750, 115] on link "Activité professionnelle" at bounding box center [693, 111] width 166 height 24
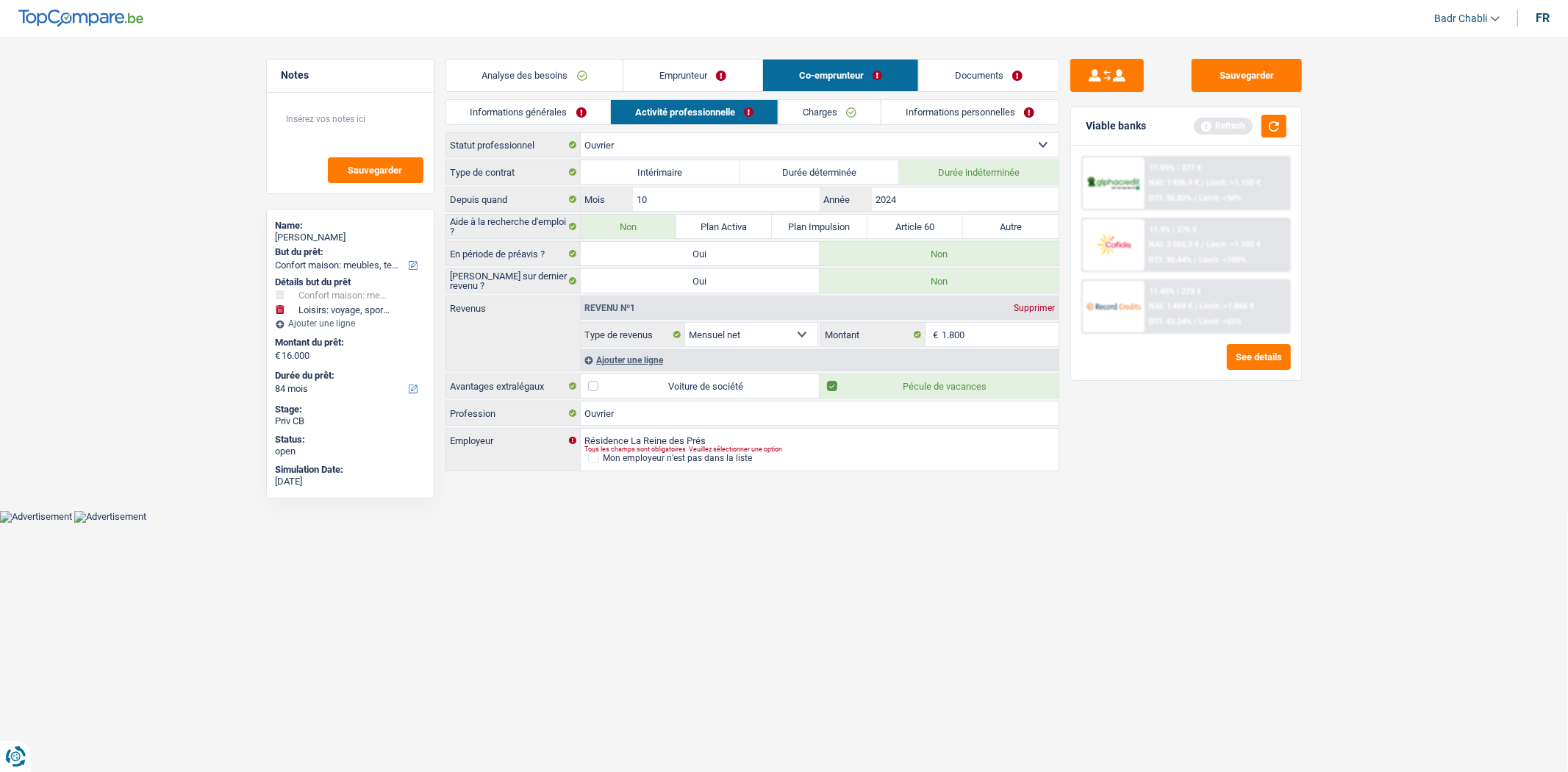
click at [580, 106] on link "Informations générales" at bounding box center [529, 111] width 165 height 24
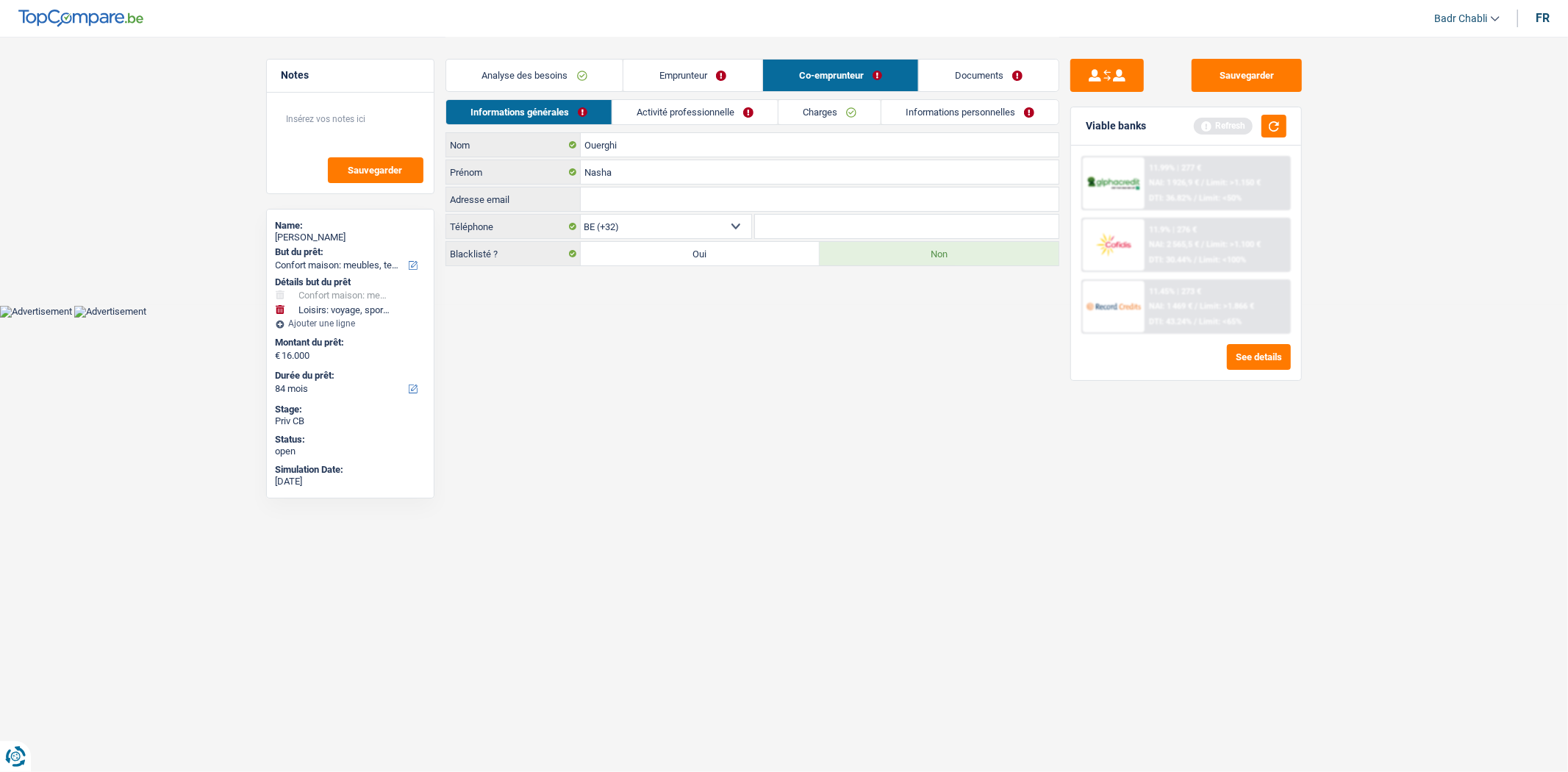
click at [730, 75] on link "Emprunteur" at bounding box center [693, 75] width 139 height 32
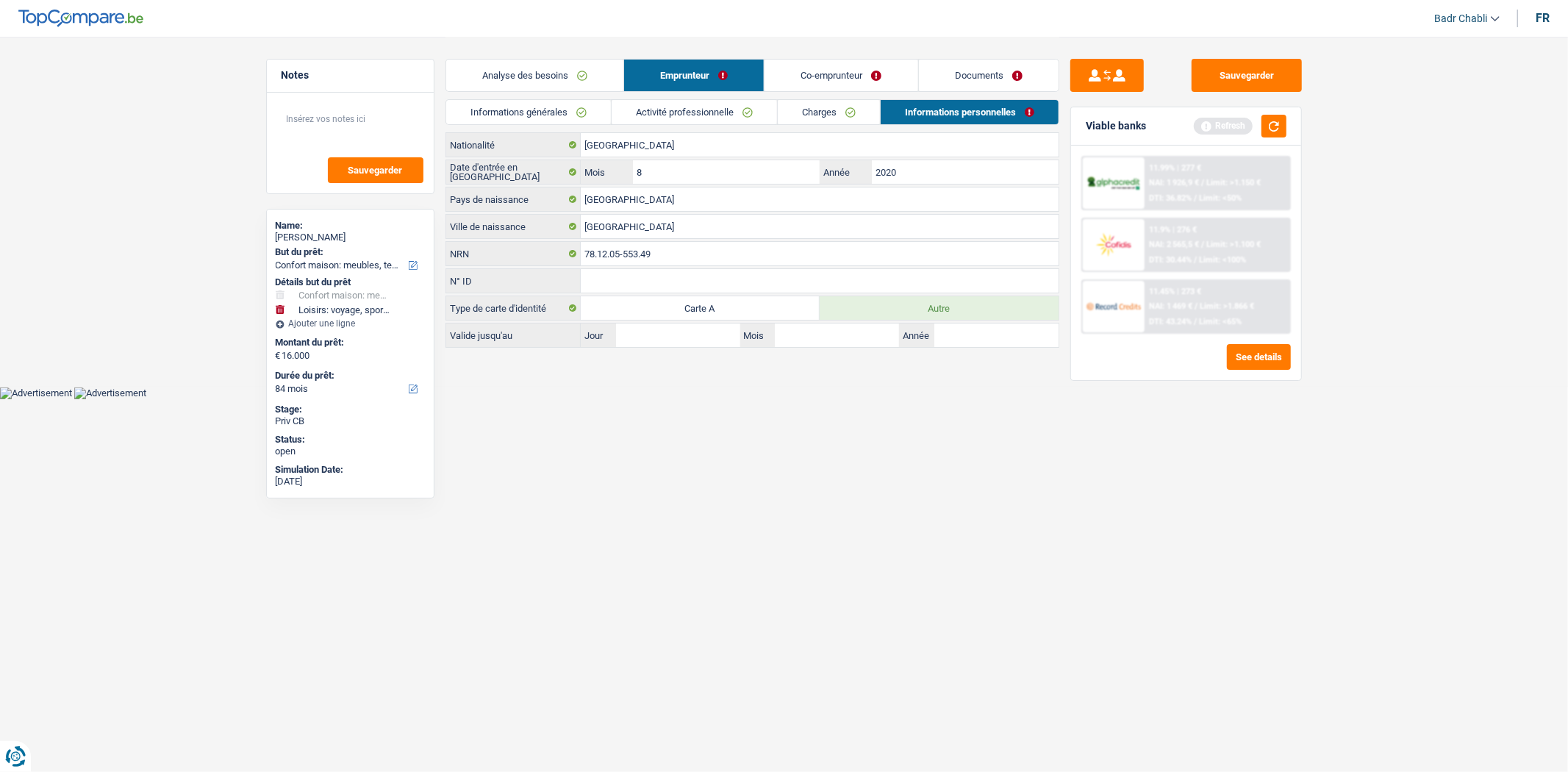
click at [679, 120] on link "Activité professionnelle" at bounding box center [694, 111] width 166 height 24
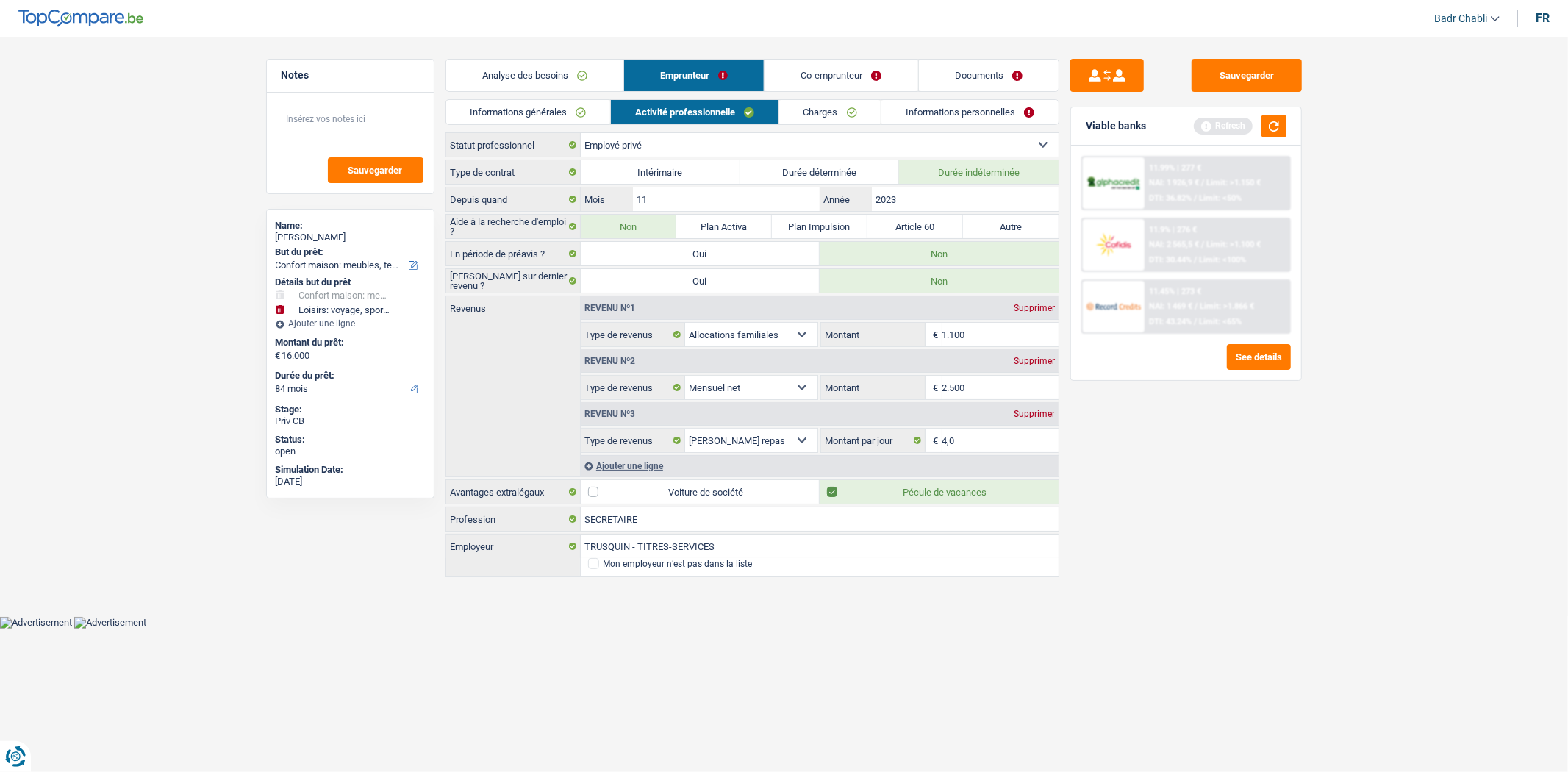
click at [839, 119] on link "Charges" at bounding box center [830, 111] width 102 height 24
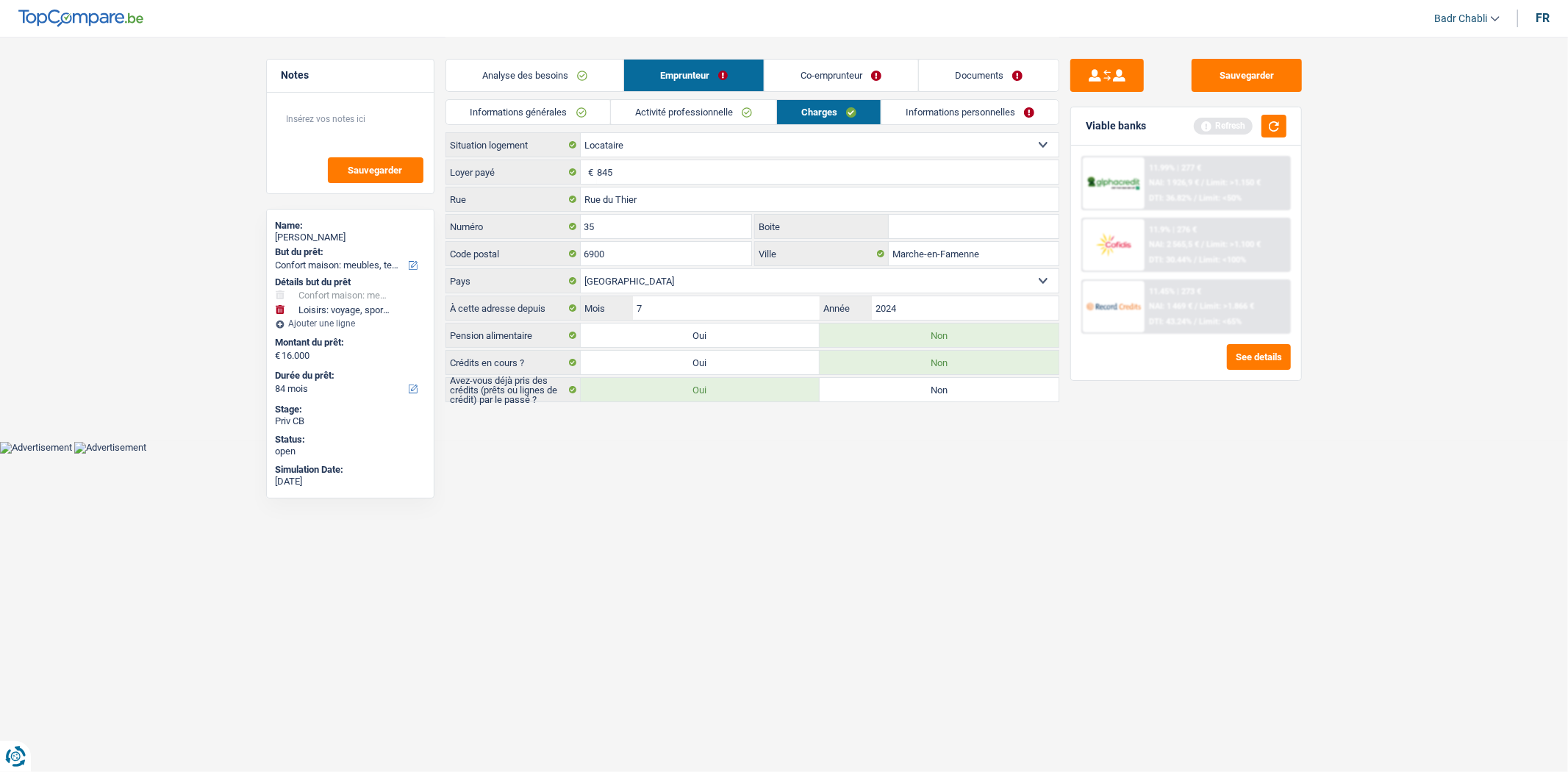
click at [957, 119] on link "Informations personnelles" at bounding box center [969, 111] width 177 height 24
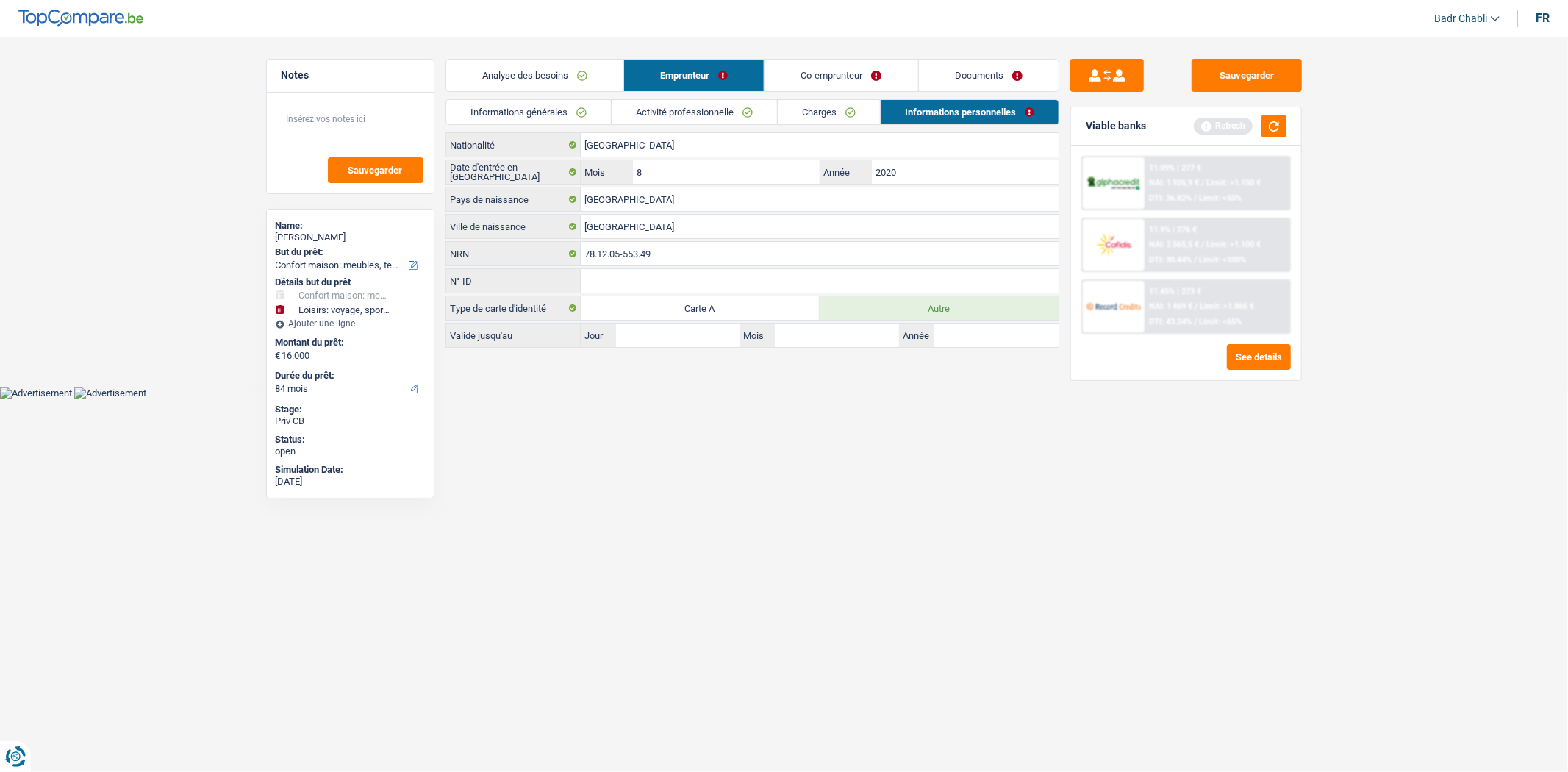
click at [833, 75] on link "Co-emprunteur" at bounding box center [841, 75] width 153 height 32
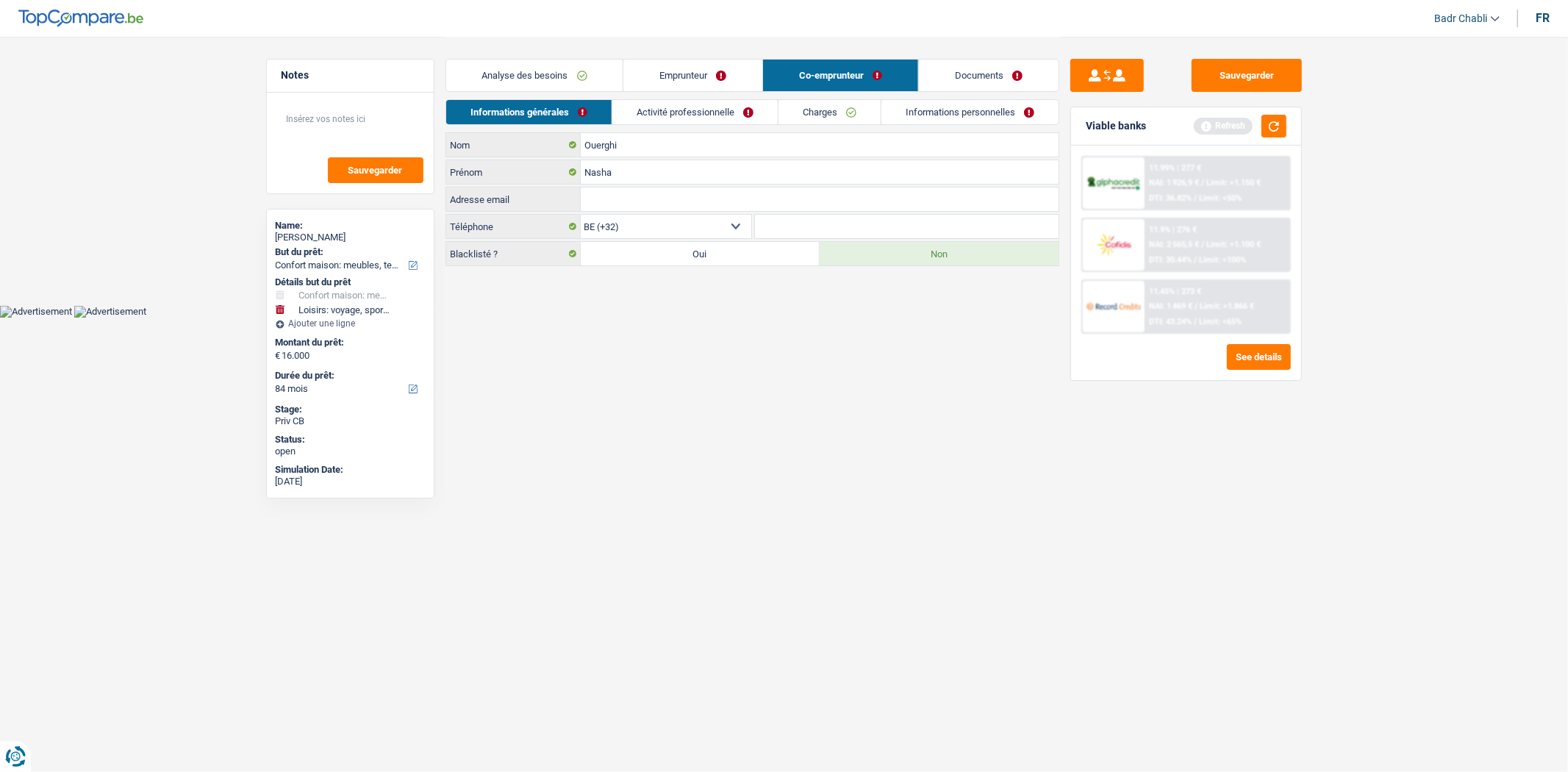
click at [724, 109] on link "Activité professionnelle" at bounding box center [694, 111] width 166 height 24
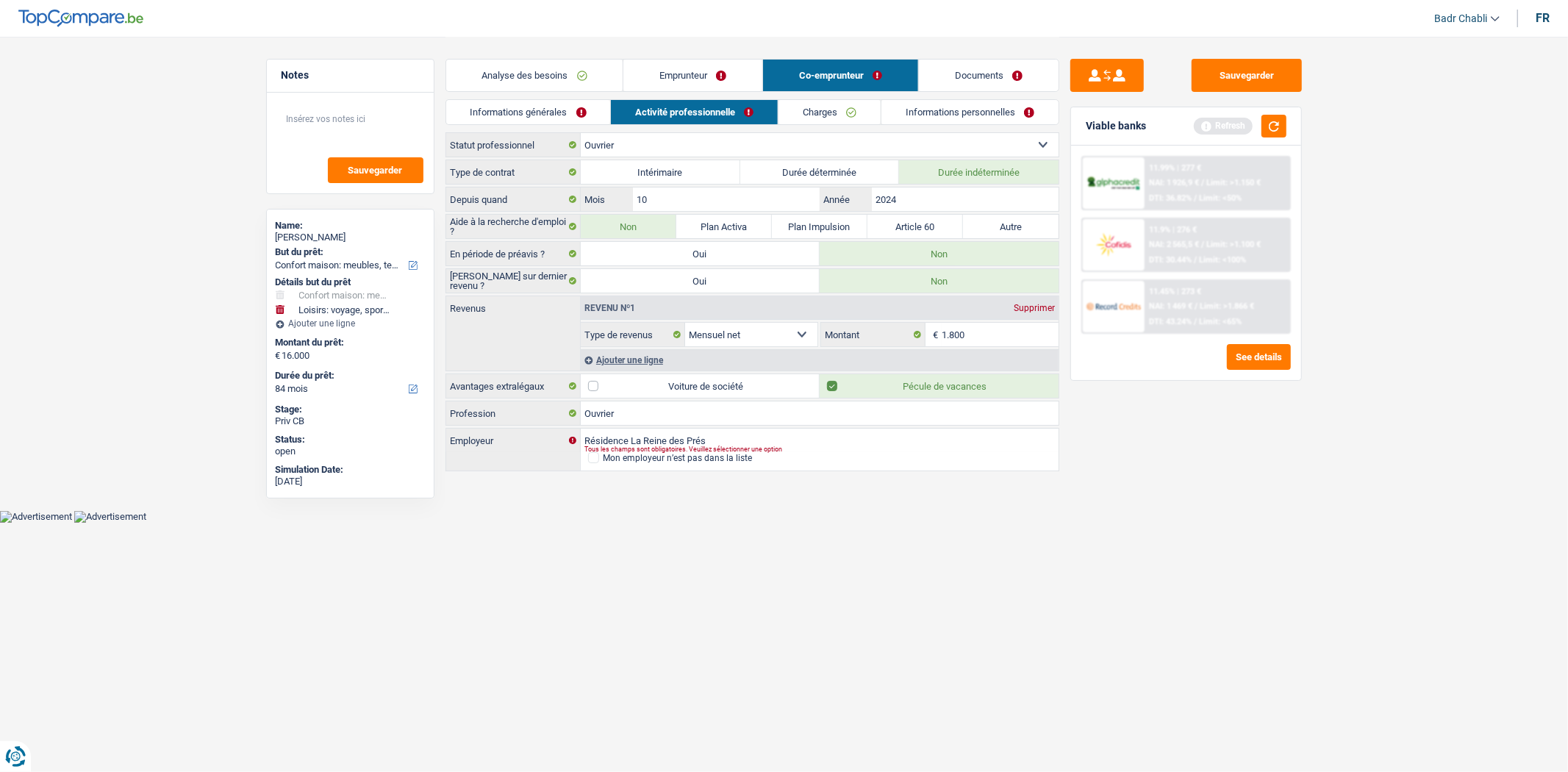
click at [826, 110] on link "Charges" at bounding box center [829, 111] width 102 height 24
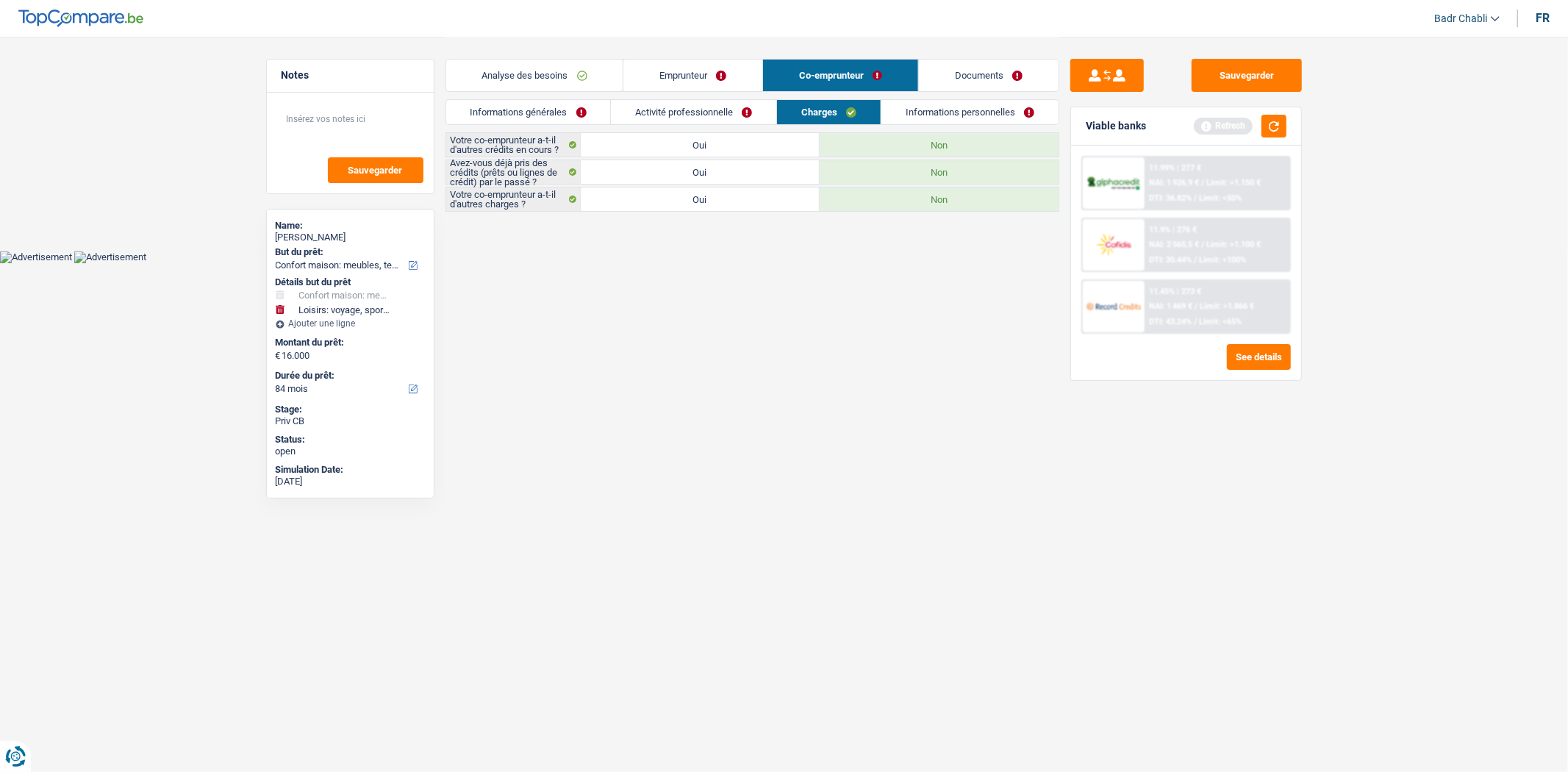
click at [1027, 110] on link "Informations personnelles" at bounding box center [969, 111] width 177 height 24
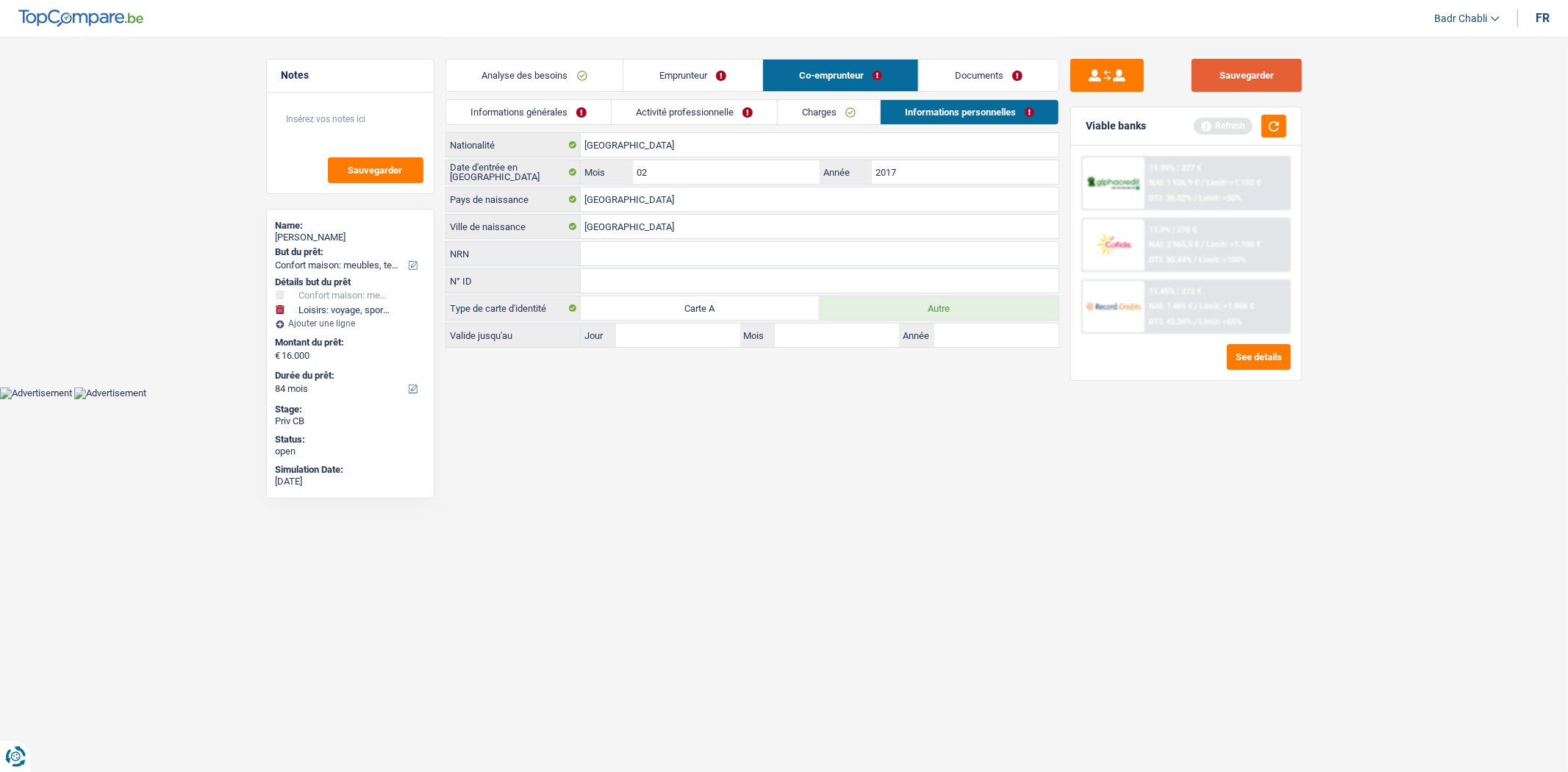
click at [1244, 75] on button "Sauvegarder" at bounding box center [1246, 75] width 110 height 34
click at [1263, 69] on button "Sauvegarder" at bounding box center [1246, 75] width 110 height 34
click at [1274, 119] on button "button" at bounding box center [1274, 126] width 25 height 23
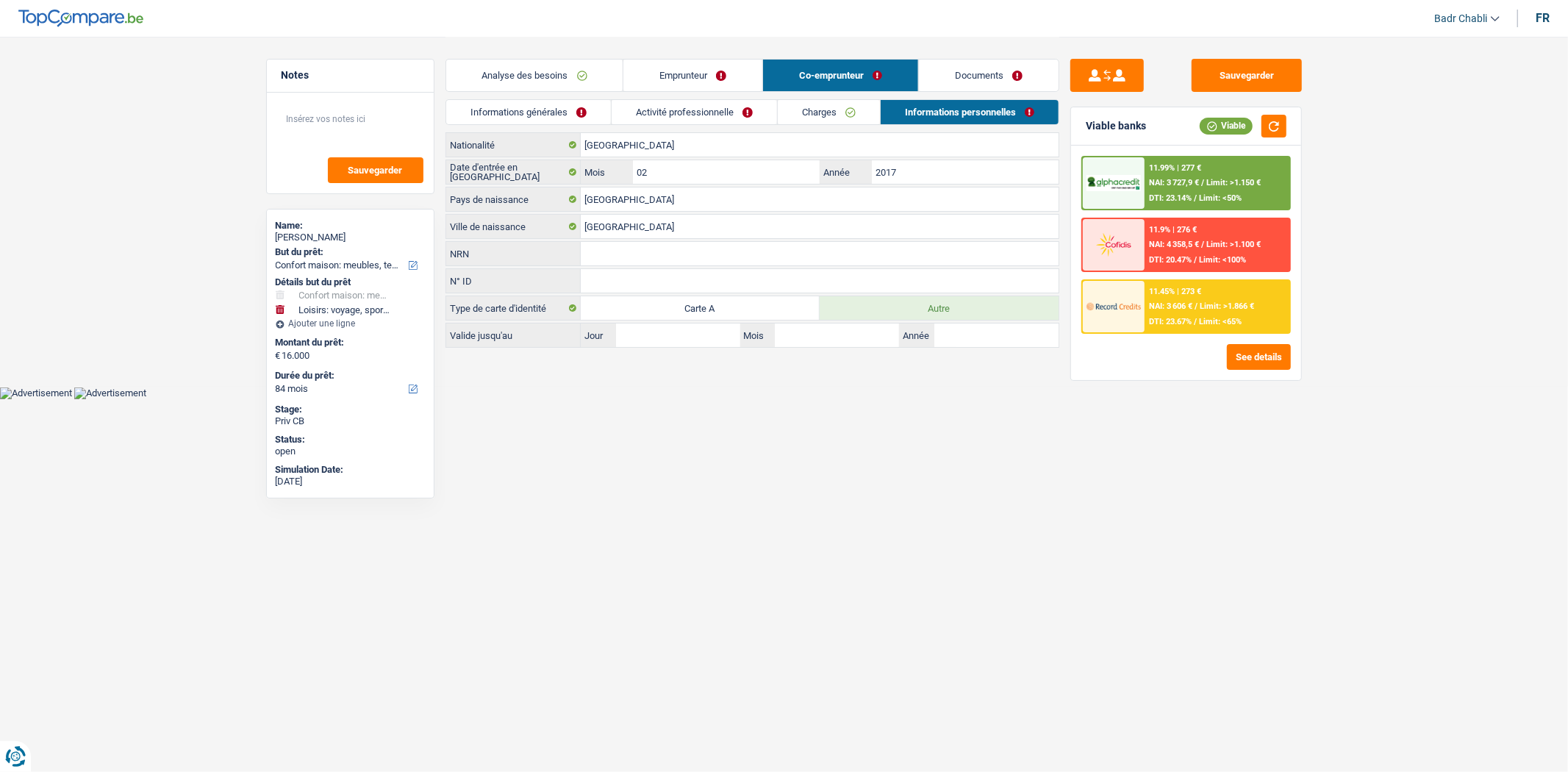
click at [1194, 180] on span "NAI: 3 727,9 €" at bounding box center [1174, 183] width 50 height 10
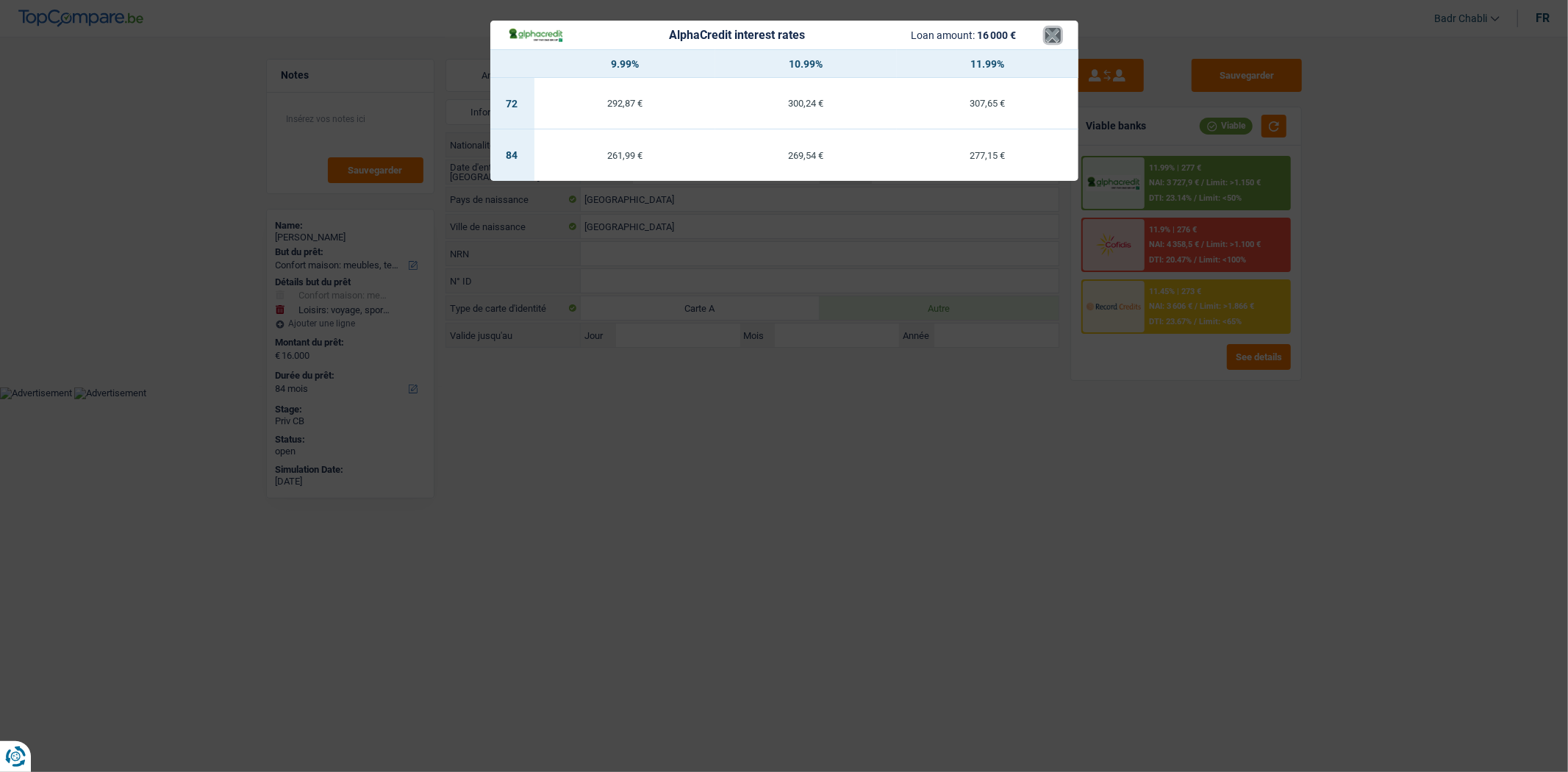
click at [1054, 30] on button "×" at bounding box center [1053, 34] width 15 height 14
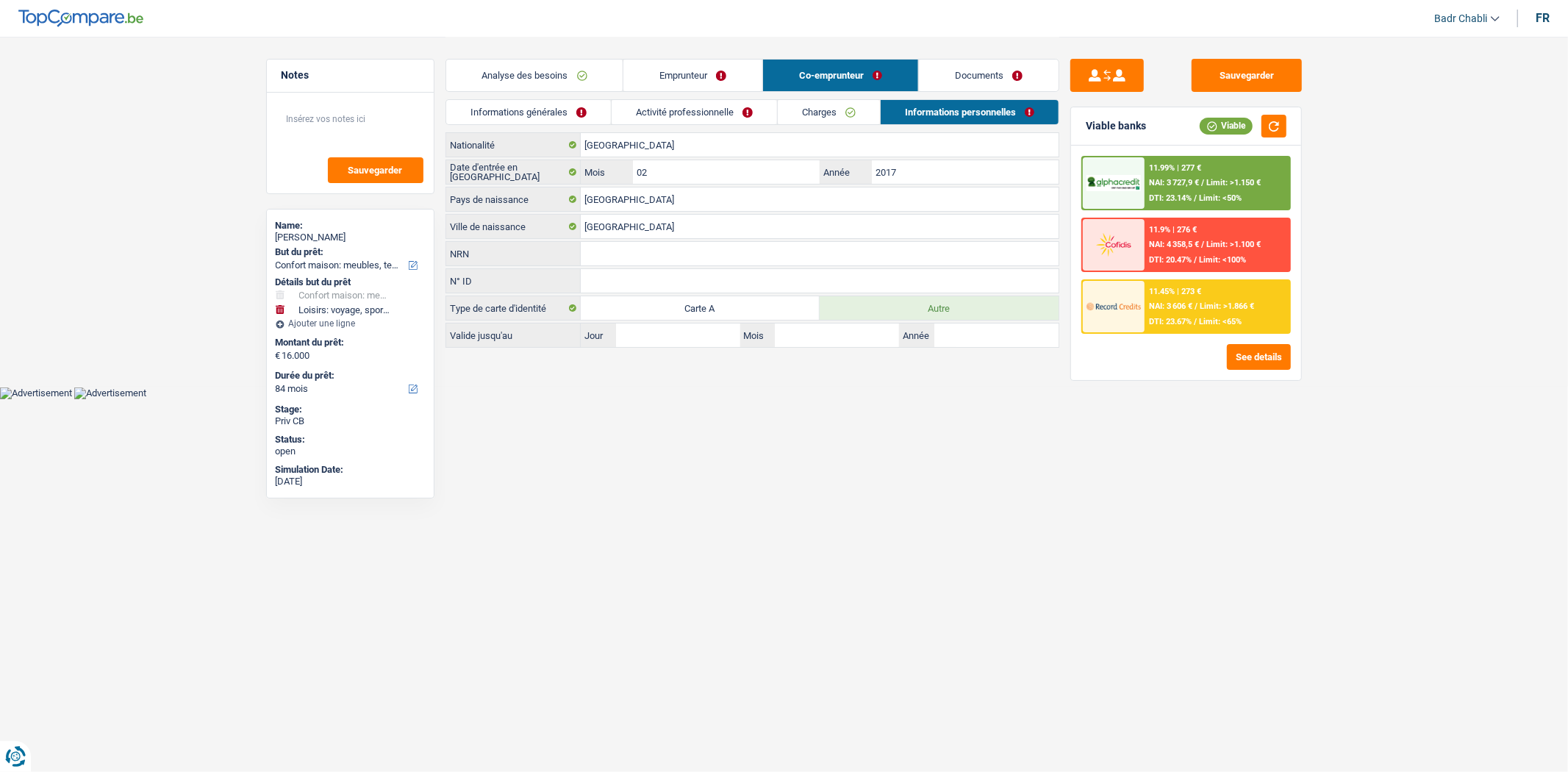
click at [1215, 317] on span "Limit: <65%" at bounding box center [1220, 322] width 43 height 10
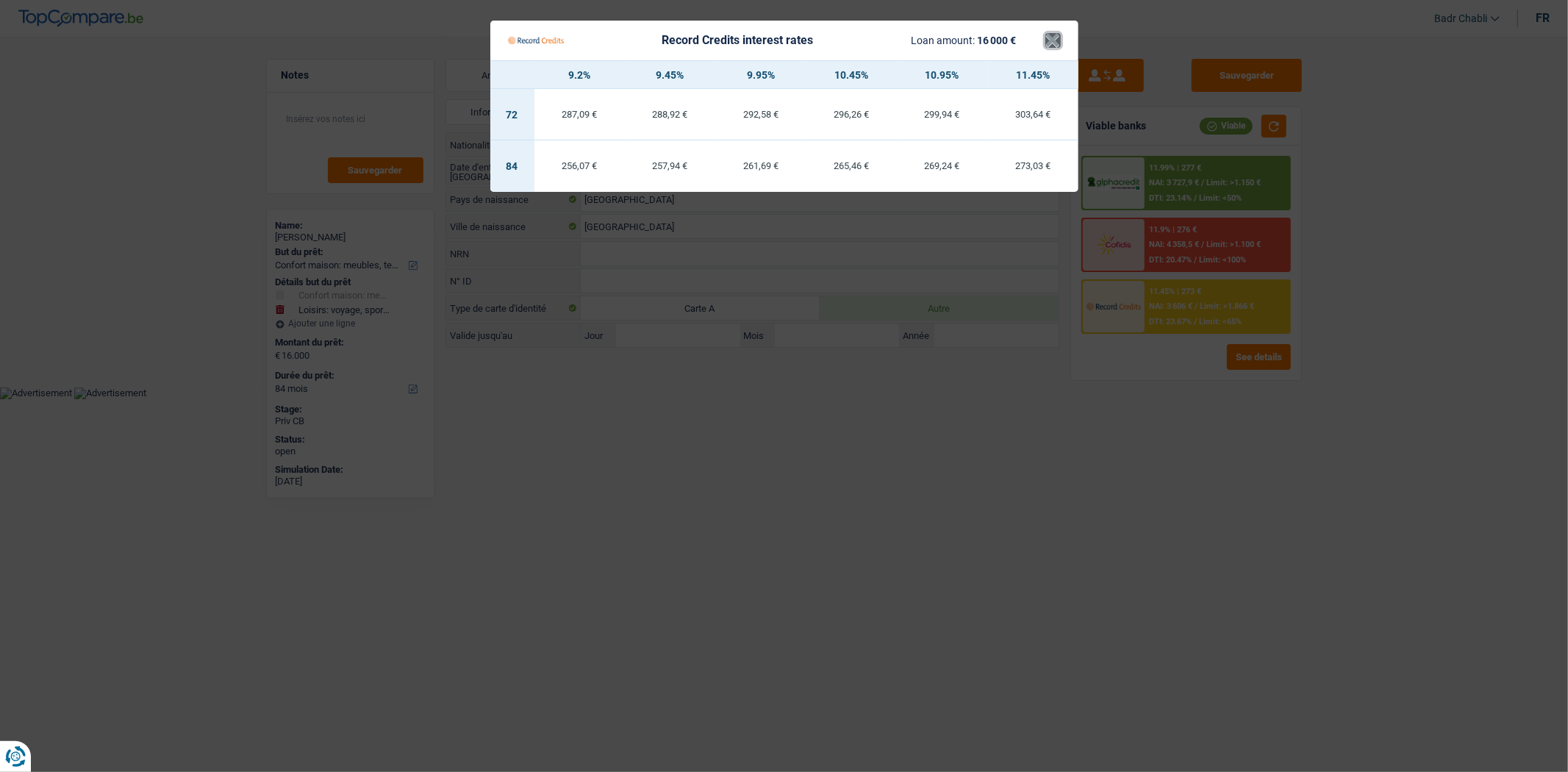
click at [1048, 36] on button "×" at bounding box center [1053, 40] width 15 height 14
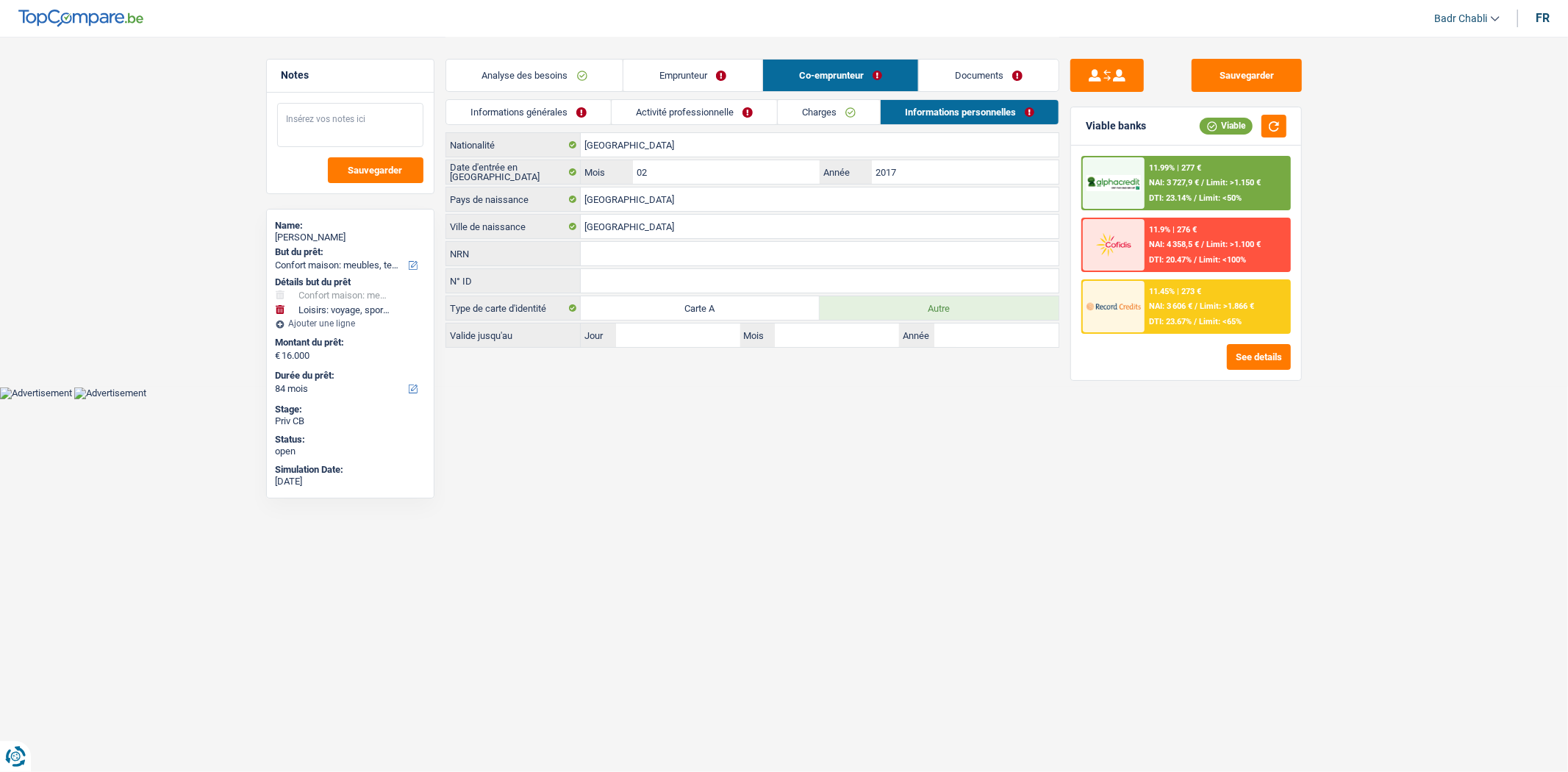
click at [343, 122] on textarea at bounding box center [350, 125] width 147 height 44
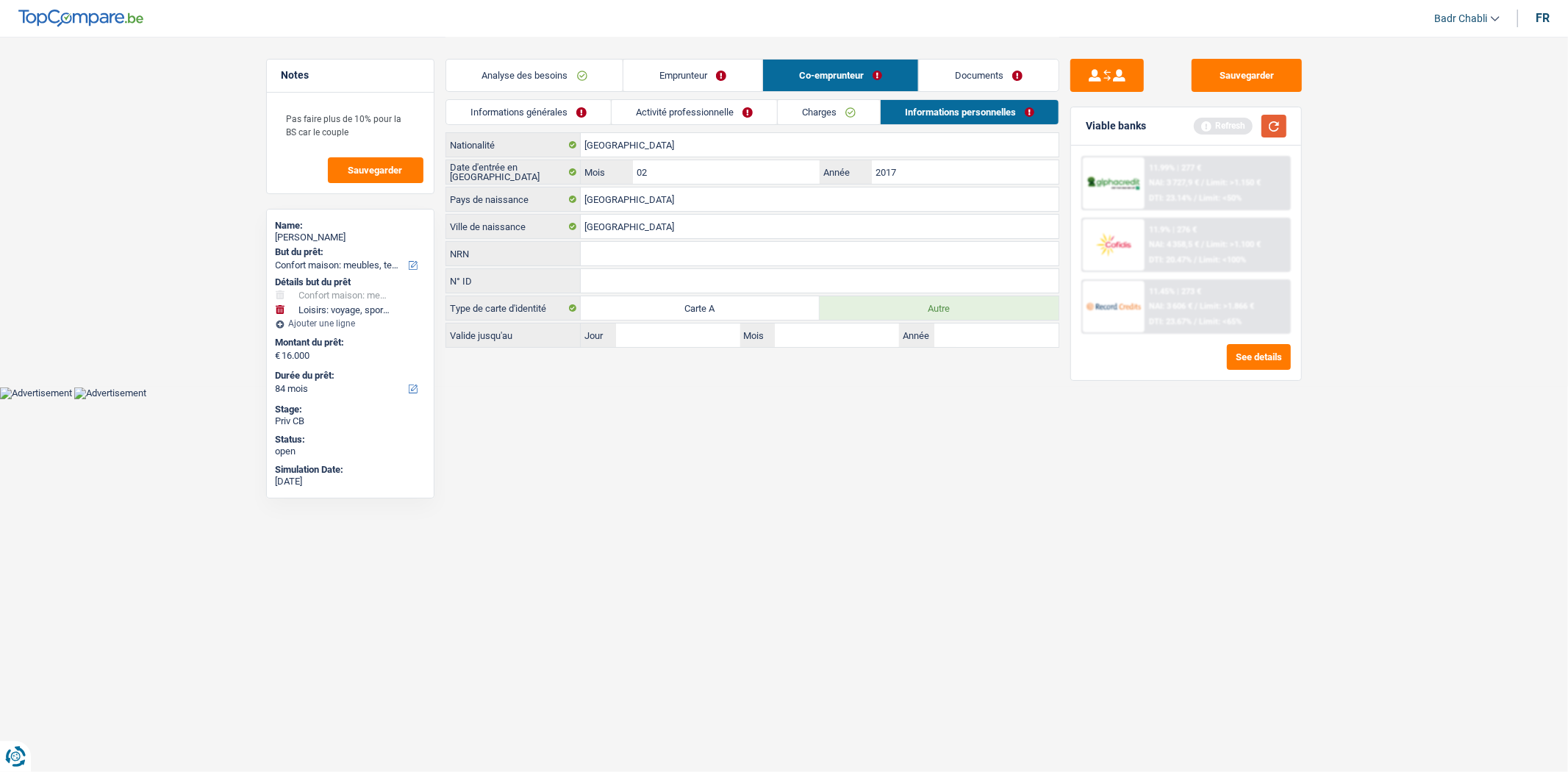
click at [1263, 118] on button "button" at bounding box center [1274, 126] width 25 height 23
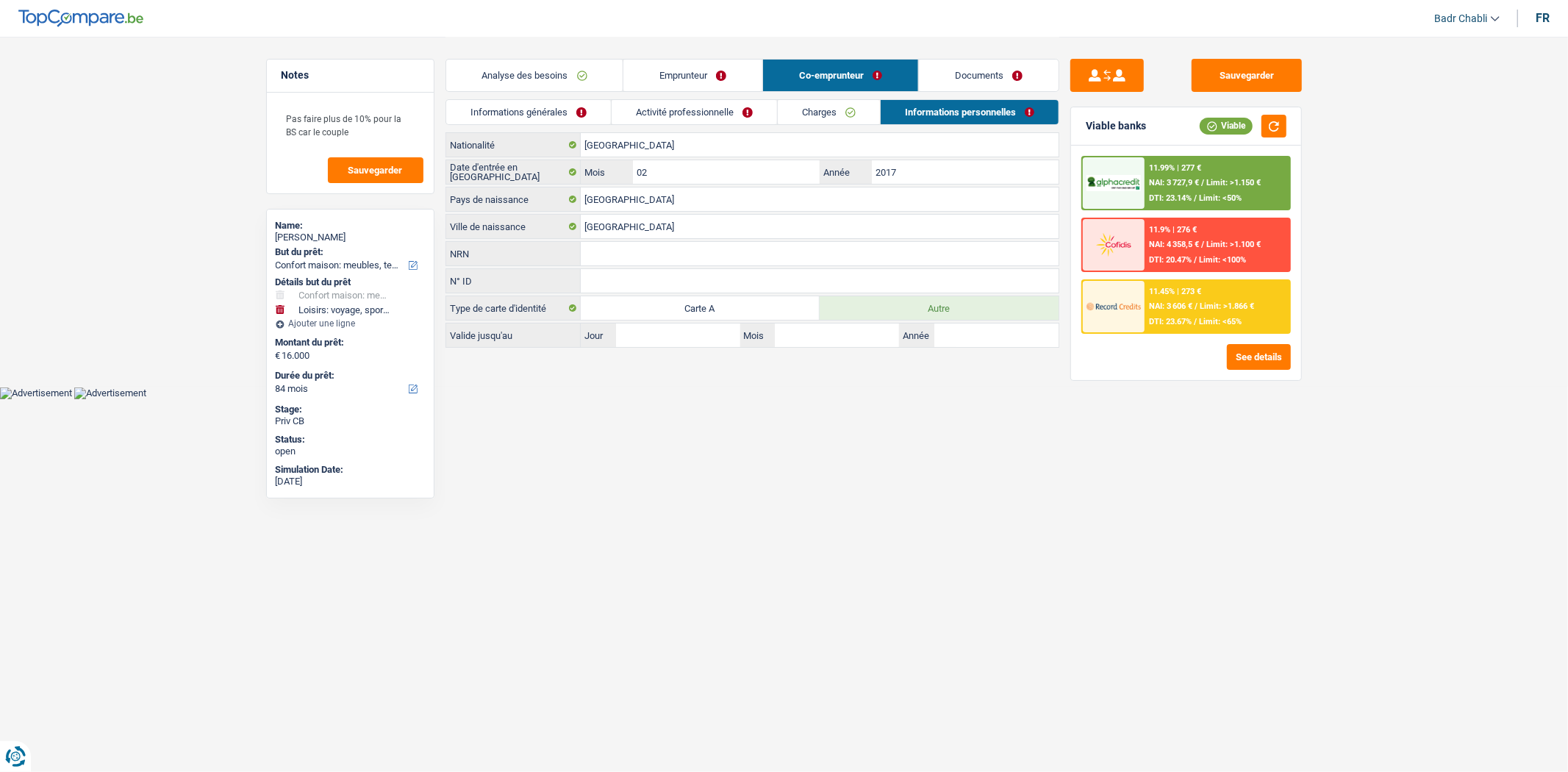
click at [528, 75] on link "Analyse des besoins" at bounding box center [534, 75] width 177 height 32
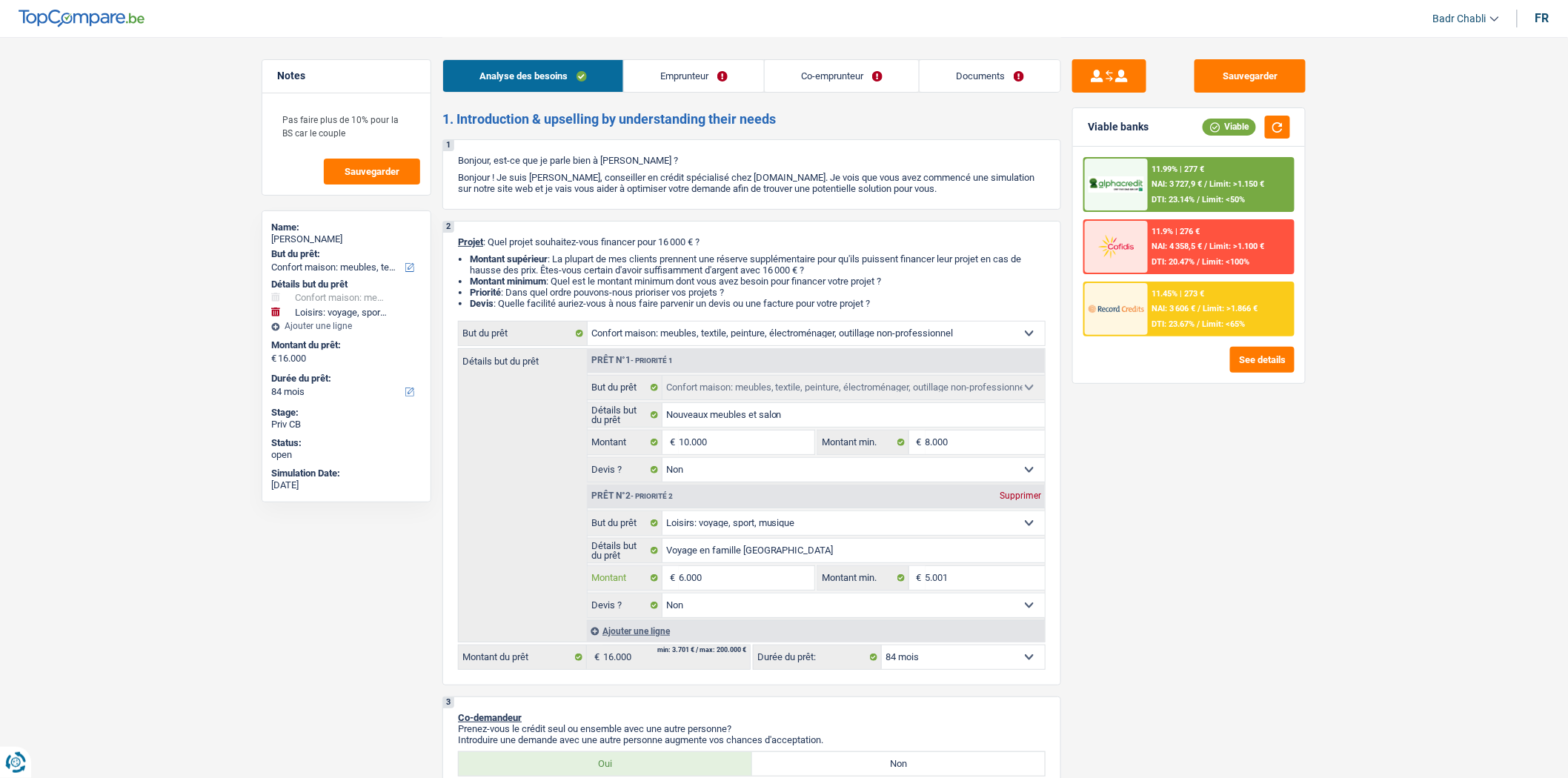
click at [709, 586] on input "6.000" at bounding box center [746, 577] width 135 height 24
click at [1218, 183] on span "Limit: >1.150 €" at bounding box center [1237, 184] width 55 height 10
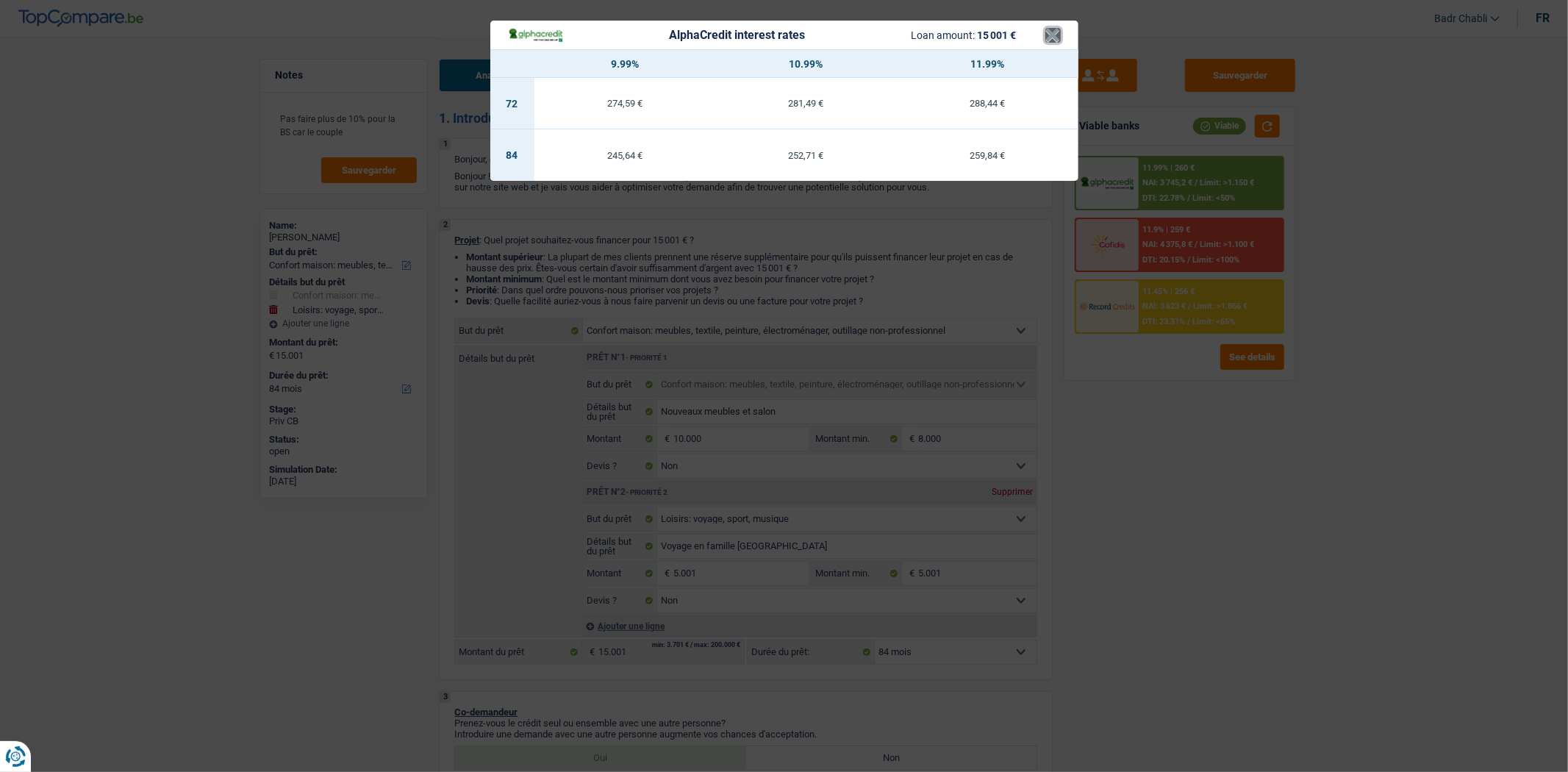
click at [1057, 34] on button "×" at bounding box center [1053, 34] width 15 height 14
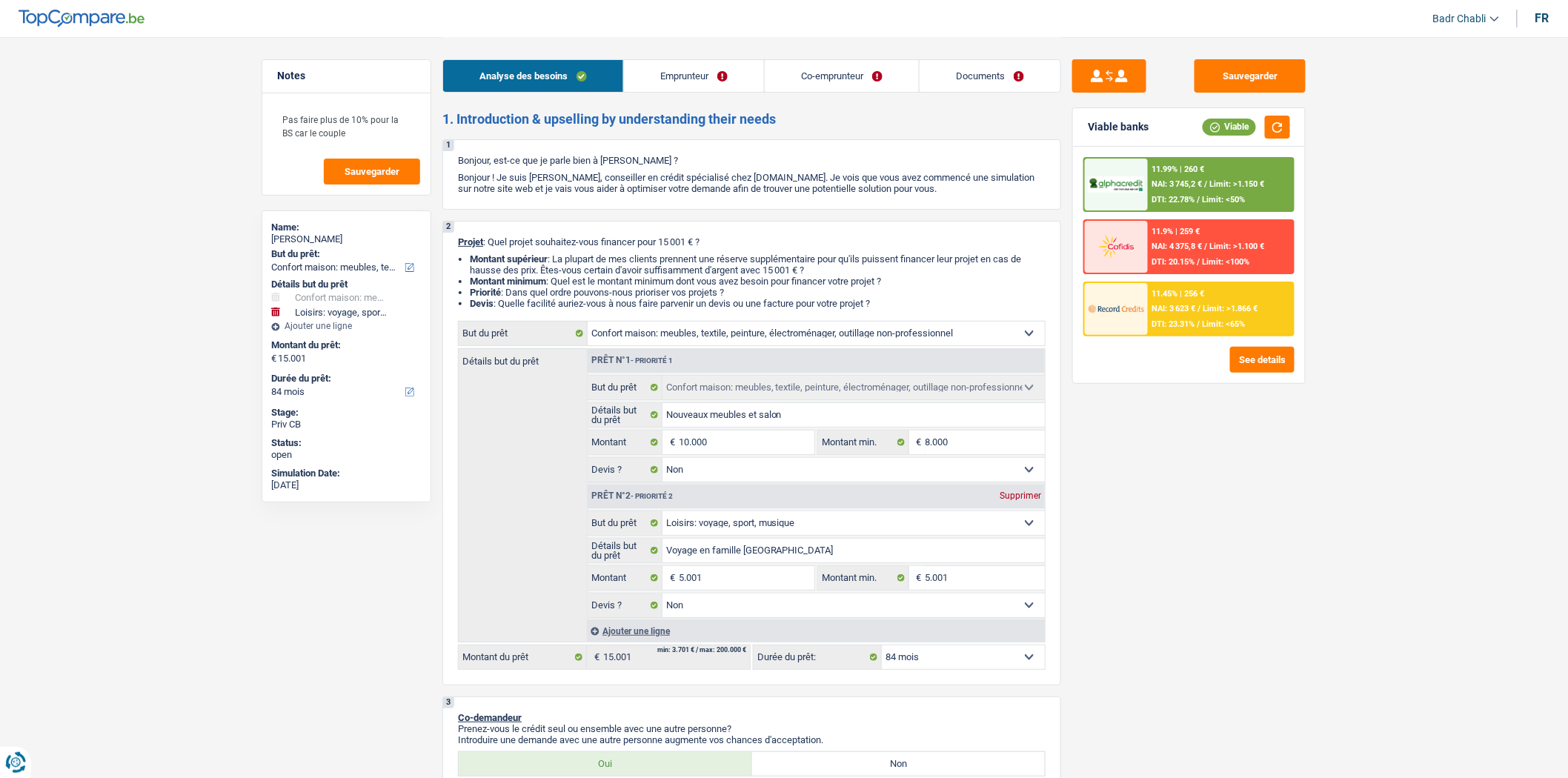
click at [1226, 314] on div "11.45% | 256 € NAI: 3 623 € / Limit: >1.866 € DTI: 23.31% / Limit: <65%" at bounding box center [1220, 309] width 146 height 52
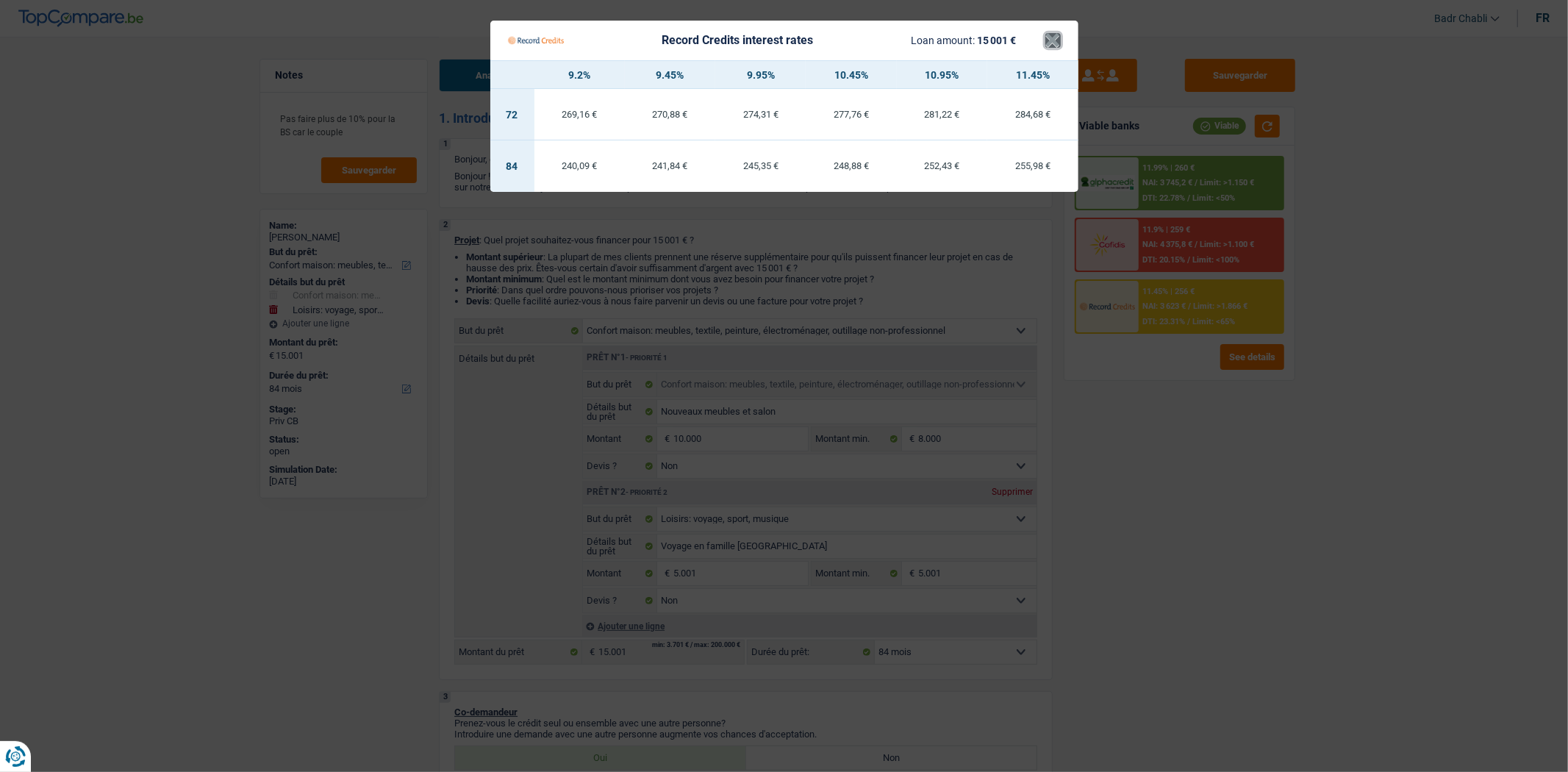
click at [1052, 37] on button "×" at bounding box center [1053, 40] width 15 height 14
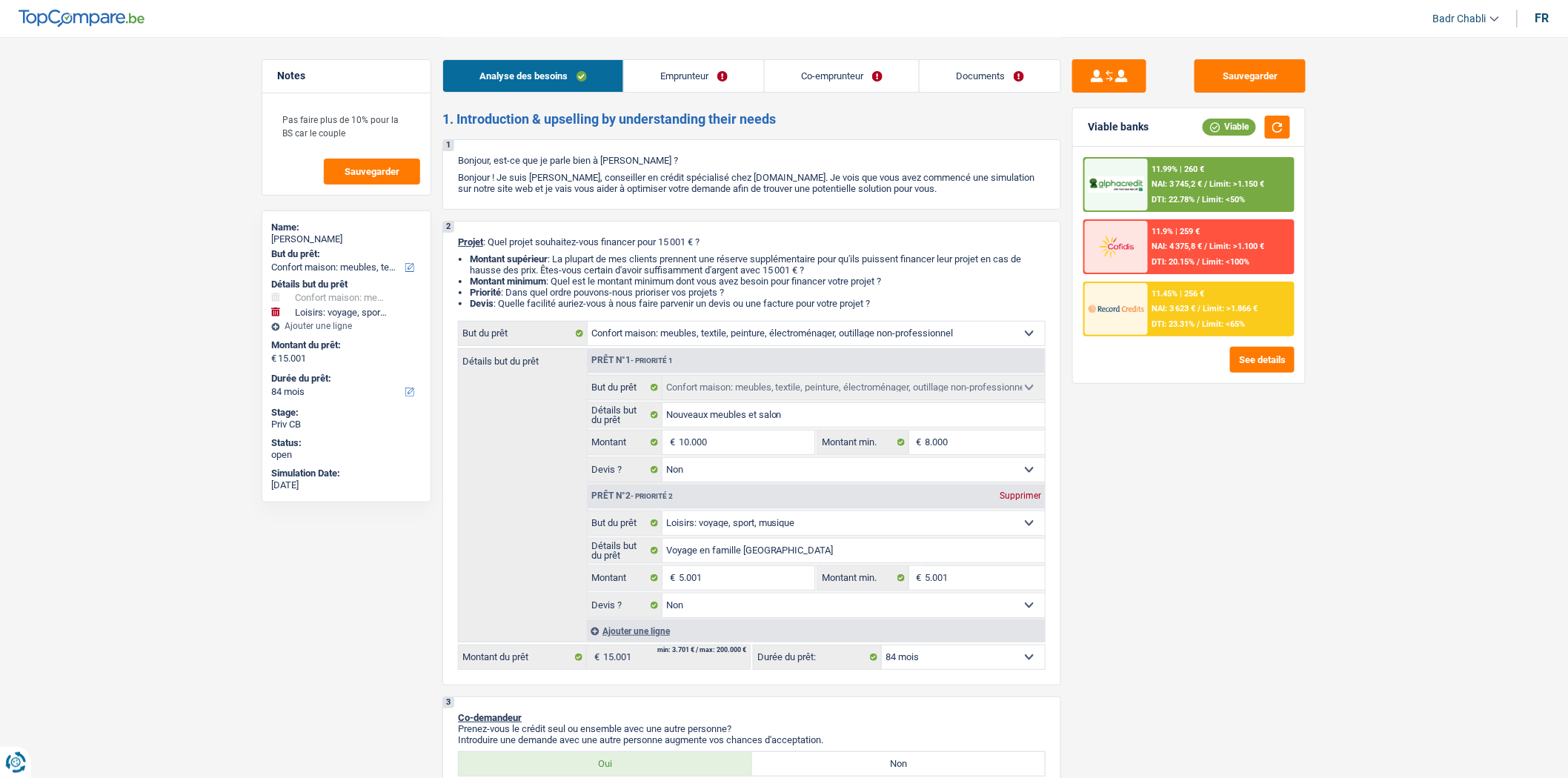
click at [958, 663] on select "12 mois 18 mois 24 mois 30 mois 36 mois 42 mois 48 mois 60 mois 72 mois 84 mois…" at bounding box center [963, 657] width 163 height 24
click at [882, 651] on select "12 mois 18 mois 24 mois 30 mois 36 mois 42 mois 48 mois 60 mois 72 mois 84 mois…" at bounding box center [963, 657] width 163 height 24
click at [1207, 172] on div "11.99% | 329 € NAI: 3 676 € / Limit: >1.150 € DTI: 24.21% / Limit: <50%" at bounding box center [1220, 184] width 146 height 52
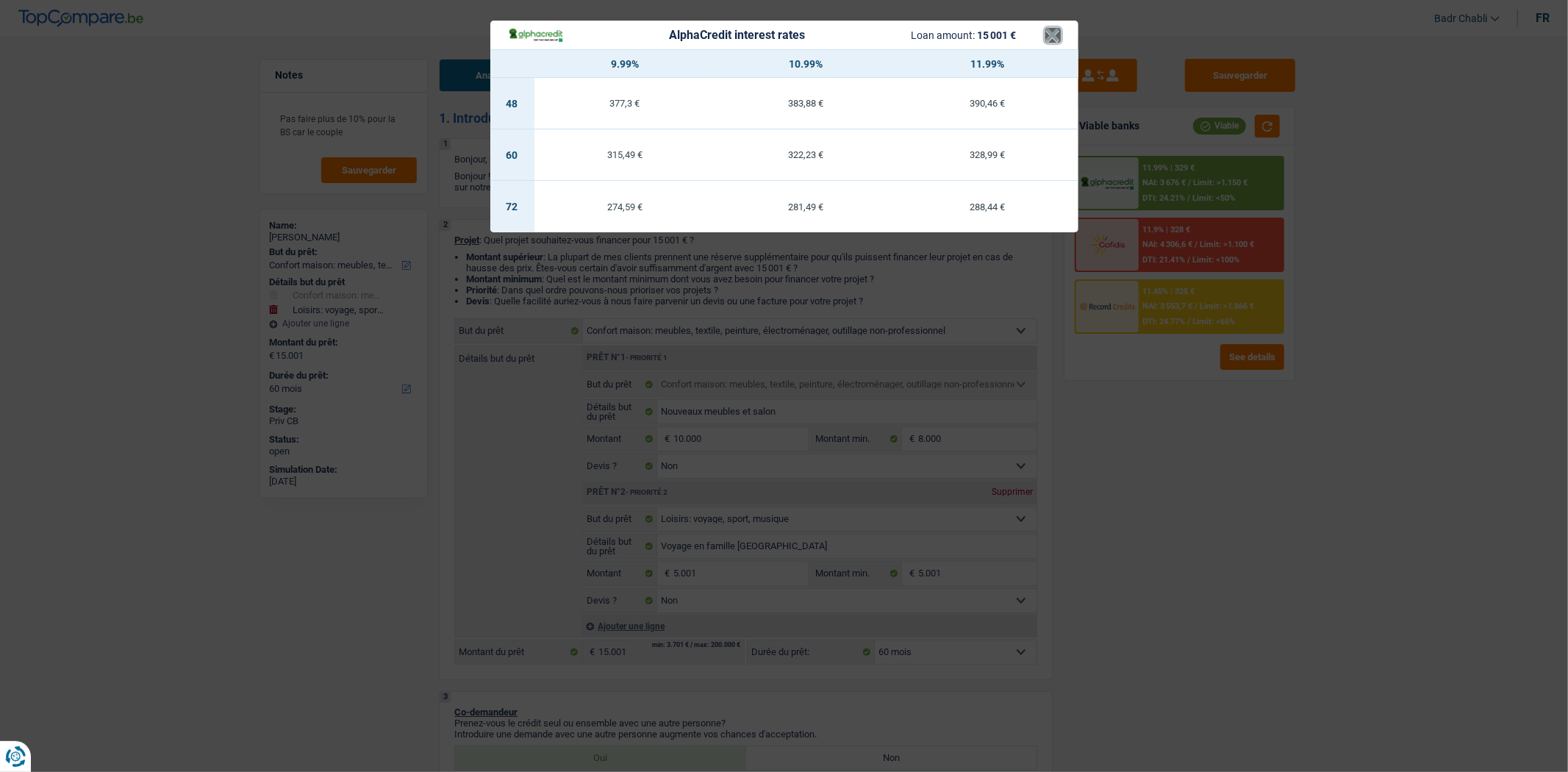
drag, startPoint x: 1055, startPoint y: 34, endPoint x: 1060, endPoint y: 39, distance: 7.1
click at [1054, 34] on button "×" at bounding box center [1053, 34] width 15 height 14
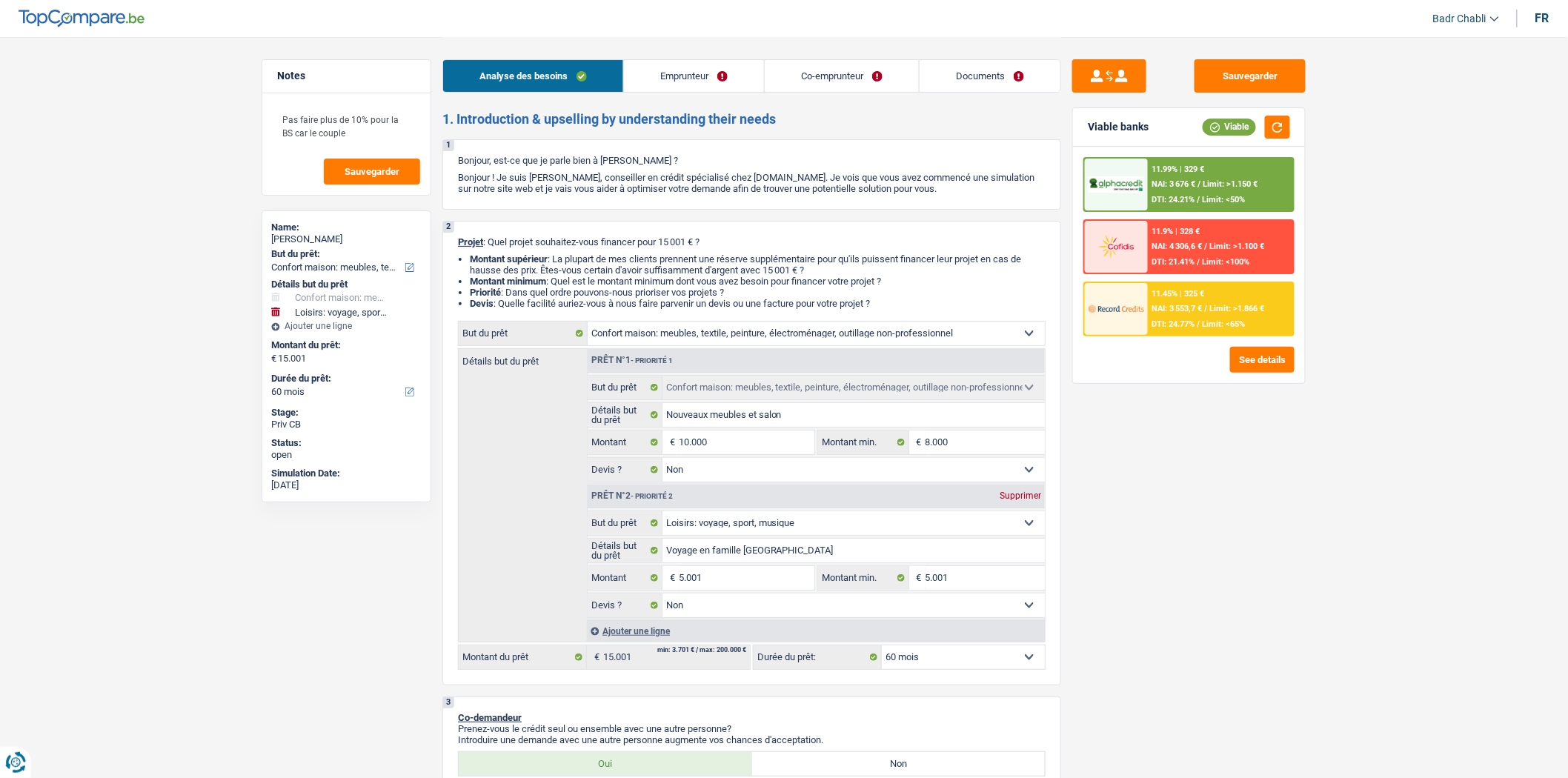
click at [1246, 315] on div "11.45% | 325 € NAI: 3 553,7 € / Limit: >1.866 € DTI: 24.77% / Limit: <65%" at bounding box center [1220, 309] width 146 height 52
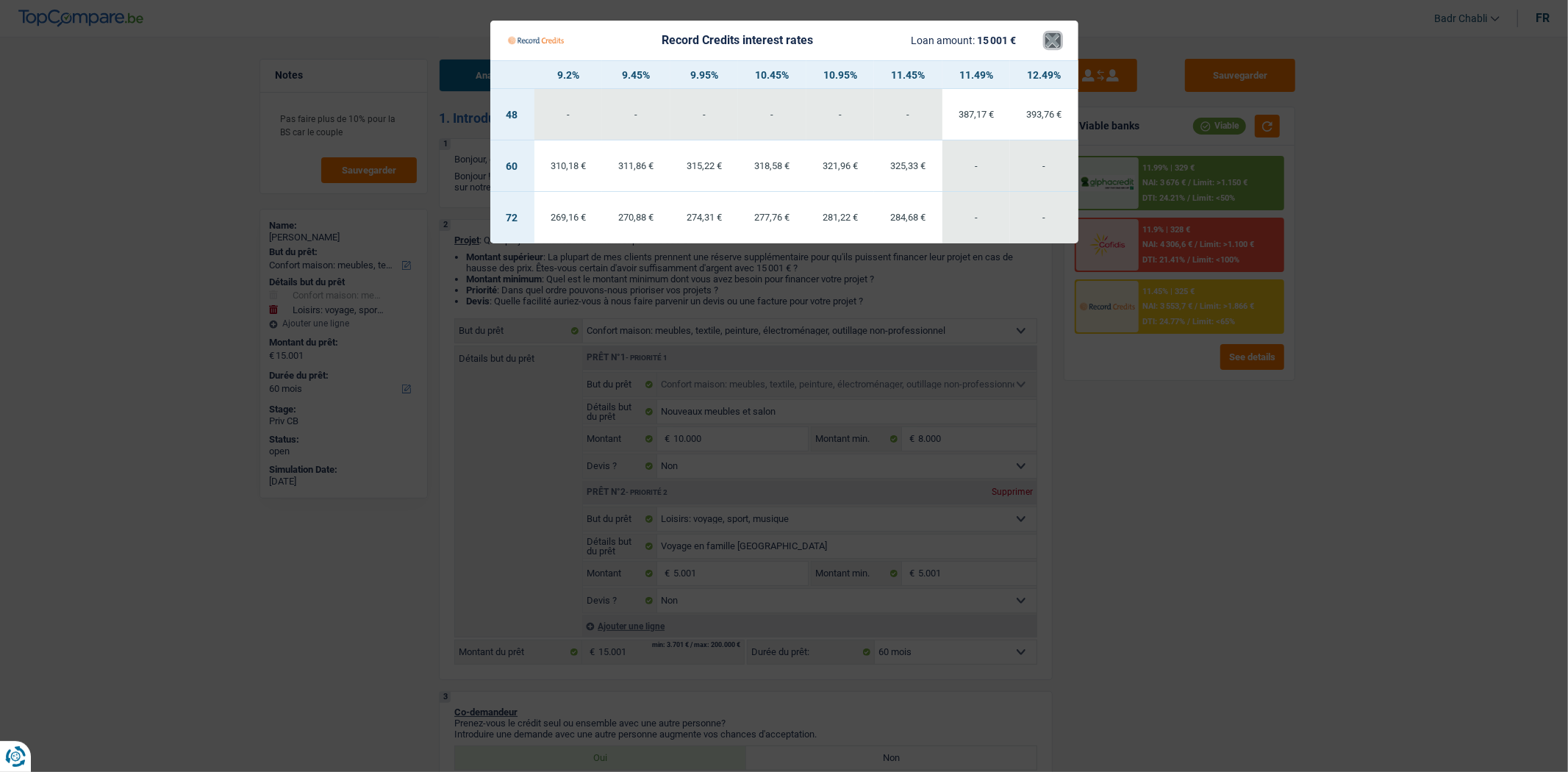
click at [1059, 34] on button "×" at bounding box center [1053, 40] width 15 height 14
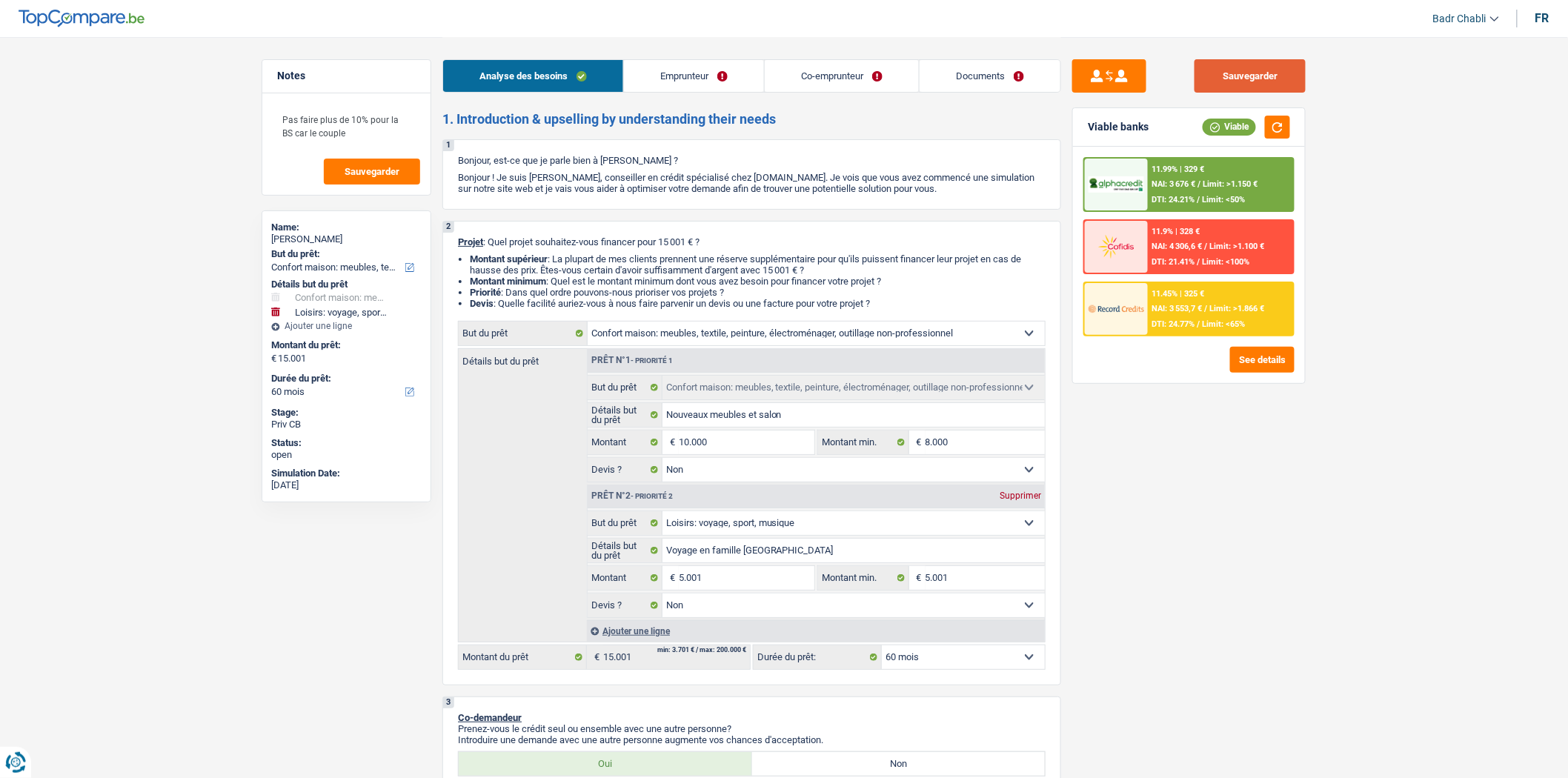
click at [1246, 71] on button "Sauvegarder" at bounding box center [1249, 75] width 111 height 34
click at [1261, 71] on button "Sauvegarder" at bounding box center [1249, 75] width 111 height 34
